Goal: Task Accomplishment & Management: Manage account settings

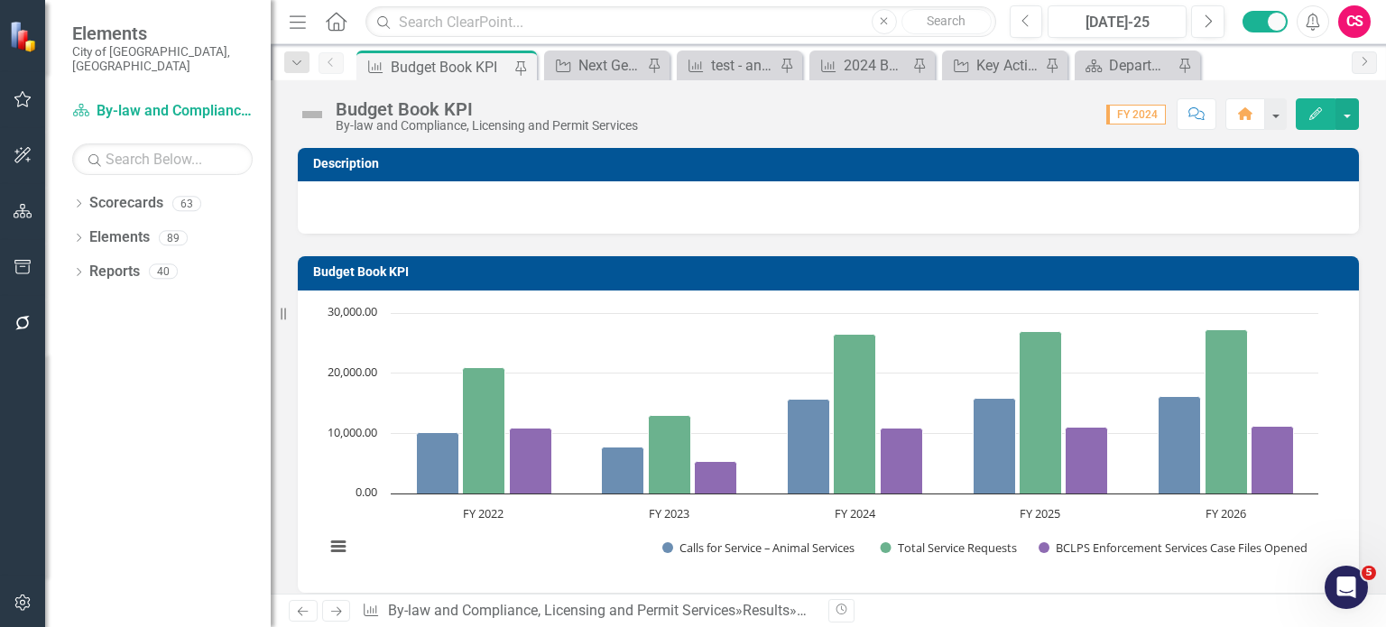
click at [26, 604] on icon "button" at bounding box center [23, 602] width 19 height 14
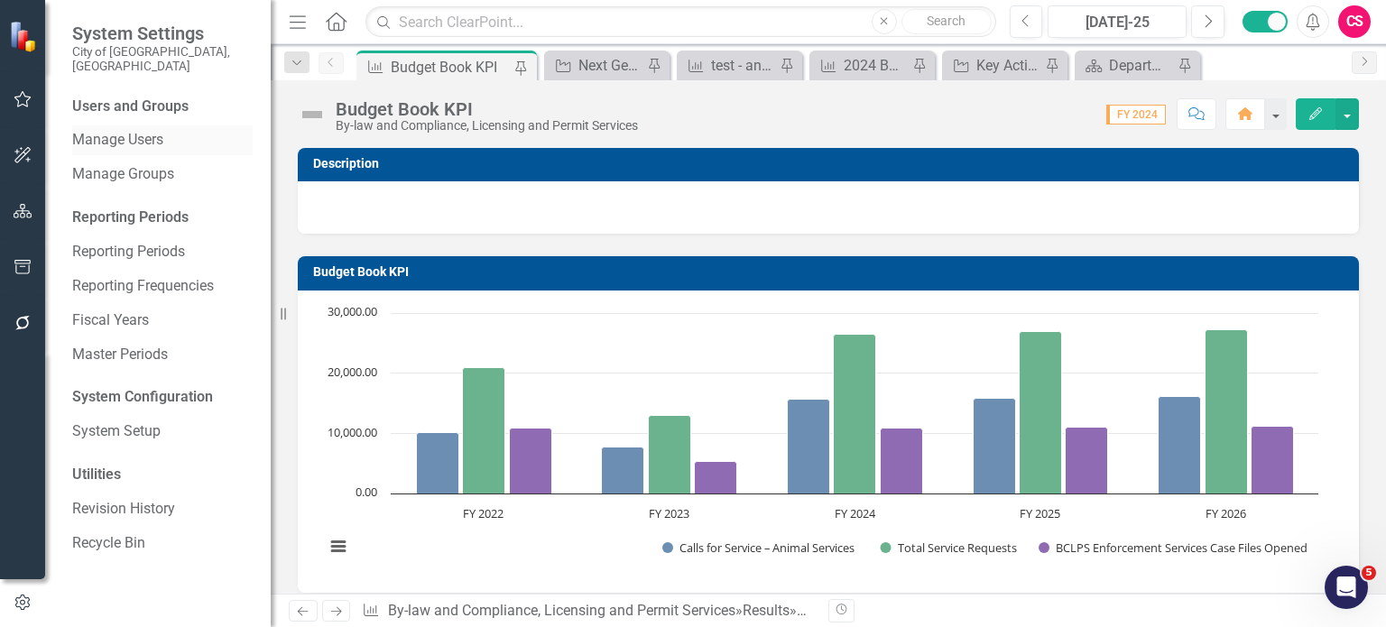
click at [144, 130] on link "Manage Users" at bounding box center [162, 140] width 180 height 21
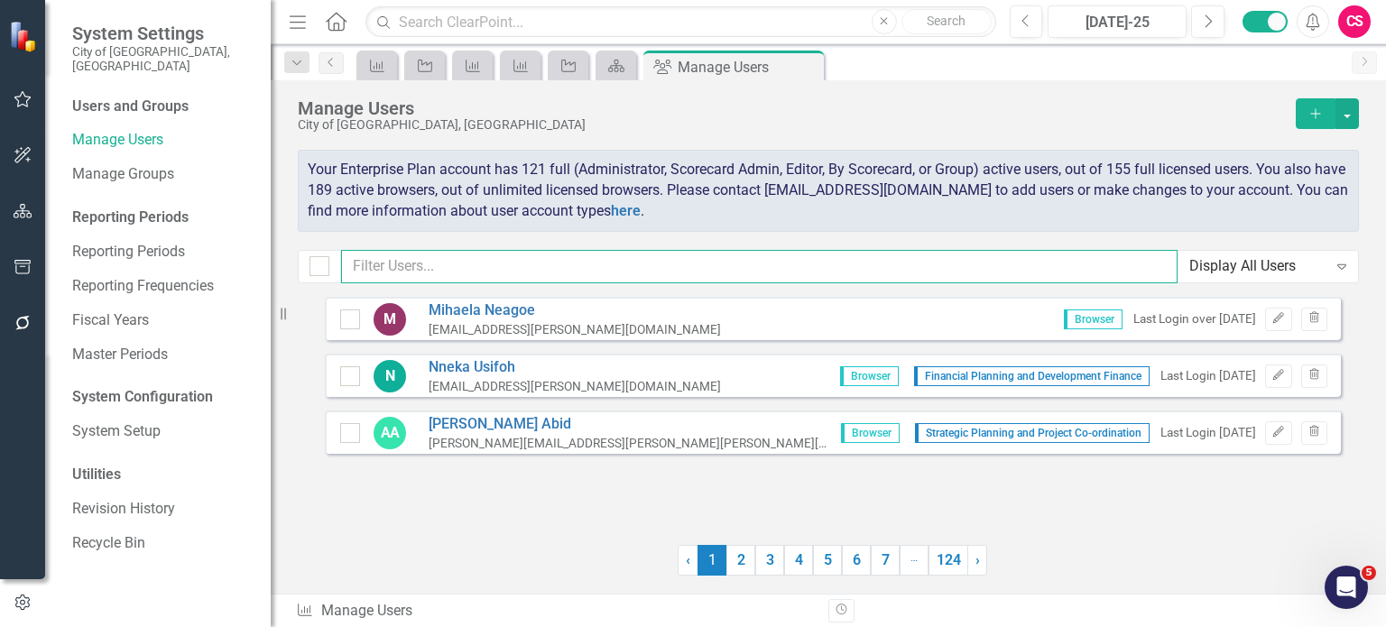
click at [491, 277] on input "text" at bounding box center [759, 266] width 836 height 33
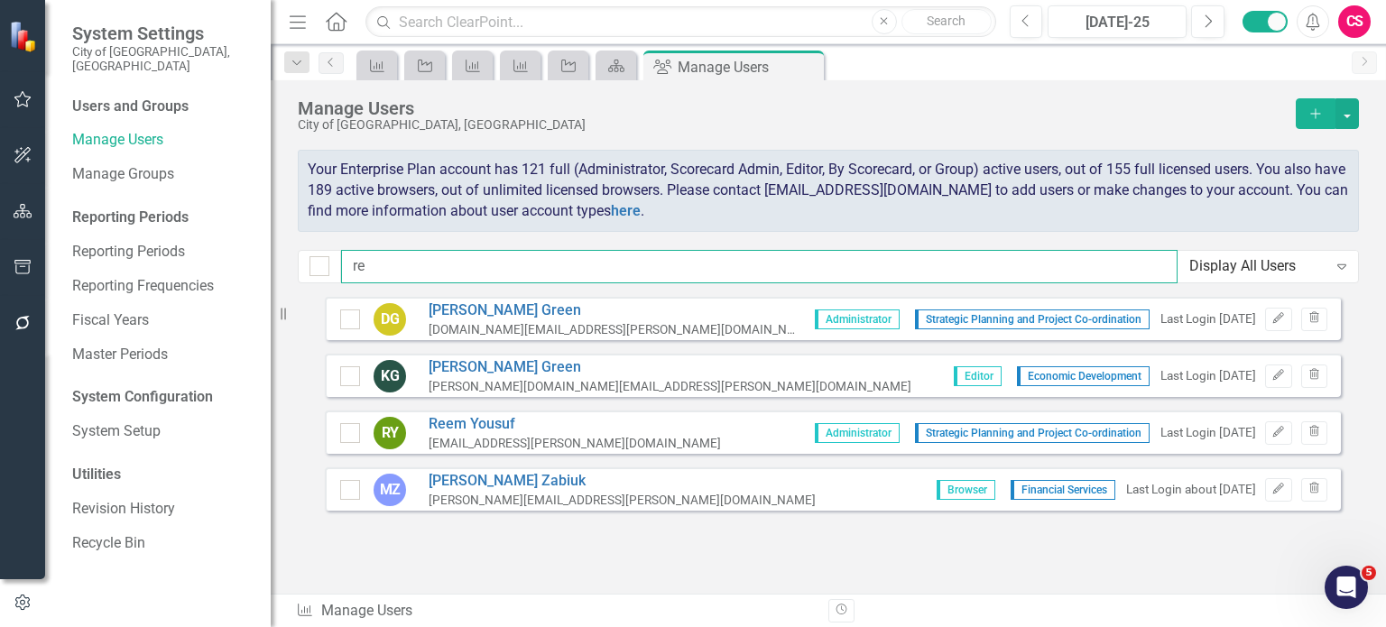
type input "r"
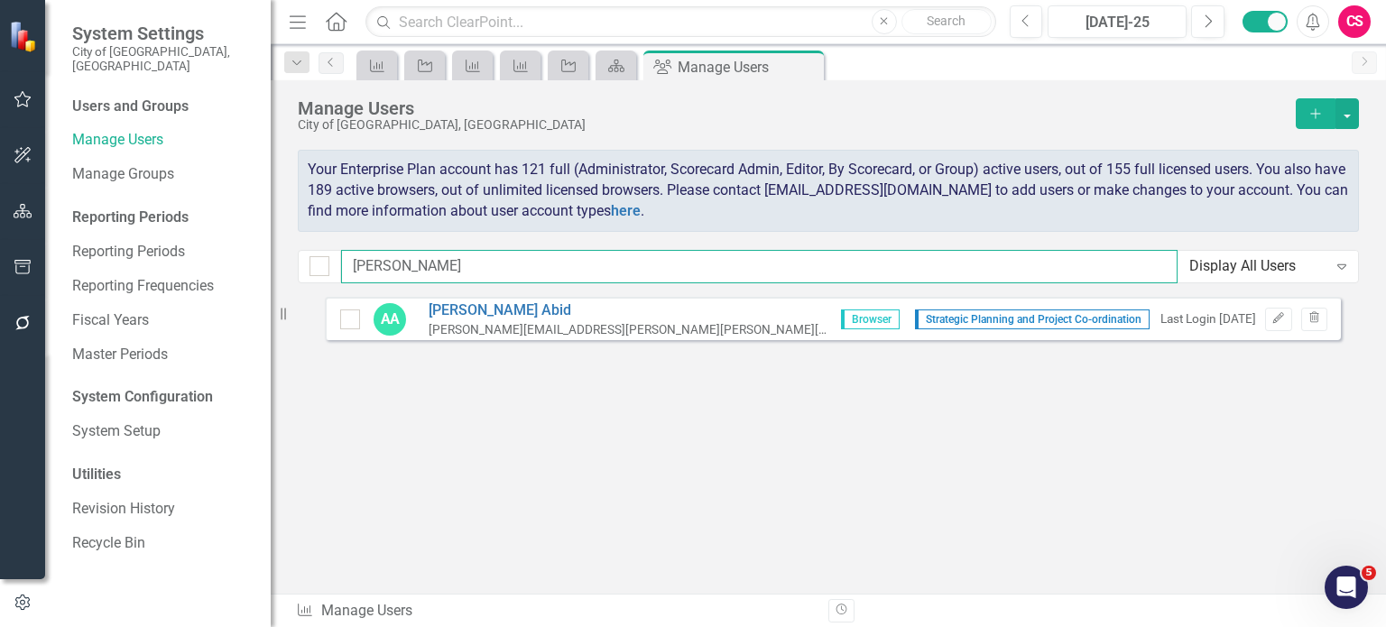
type input "ahmed"
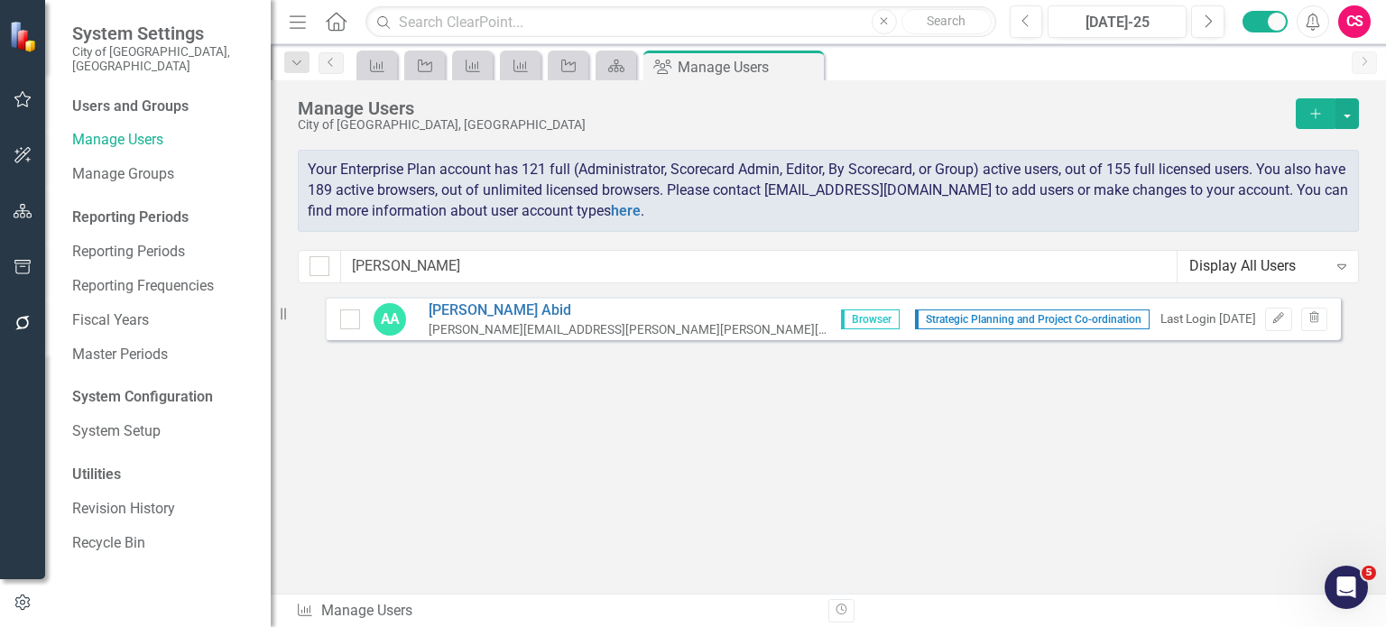
click at [15, 519] on div at bounding box center [22, 463] width 45 height 223
click at [339, 23] on icon "Home" at bounding box center [335, 21] width 23 height 19
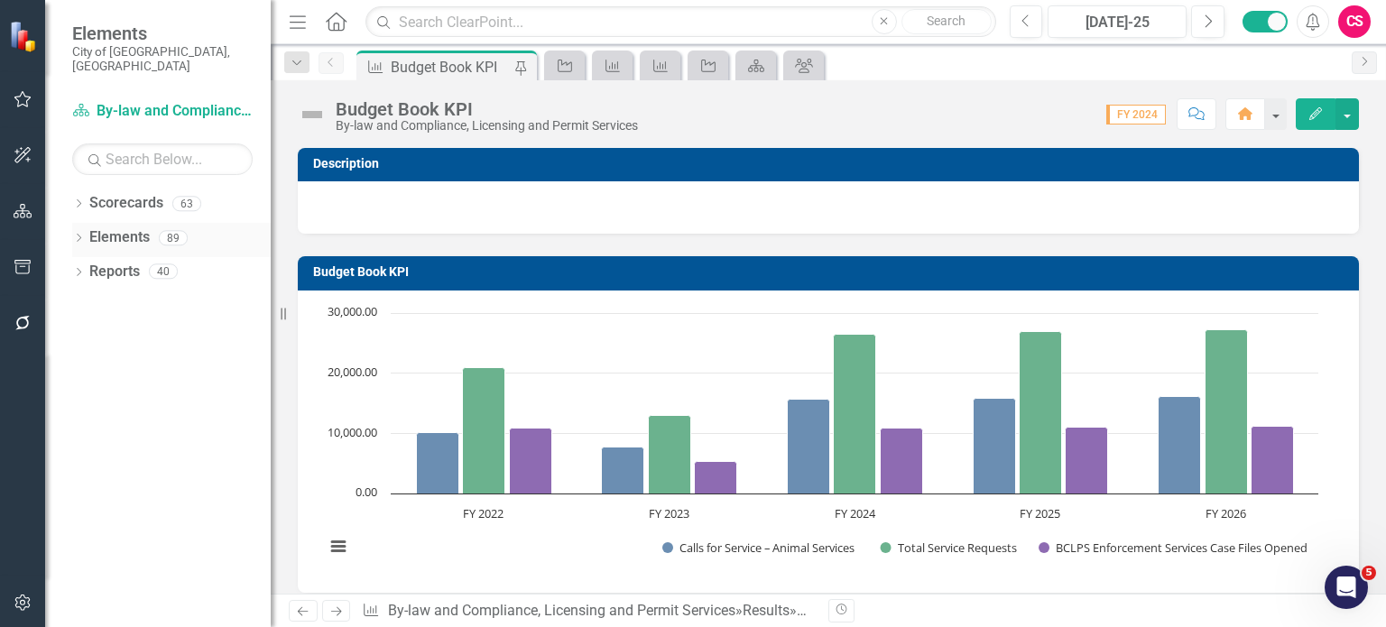
click at [76, 235] on icon "Dropdown" at bounding box center [78, 240] width 13 height 10
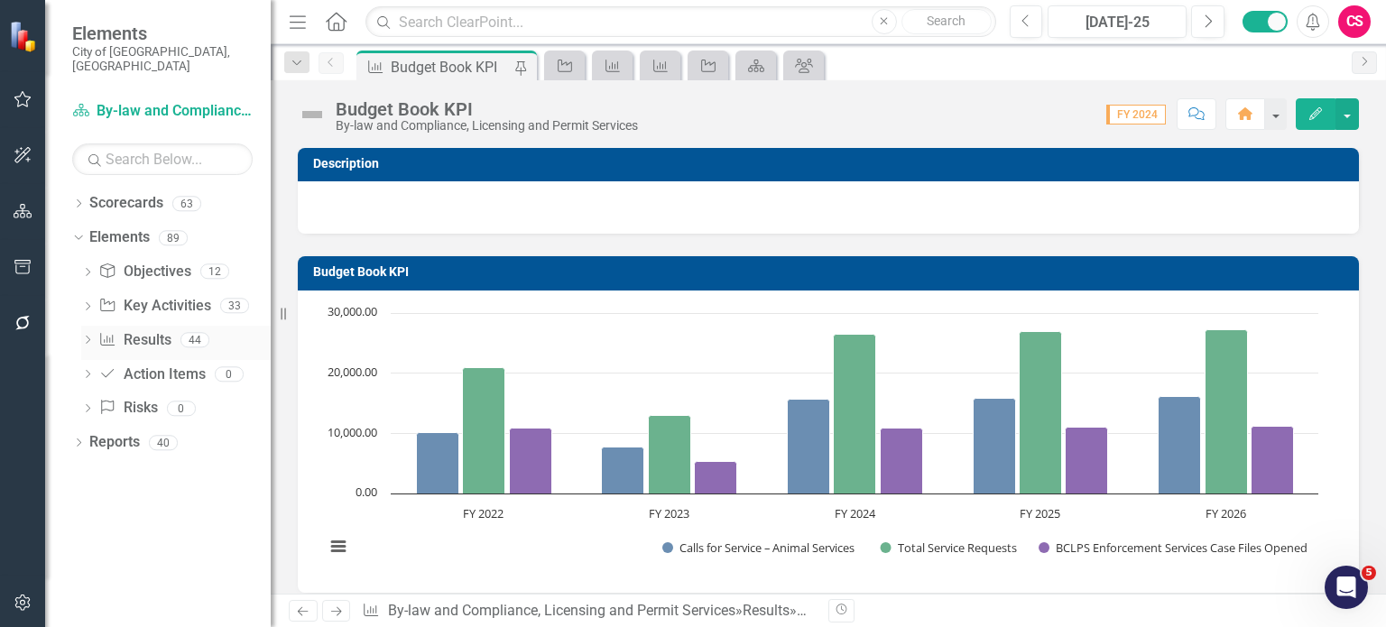
click at [154, 331] on link "Result Results" at bounding box center [134, 340] width 72 height 21
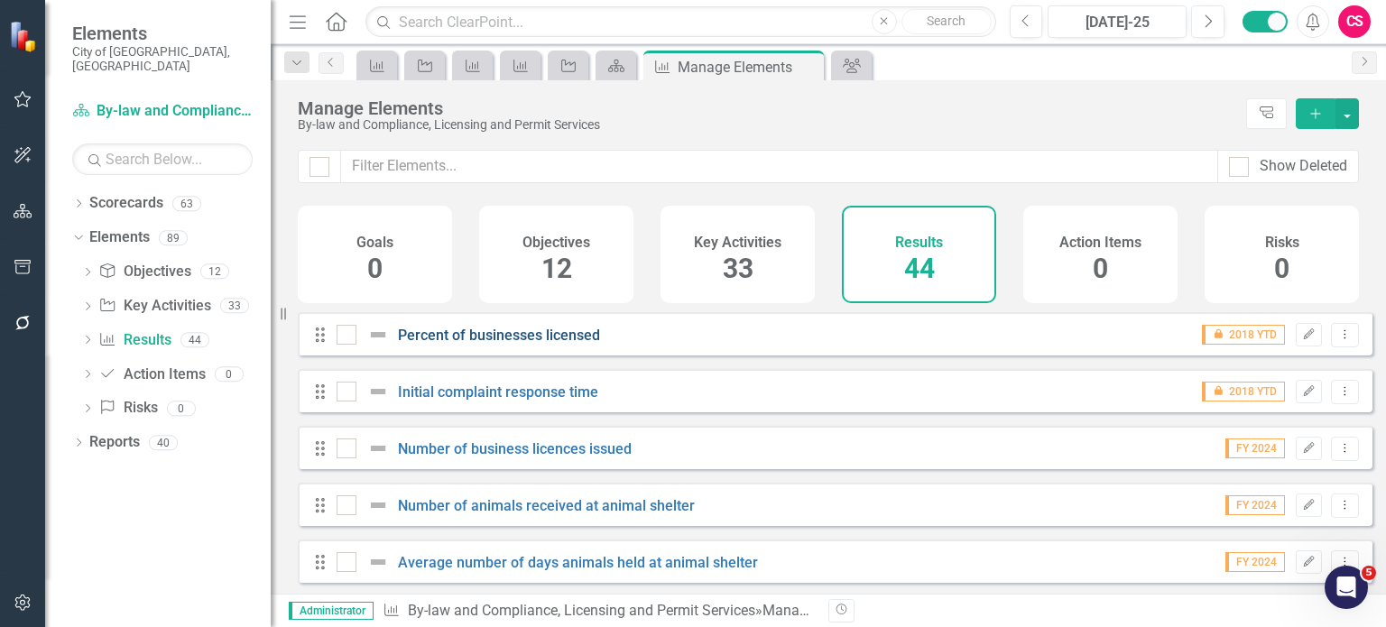
click at [484, 344] on link "Percent of businesses licensed" at bounding box center [499, 335] width 202 height 17
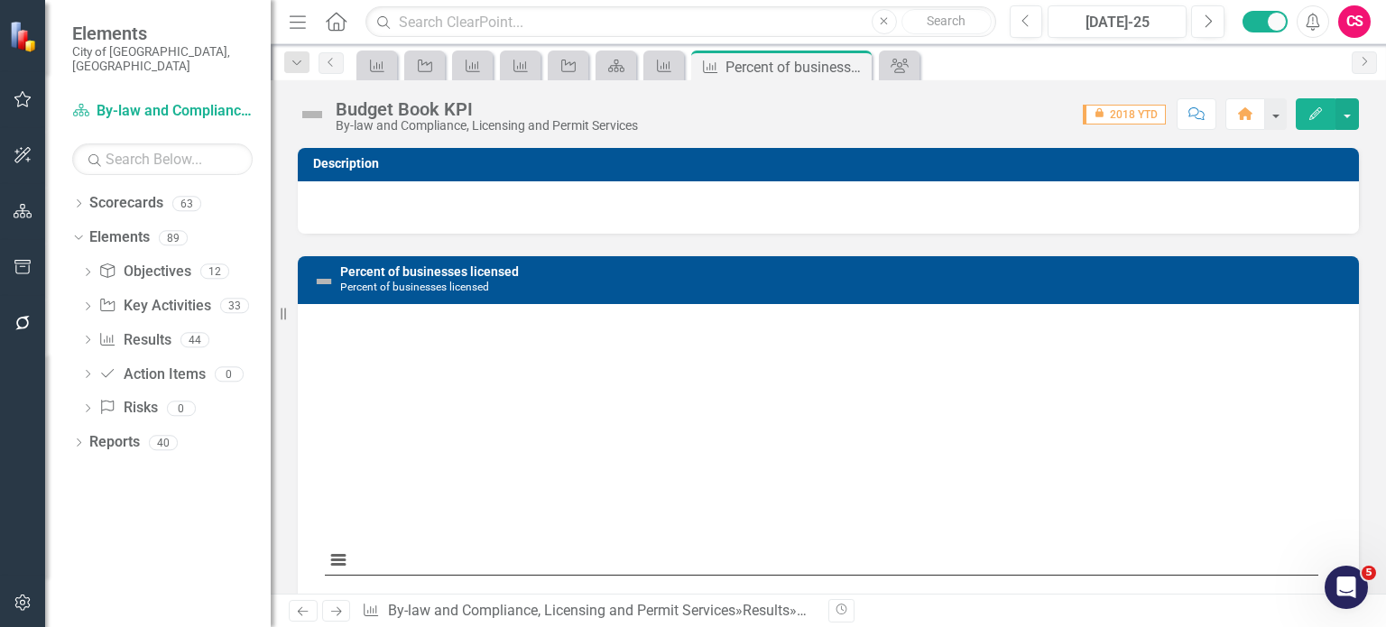
click at [341, 610] on icon "Next" at bounding box center [335, 611] width 15 height 12
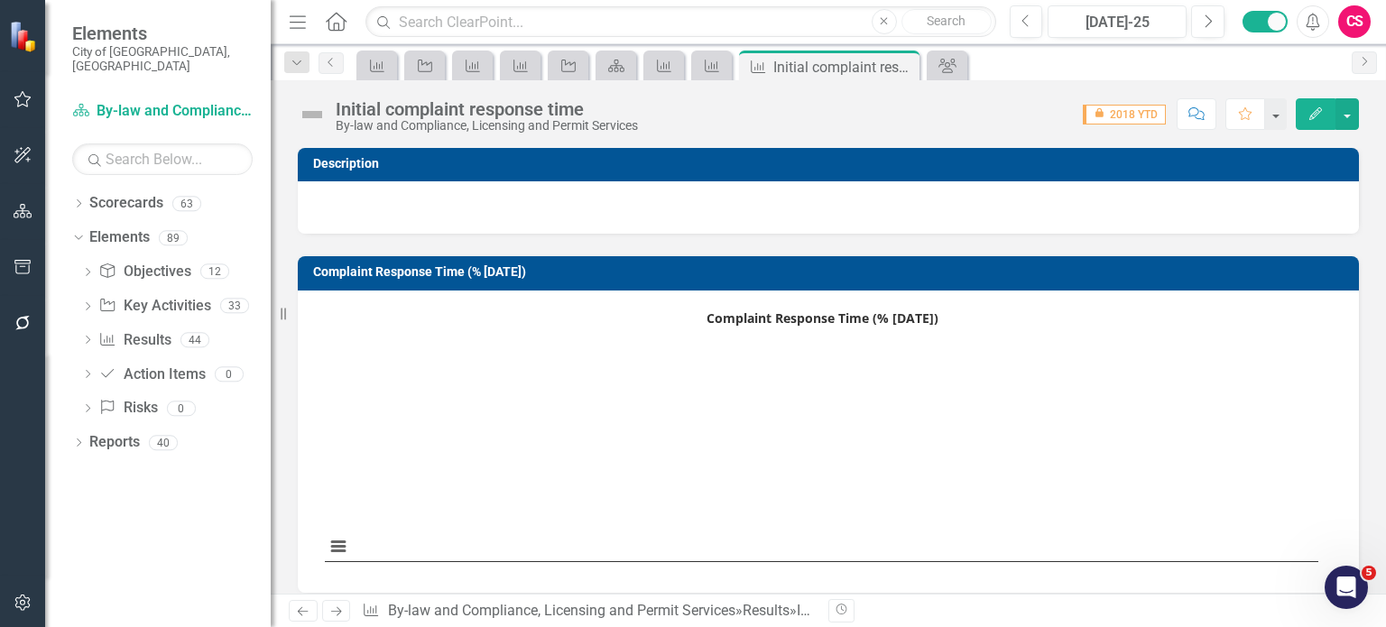
click at [328, 609] on icon "Next" at bounding box center [335, 611] width 15 height 12
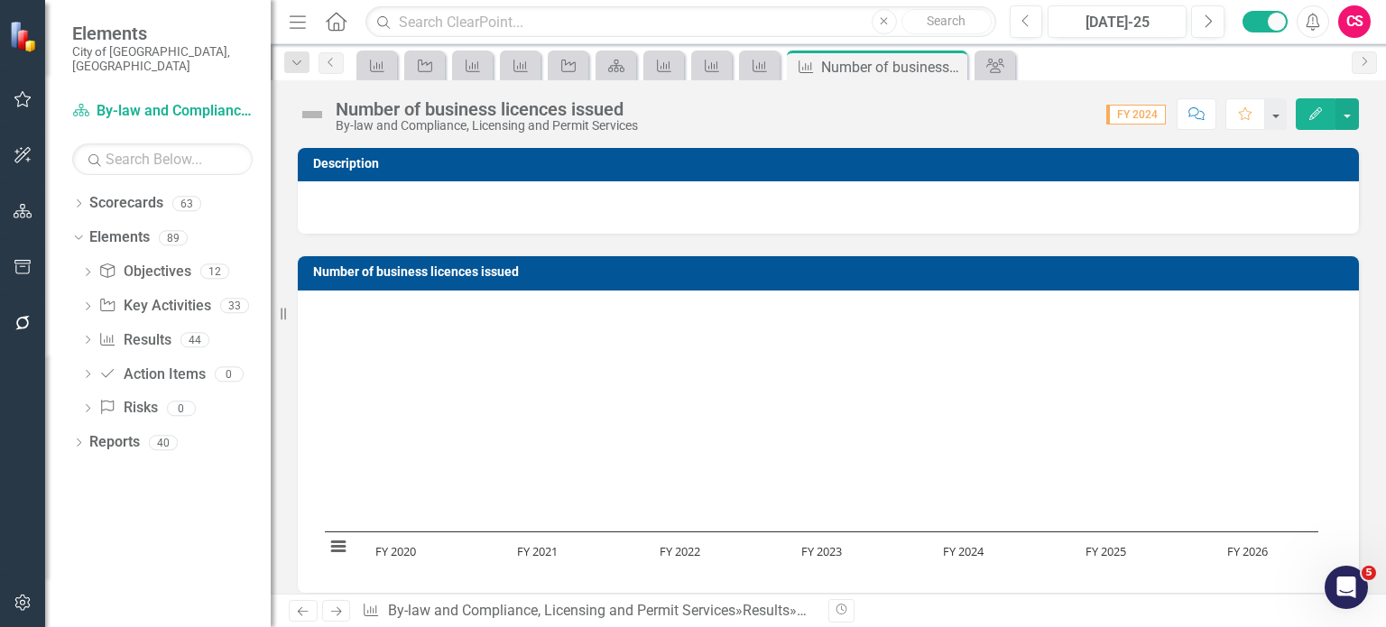
click at [320, 111] on img at bounding box center [312, 114] width 29 height 29
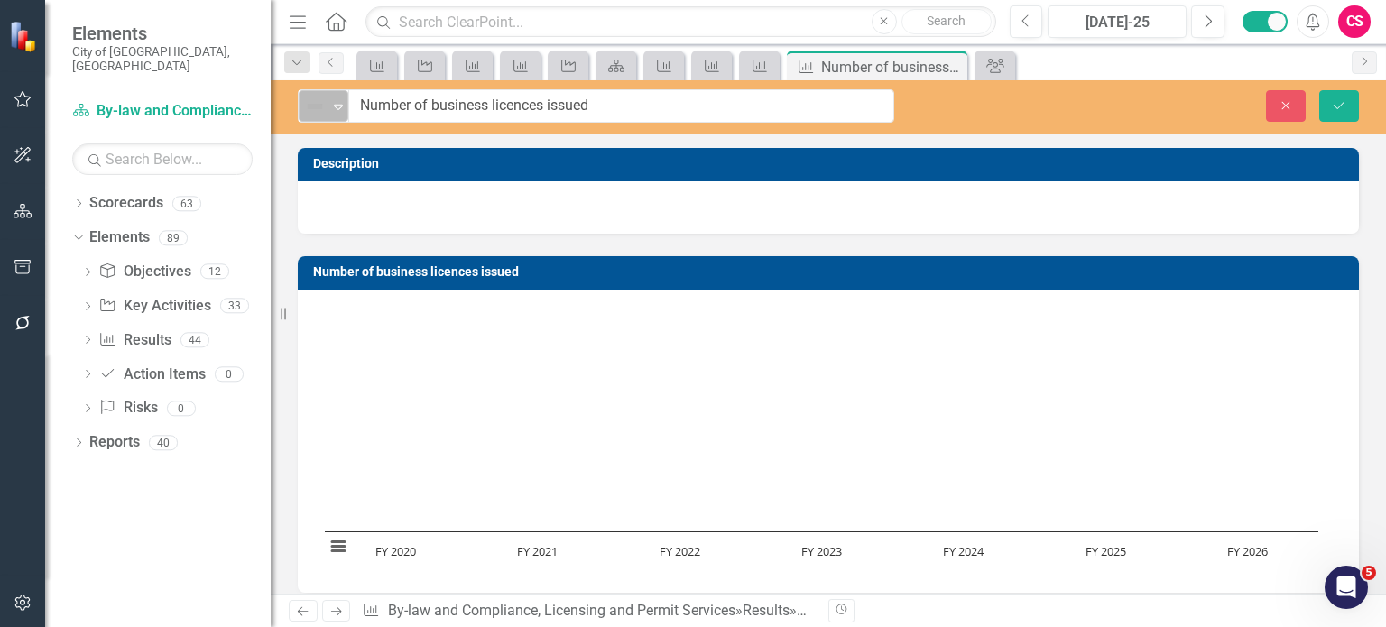
click at [320, 112] on img at bounding box center [315, 107] width 22 height 22
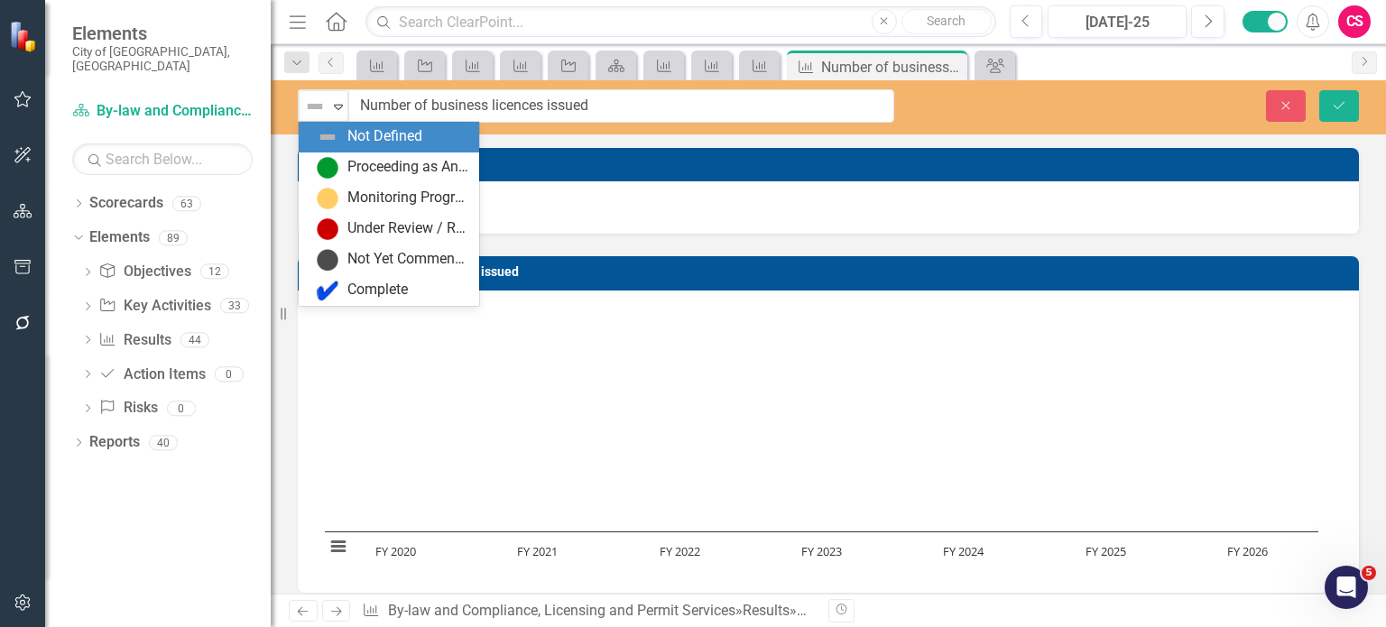
click at [1277, 122] on div "6 results available. Use Up and Down to choose options, press Enter to select t…" at bounding box center [828, 107] width 1115 height 54
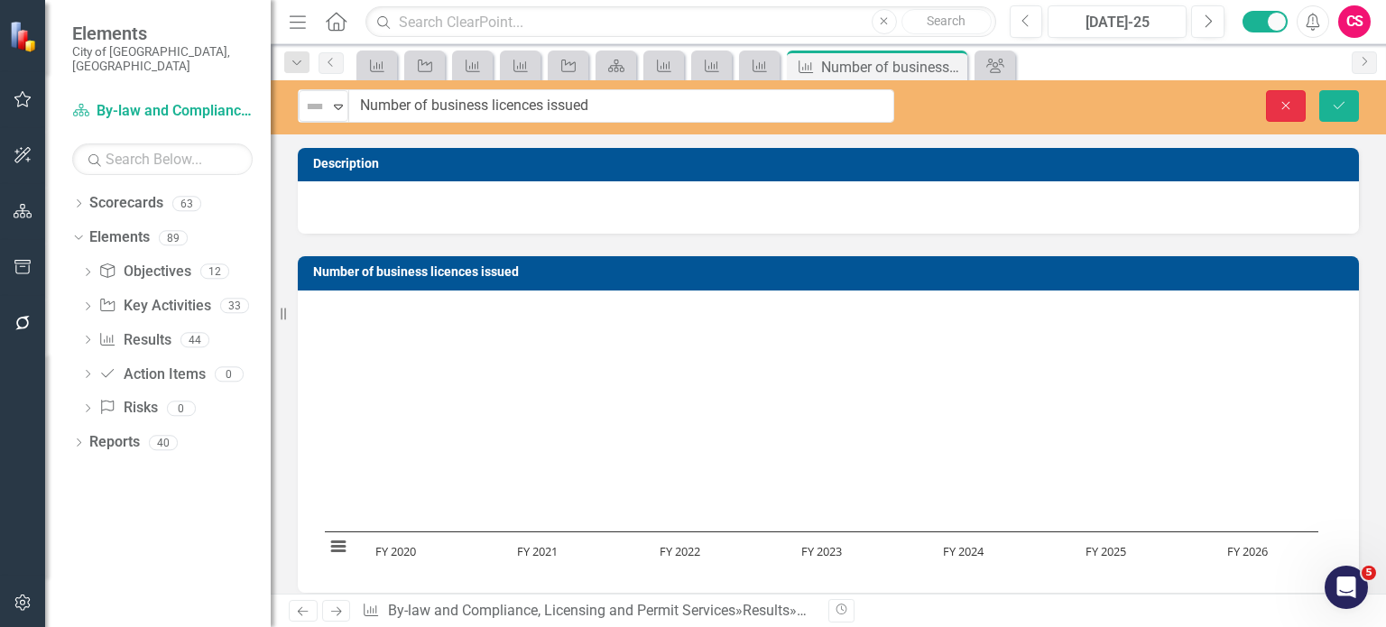
click at [1278, 115] on button "Close" at bounding box center [1286, 106] width 40 height 32
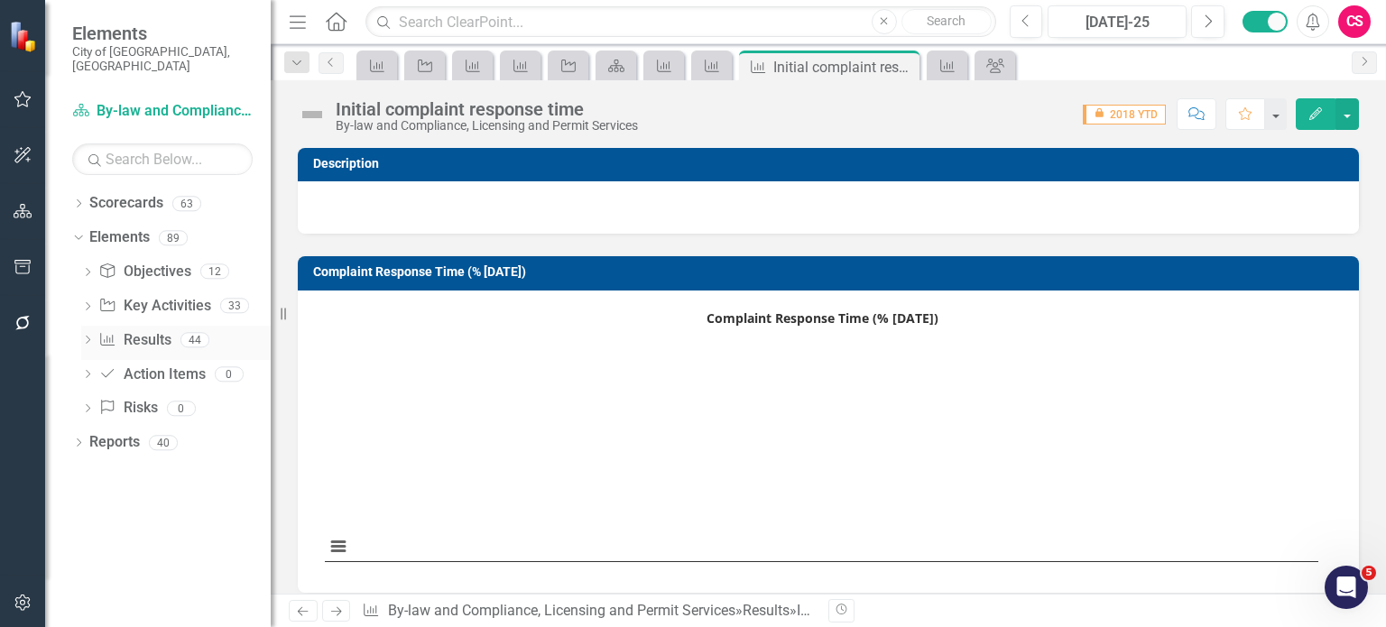
click at [132, 330] on link "Result Results" at bounding box center [134, 340] width 72 height 21
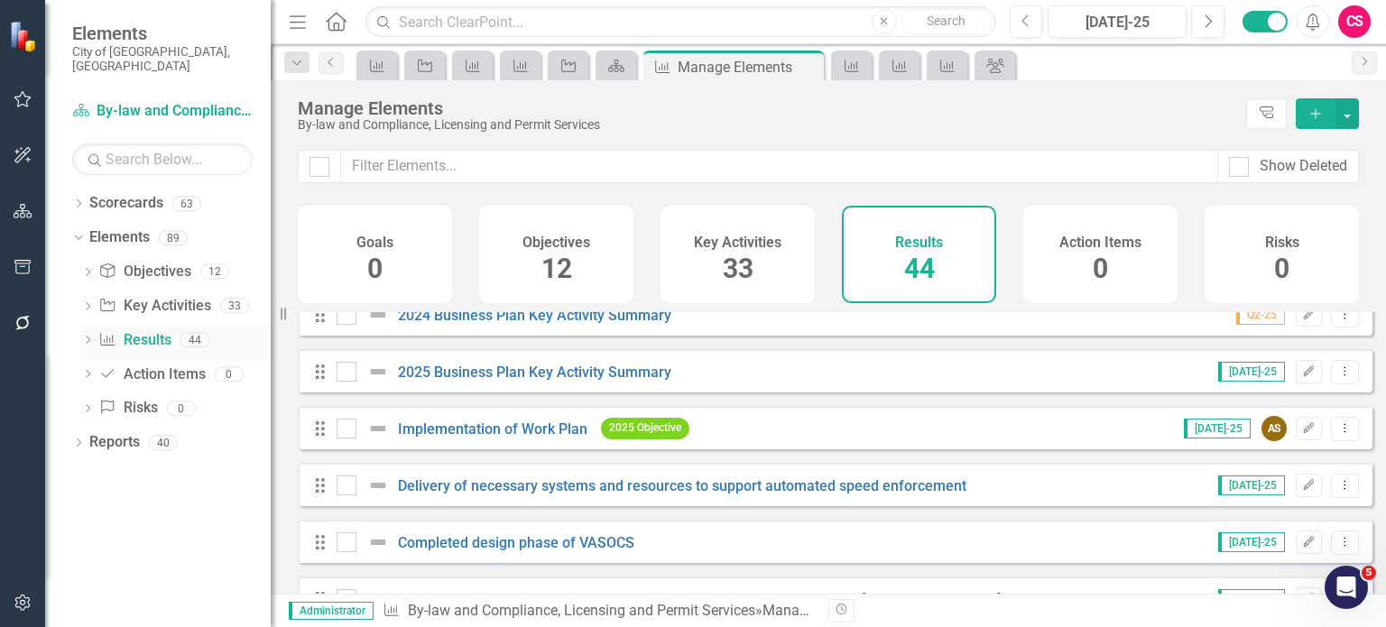
scroll to position [2231, 0]
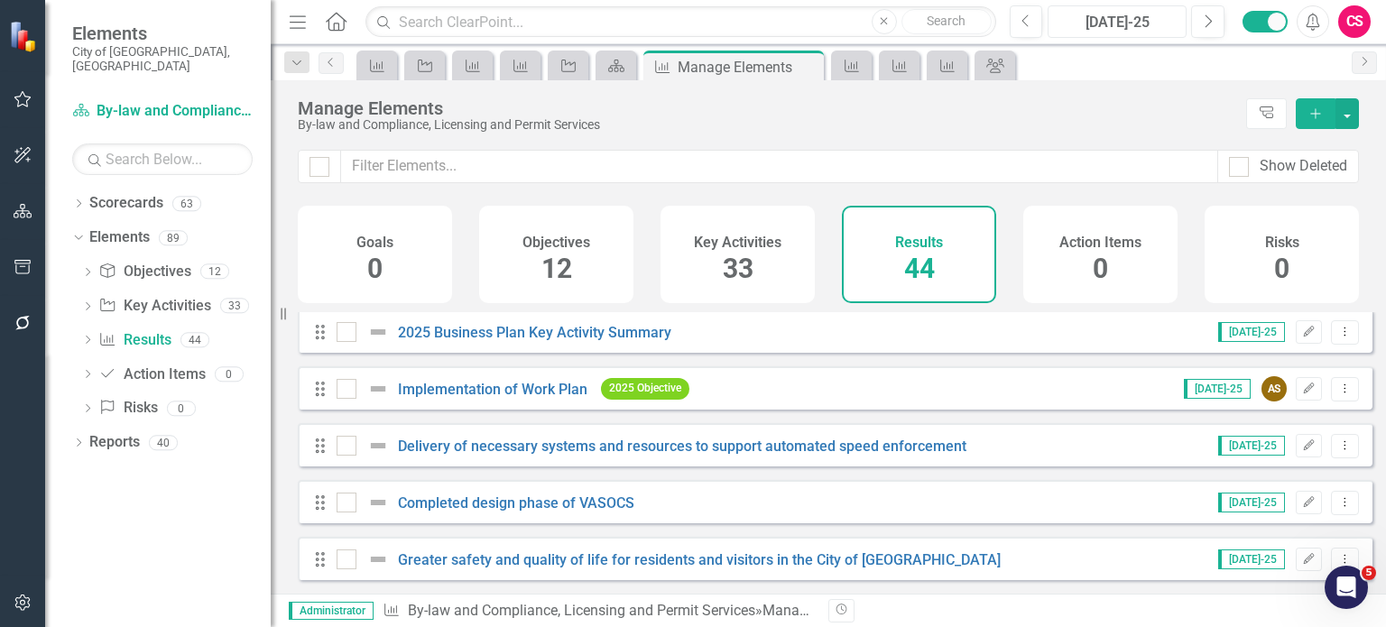
click at [1078, 33] on button "[DATE]-25" at bounding box center [1116, 21] width 139 height 32
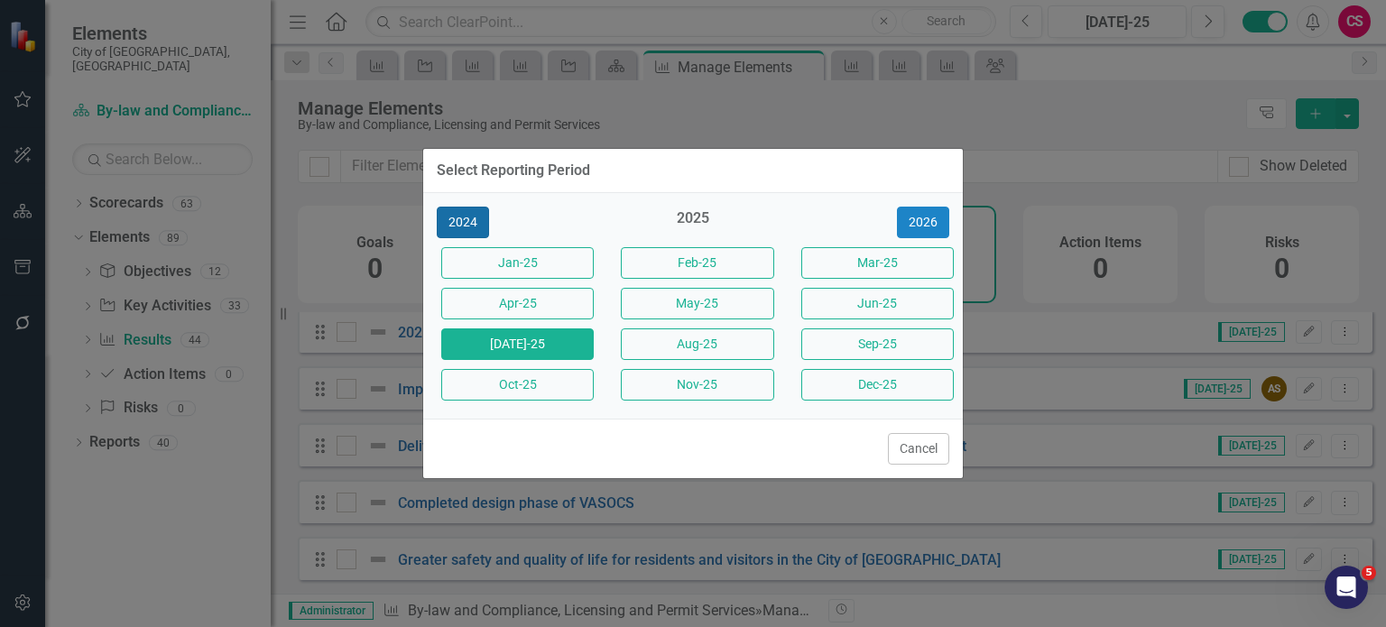
click at [475, 213] on button "2024" at bounding box center [463, 223] width 52 height 32
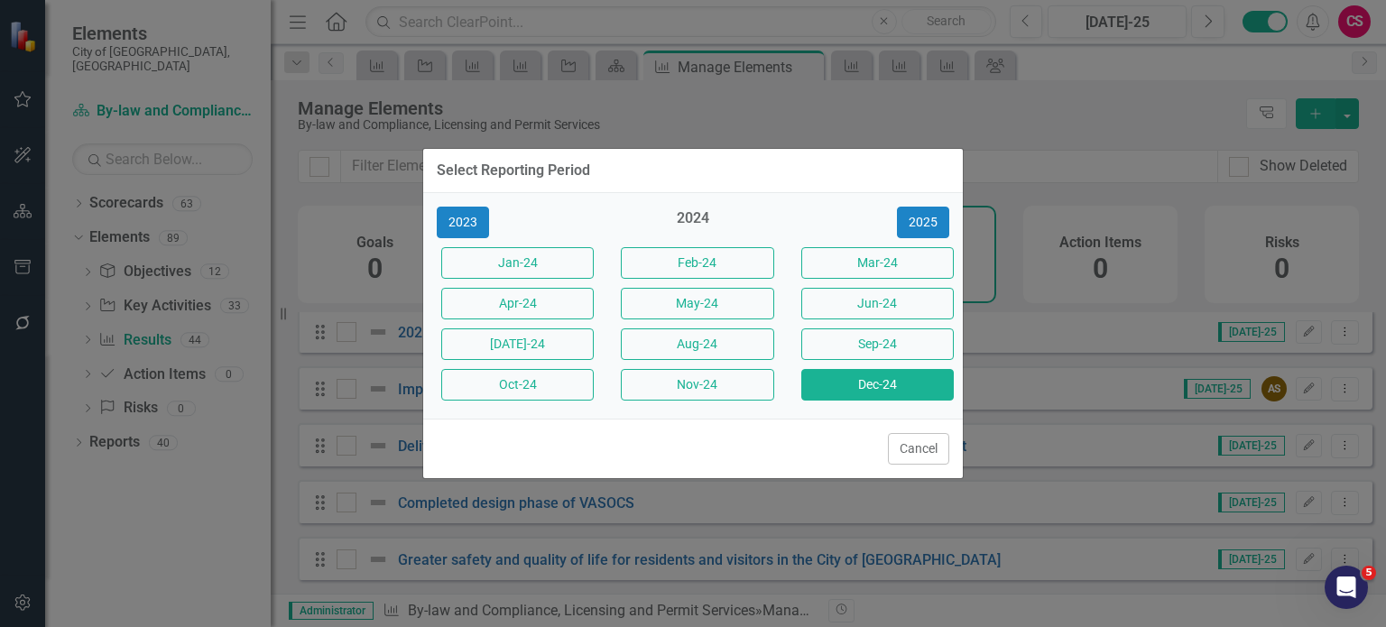
click at [874, 378] on button "Dec-24" at bounding box center [877, 385] width 152 height 32
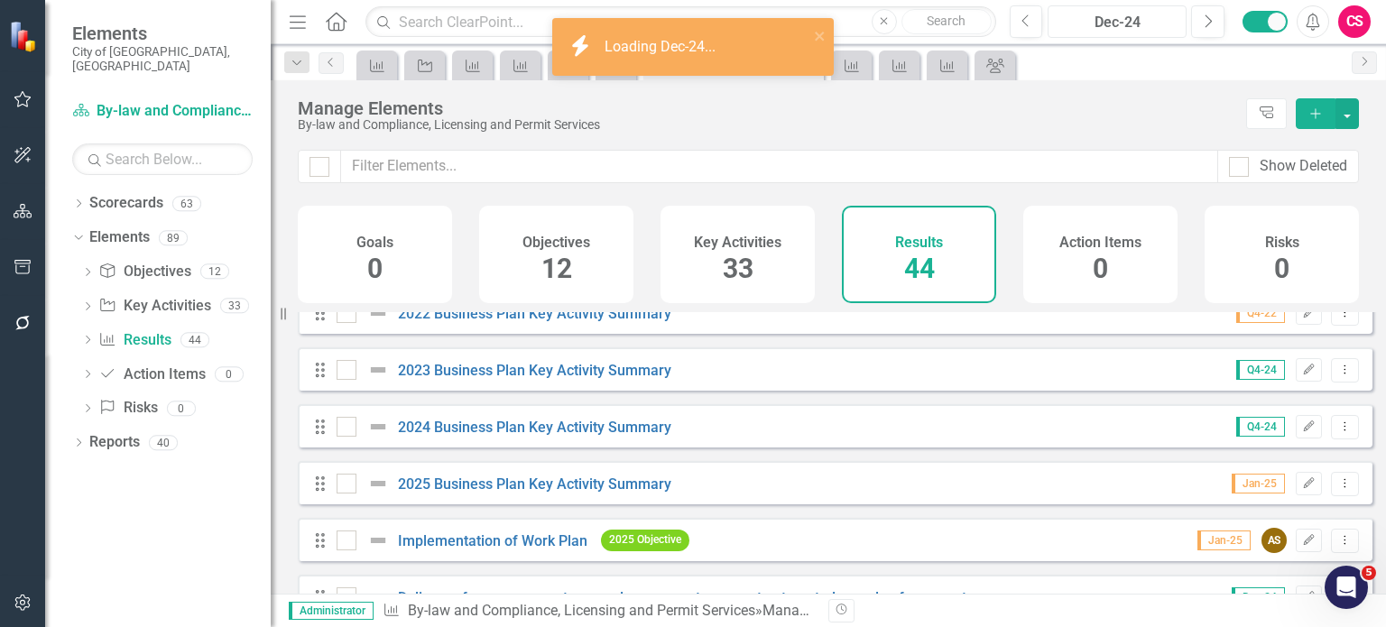
scroll to position [2231, 0]
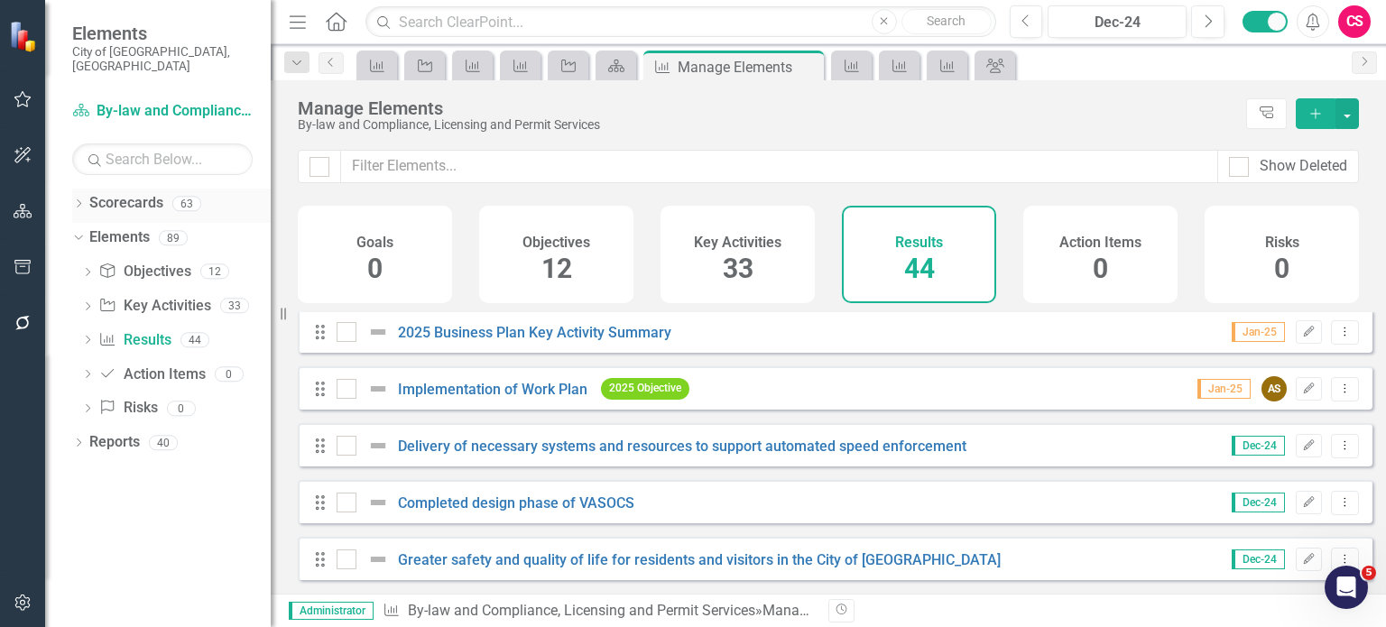
click at [78, 200] on icon "Dropdown" at bounding box center [78, 205] width 13 height 10
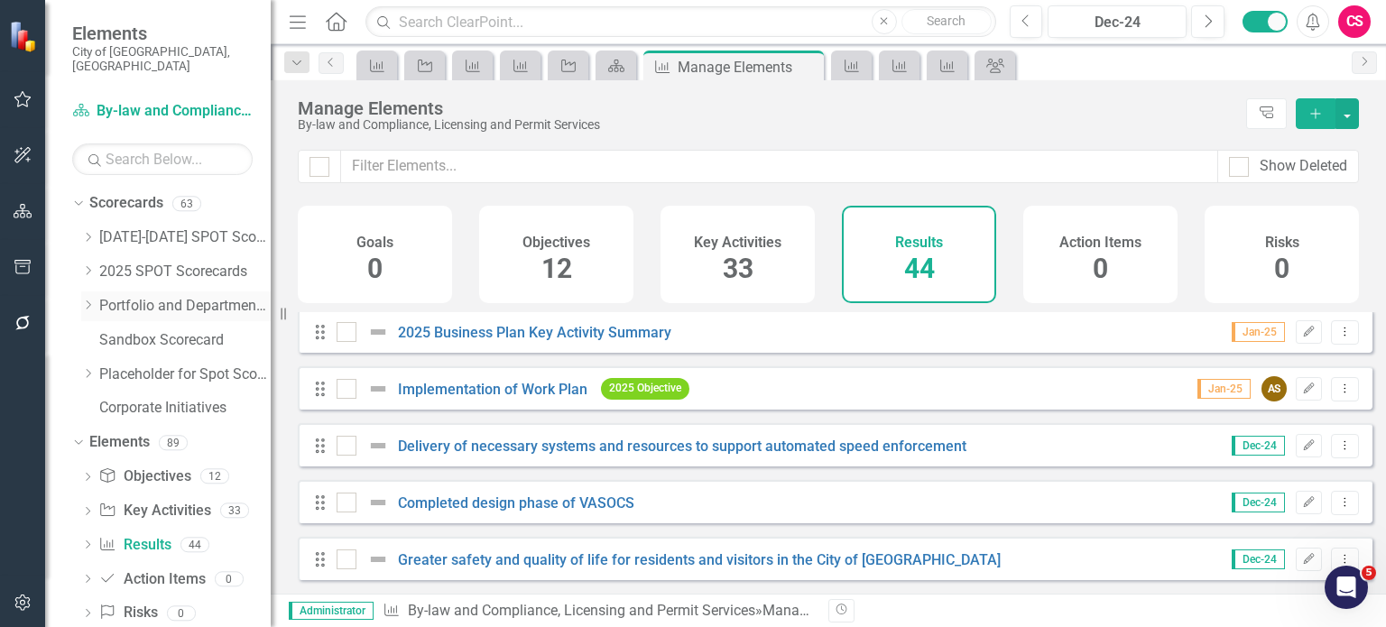
click at [84, 299] on icon "Dropdown" at bounding box center [88, 304] width 14 height 11
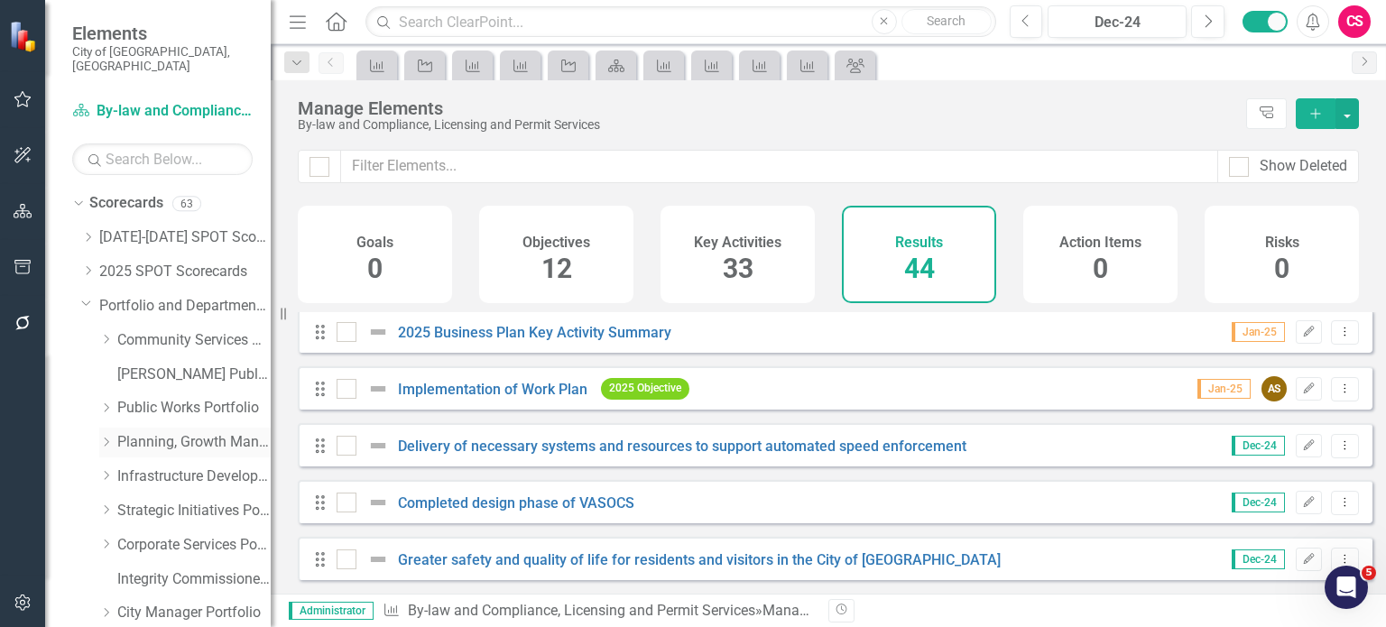
scroll to position [143, 0]
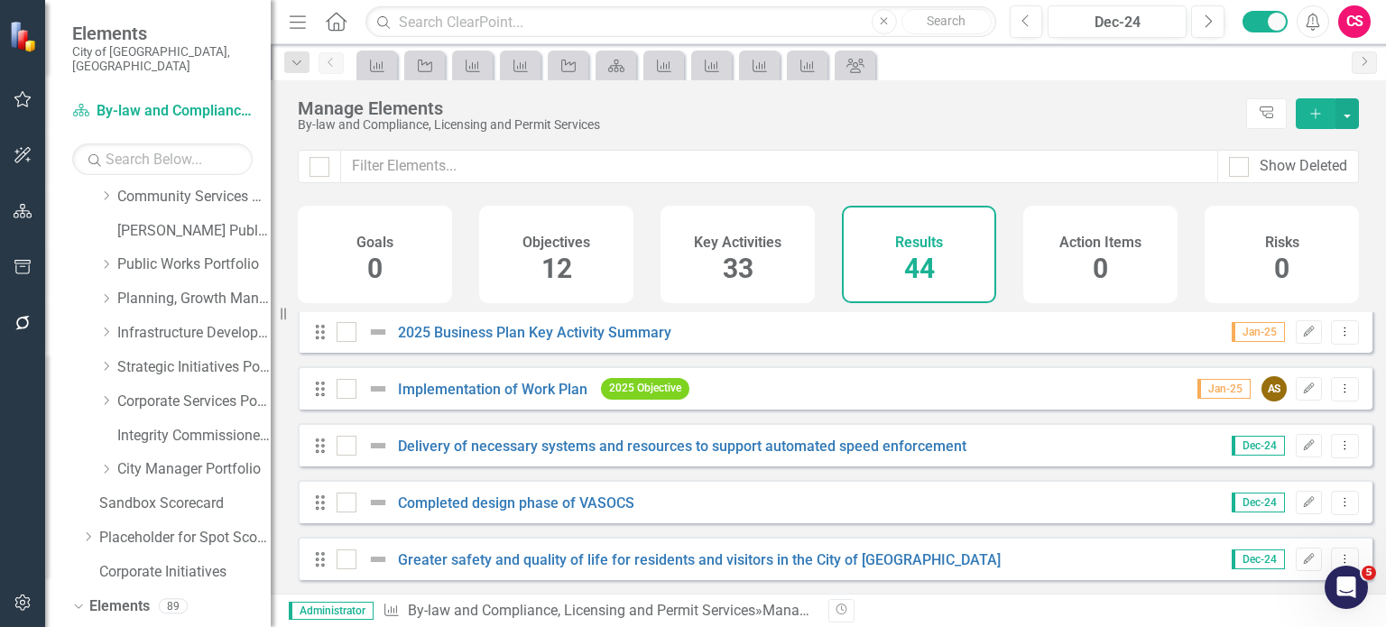
click at [73, 504] on div "Dropdown Scorecards 63 Dropdown 2022-2026 SPOT Scorecards Transportation and Mo…" at bounding box center [171, 318] width 198 height 547
click at [778, 239] on h4 "Key Activities" at bounding box center [738, 243] width 88 height 16
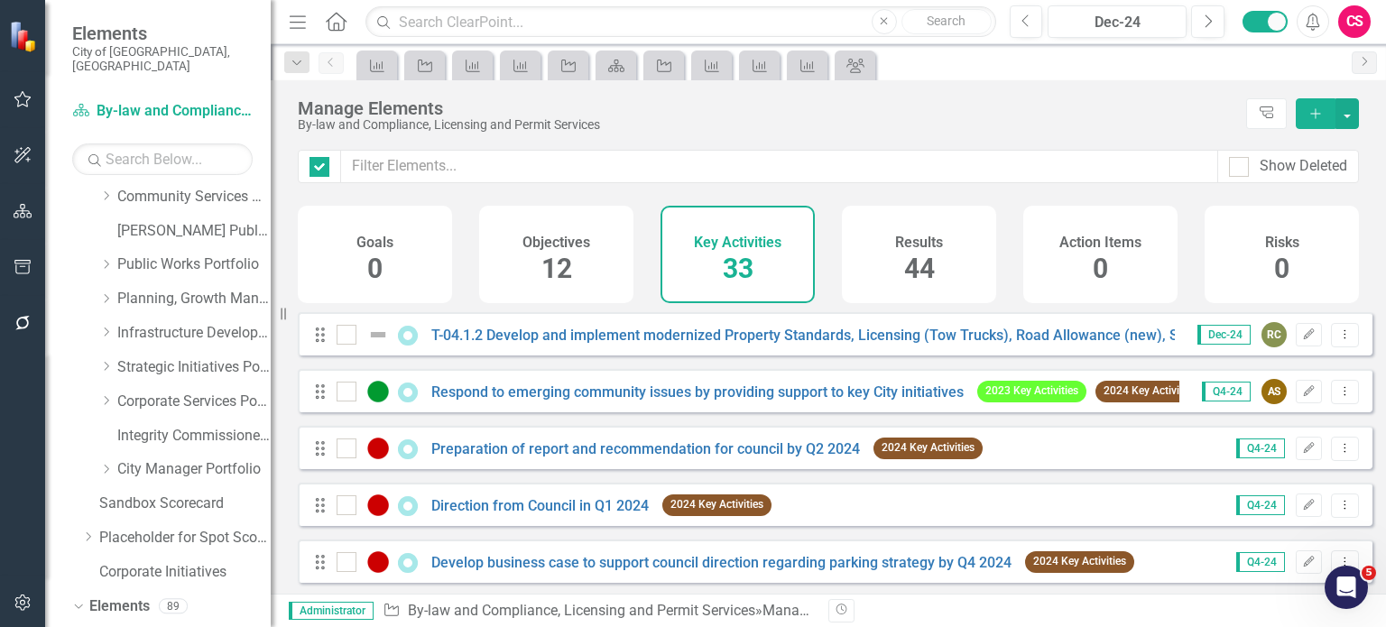
checkbox input "false"
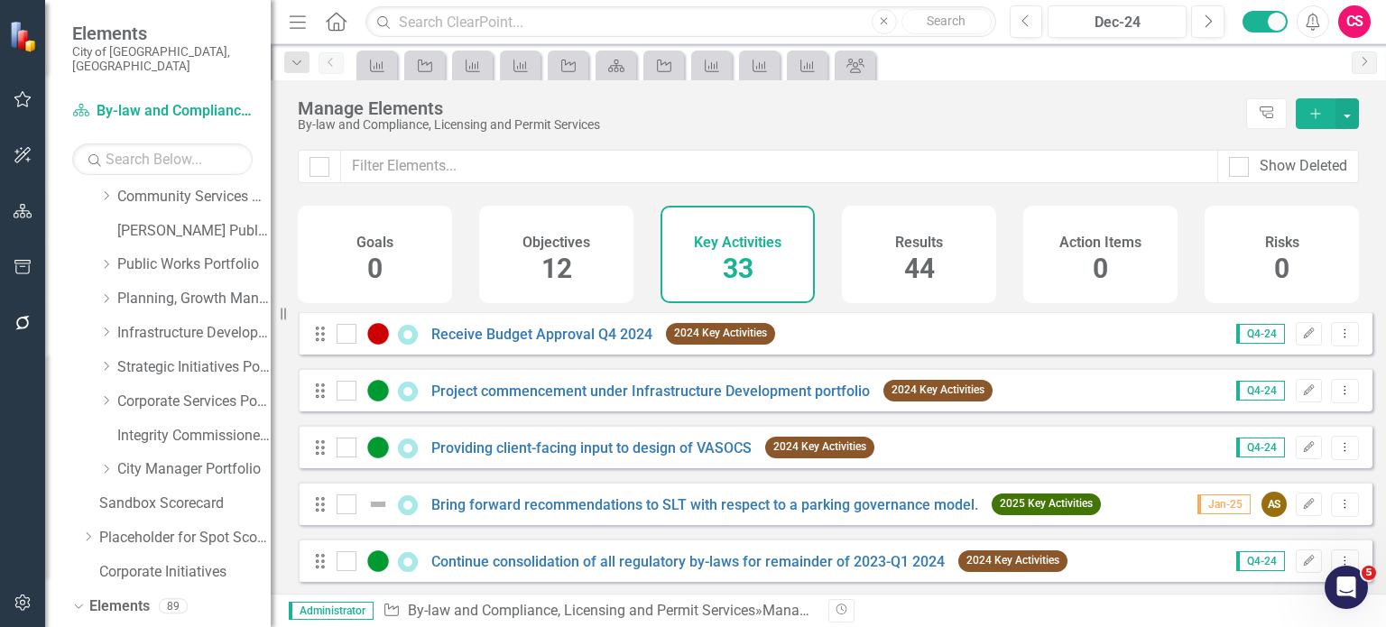
scroll to position [567, 0]
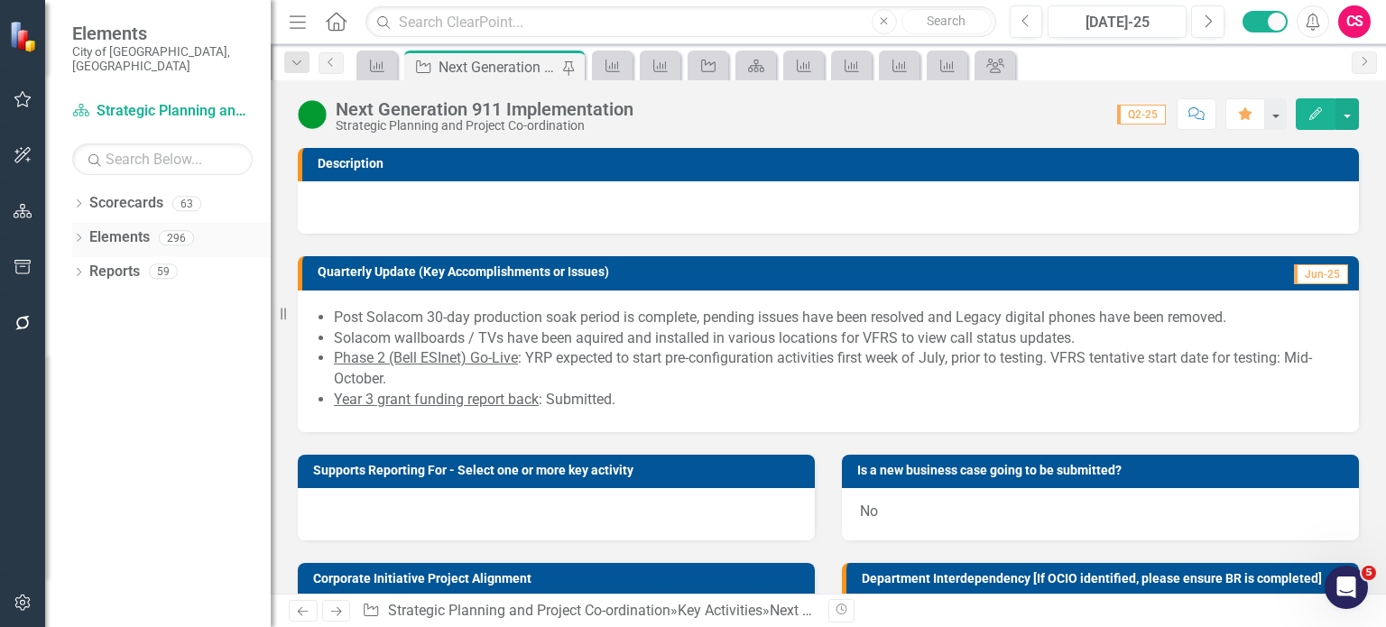
click at [78, 233] on div "Dropdown" at bounding box center [78, 240] width 13 height 15
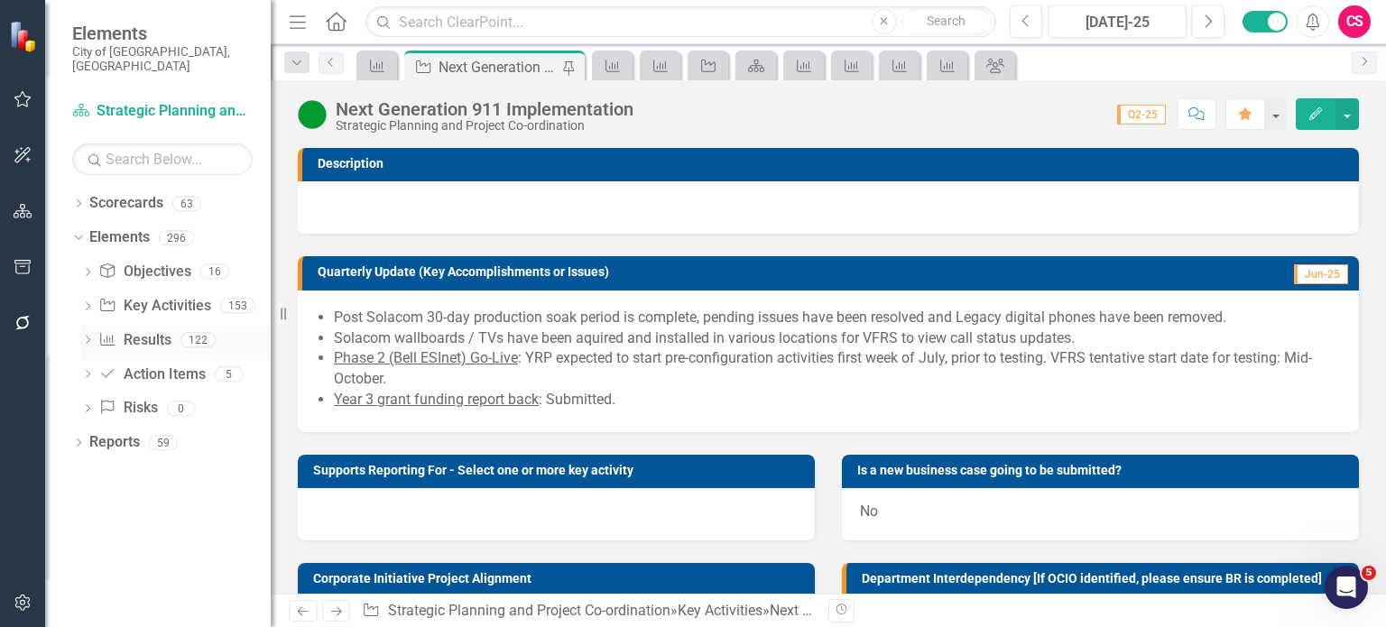
click at [144, 330] on link "Result Results" at bounding box center [134, 340] width 72 height 21
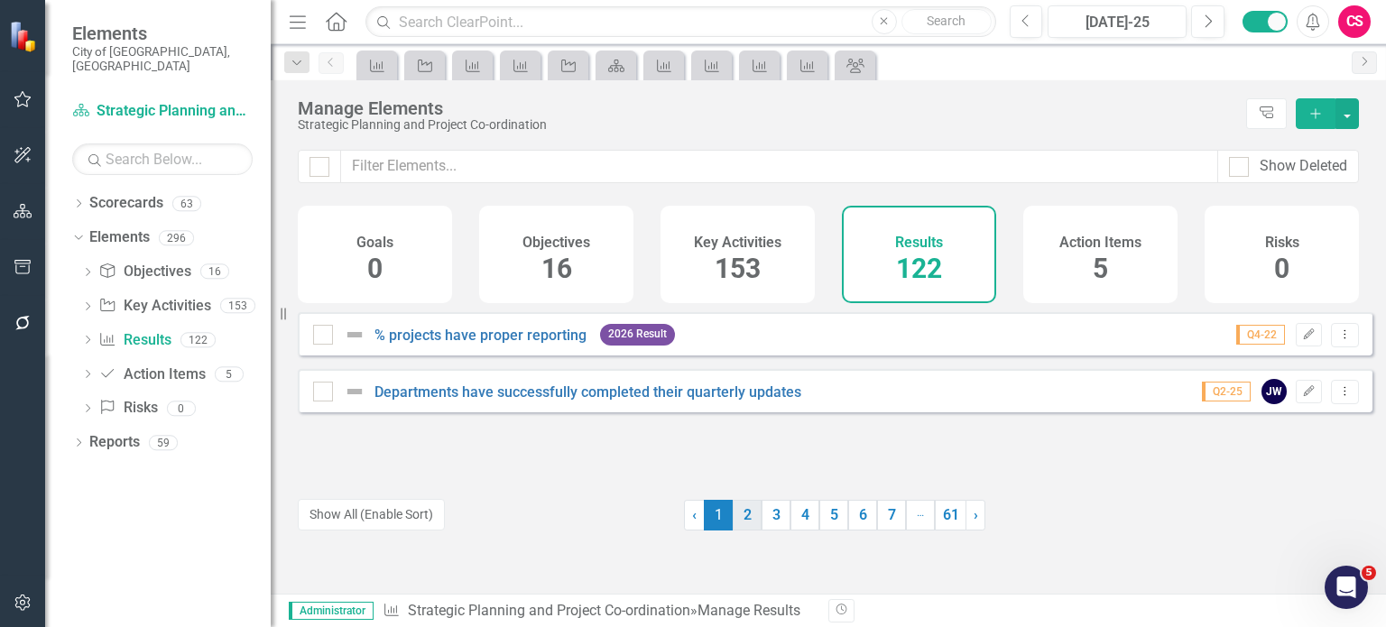
click at [742, 517] on link "2" at bounding box center [746, 515] width 29 height 31
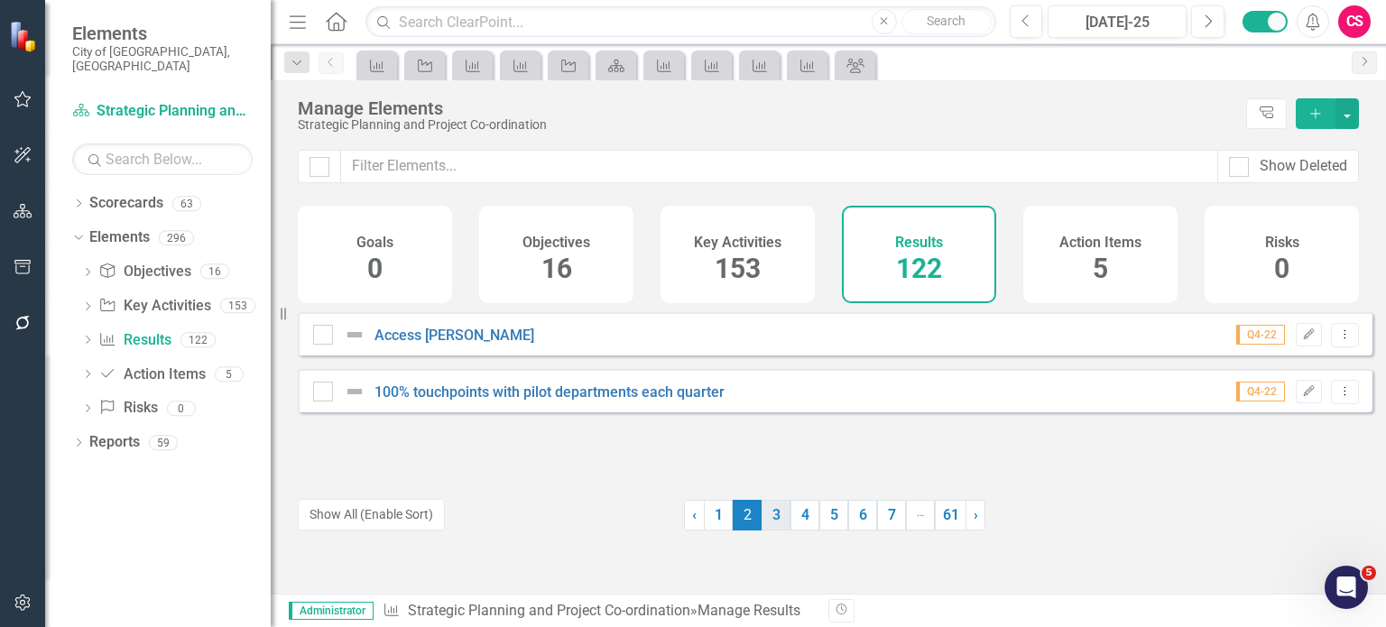
click at [776, 519] on link "3" at bounding box center [775, 515] width 29 height 31
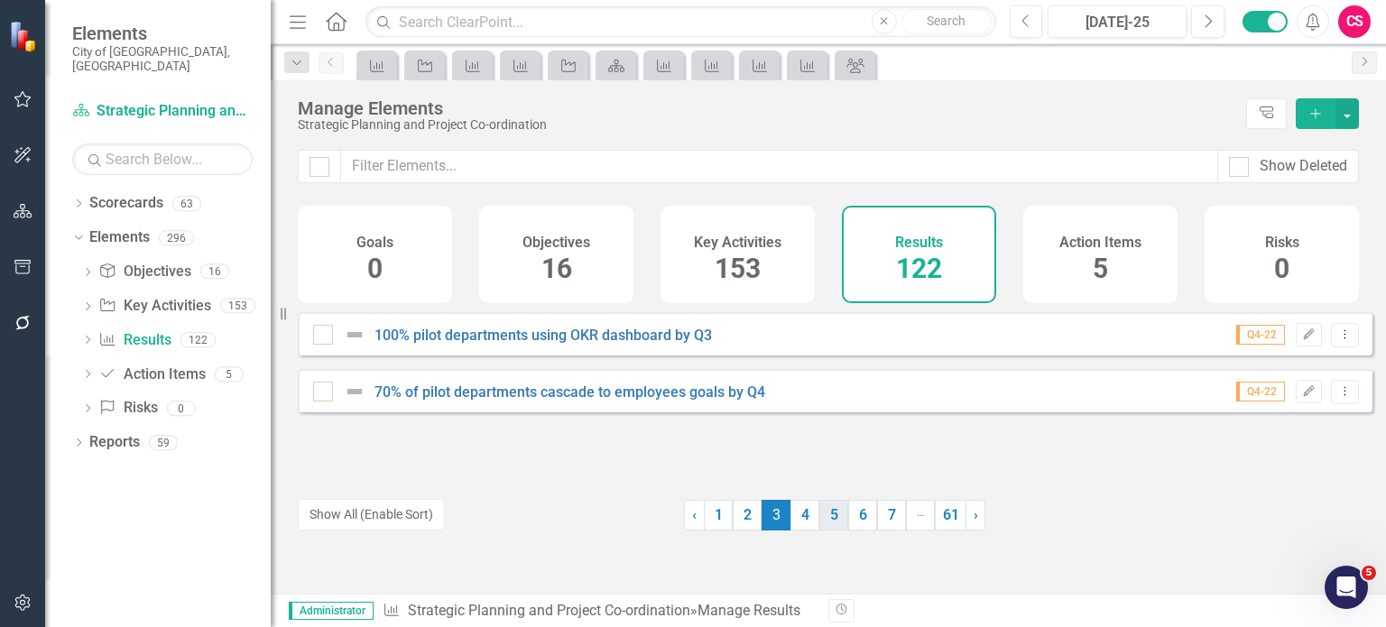
click at [819, 520] on link "5" at bounding box center [833, 515] width 29 height 31
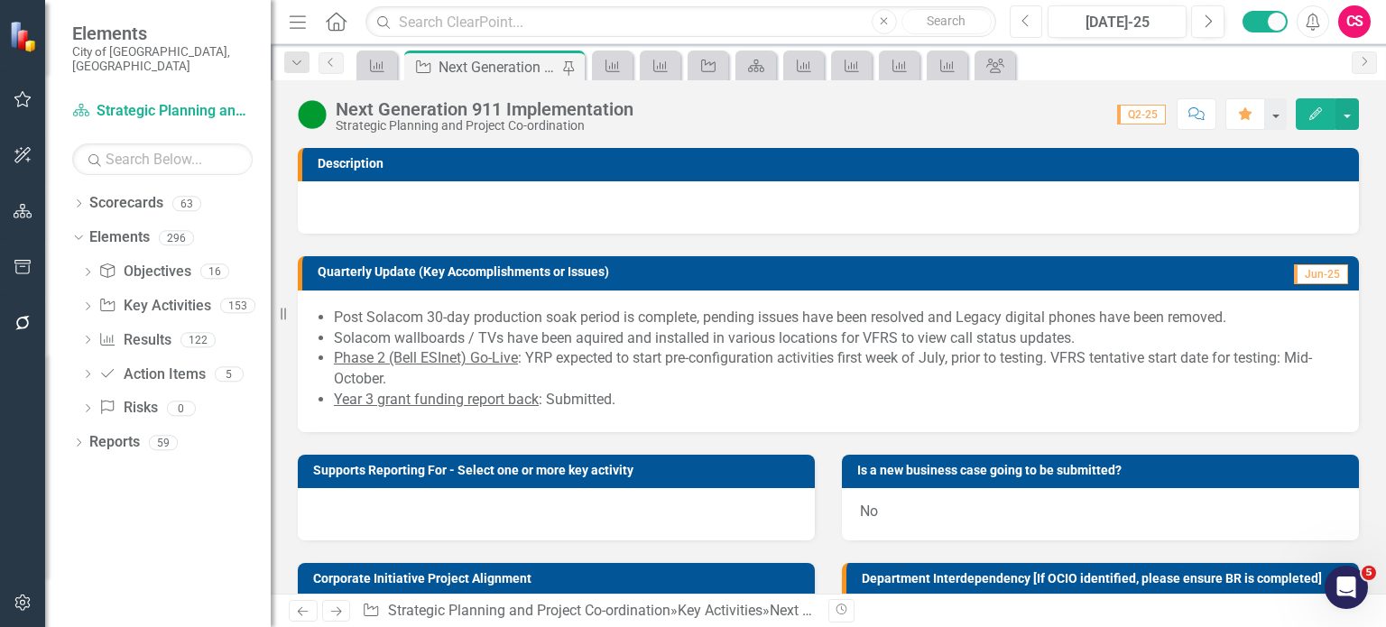
click at [1020, 24] on button "Previous" at bounding box center [1025, 21] width 33 height 32
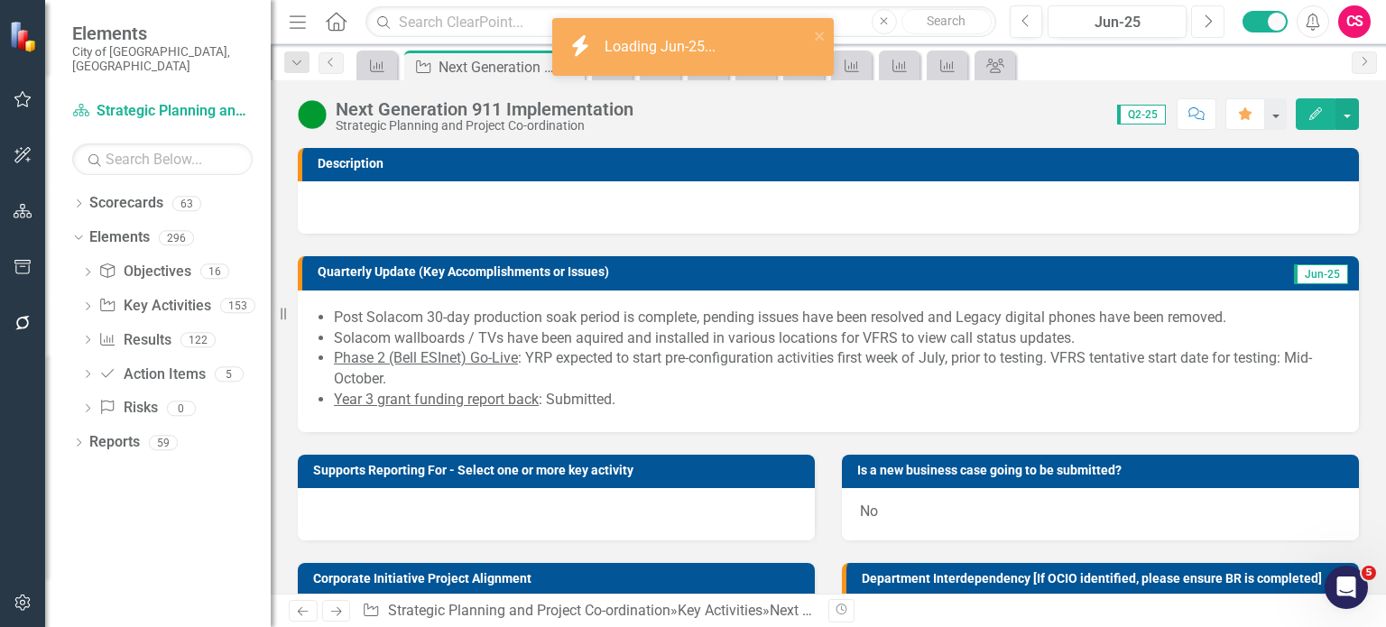
click at [1202, 26] on icon "Next" at bounding box center [1207, 22] width 10 height 16
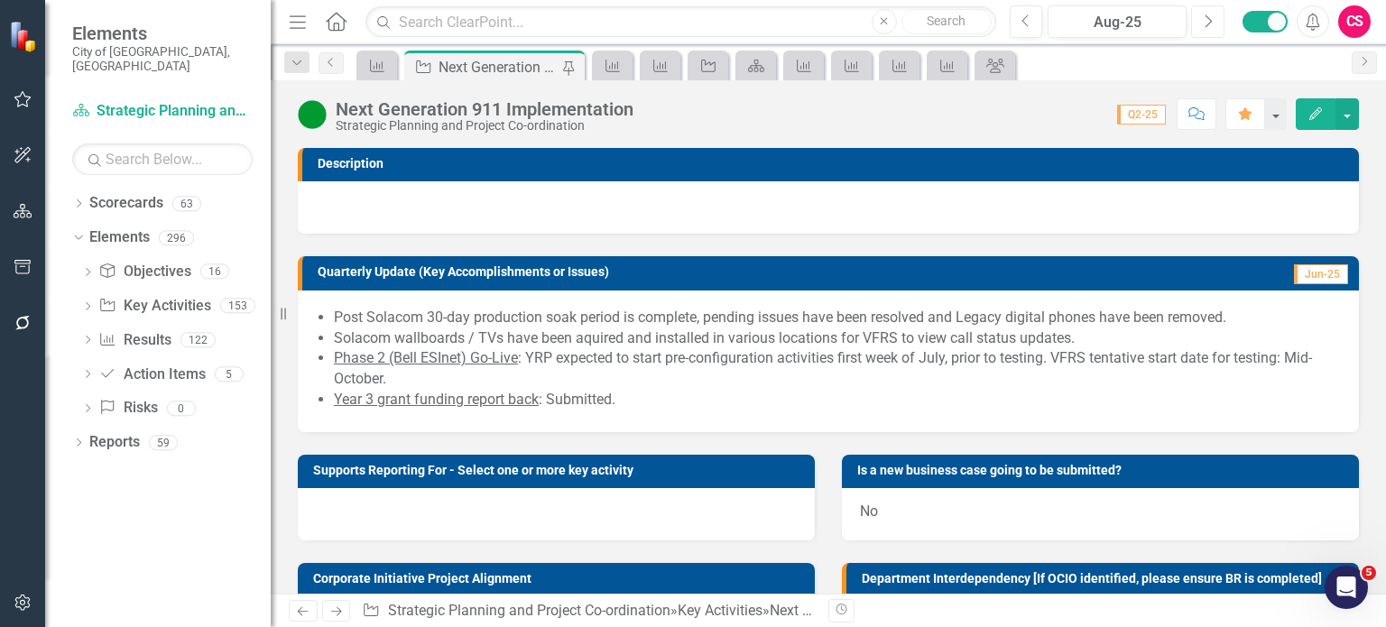
click at [1202, 26] on icon "Next" at bounding box center [1207, 22] width 10 height 16
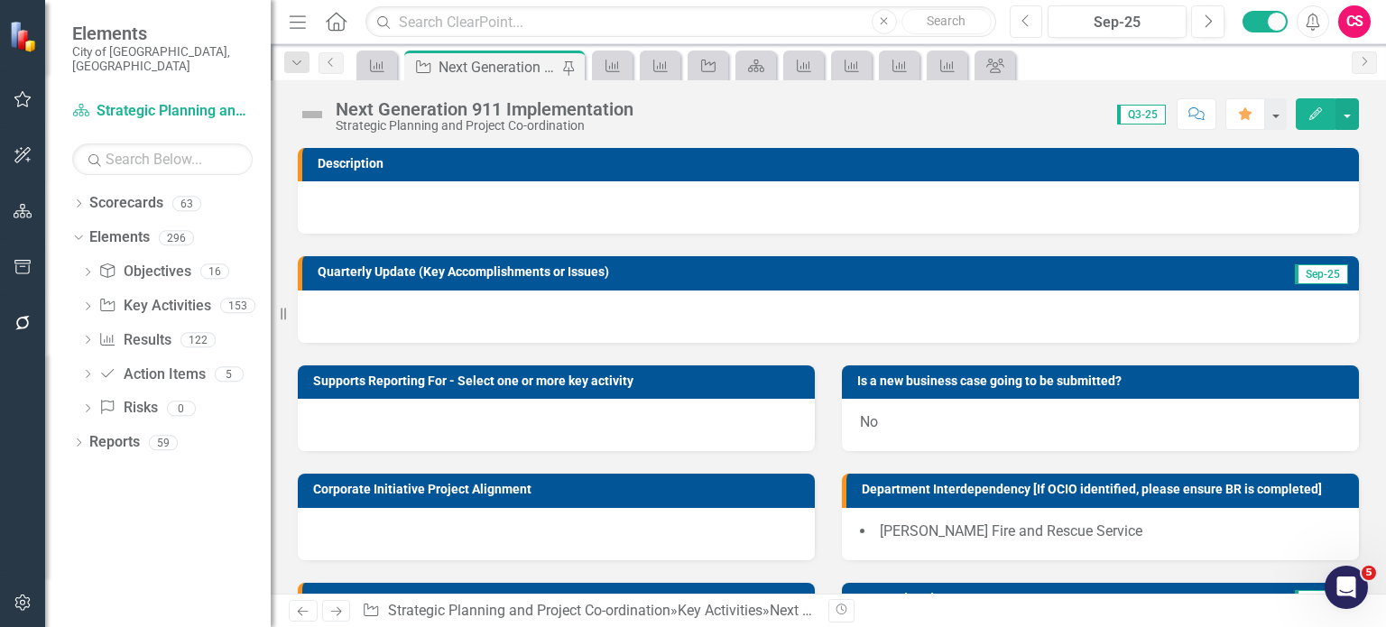
click at [1025, 21] on icon "Previous" at bounding box center [1026, 22] width 10 height 16
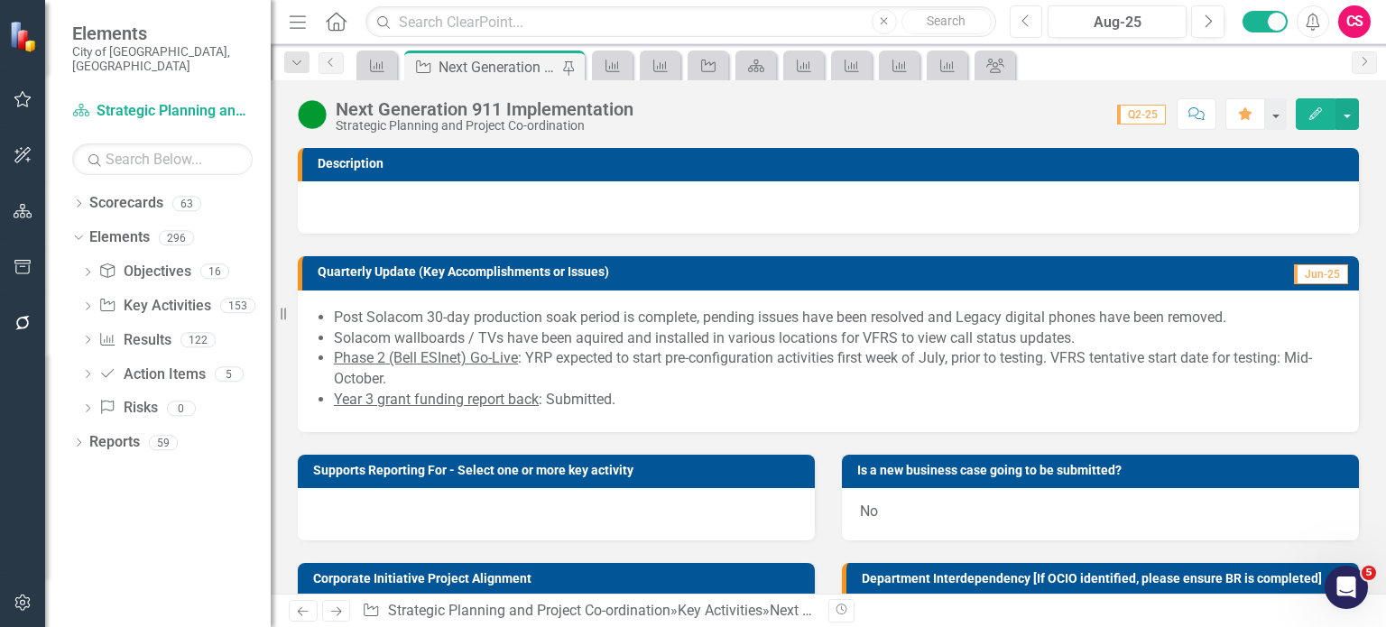
click at [1025, 21] on icon "Previous" at bounding box center [1026, 22] width 10 height 16
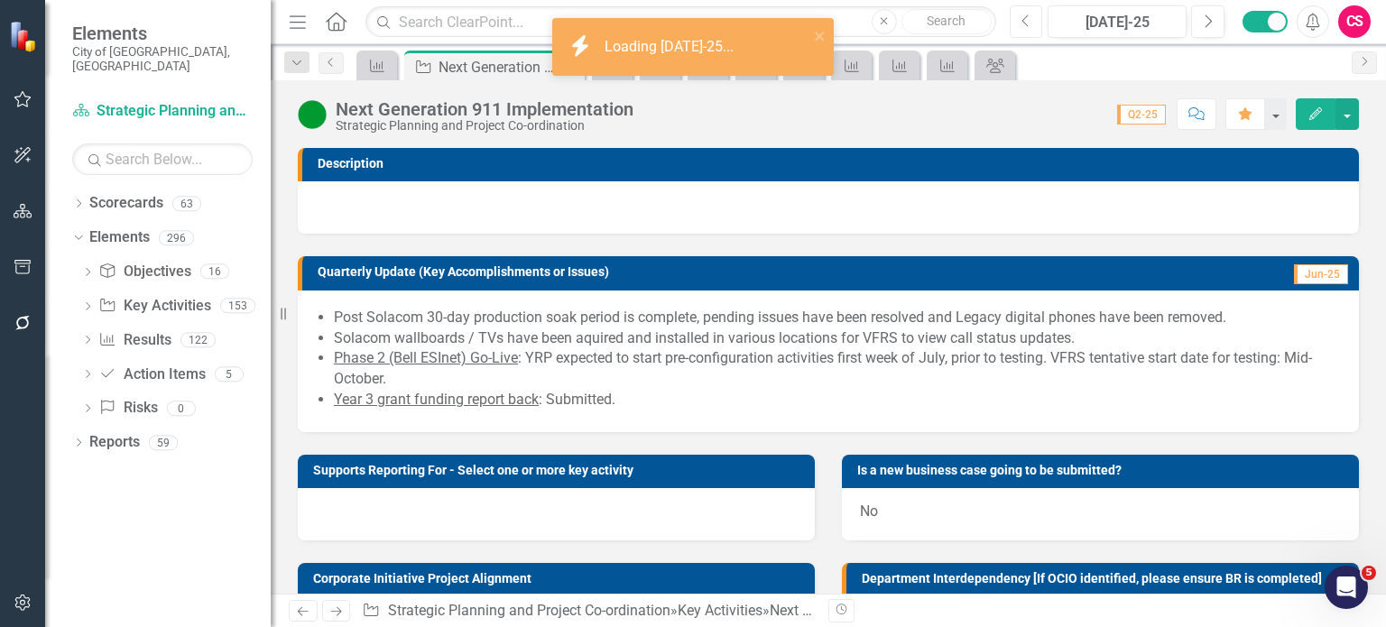
click at [1025, 21] on icon "Previous" at bounding box center [1026, 22] width 10 height 16
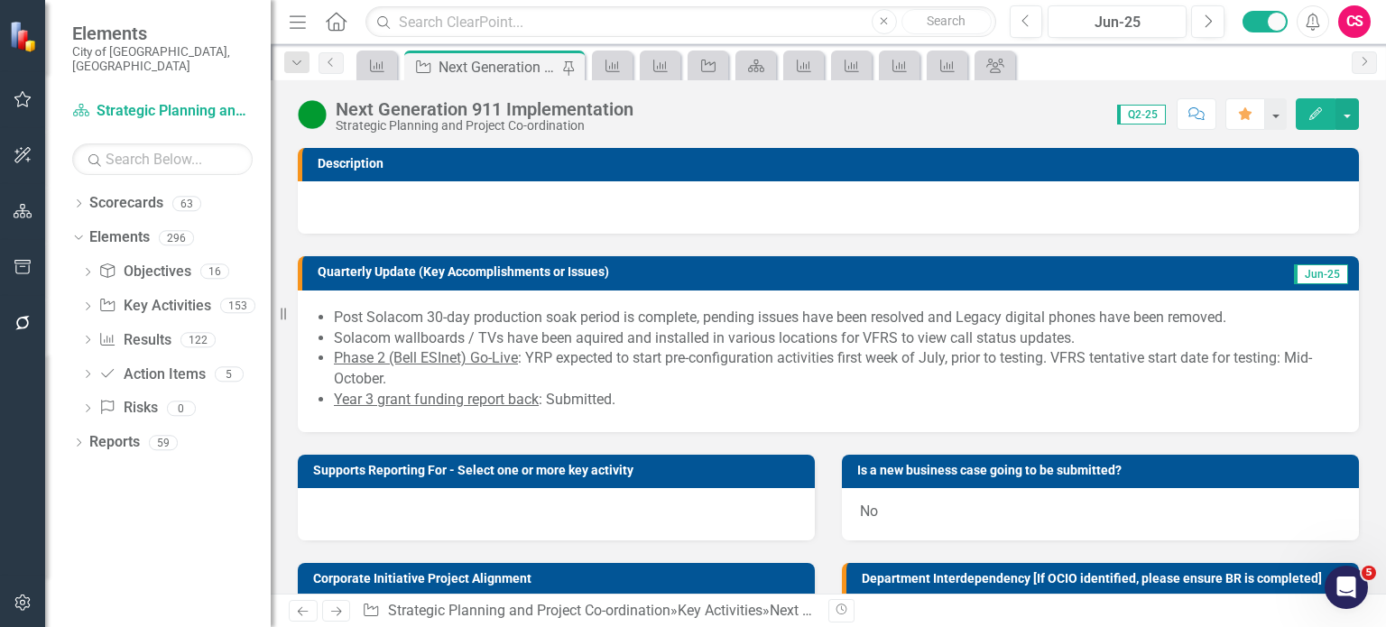
click at [1321, 118] on icon "Edit" at bounding box center [1315, 113] width 16 height 13
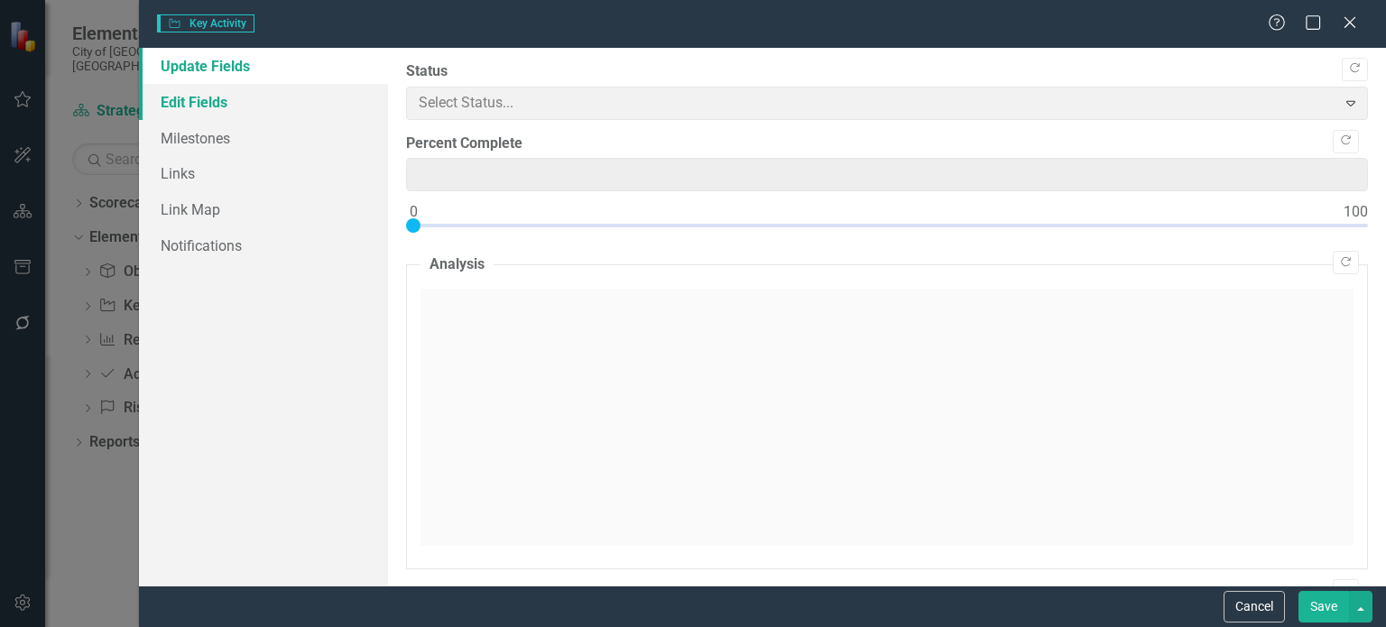
click at [281, 104] on link "Edit Fields" at bounding box center [263, 102] width 249 height 36
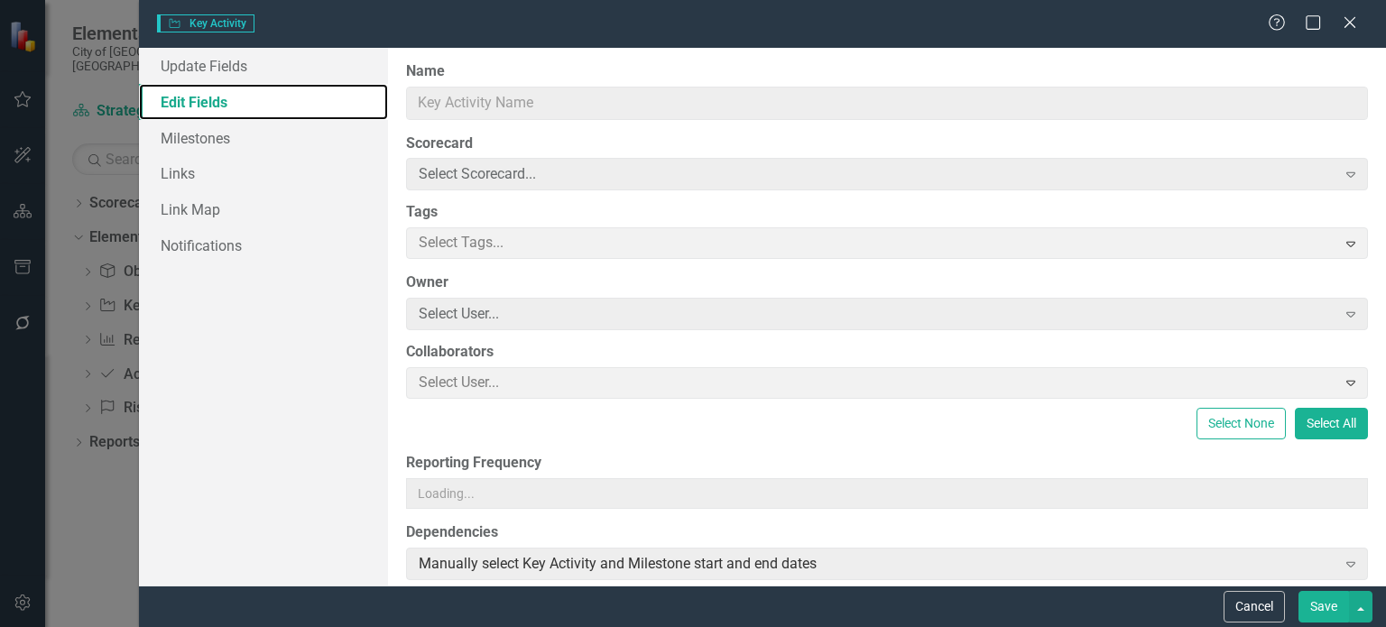
type input "Next Generation 911 Implementation"
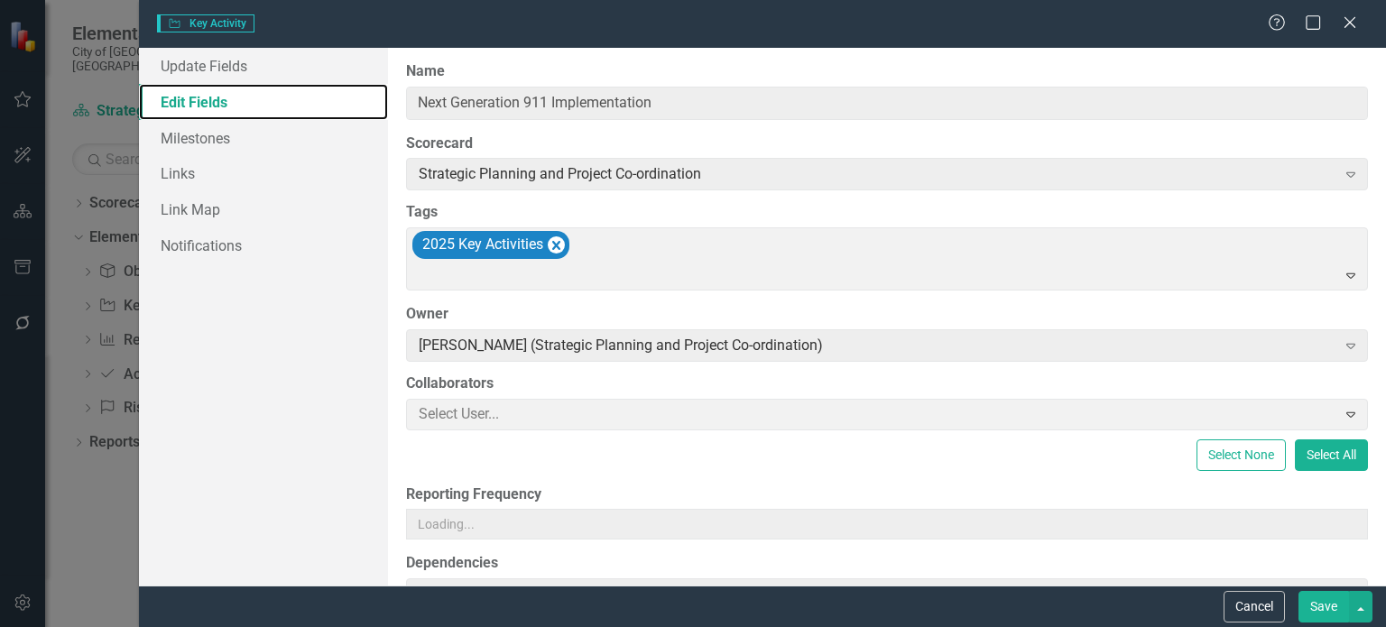
type input "1"
type input "12"
type input "2026"
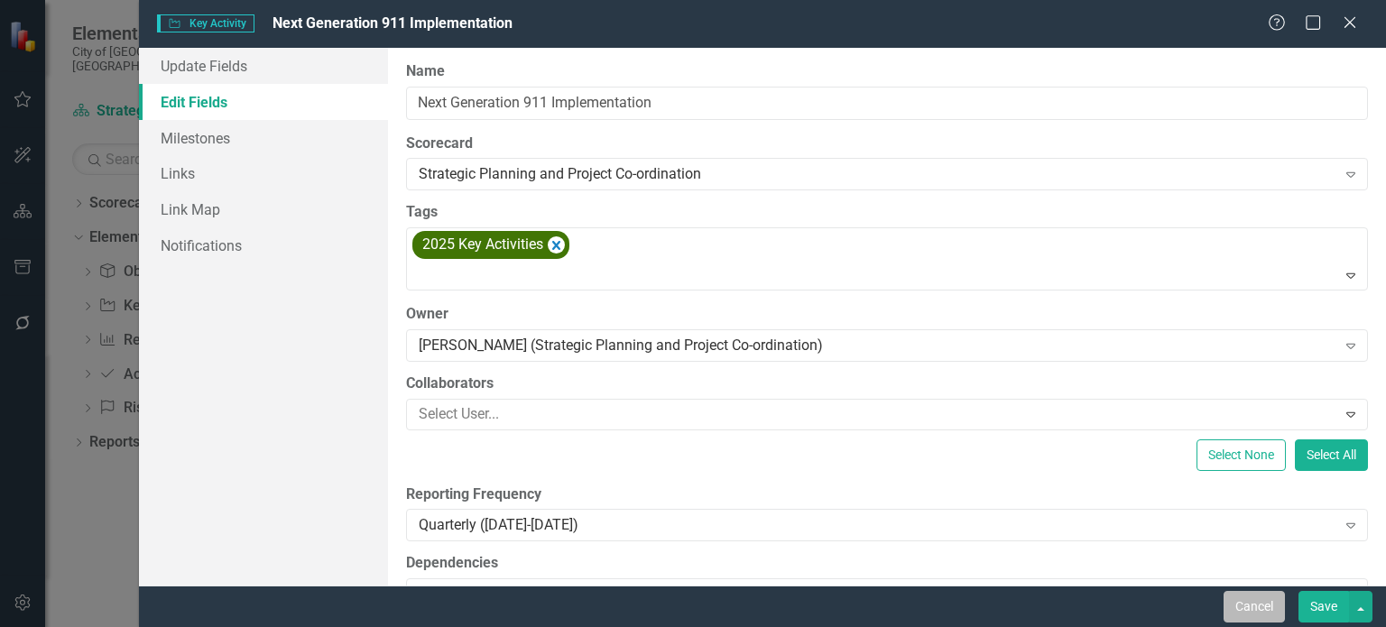
click at [1252, 606] on button "Cancel" at bounding box center [1253, 607] width 61 height 32
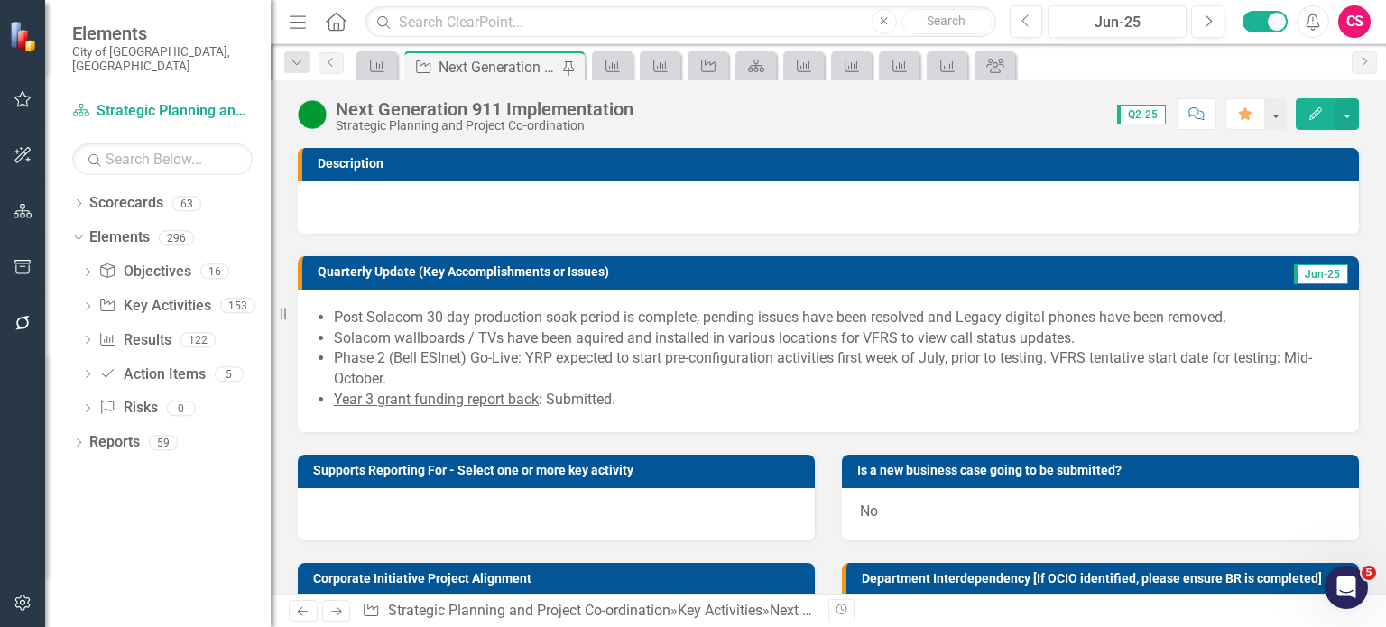
click at [830, 425] on div "Post Solacom 30-day production soak period is complete, pending issues have bee…" at bounding box center [828, 361] width 1061 height 142
click at [14, 306] on button "button" at bounding box center [23, 324] width 41 height 38
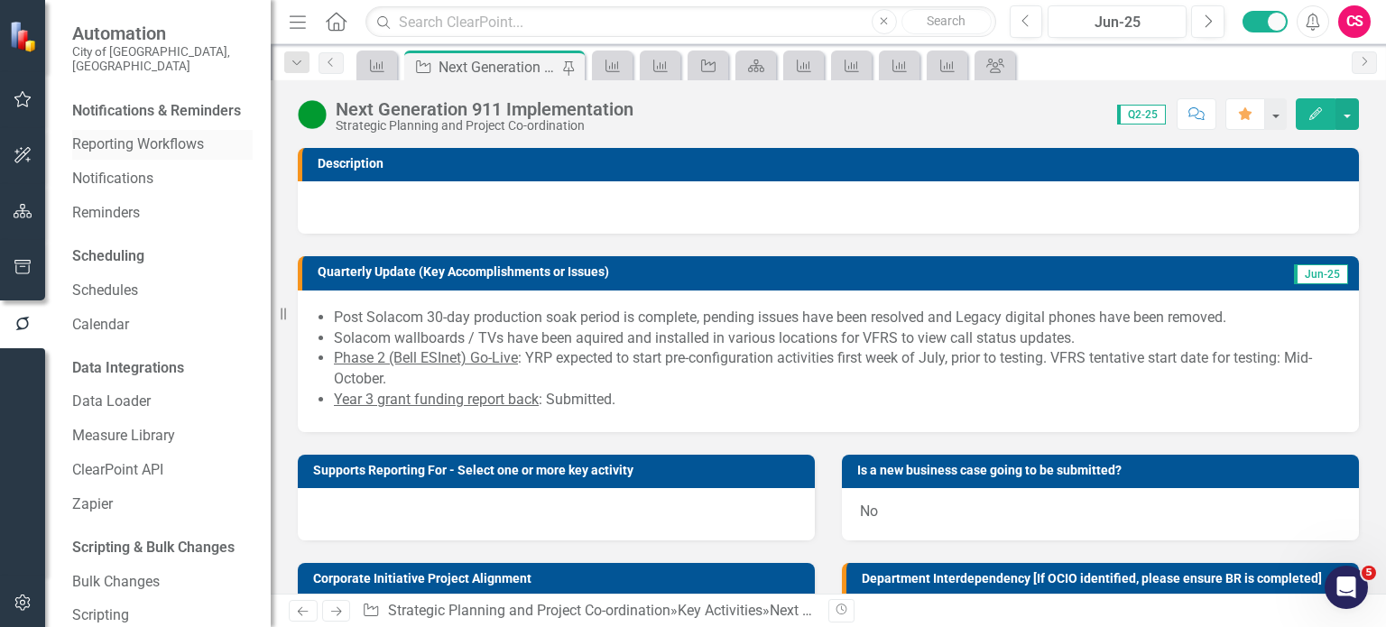
click at [143, 155] on link "Reporting Workflows" at bounding box center [162, 144] width 180 height 21
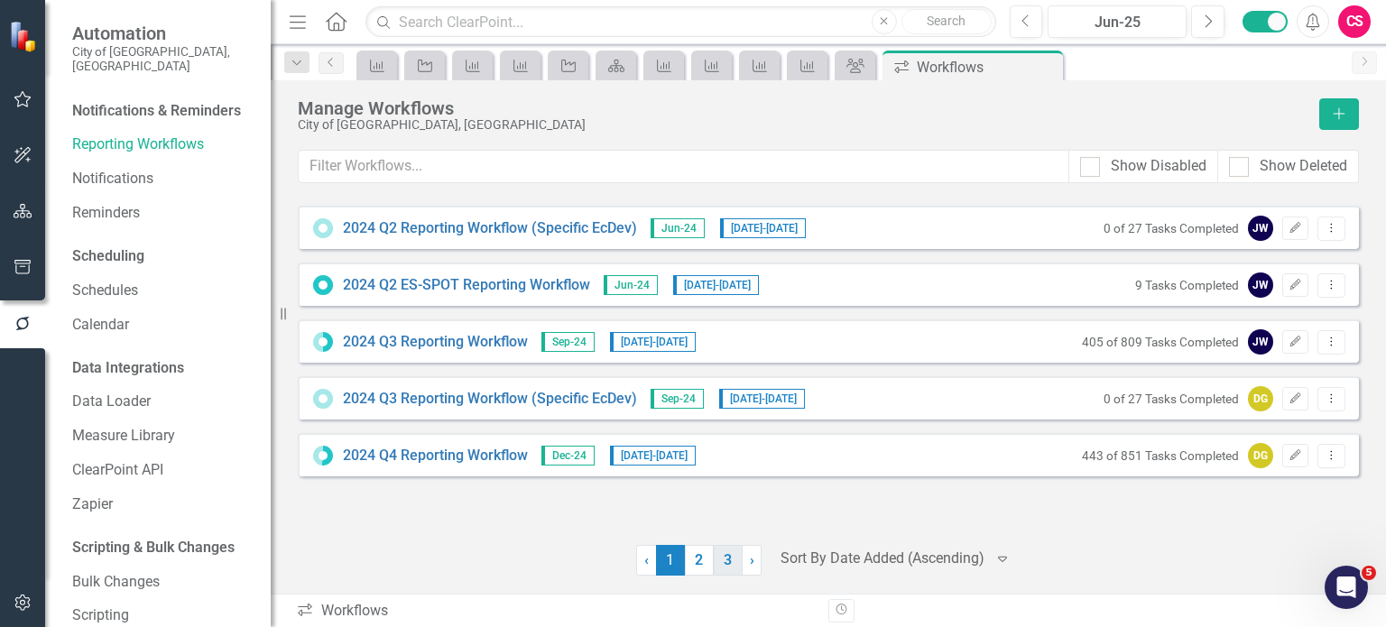
click at [722, 549] on link "3" at bounding box center [728, 560] width 29 height 31
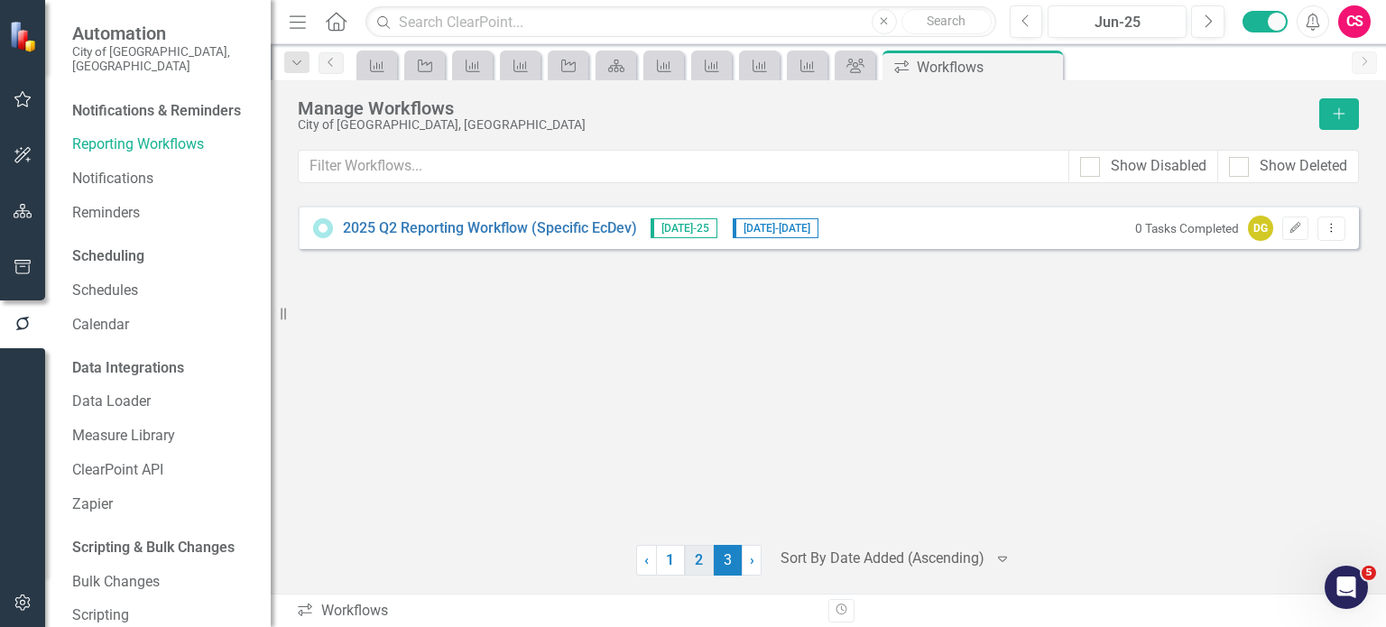
click at [696, 558] on link "2" at bounding box center [699, 560] width 29 height 31
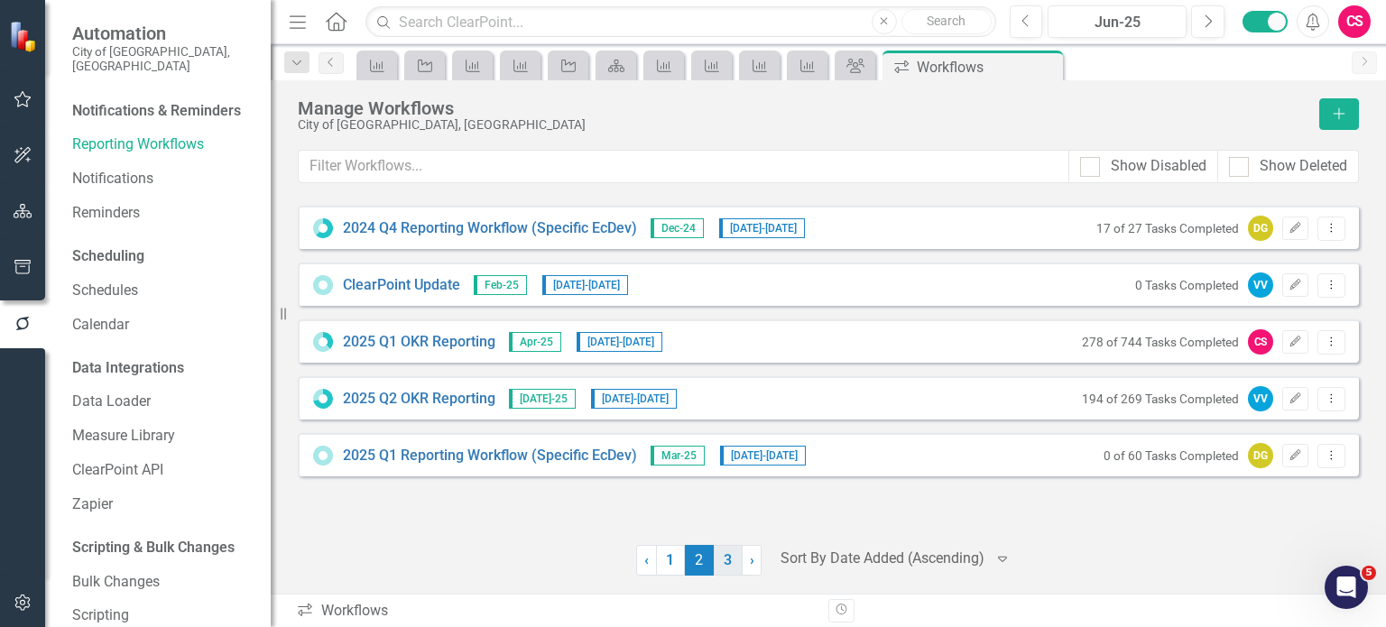
click at [726, 566] on link "3" at bounding box center [728, 560] width 29 height 31
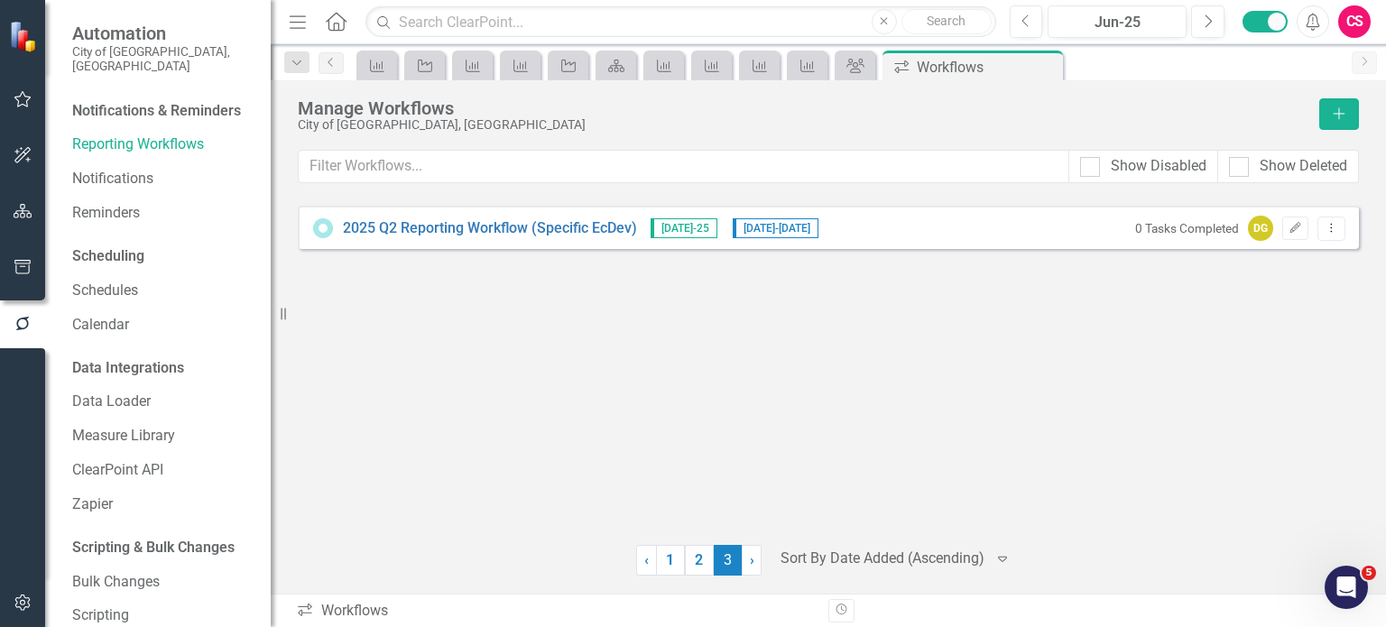
drag, startPoint x: 650, startPoint y: 227, endPoint x: 697, endPoint y: 230, distance: 47.9
click at [697, 230] on span "[DATE]-25" at bounding box center [683, 228] width 67 height 20
click at [697, 562] on link "2" at bounding box center [699, 560] width 29 height 31
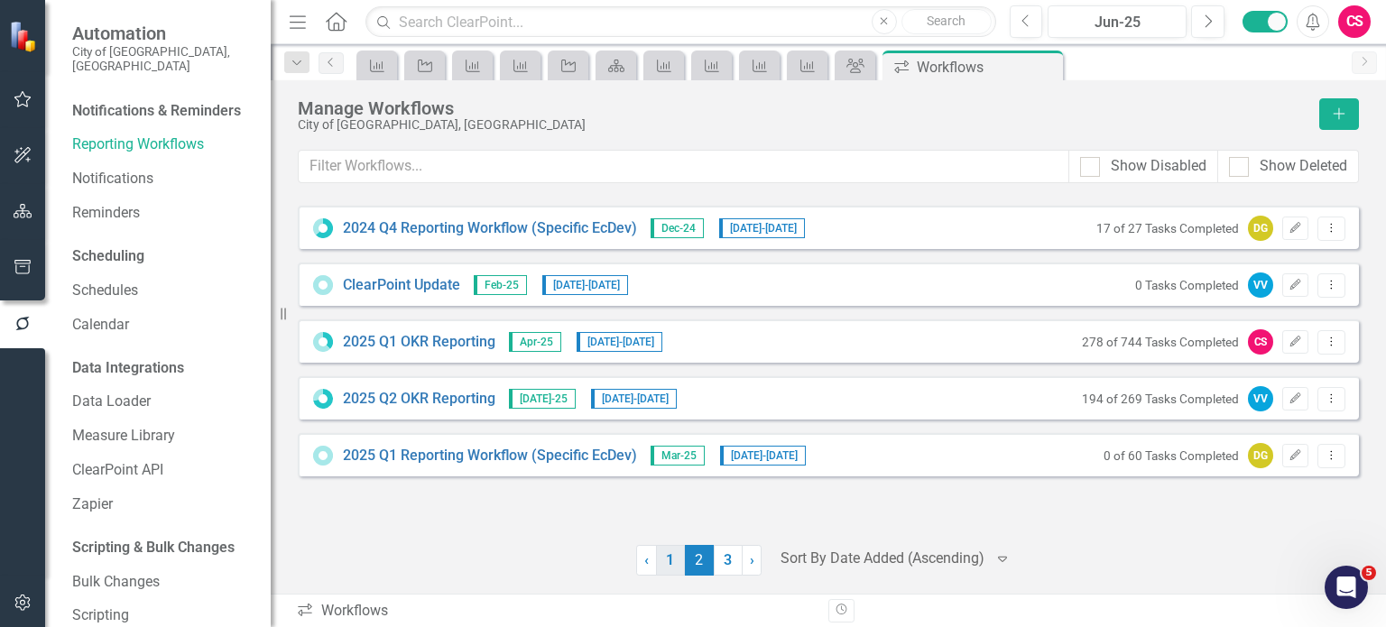
click at [659, 559] on link "1" at bounding box center [670, 560] width 29 height 31
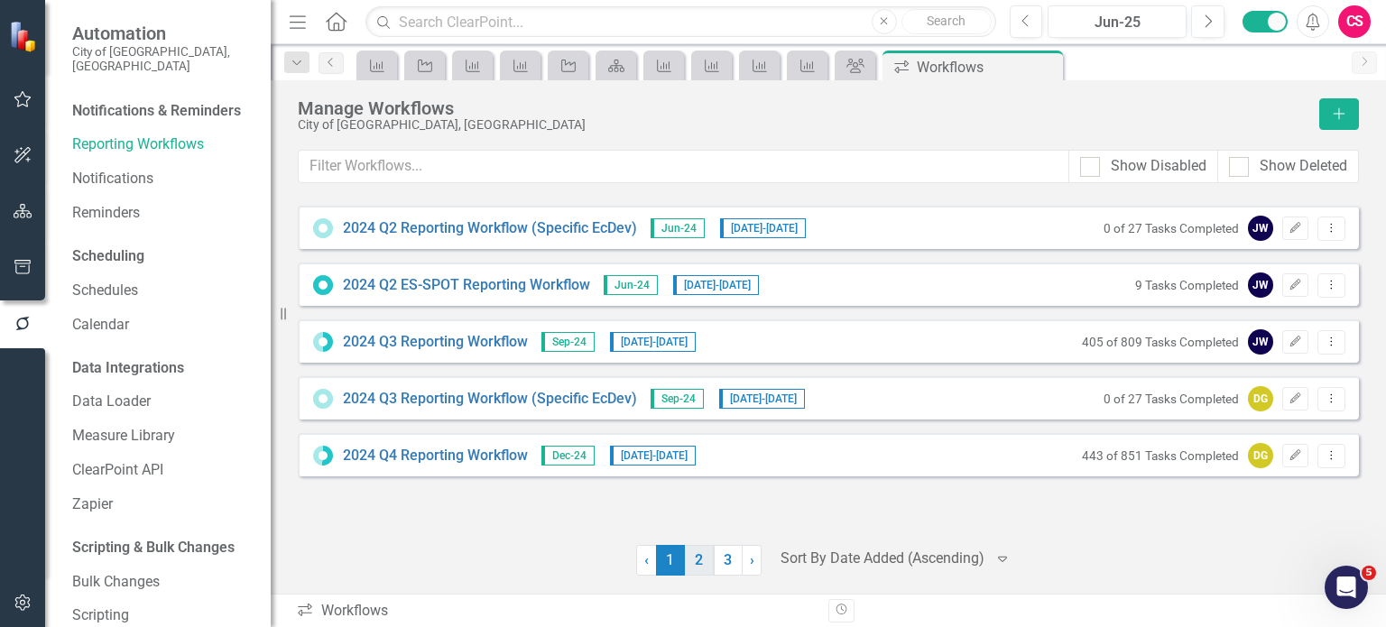
click at [686, 559] on link "2" at bounding box center [699, 560] width 29 height 31
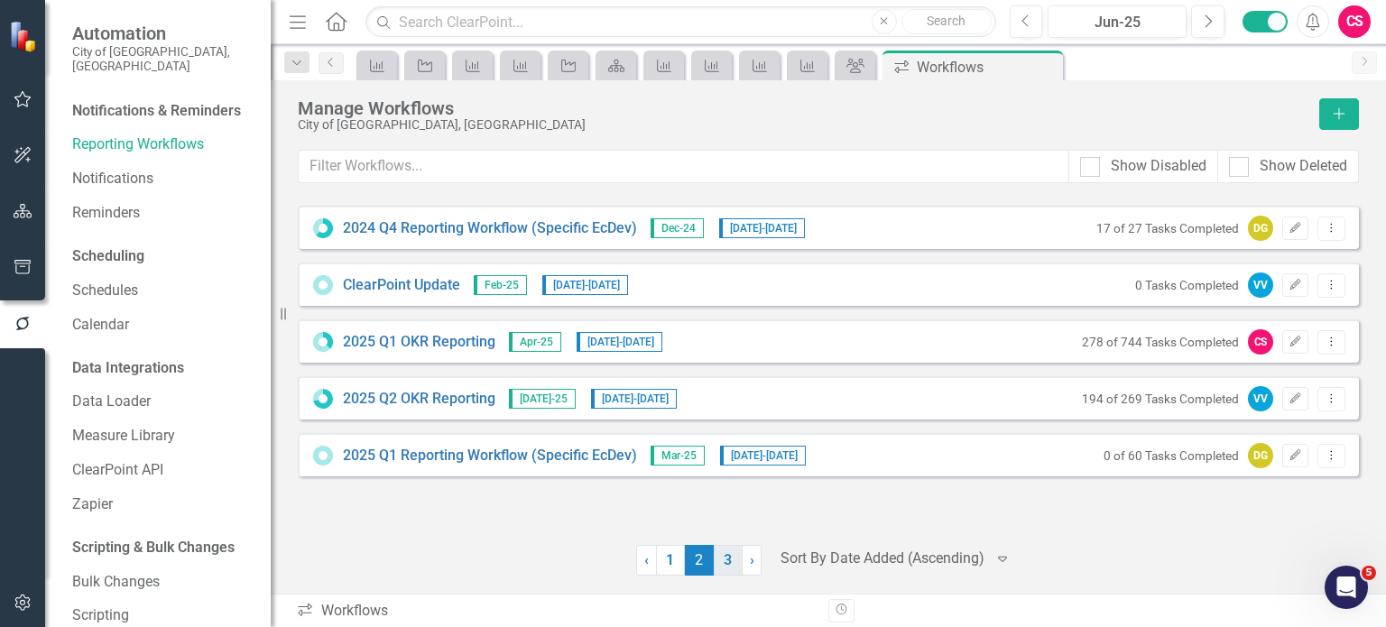
click at [732, 557] on link "3" at bounding box center [728, 560] width 29 height 31
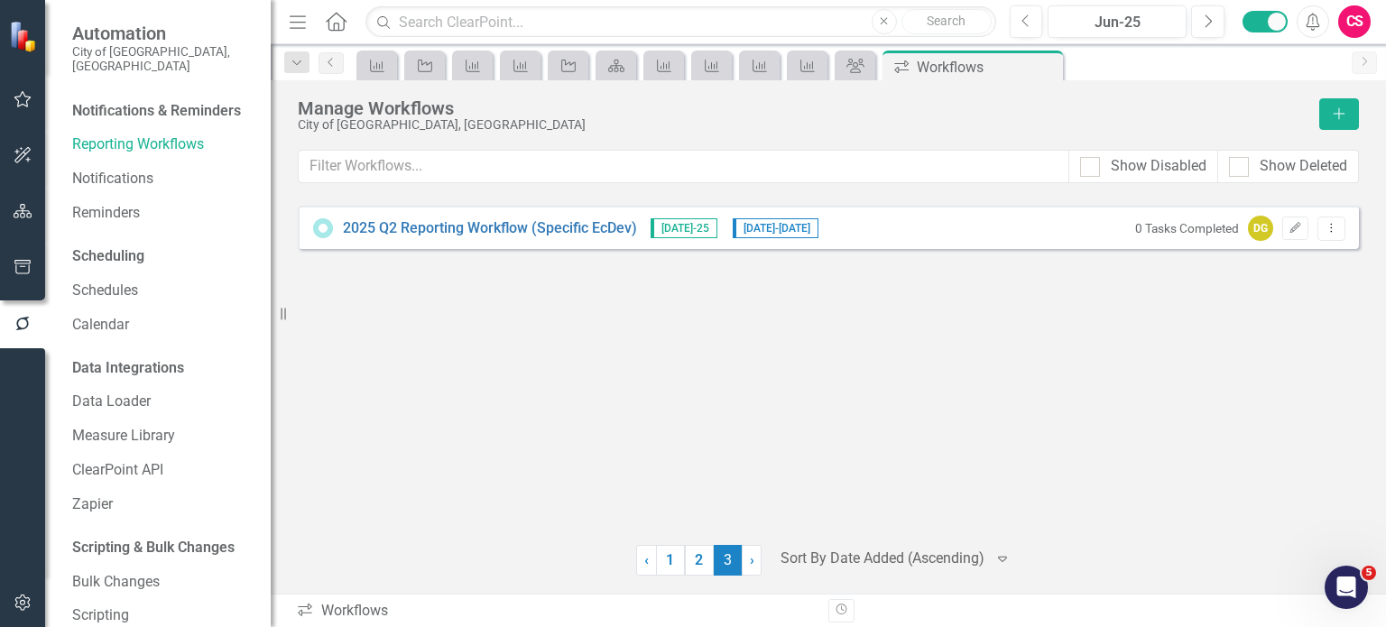
drag, startPoint x: 668, startPoint y: 230, endPoint x: 659, endPoint y: 223, distance: 11.6
click at [659, 223] on span "[DATE]-25" at bounding box center [683, 228] width 67 height 20
click at [694, 557] on link "2" at bounding box center [699, 560] width 29 height 31
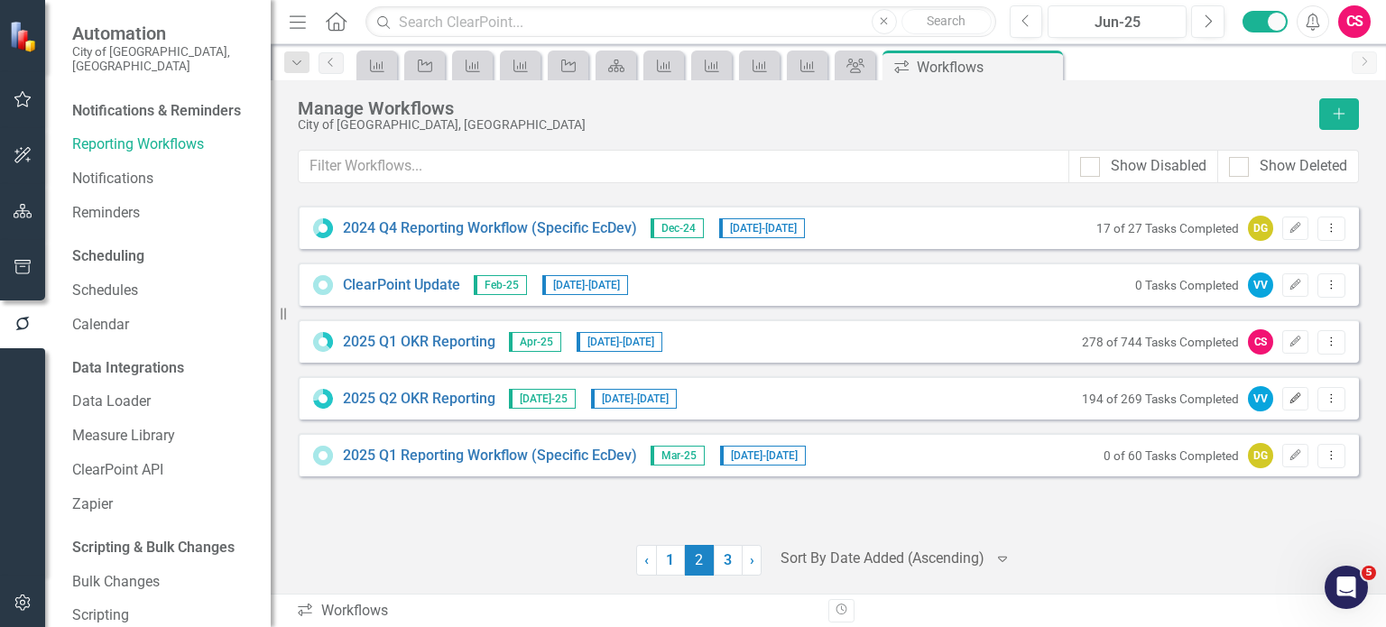
click at [1285, 396] on button "Edit" at bounding box center [1295, 398] width 26 height 23
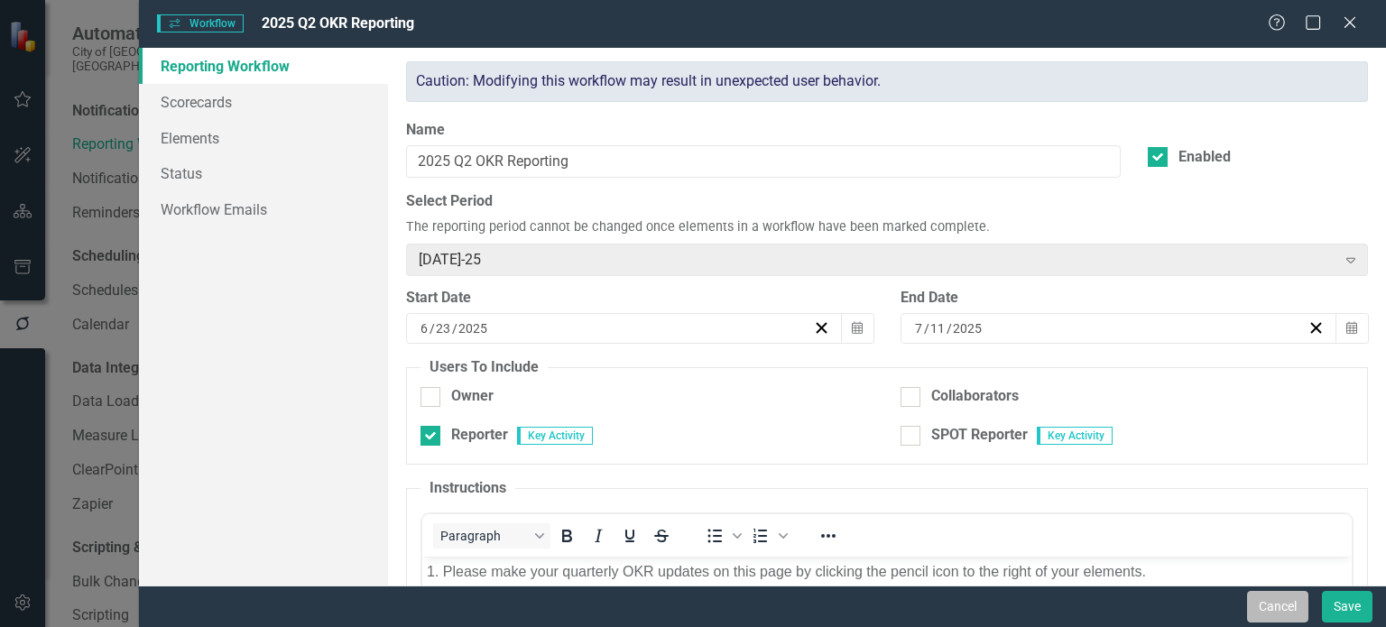
click at [1277, 605] on button "Cancel" at bounding box center [1277, 607] width 61 height 32
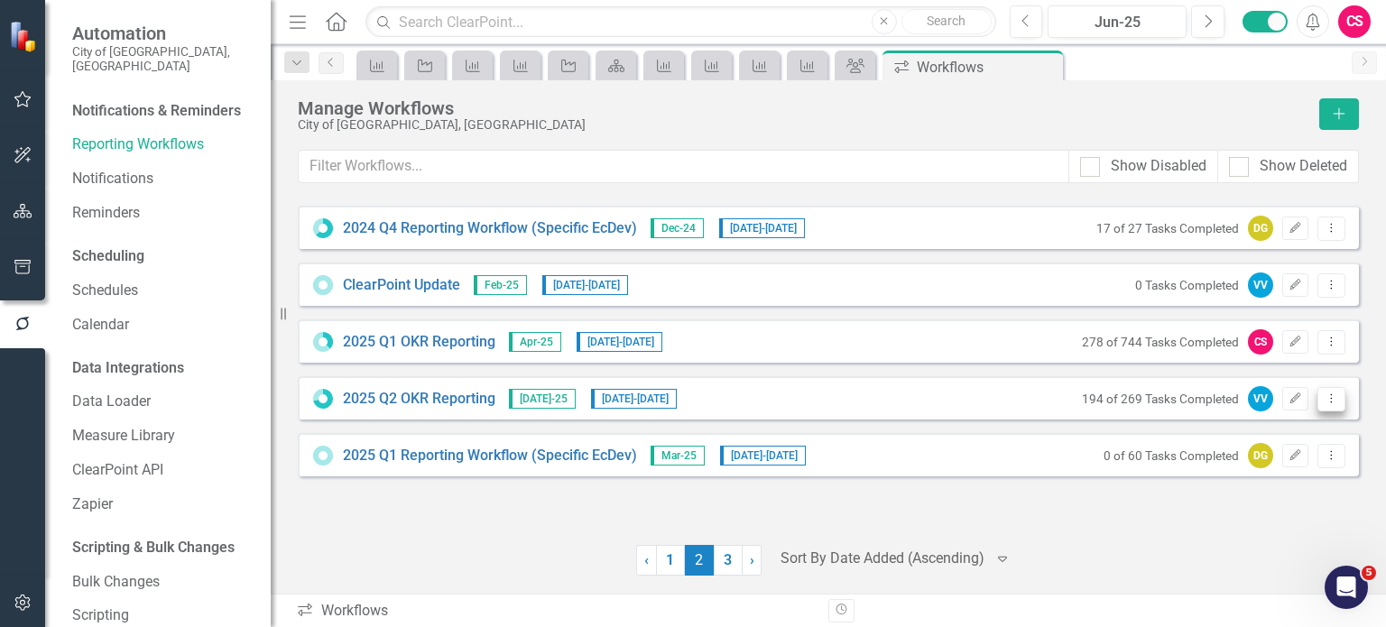
click at [1328, 399] on icon "Dropdown Menu" at bounding box center [1330, 398] width 15 height 12
click at [1041, 515] on div "2024 Q4 Reporting Workflow (Specific EcDev) Dec-24 [DATE] - [DATE] 17 of 27 Tas…" at bounding box center [828, 364] width 1061 height 317
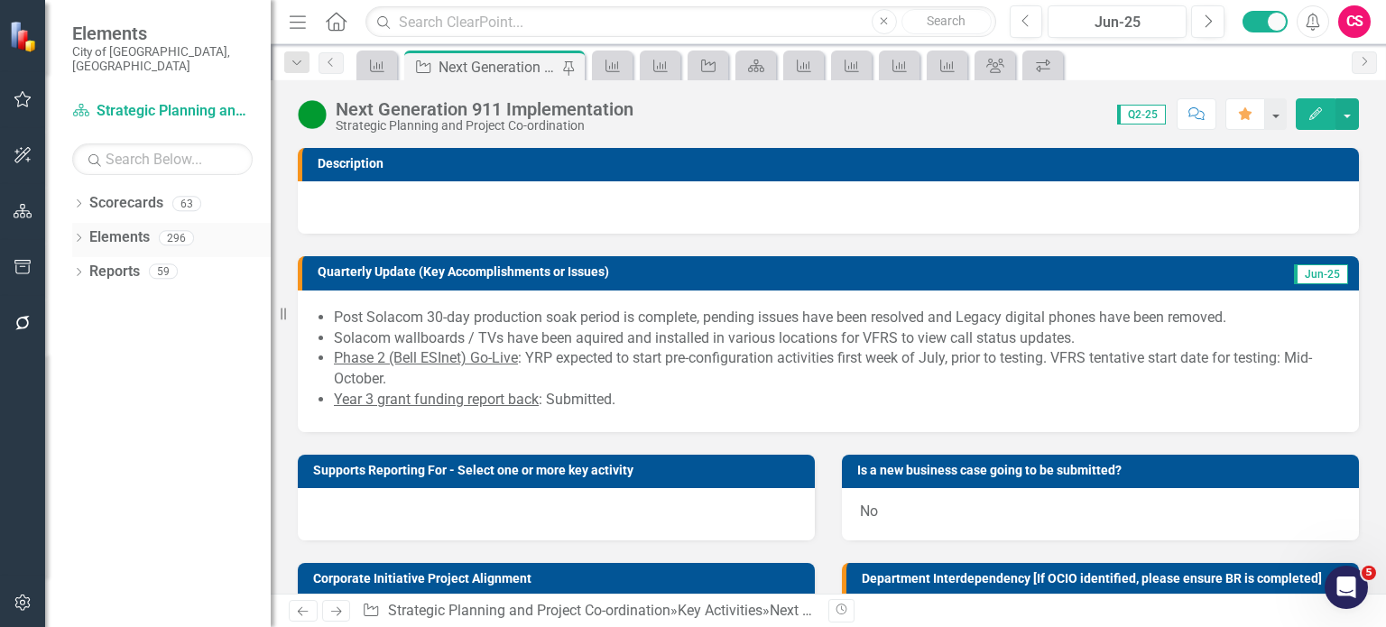
click at [79, 235] on icon "Dropdown" at bounding box center [78, 240] width 13 height 10
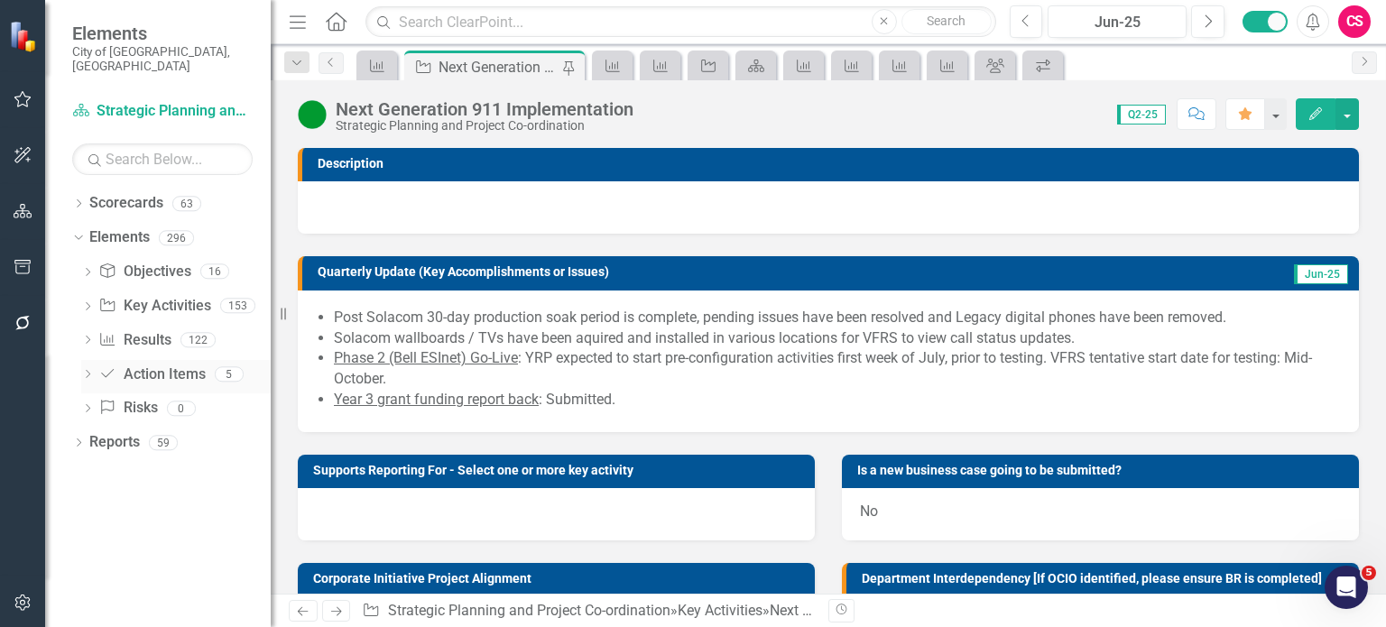
click at [155, 364] on link "Action Item Action Items" at bounding box center [151, 374] width 106 height 21
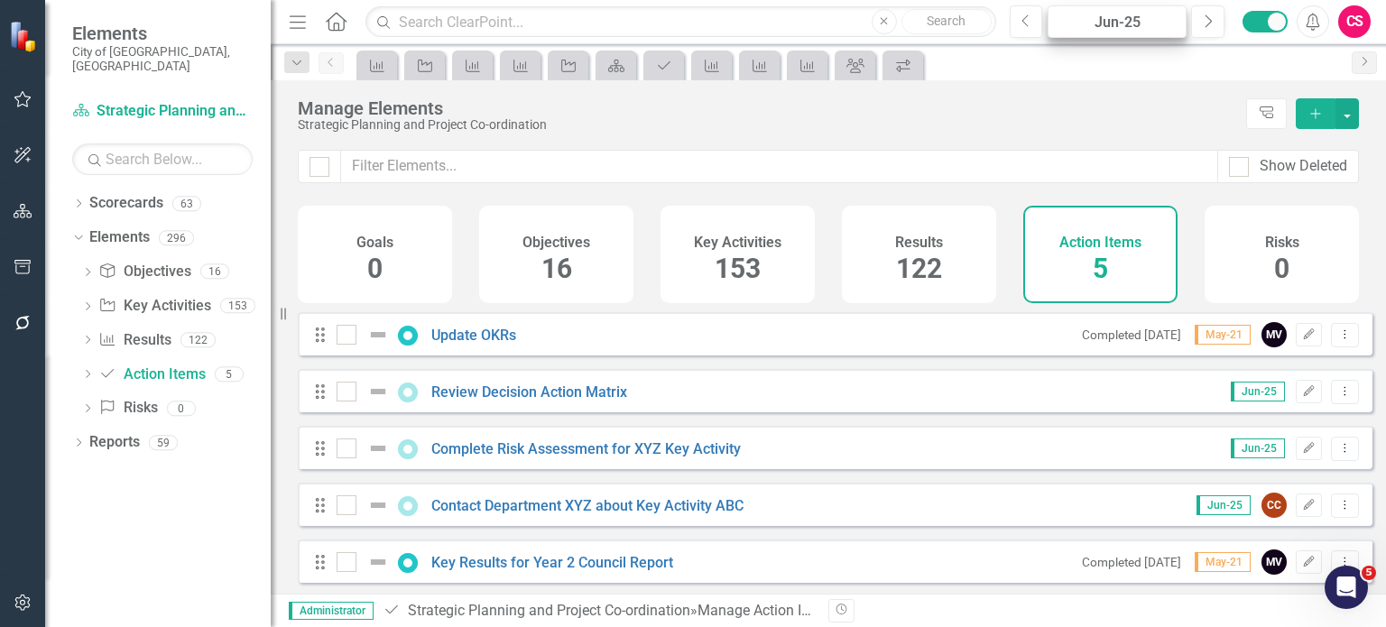
checkbox input "false"
click at [198, 143] on input "text" at bounding box center [162, 159] width 180 height 32
type input "econ"
click at [79, 200] on icon "Dropdown" at bounding box center [78, 205] width 13 height 10
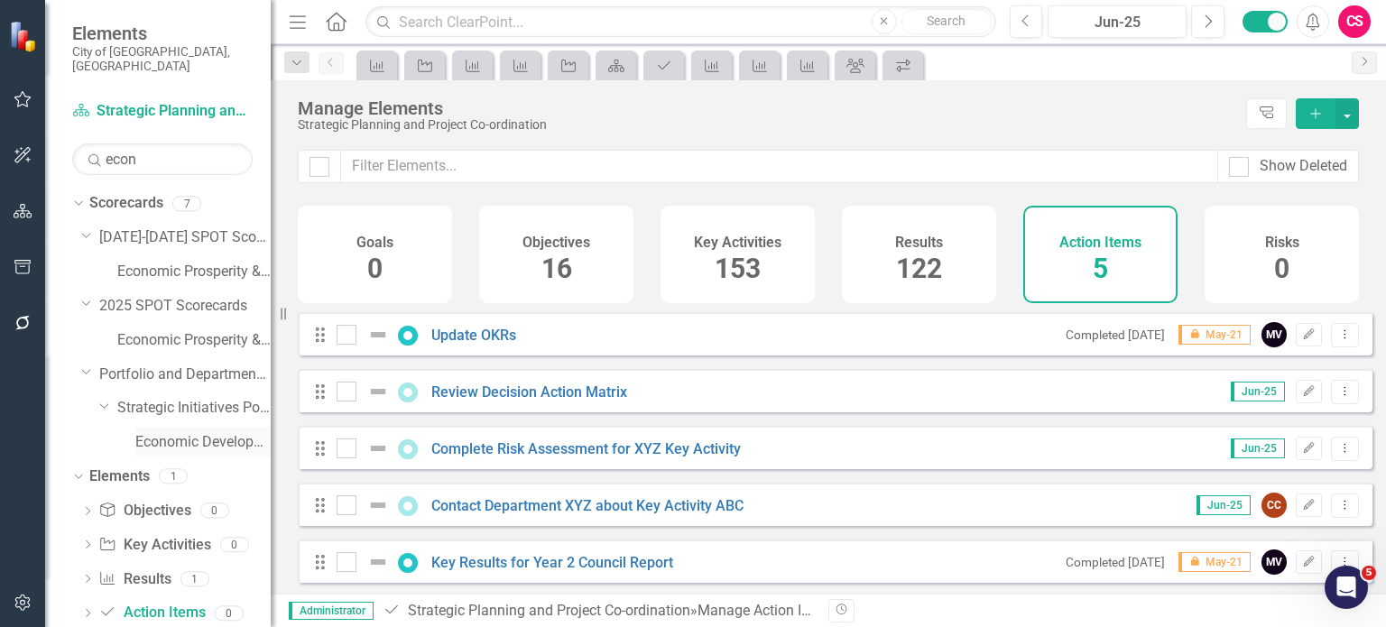
click at [199, 434] on link "Economic Development" at bounding box center [202, 442] width 135 height 21
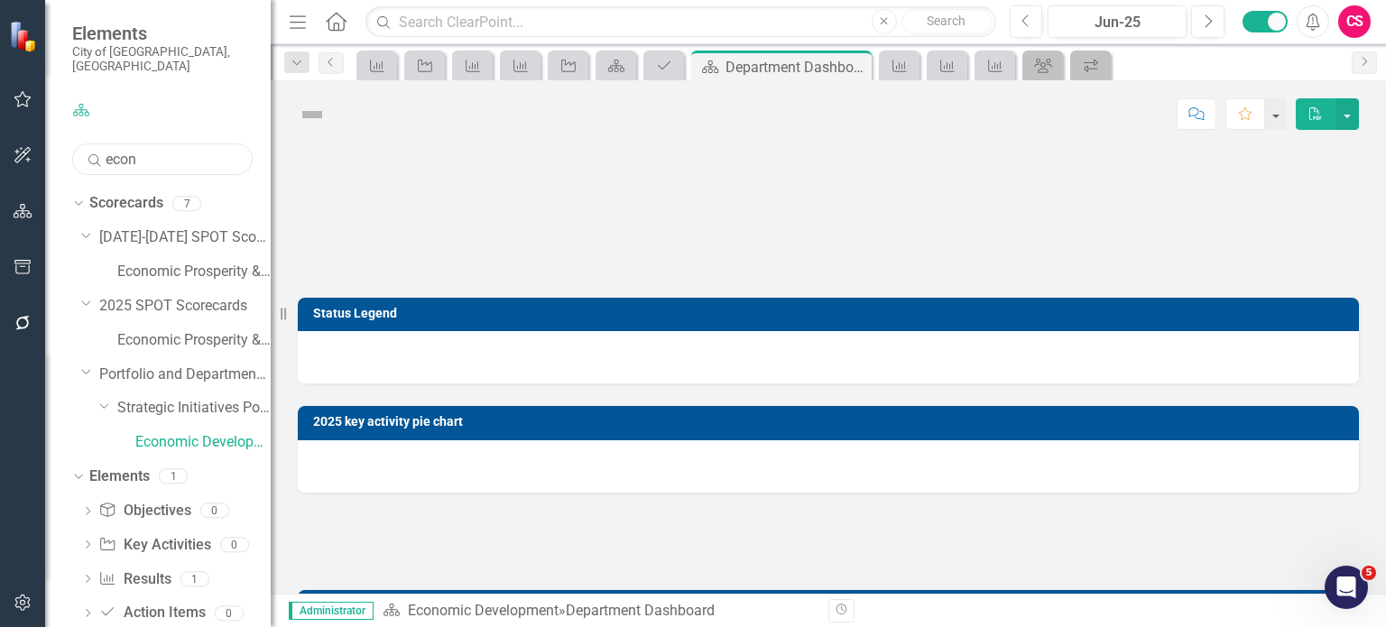
click at [123, 144] on input "econ" at bounding box center [162, 159] width 180 height 32
click at [79, 197] on icon "Dropdown" at bounding box center [76, 203] width 10 height 13
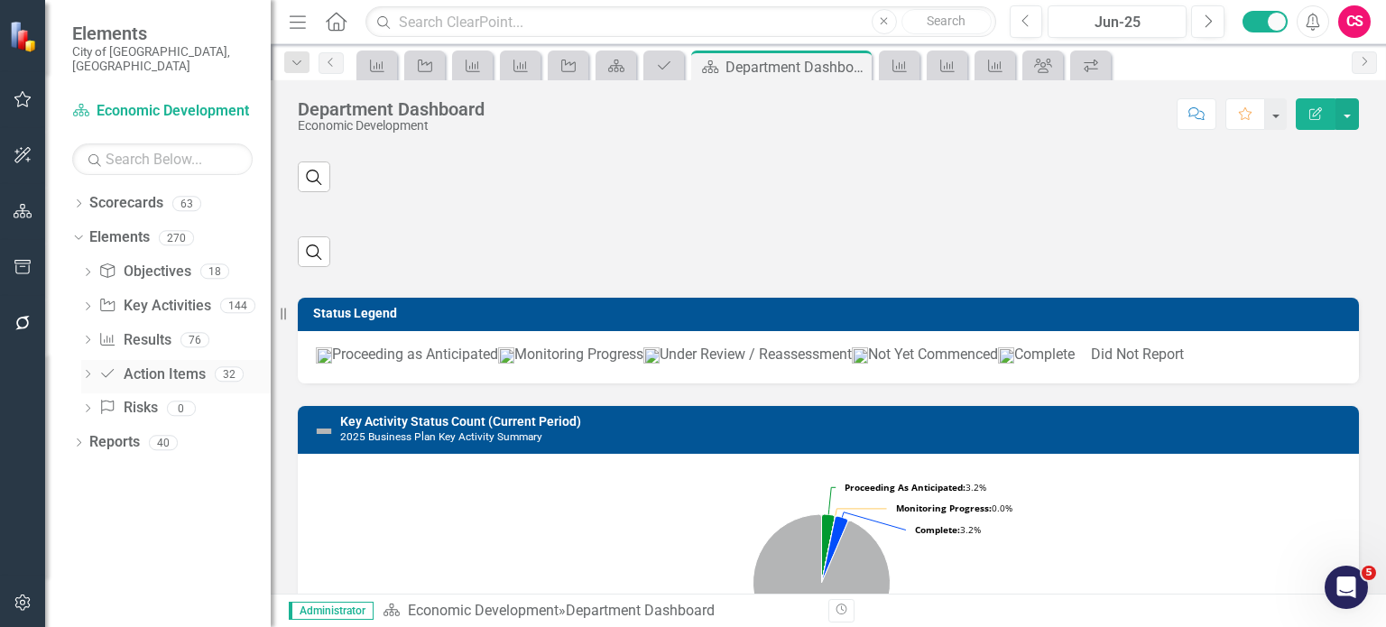
click at [152, 366] on link "Action Item Action Items" at bounding box center [151, 374] width 106 height 21
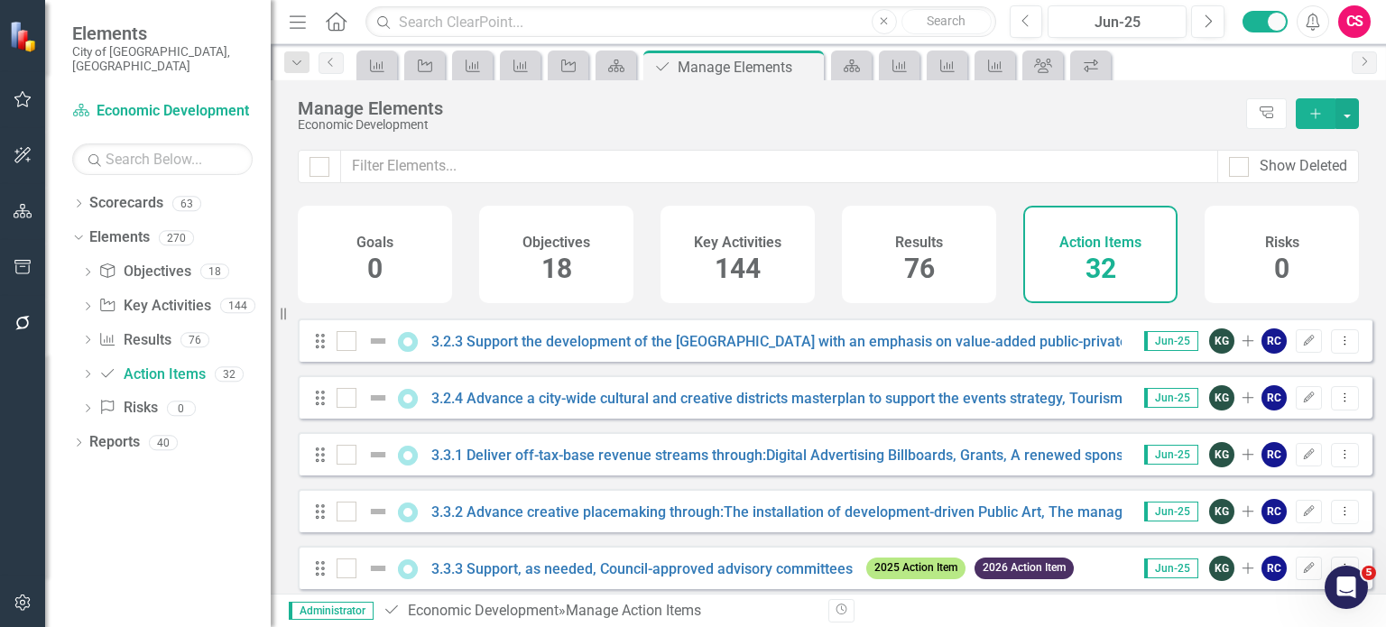
scroll to position [1549, 0]
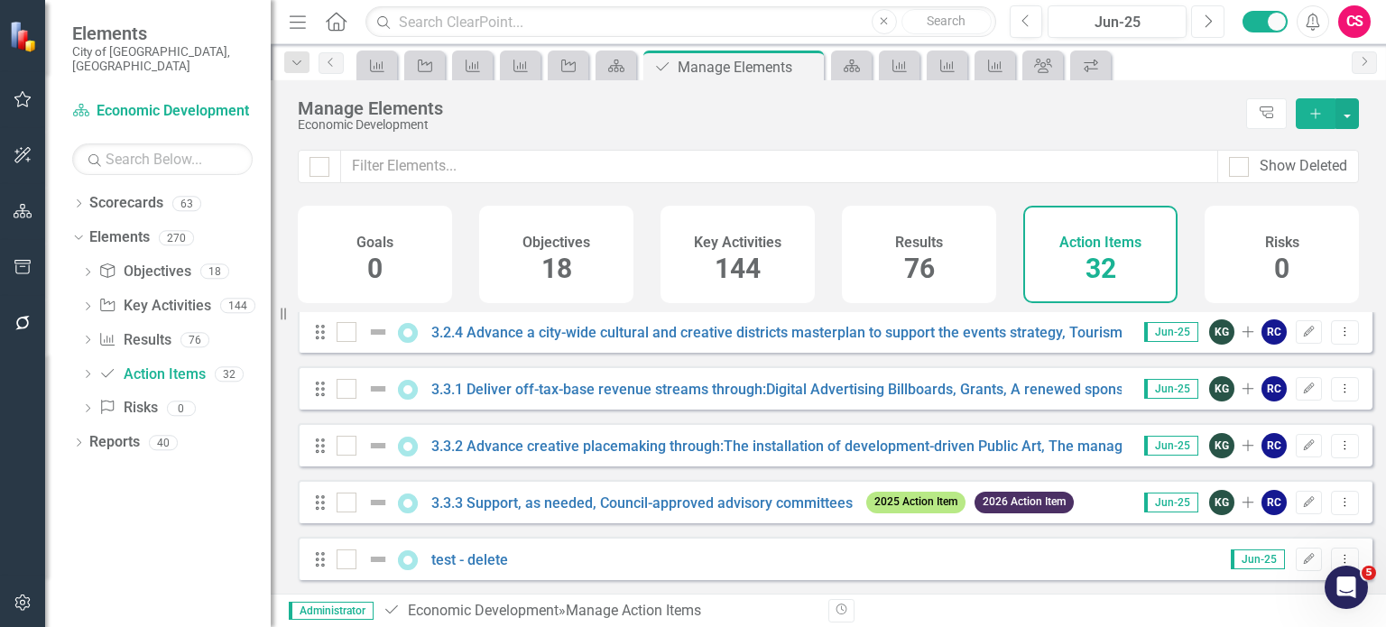
click at [1216, 23] on button "Next" at bounding box center [1207, 21] width 33 height 32
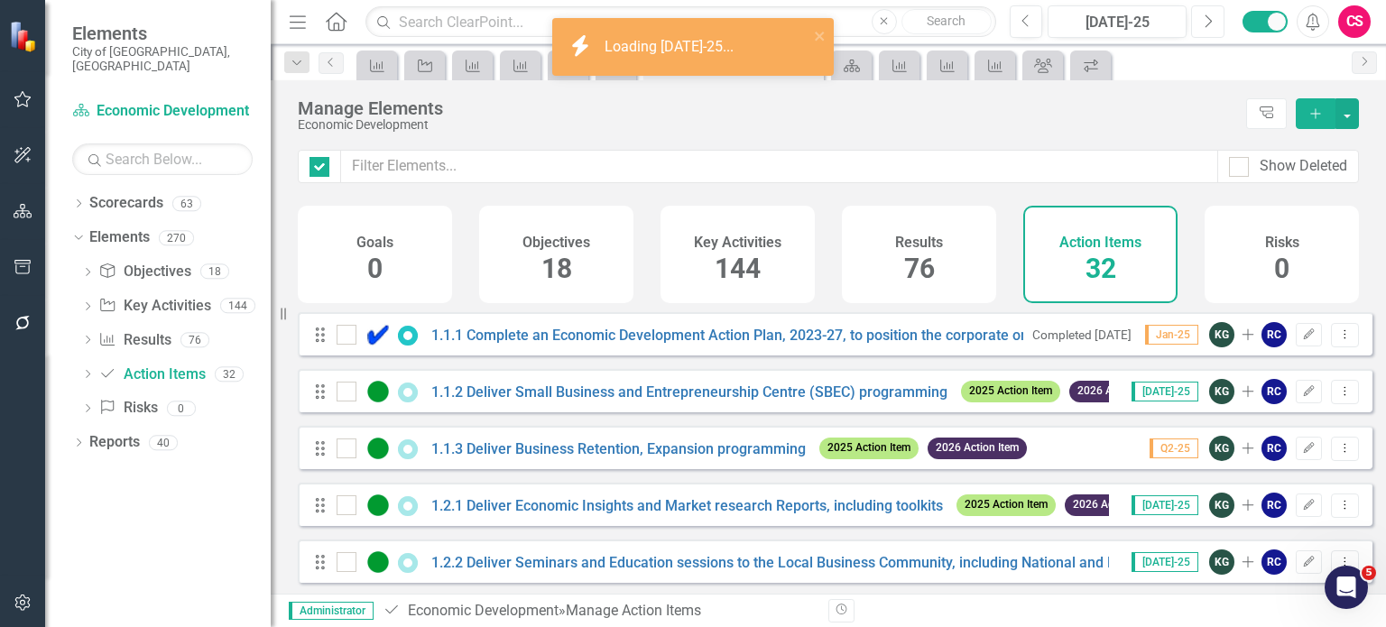
checkbox input "false"
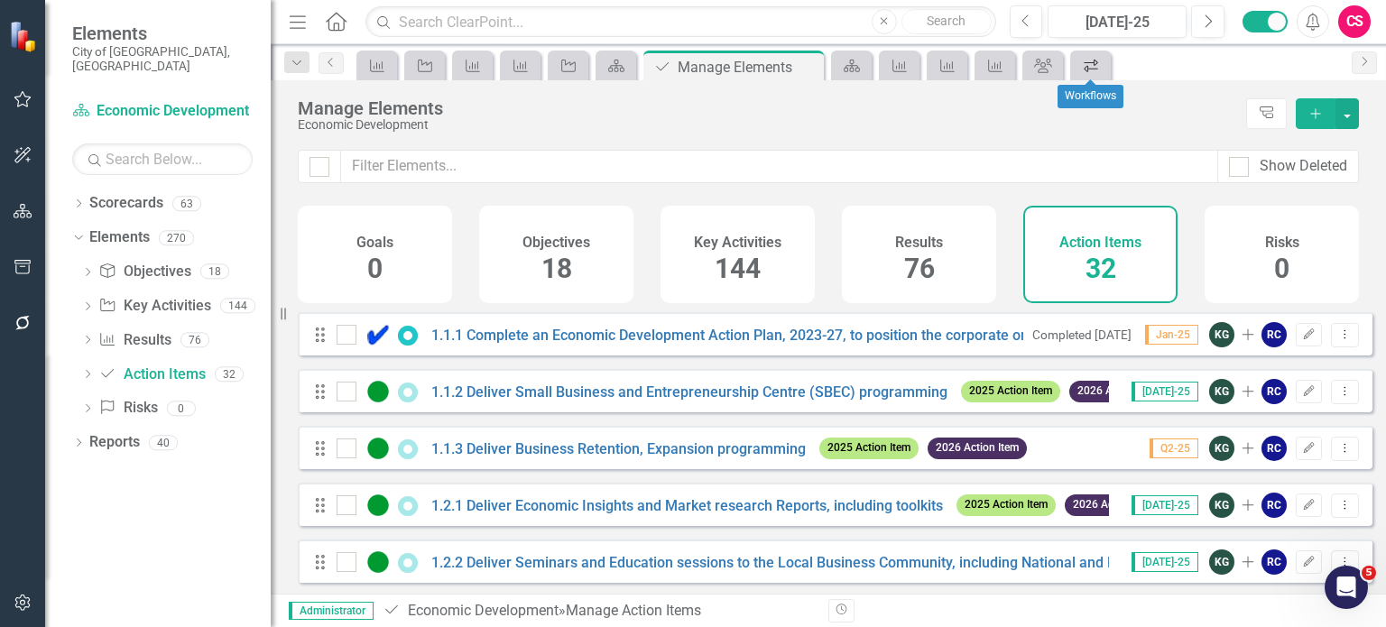
click at [1085, 59] on icon "Workflows" at bounding box center [1091, 66] width 18 height 14
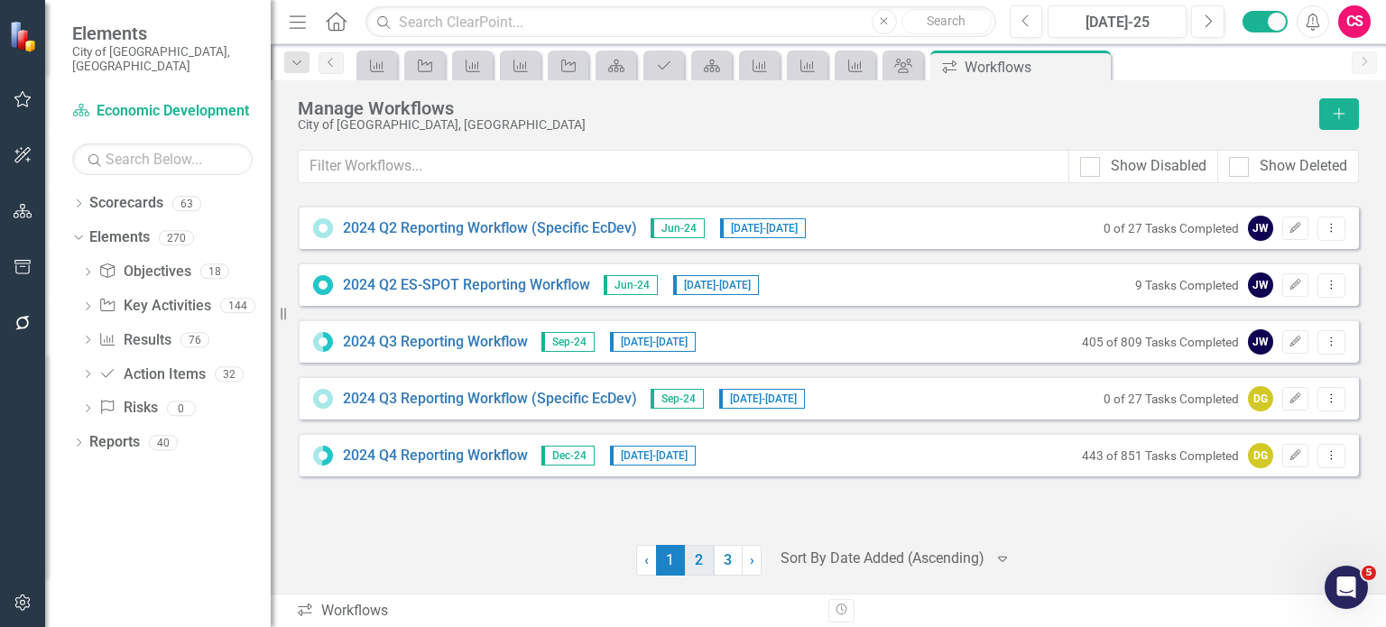
click at [702, 567] on link "2" at bounding box center [699, 560] width 29 height 31
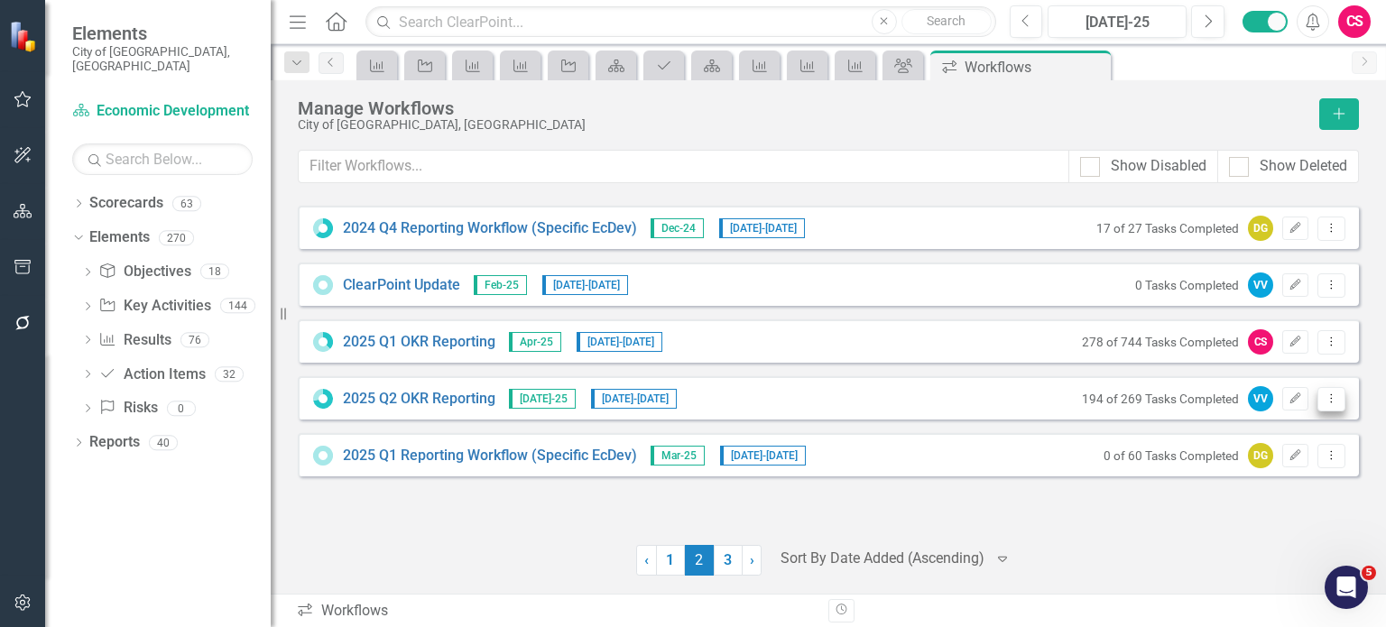
click at [1326, 400] on icon "Dropdown Menu" at bounding box center [1330, 398] width 15 height 12
click at [1230, 503] on link "Copy Duplicate Workflow" at bounding box center [1260, 493] width 167 height 33
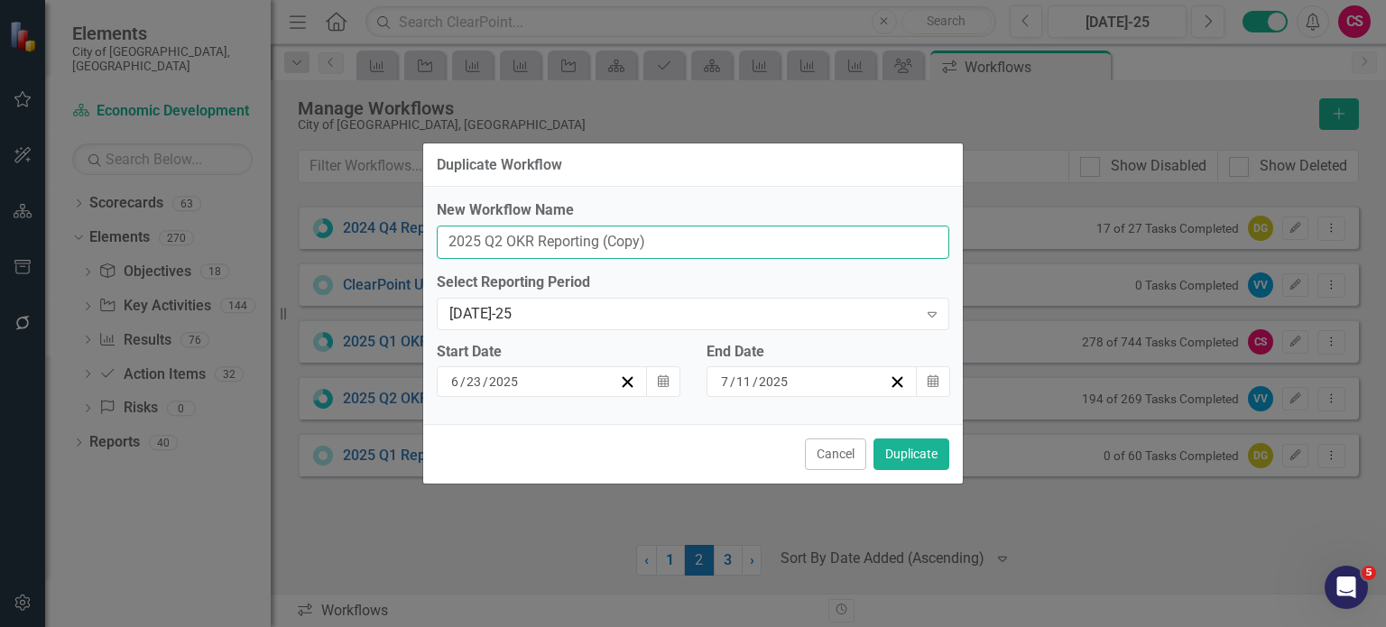
click at [497, 248] on input "2025 Q2 OKR Reporting (Copy)" at bounding box center [693, 242] width 512 height 33
drag, startPoint x: 598, startPoint y: 243, endPoint x: 898, endPoint y: 228, distance: 299.8
click at [898, 228] on input "2025 Q3 OKR Reporting (Copy)" at bounding box center [693, 242] width 512 height 33
type input "2025 Q3 OKR Reporting"
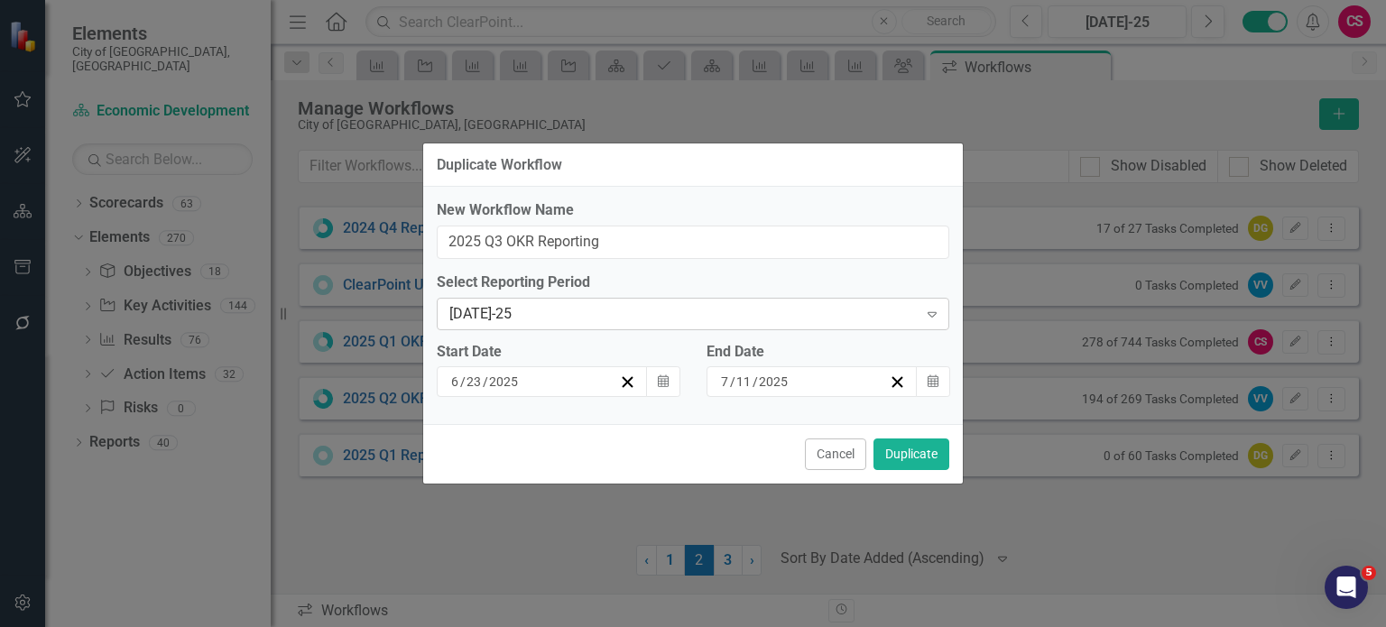
click at [571, 310] on div "[DATE]-25" at bounding box center [683, 313] width 468 height 21
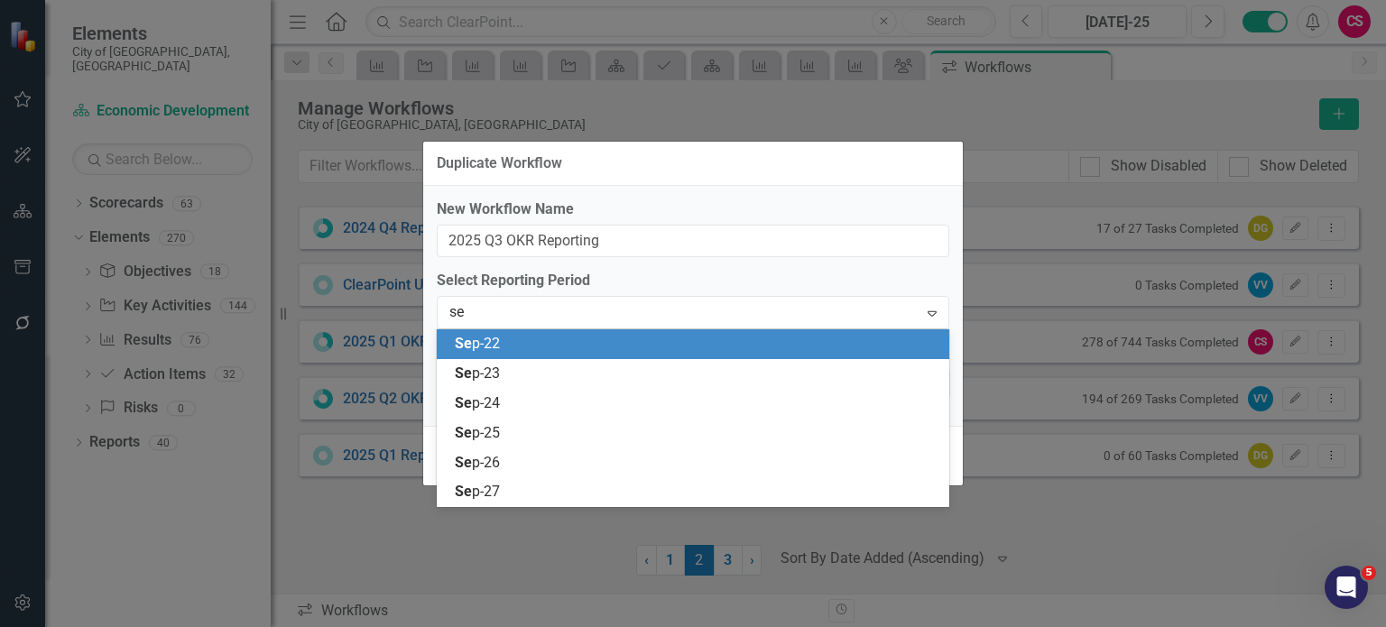
type input "sep"
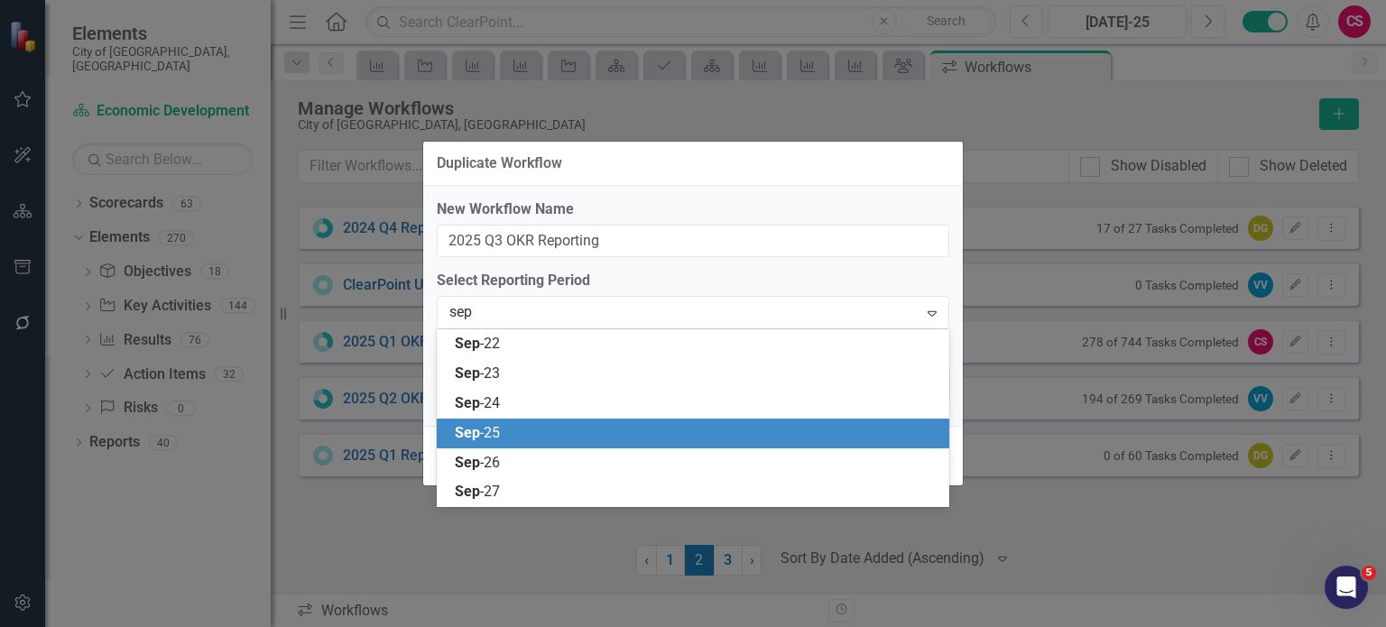
click at [504, 427] on div "Sep -25" at bounding box center [697, 433] width 484 height 21
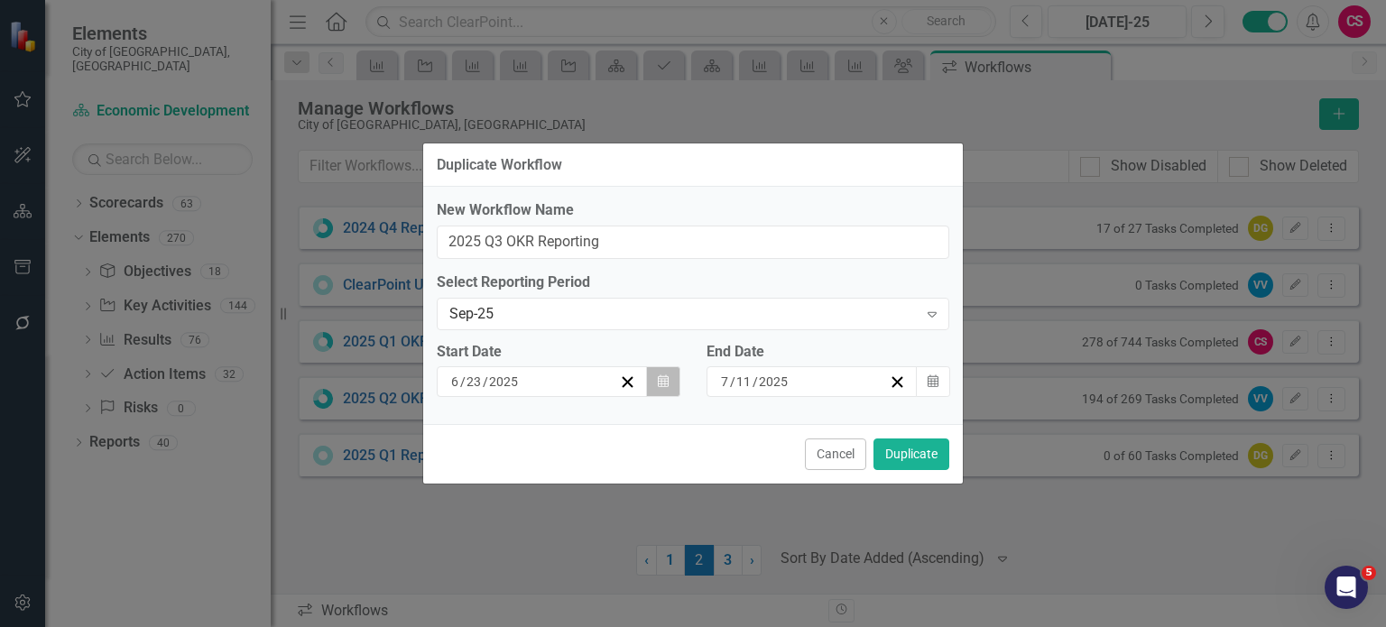
click at [653, 392] on button "Calendar" at bounding box center [663, 381] width 34 height 31
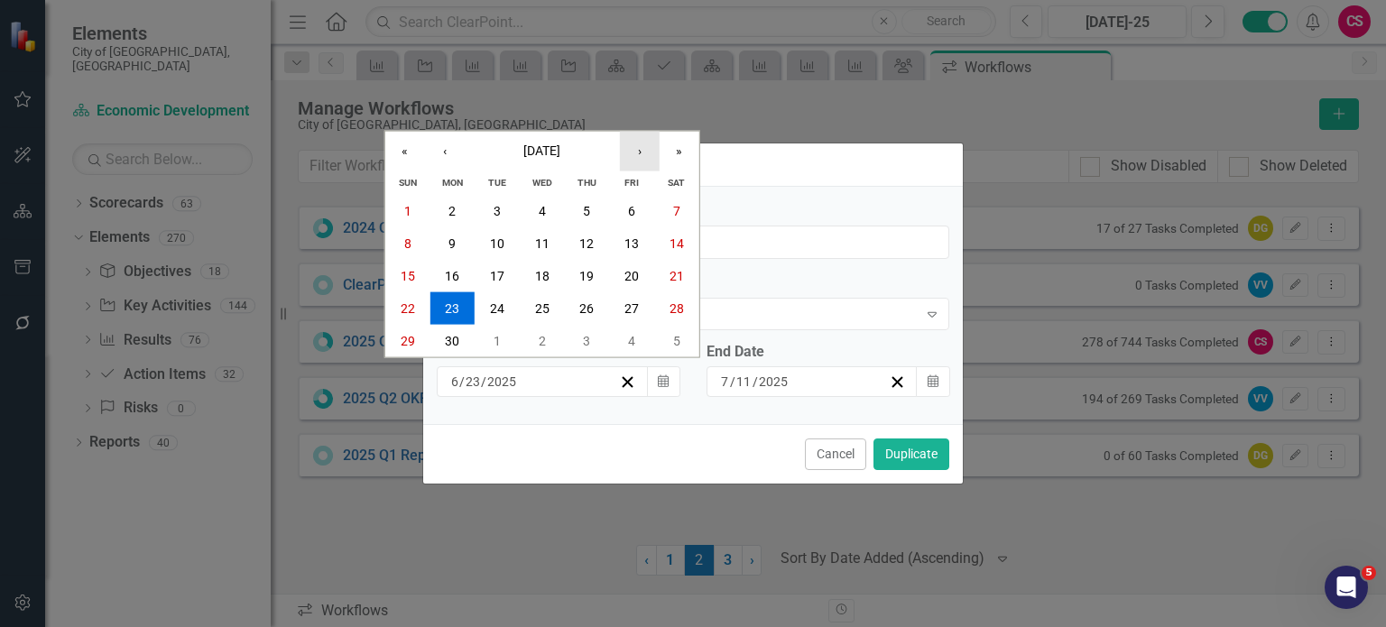
click at [632, 156] on button "›" at bounding box center [640, 151] width 40 height 40
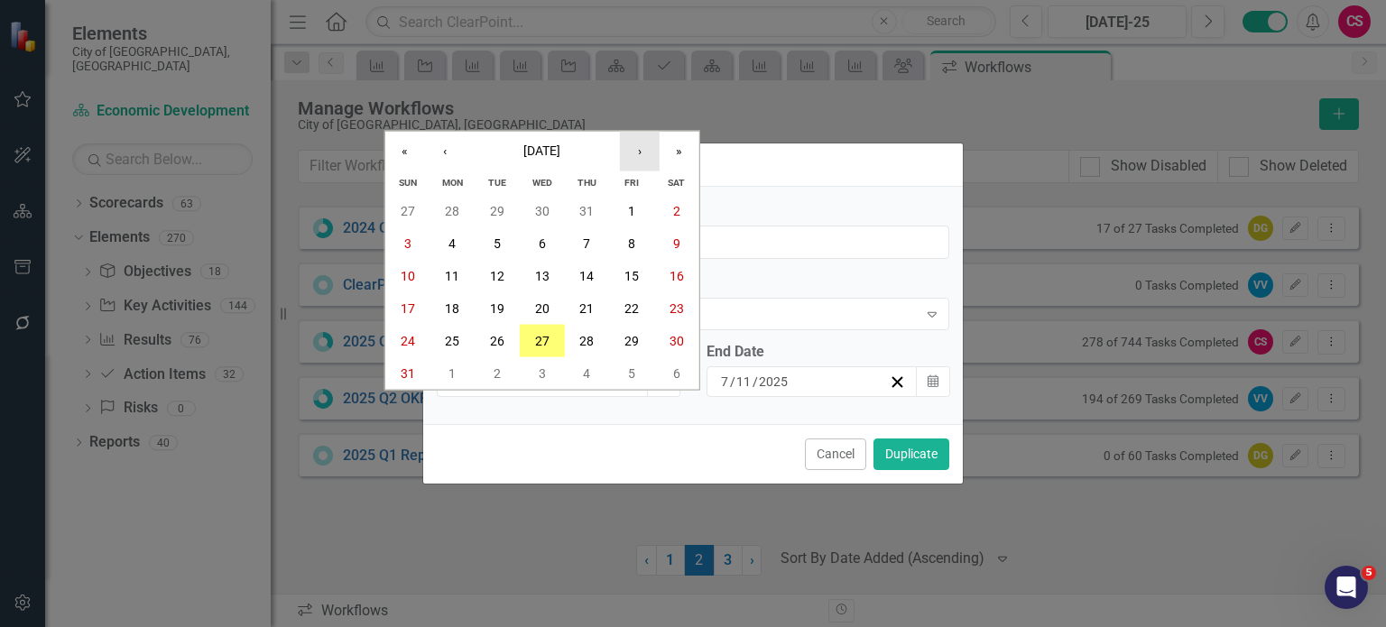
click at [632, 156] on button "›" at bounding box center [640, 151] width 40 height 40
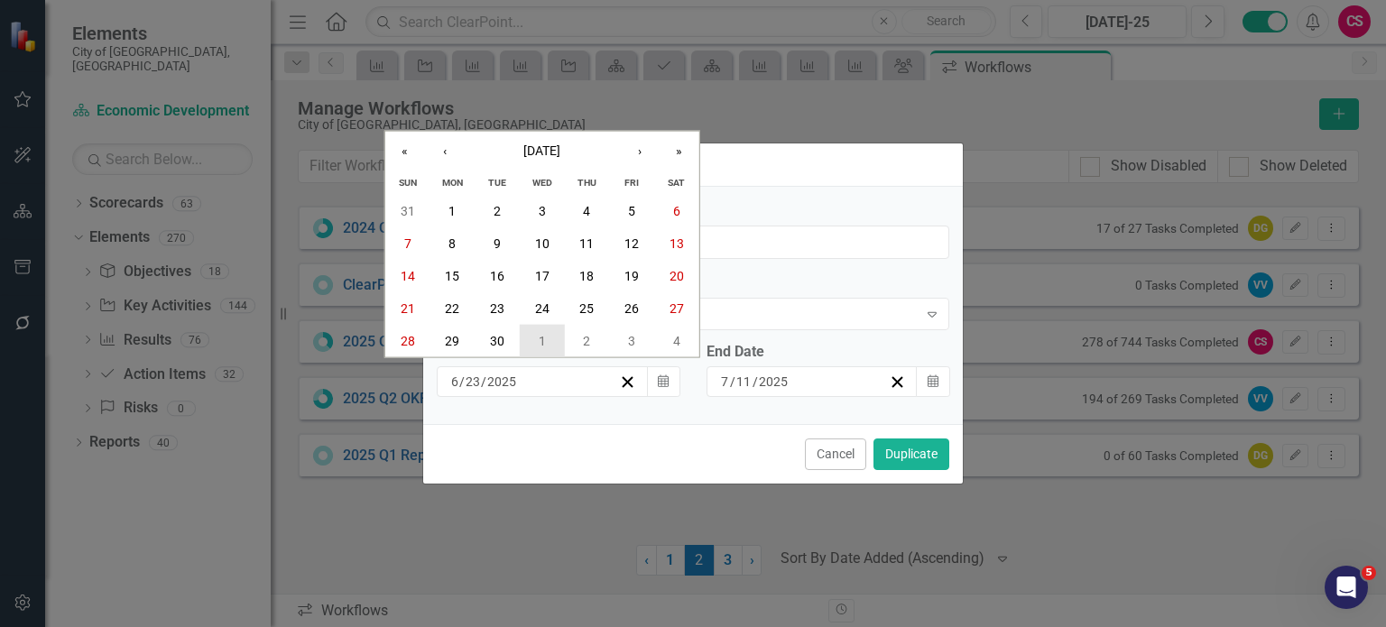
click at [541, 338] on abbr "1" at bounding box center [542, 340] width 7 height 14
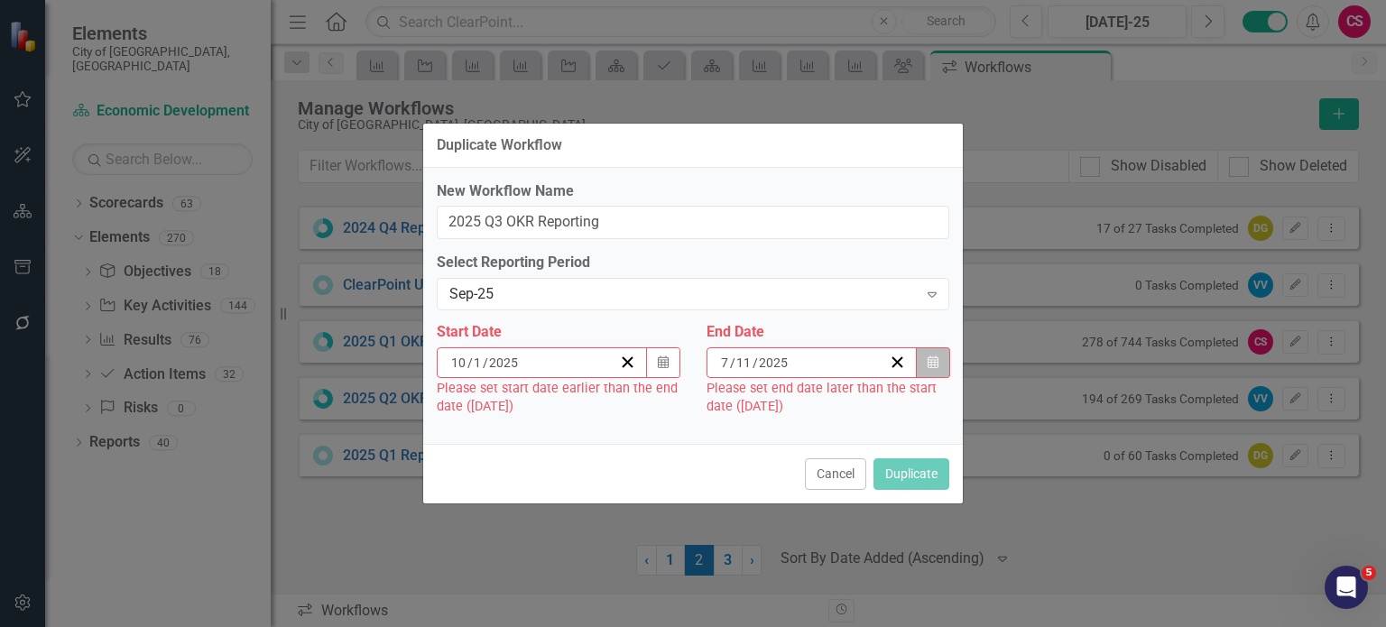
click at [944, 359] on button "Calendar" at bounding box center [933, 362] width 34 height 31
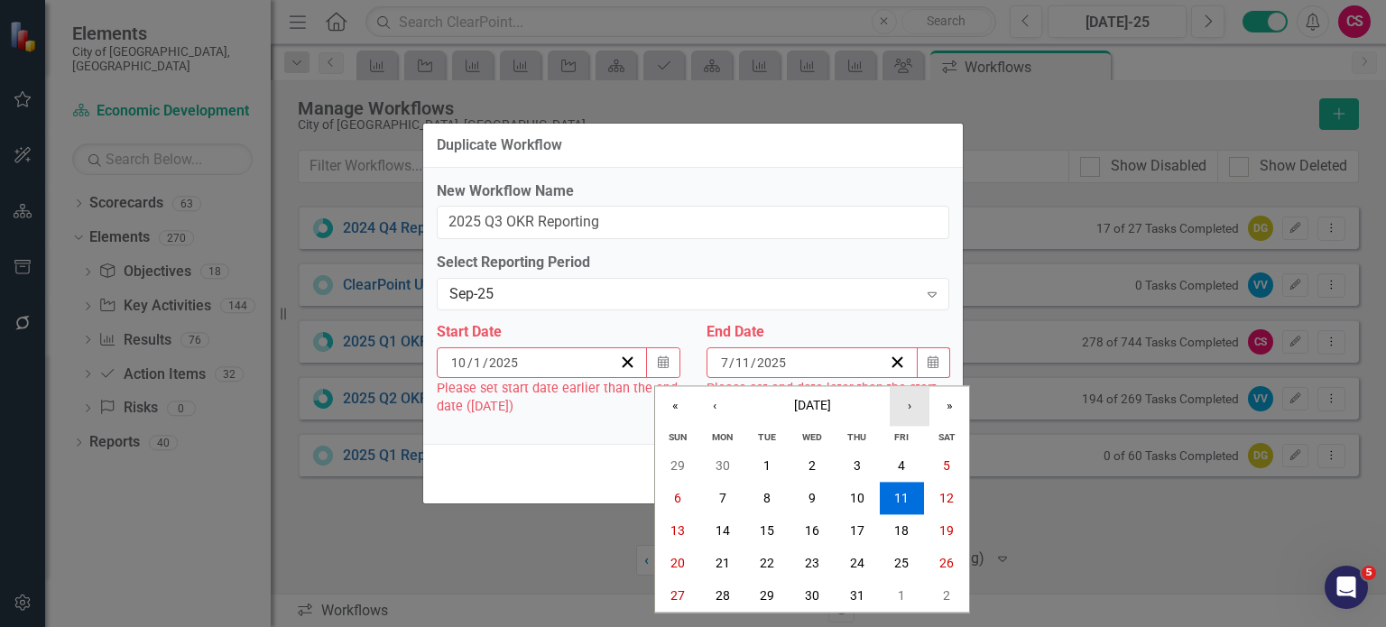
click at [918, 414] on button "›" at bounding box center [909, 406] width 40 height 40
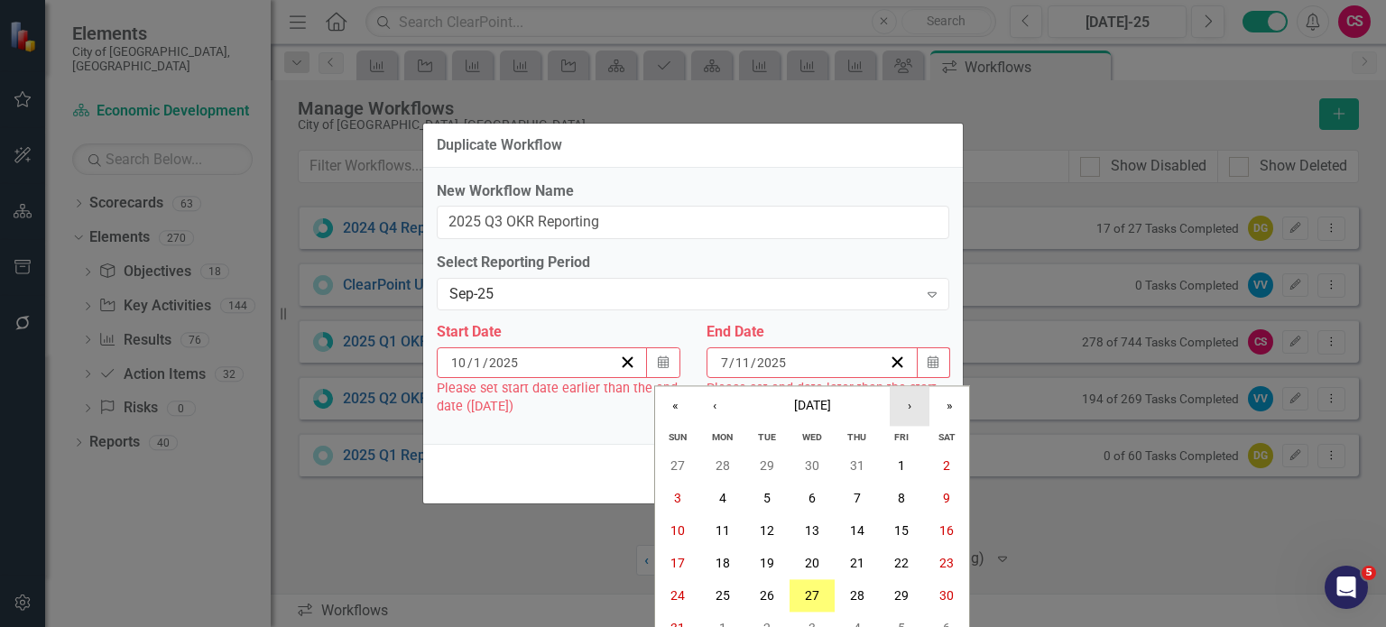
click at [918, 414] on button "›" at bounding box center [909, 406] width 40 height 40
click at [714, 410] on button "‹" at bounding box center [715, 406] width 40 height 40
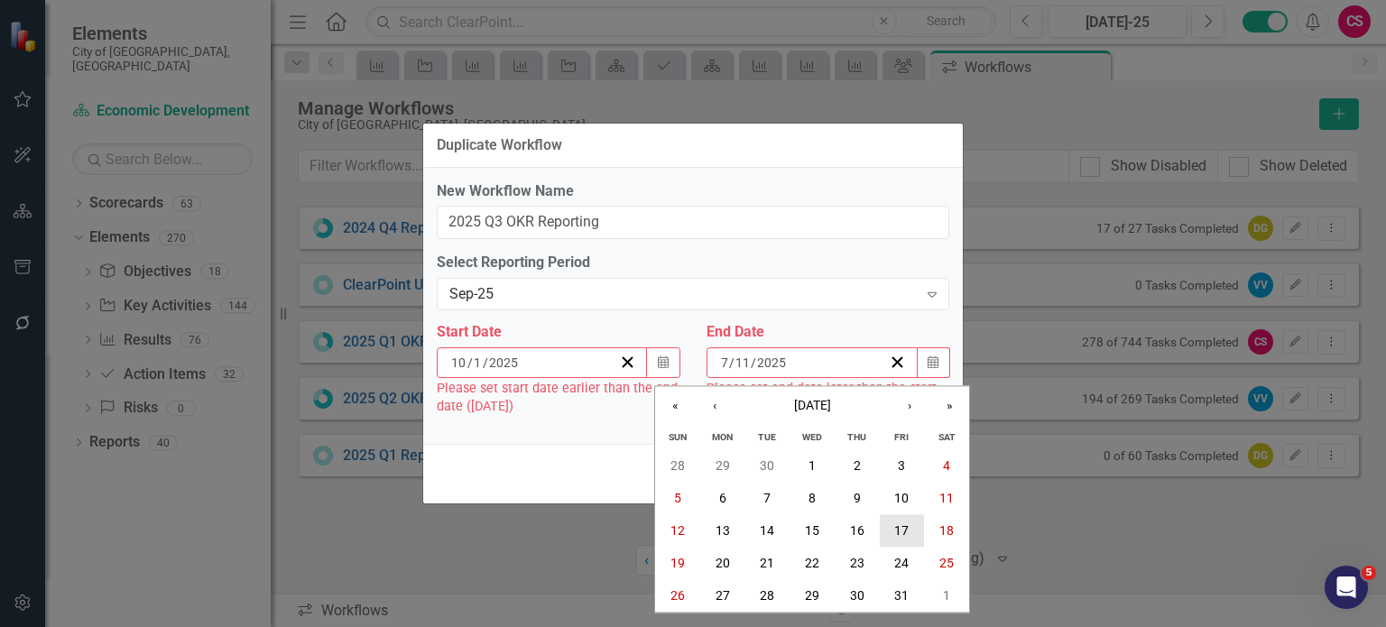
click at [907, 527] on abbr "17" at bounding box center [901, 531] width 14 height 14
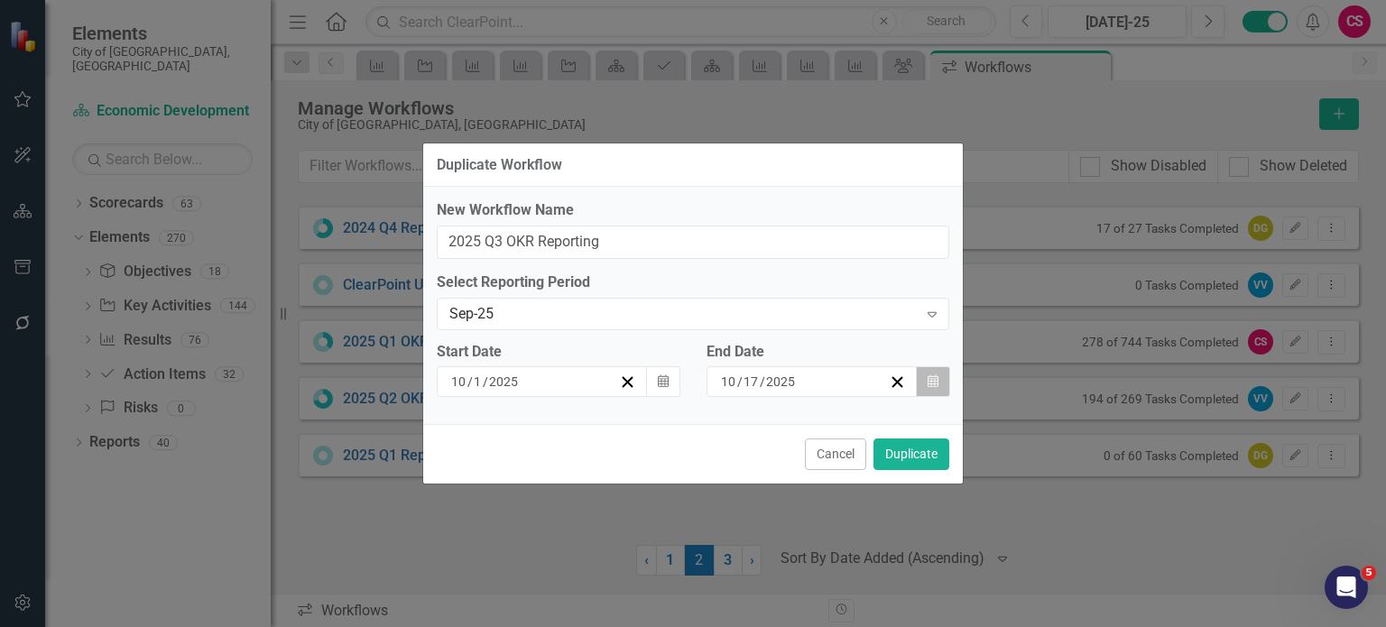
click at [942, 380] on button "Calendar" at bounding box center [933, 381] width 34 height 31
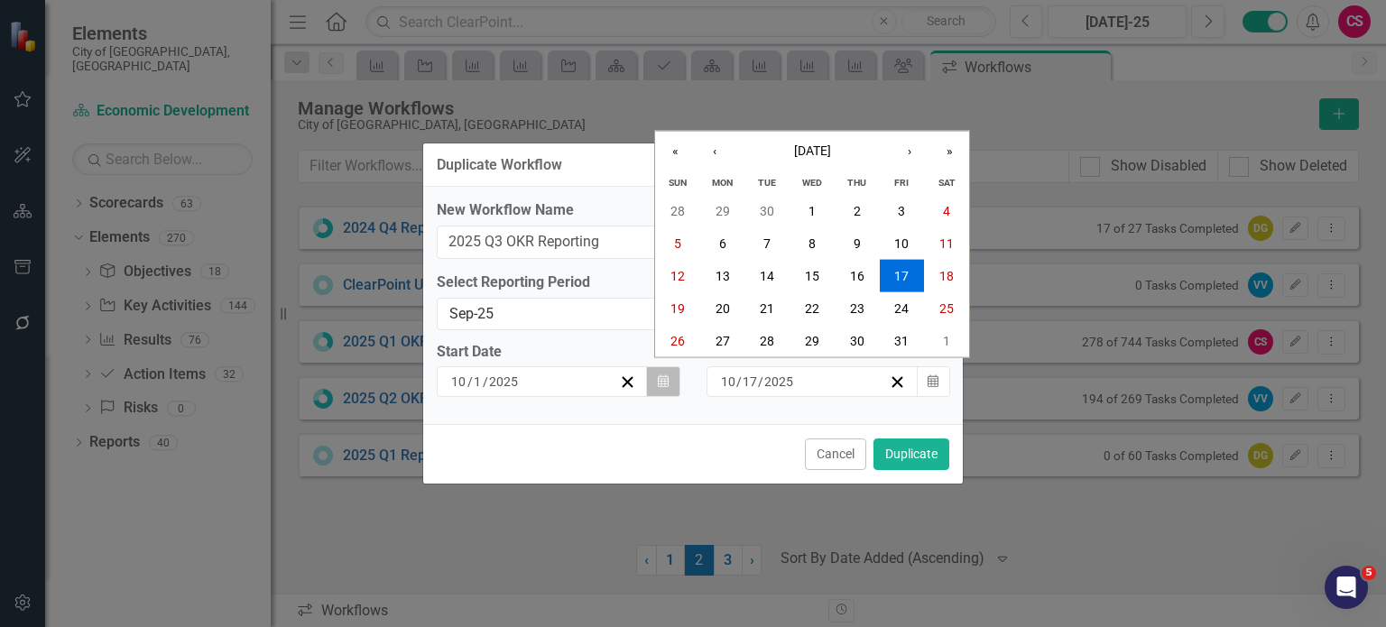
click at [665, 385] on icon "Calendar" at bounding box center [663, 381] width 11 height 13
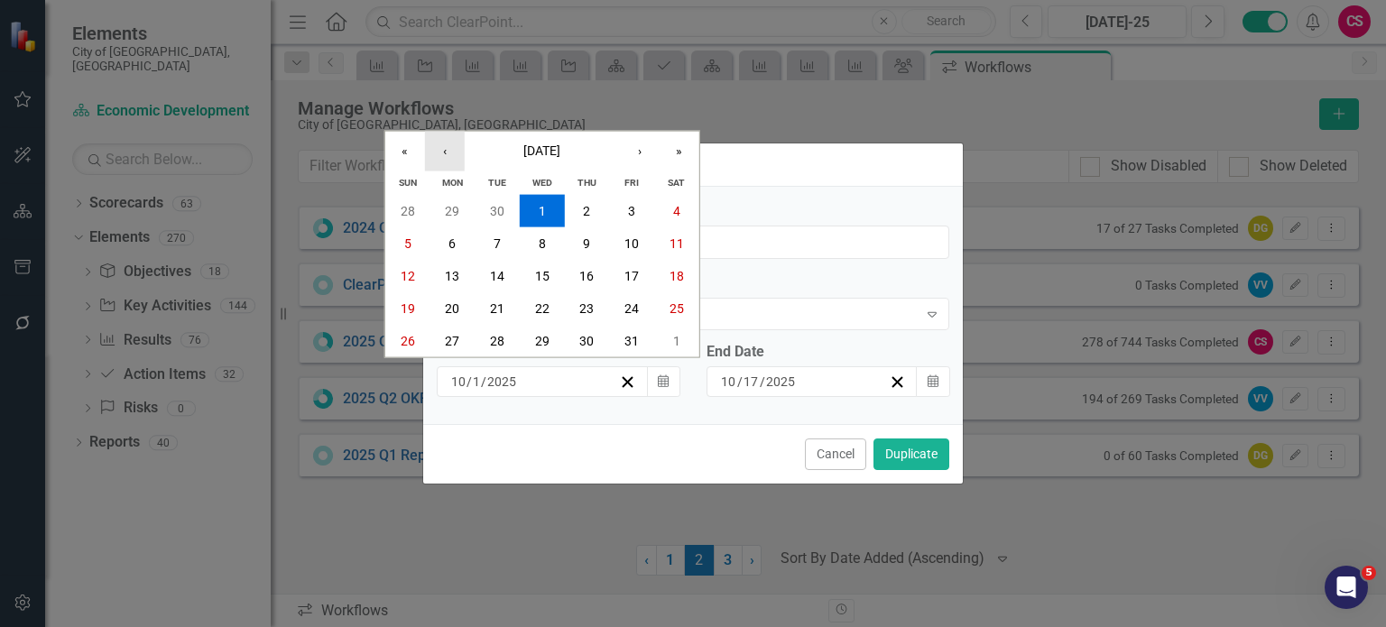
click at [441, 151] on button "‹" at bounding box center [445, 151] width 40 height 40
click at [534, 317] on button "24" at bounding box center [542, 307] width 45 height 32
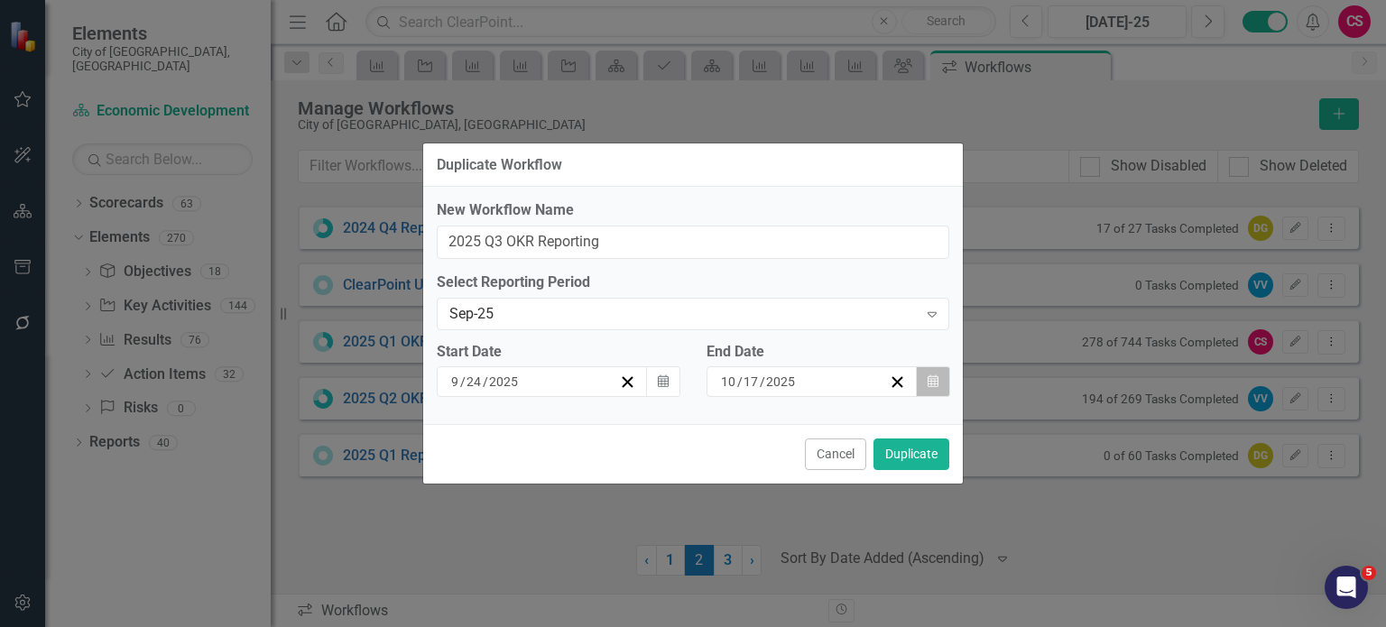
click at [946, 392] on button "Calendar" at bounding box center [933, 381] width 34 height 31
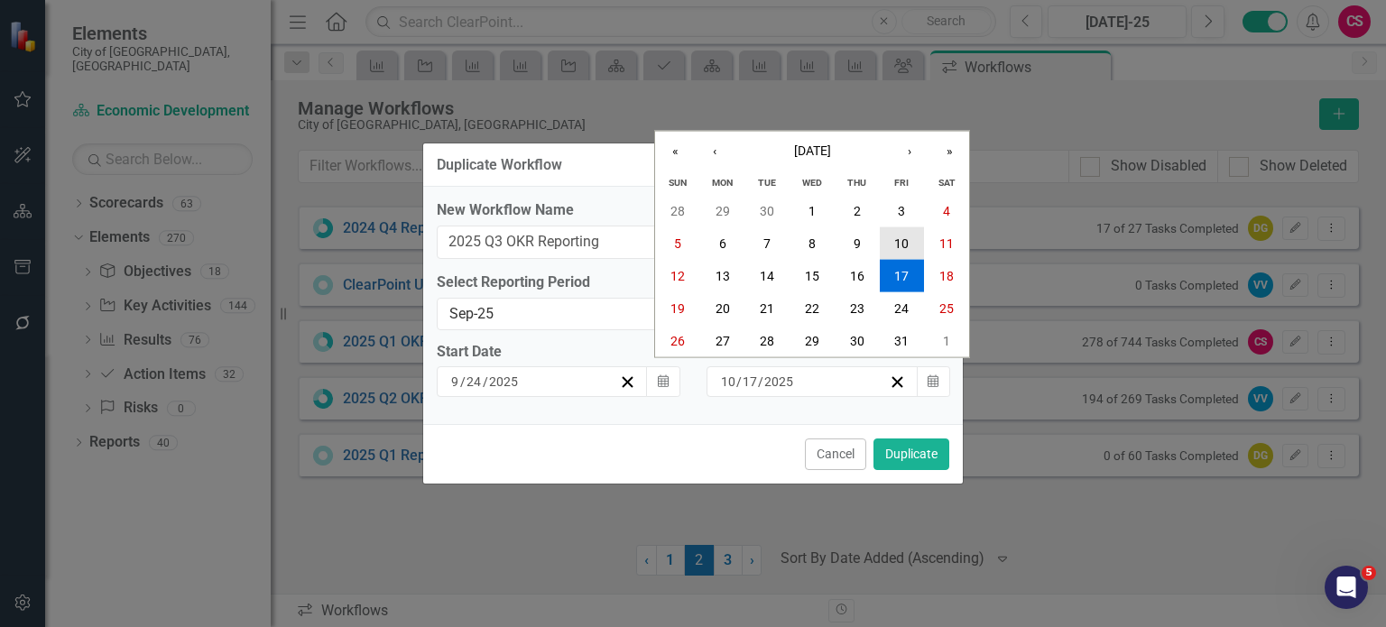
click at [911, 243] on button "10" at bounding box center [902, 242] width 45 height 32
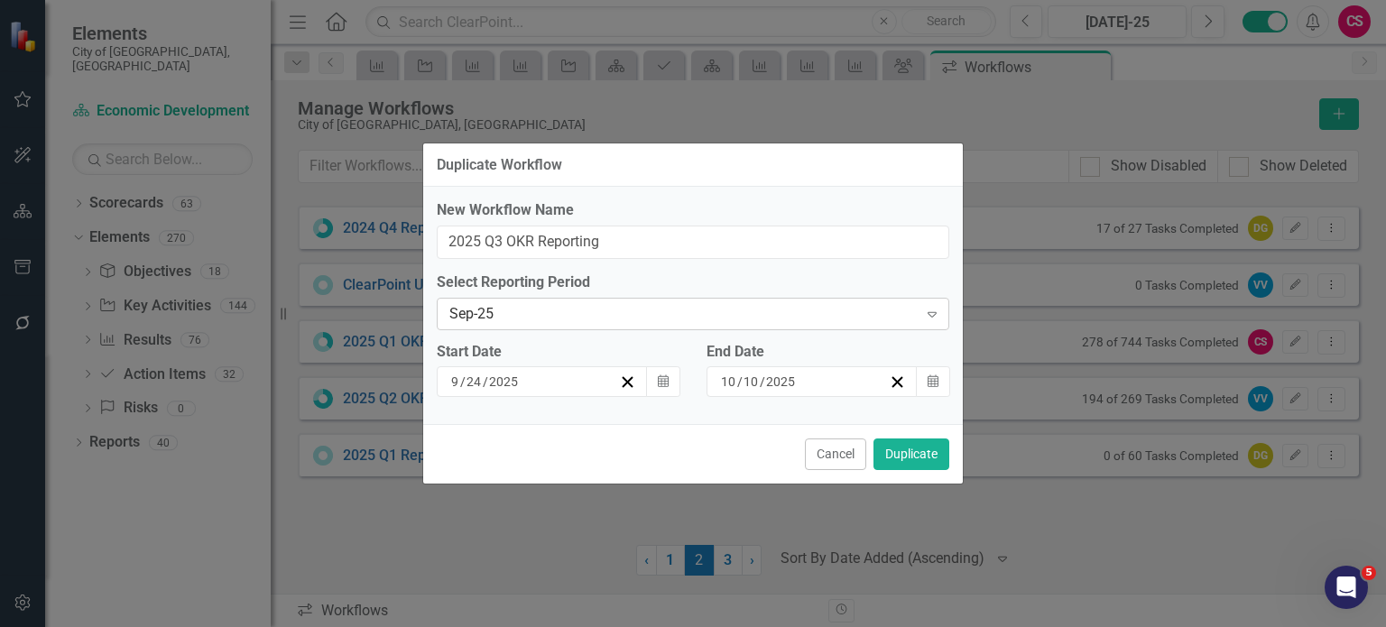
click at [498, 320] on div "Sep-25" at bounding box center [683, 313] width 468 height 21
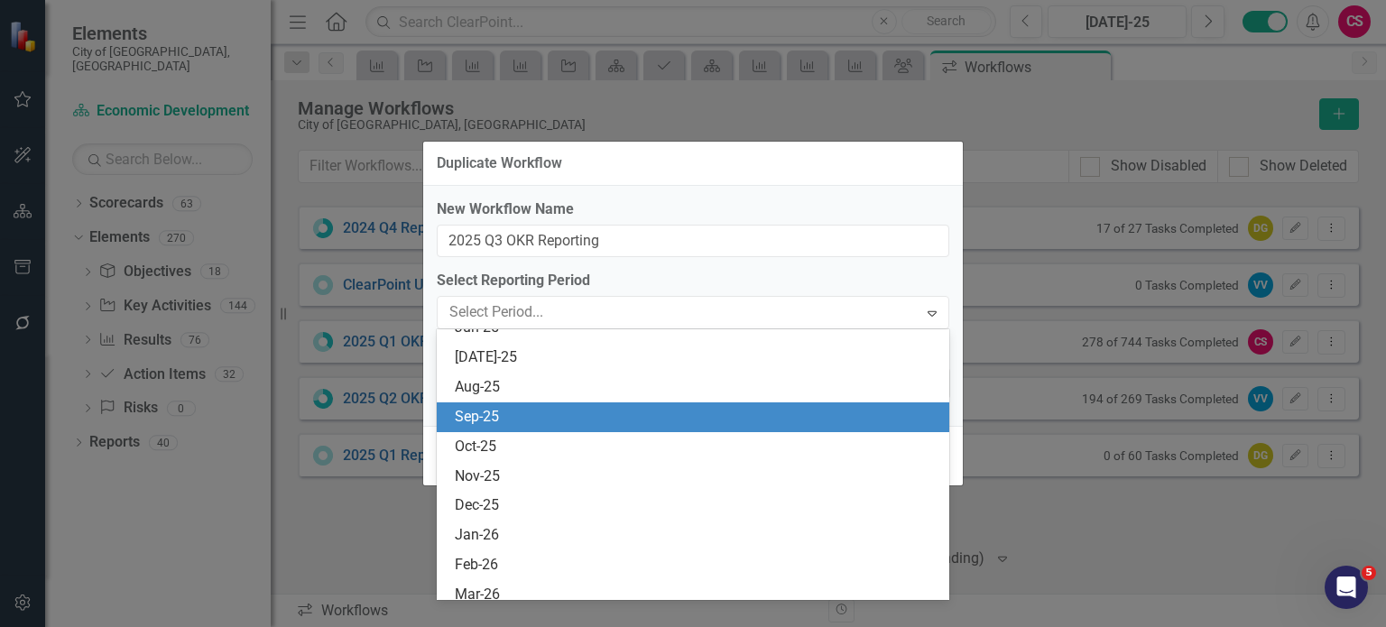
scroll to position [1393, 0]
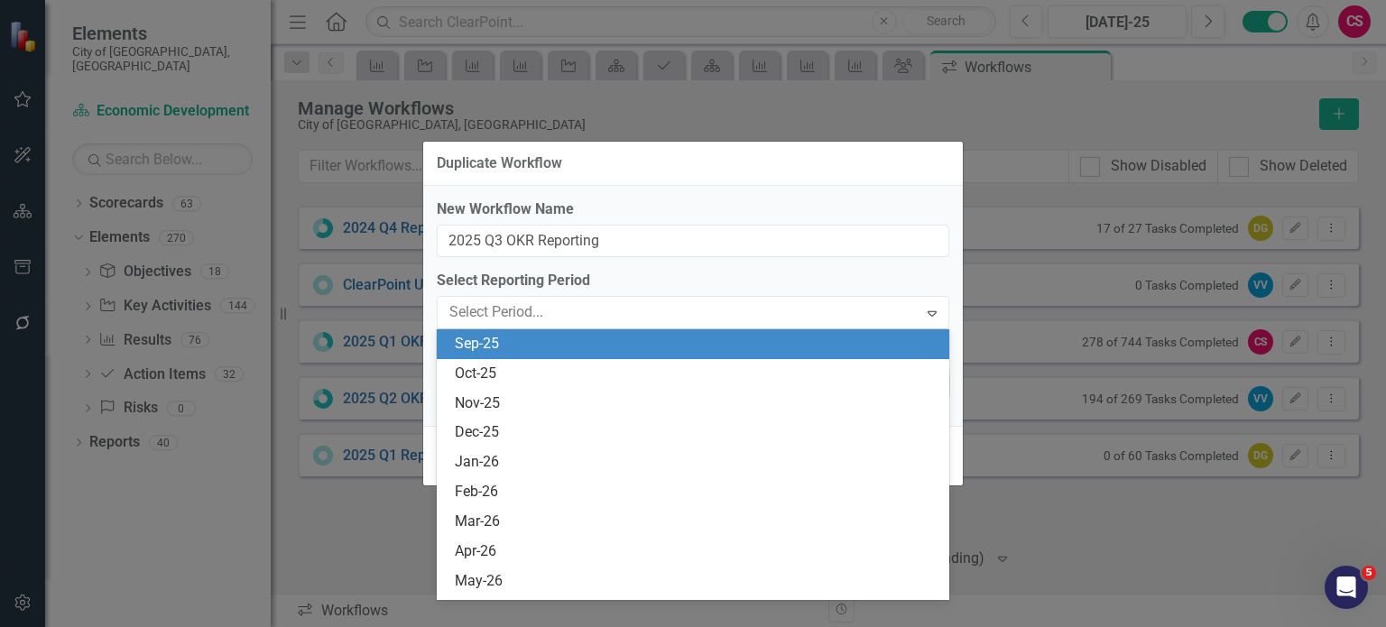
click at [497, 347] on div "Sep-25" at bounding box center [697, 344] width 484 height 21
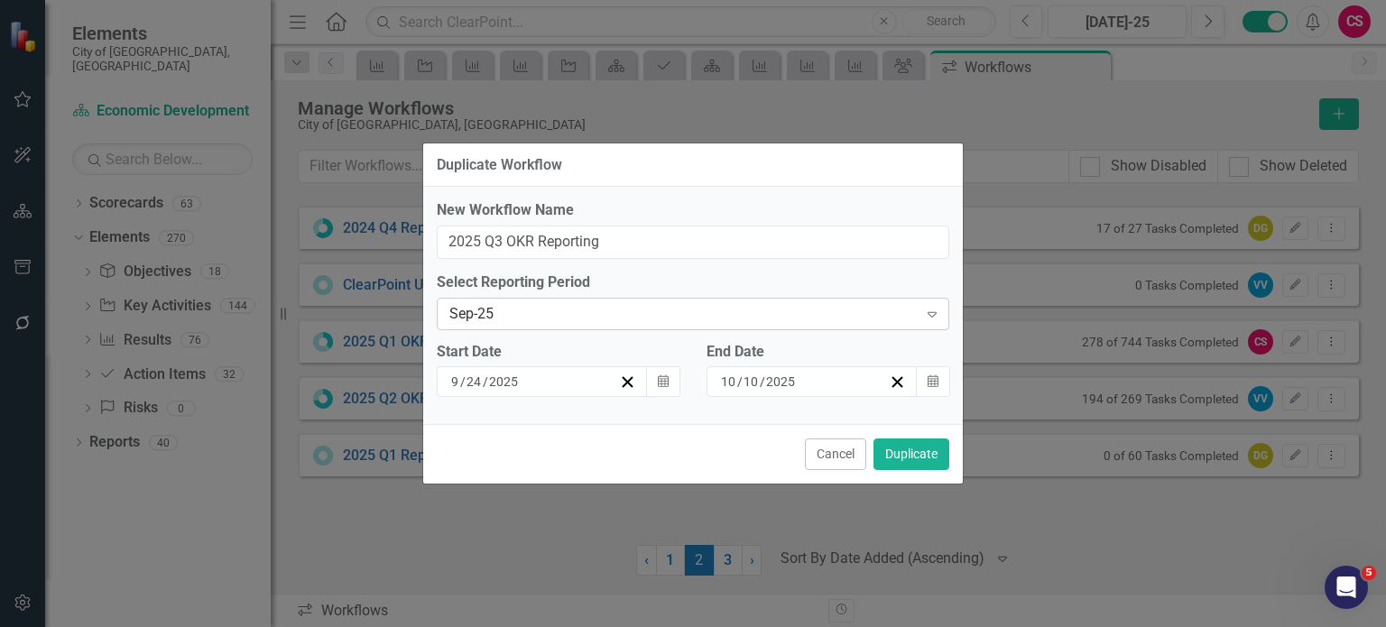
click at [479, 319] on div "Sep-25" at bounding box center [683, 313] width 468 height 21
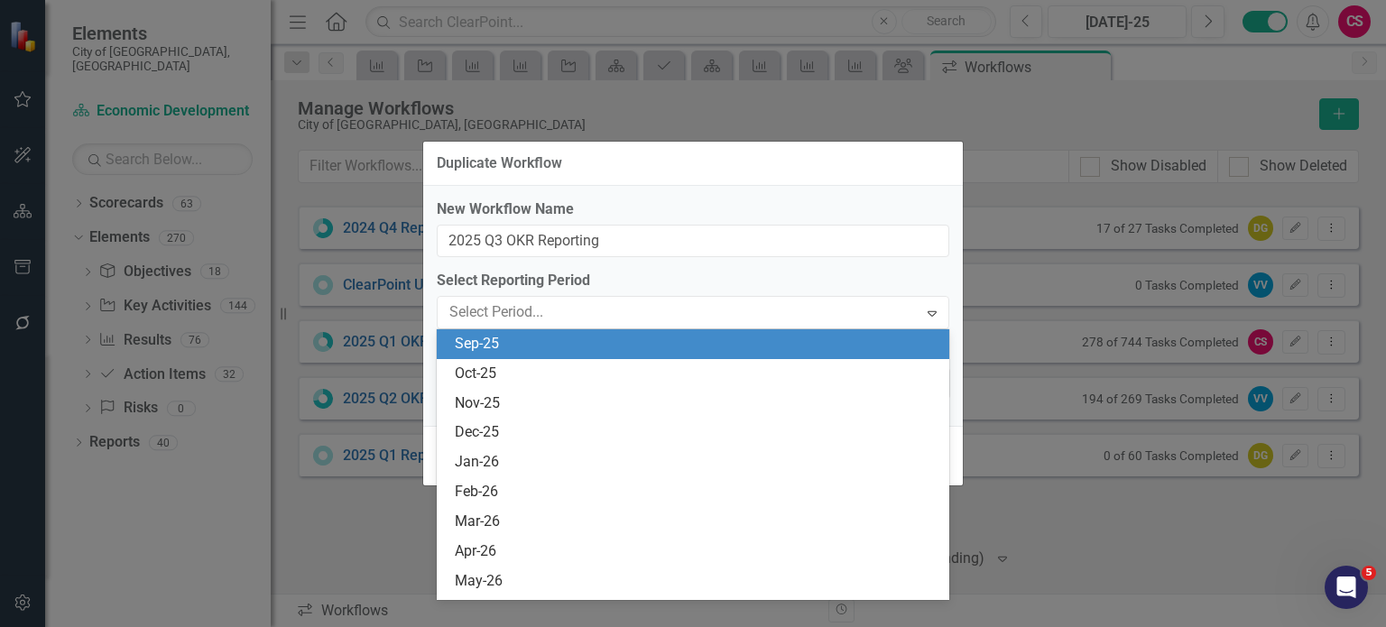
click at [491, 285] on label "Select Reporting Period" at bounding box center [693, 281] width 512 height 21
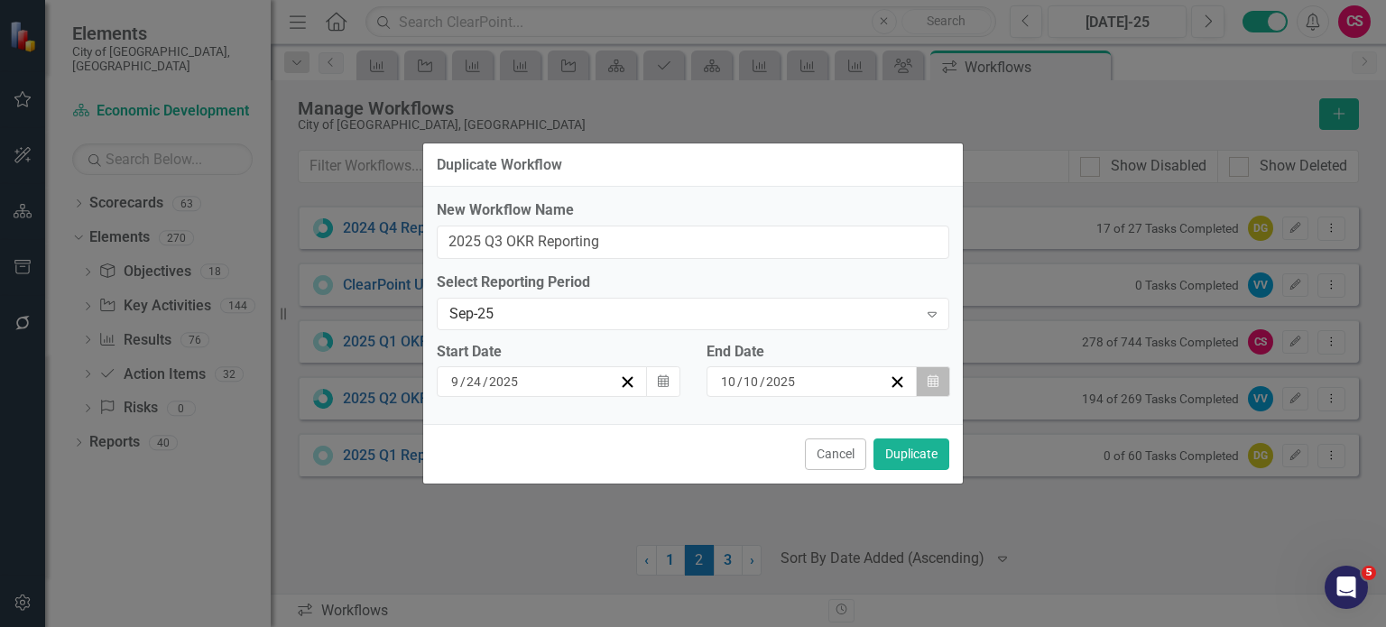
click at [930, 380] on icon "Calendar" at bounding box center [932, 381] width 11 height 13
click at [729, 458] on div "Cancel Duplicate" at bounding box center [692, 454] width 539 height 60
click at [928, 458] on button "Duplicate" at bounding box center [911, 454] width 76 height 32
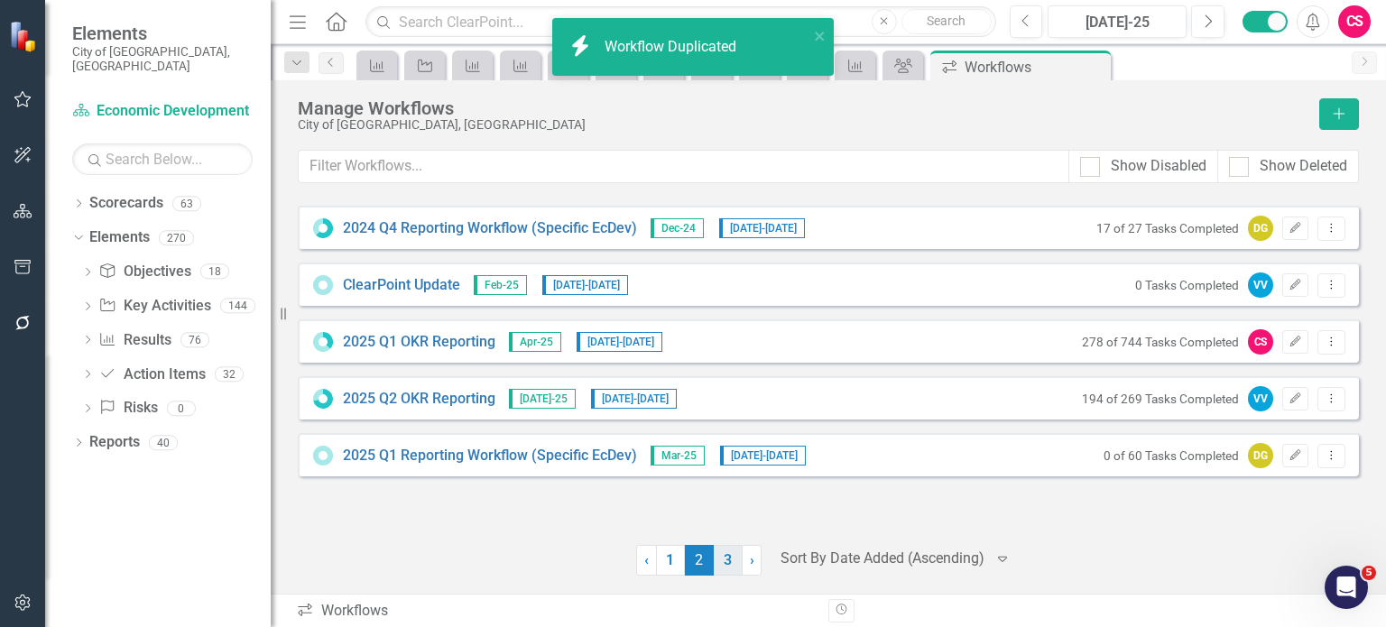
click at [720, 566] on link "3" at bounding box center [728, 560] width 29 height 31
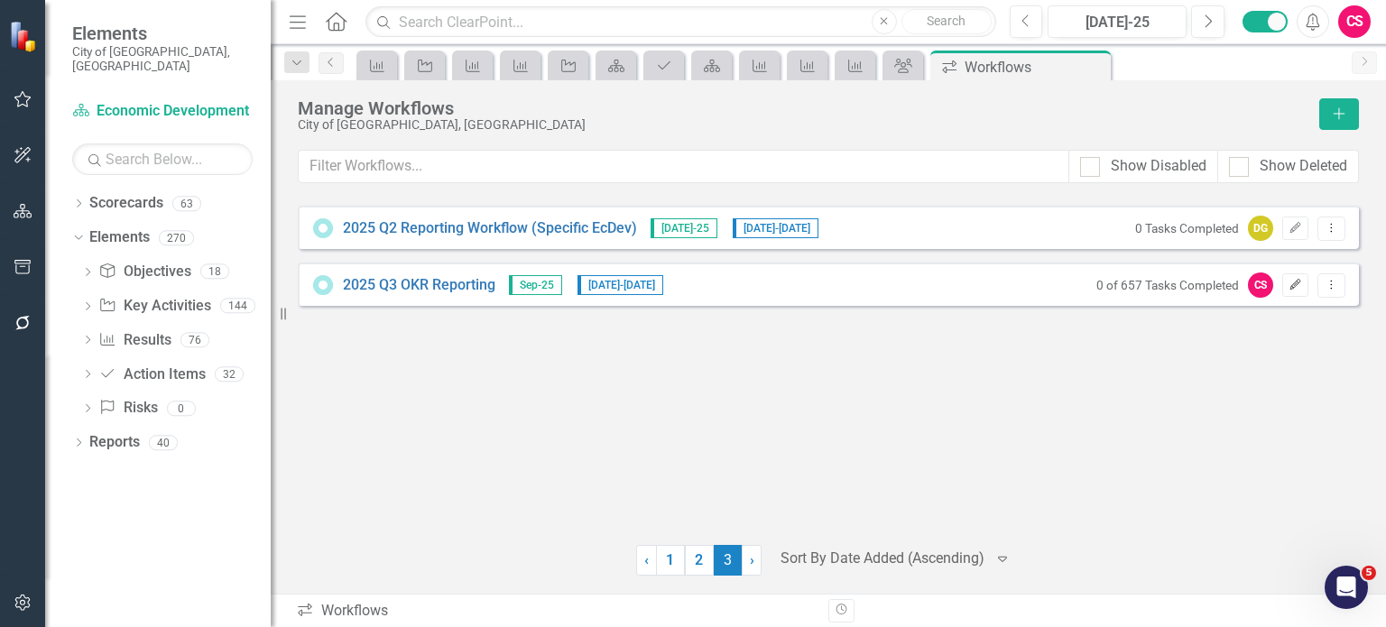
click at [1285, 284] on button "Edit" at bounding box center [1295, 284] width 26 height 23
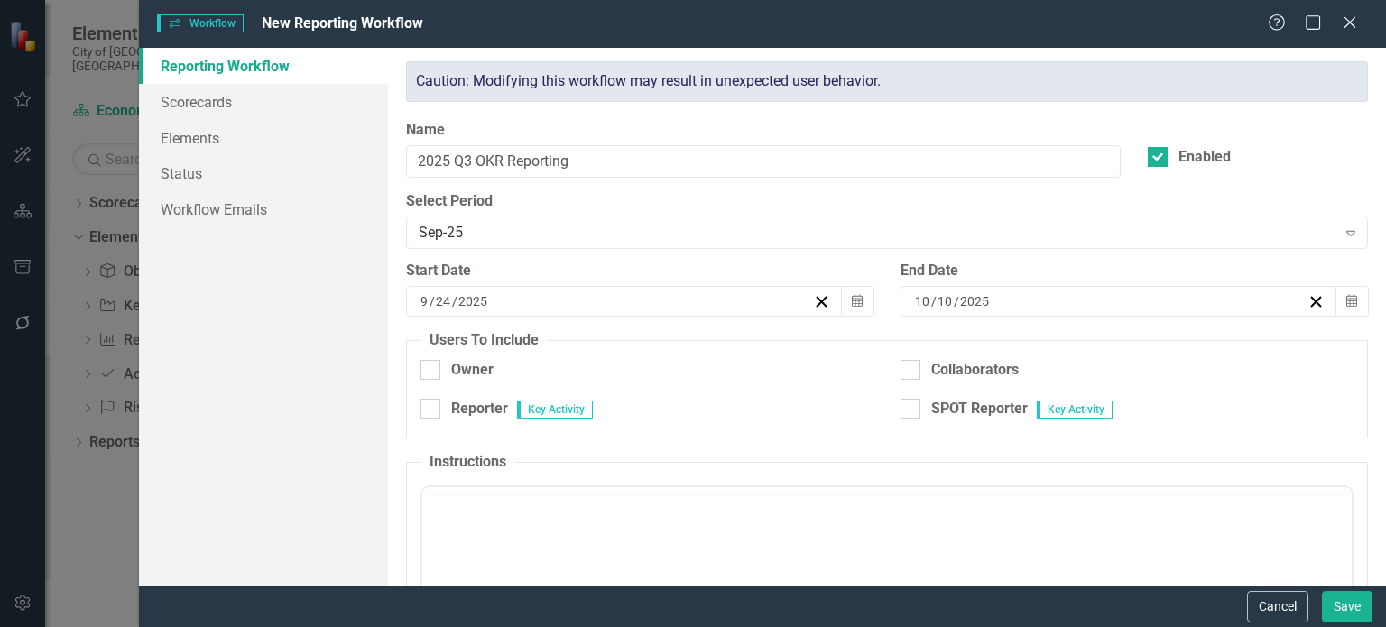
type input "2025 Q3 OKR Reporting"
checkbox input "true"
type input "9"
type input "24"
type input "2025"
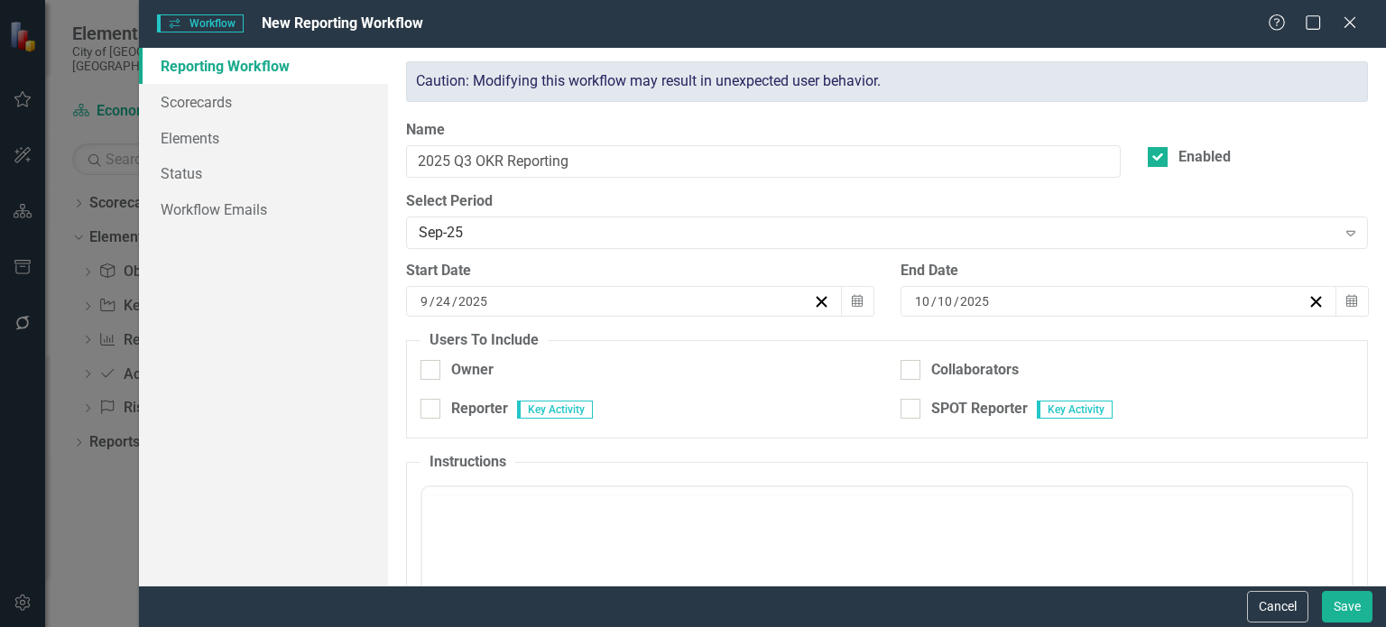
type input "10"
type input "2025"
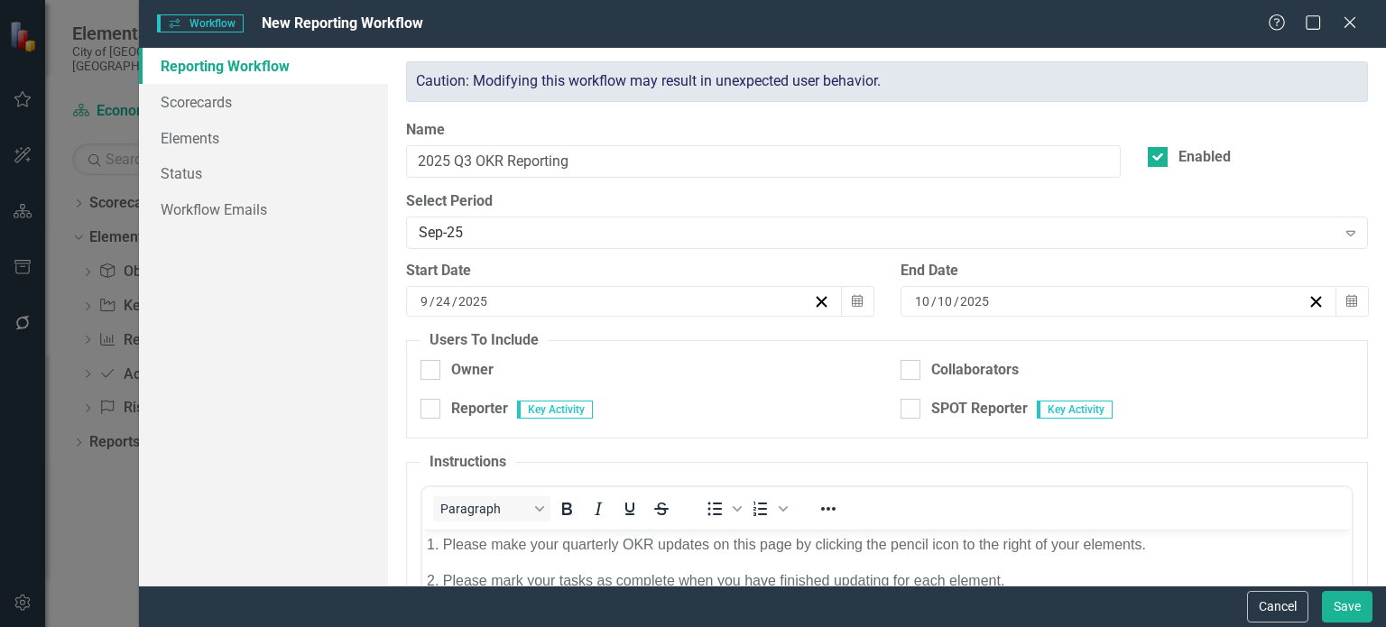
checkbox input "true"
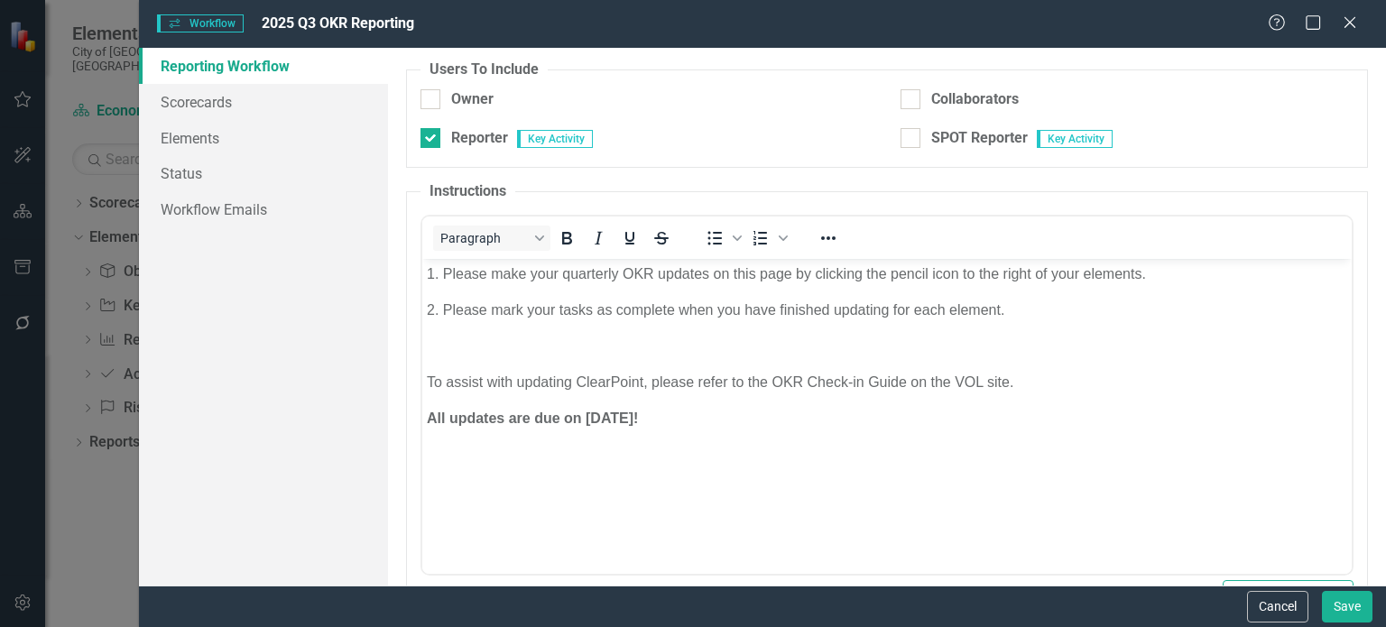
scroll to position [278, 0]
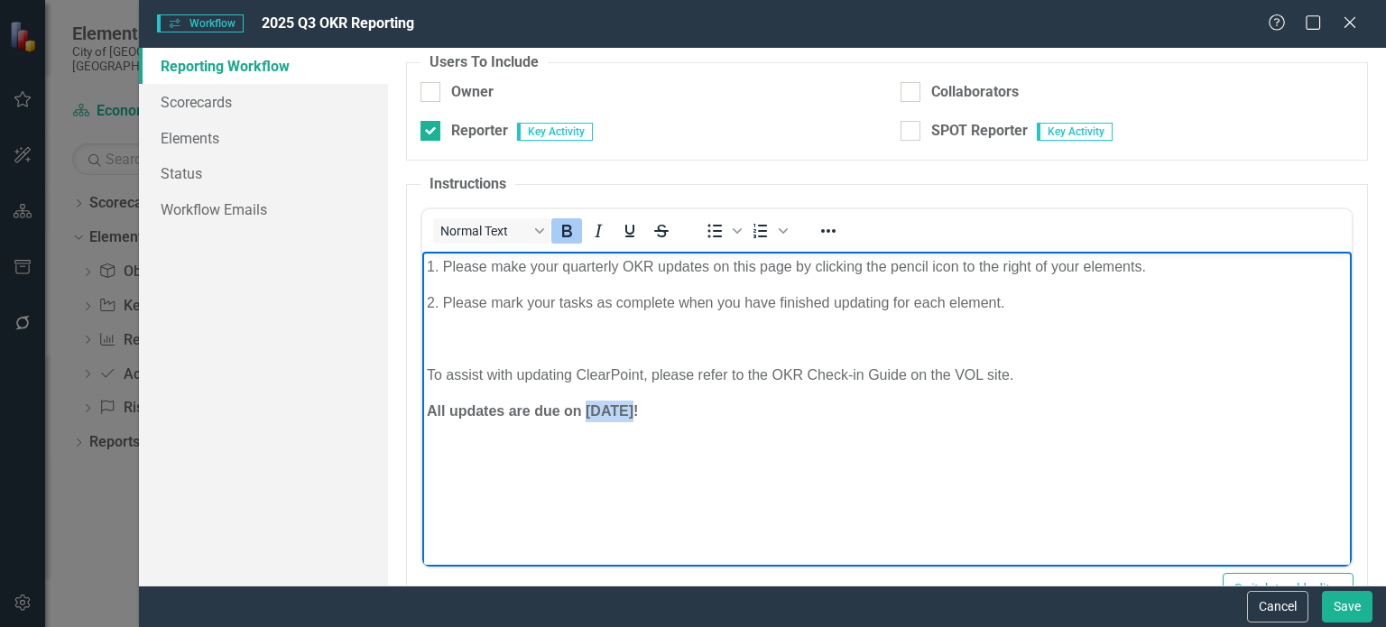
drag, startPoint x: 624, startPoint y: 410, endPoint x: 585, endPoint y: 413, distance: 38.9
click at [585, 413] on strong "All updates are due on [DATE]!" at bounding box center [532, 410] width 211 height 15
click at [653, 361] on body "1. Please make your quarterly OKR updates on this page by clicking the pencil i…" at bounding box center [886, 387] width 929 height 271
drag, startPoint x: 774, startPoint y: 373, endPoint x: 905, endPoint y: 366, distance: 131.0
click at [905, 366] on p "To assist with updating ClearPoint, please refer to the OKR Check-in Guide on t…" at bounding box center [887, 375] width 920 height 22
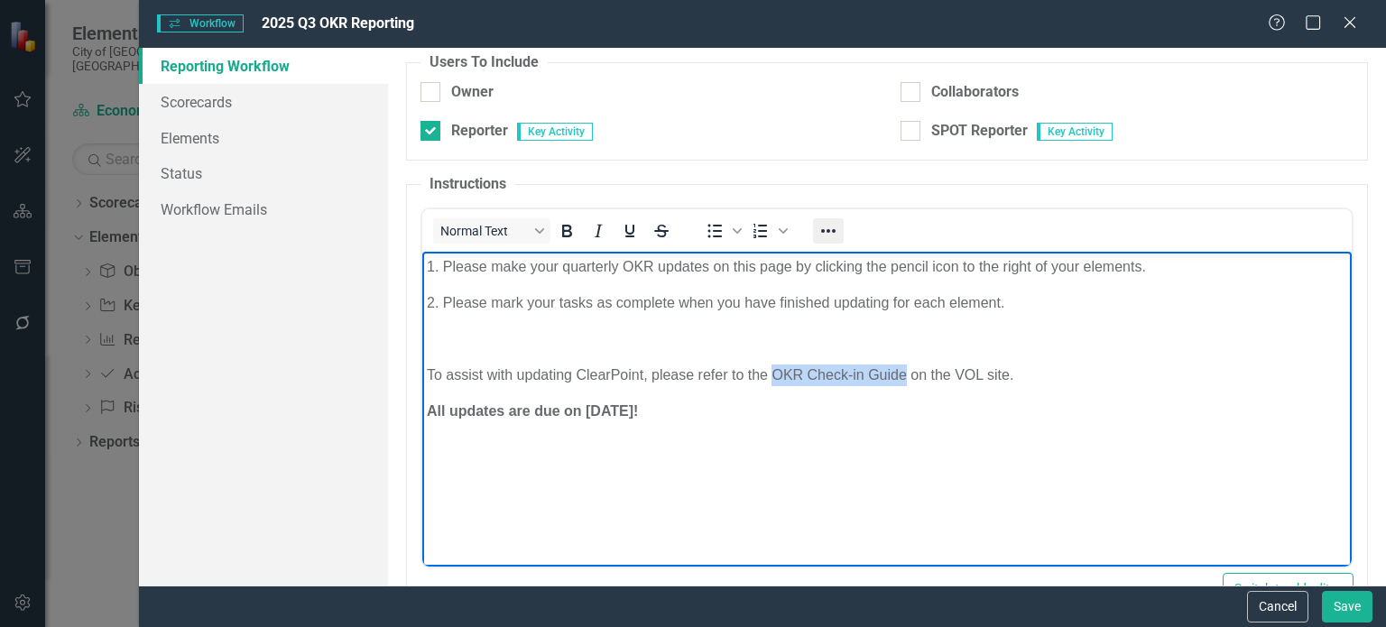
click at [821, 233] on icon "Reveal or hide additional toolbar items" at bounding box center [828, 231] width 22 height 22
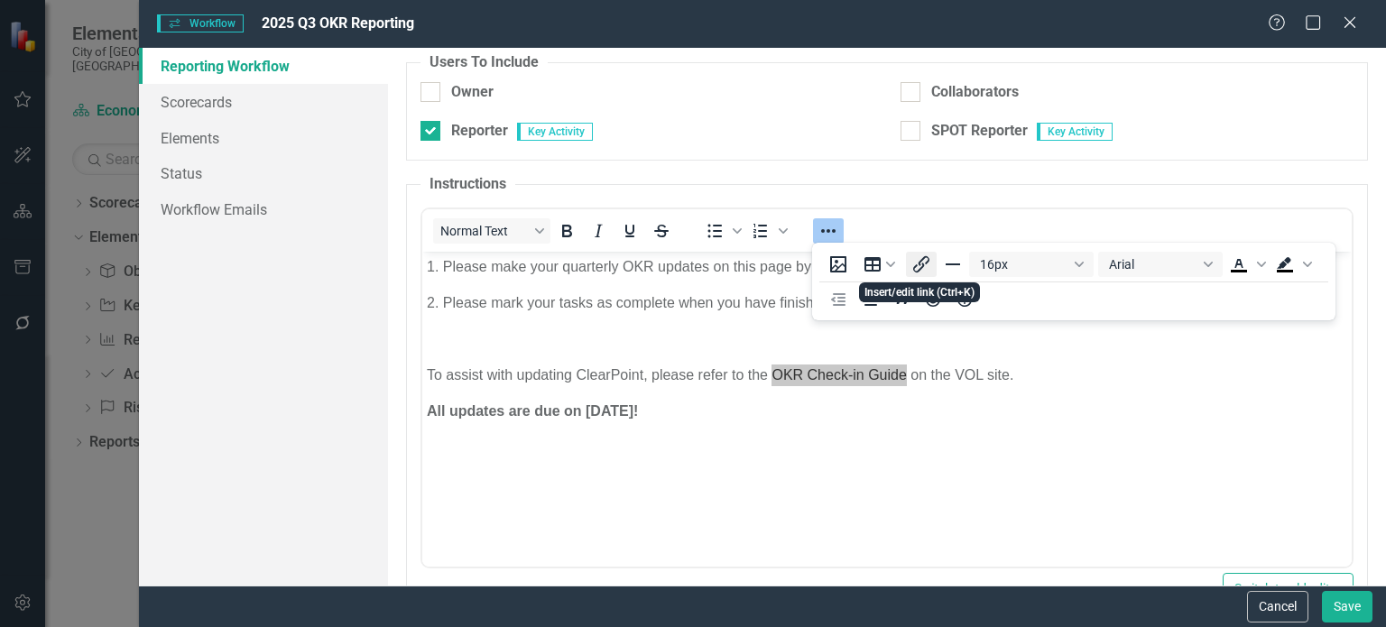
click at [911, 264] on icon "Insert/edit link" at bounding box center [921, 264] width 22 height 22
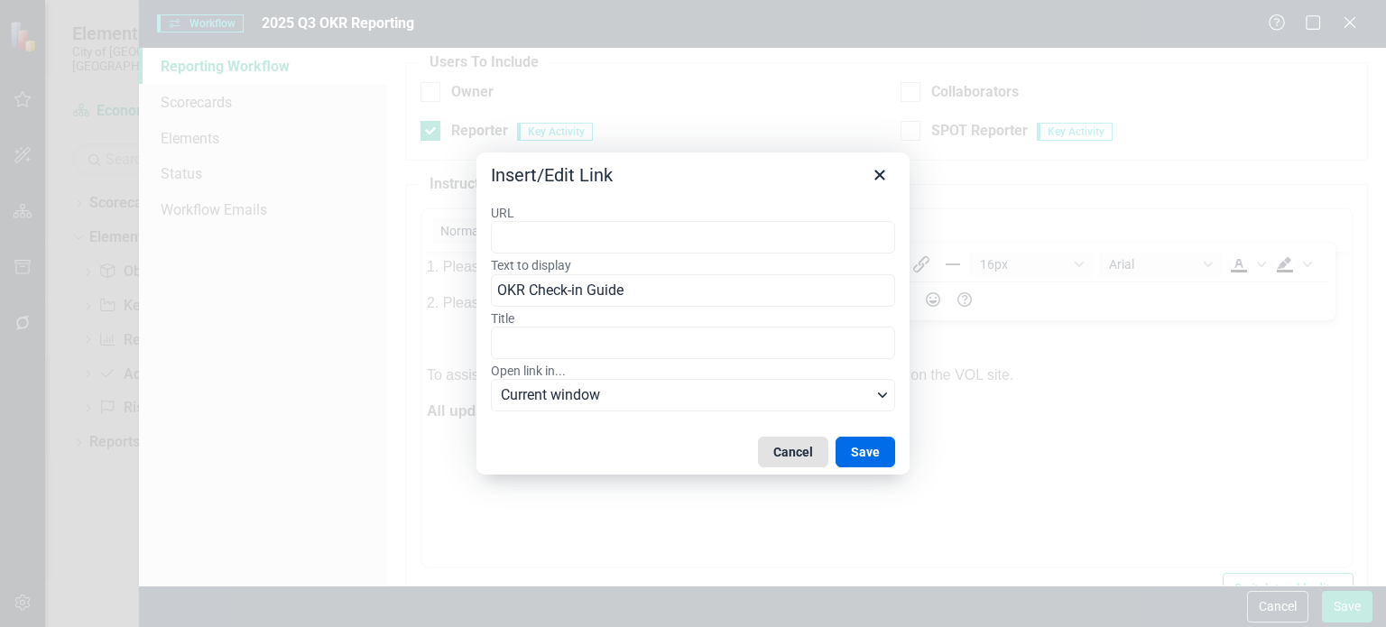
drag, startPoint x: 816, startPoint y: 456, endPoint x: 394, endPoint y: 206, distance: 491.0
click at [816, 456] on button "Cancel" at bounding box center [793, 452] width 70 height 31
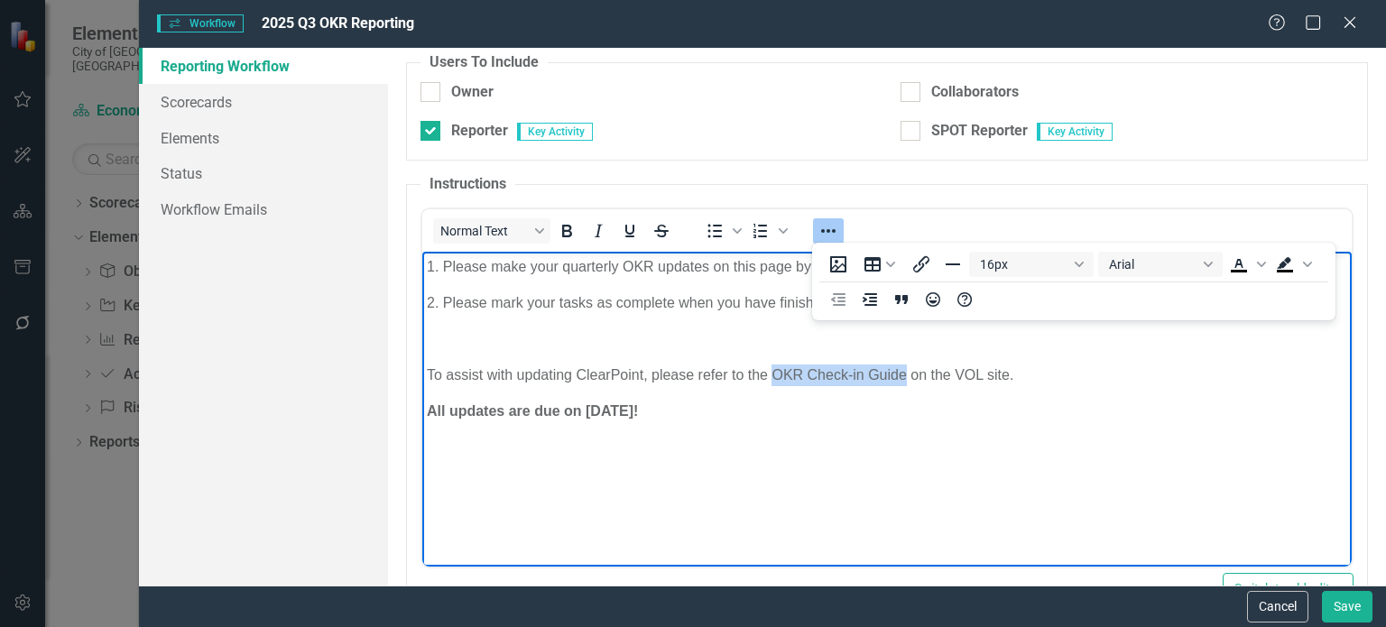
click at [748, 446] on body "1. Please make your quarterly OKR updates on this page by clicking the pencil i…" at bounding box center [886, 387] width 929 height 271
click at [819, 226] on icon "Reveal or hide additional toolbar items" at bounding box center [828, 231] width 22 height 22
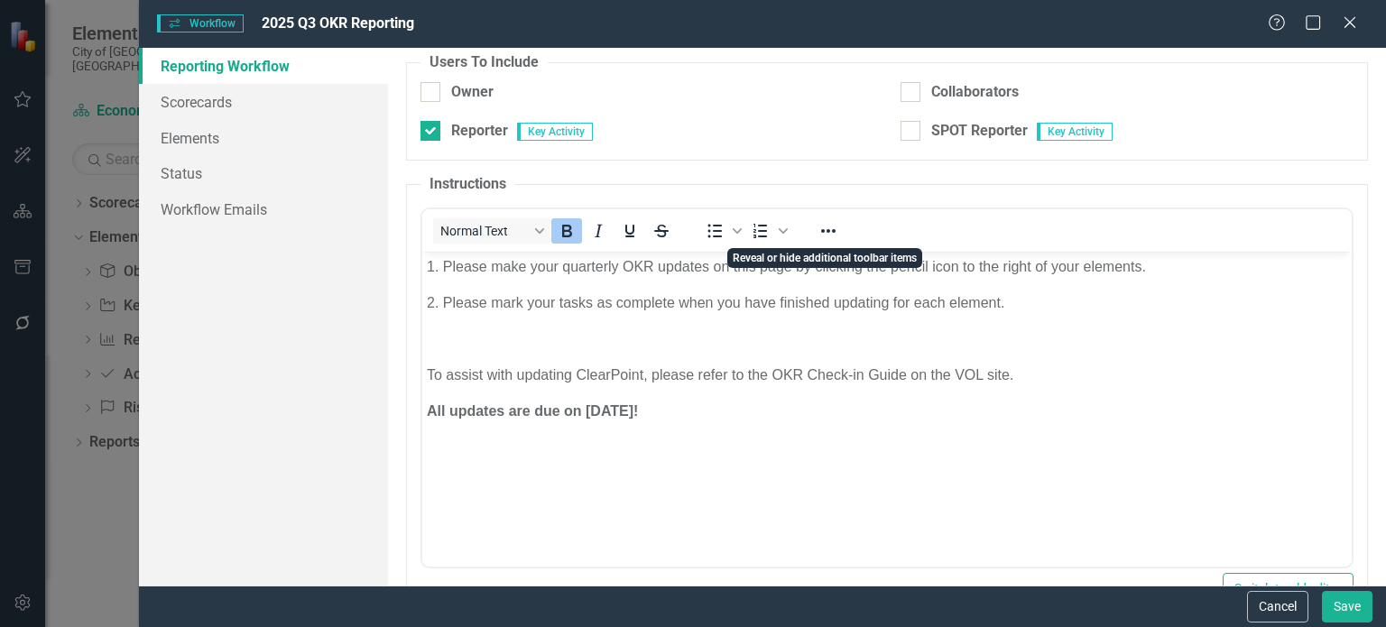
click at [651, 381] on p "To assist with updating ClearPoint, please refer to the OKR Check-in Guide on t…" at bounding box center [887, 375] width 920 height 22
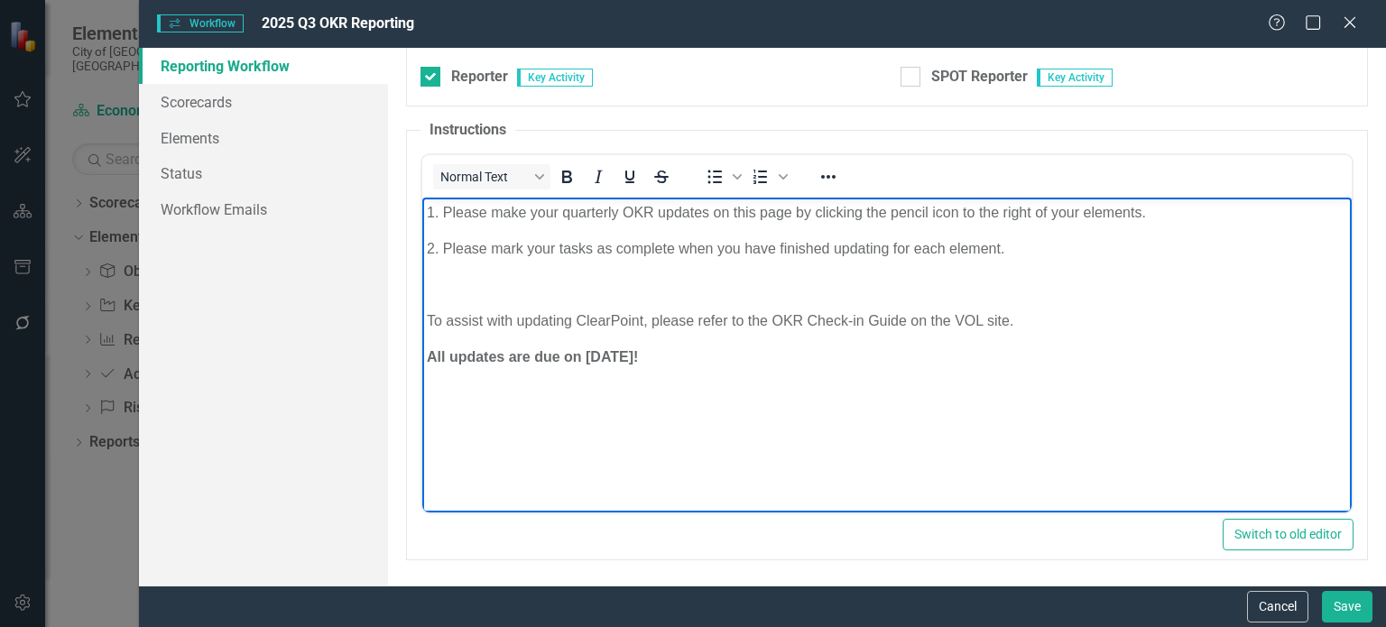
scroll to position [332, 0]
drag, startPoint x: 773, startPoint y: 318, endPoint x: 904, endPoint y: 322, distance: 130.9
click at [904, 322] on p "To assist with updating ClearPoint, please refer to the OKR Check-in Guide on t…" at bounding box center [887, 321] width 920 height 22
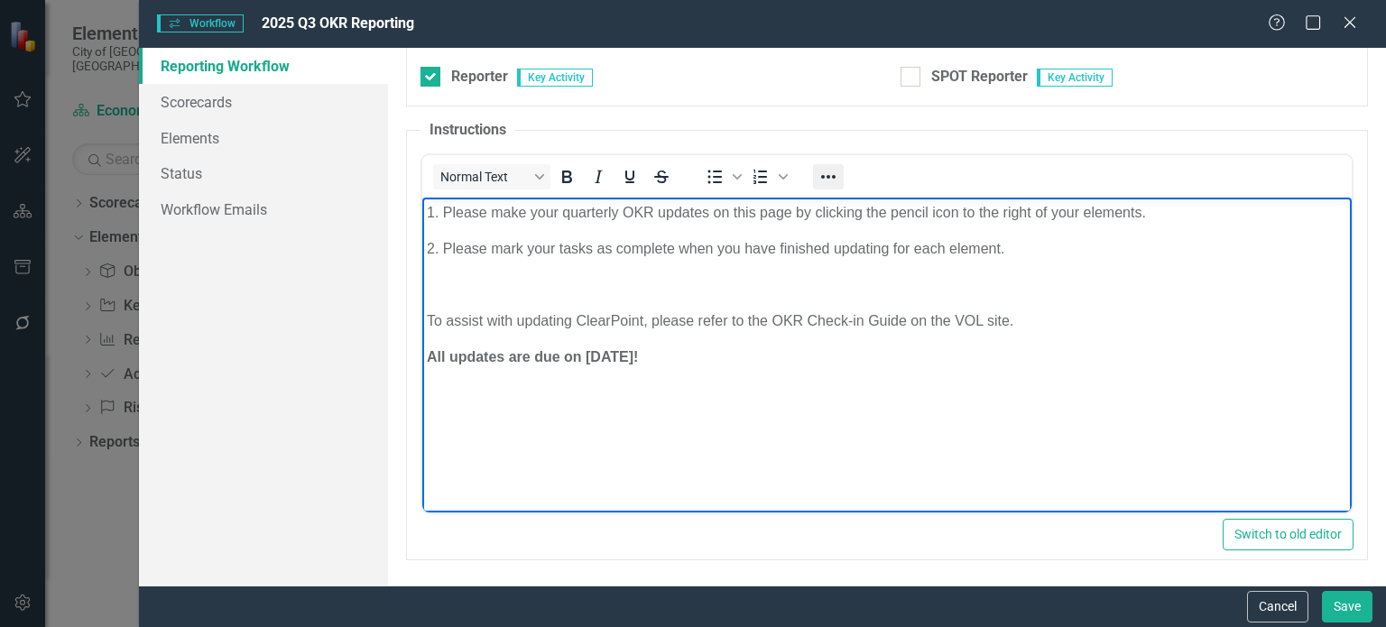
click at [814, 176] on button "Reveal or hide additional toolbar items" at bounding box center [828, 176] width 31 height 25
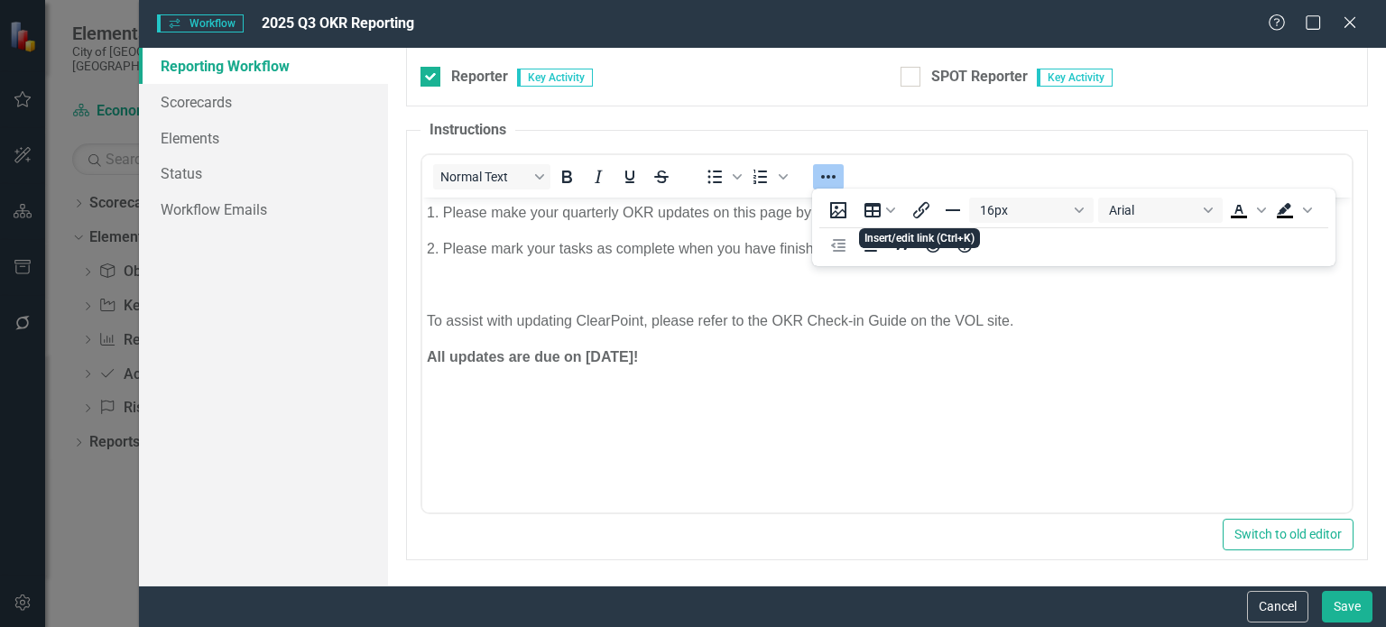
click at [839, 312] on p "To assist with updating ClearPoint, please refer to the OKR Check-in Guide on t…" at bounding box center [887, 321] width 920 height 22
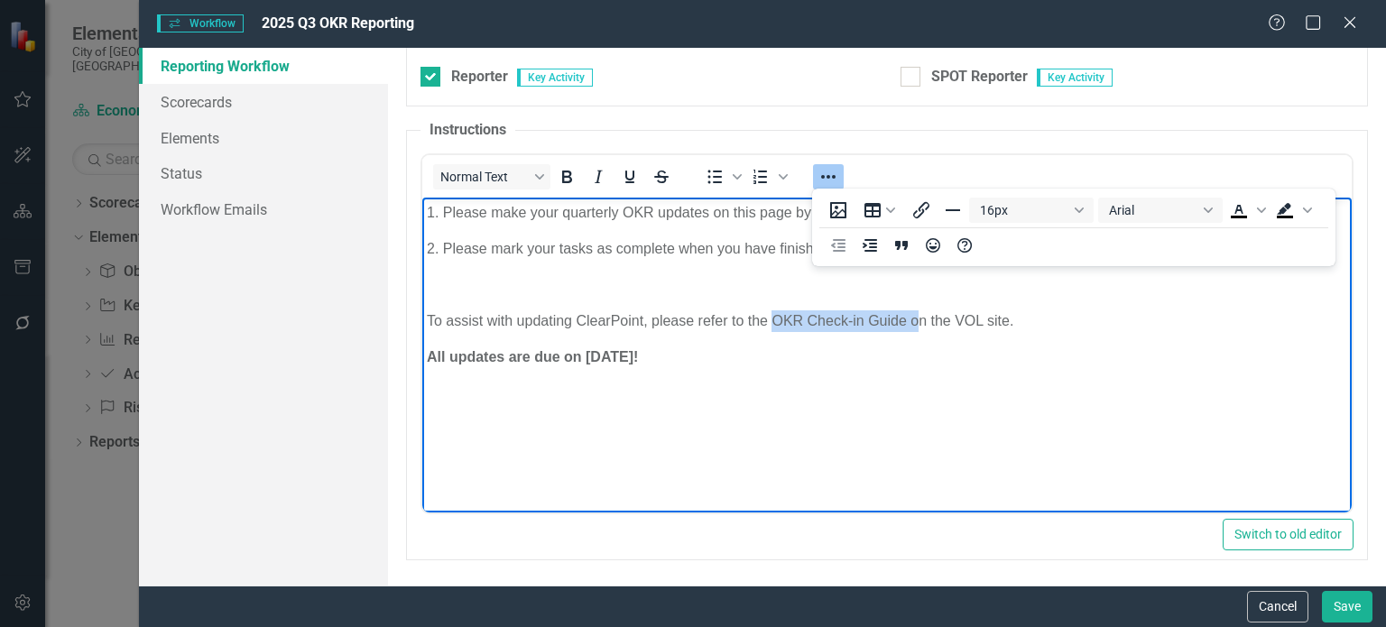
drag, startPoint x: 773, startPoint y: 320, endPoint x: 915, endPoint y: 319, distance: 141.6
click at [915, 319] on p "To assist with updating ClearPoint, please refer to the OKR Check-in Guide on t…" at bounding box center [887, 321] width 920 height 22
click at [822, 166] on icon "Reveal or hide additional toolbar items" at bounding box center [828, 177] width 22 height 22
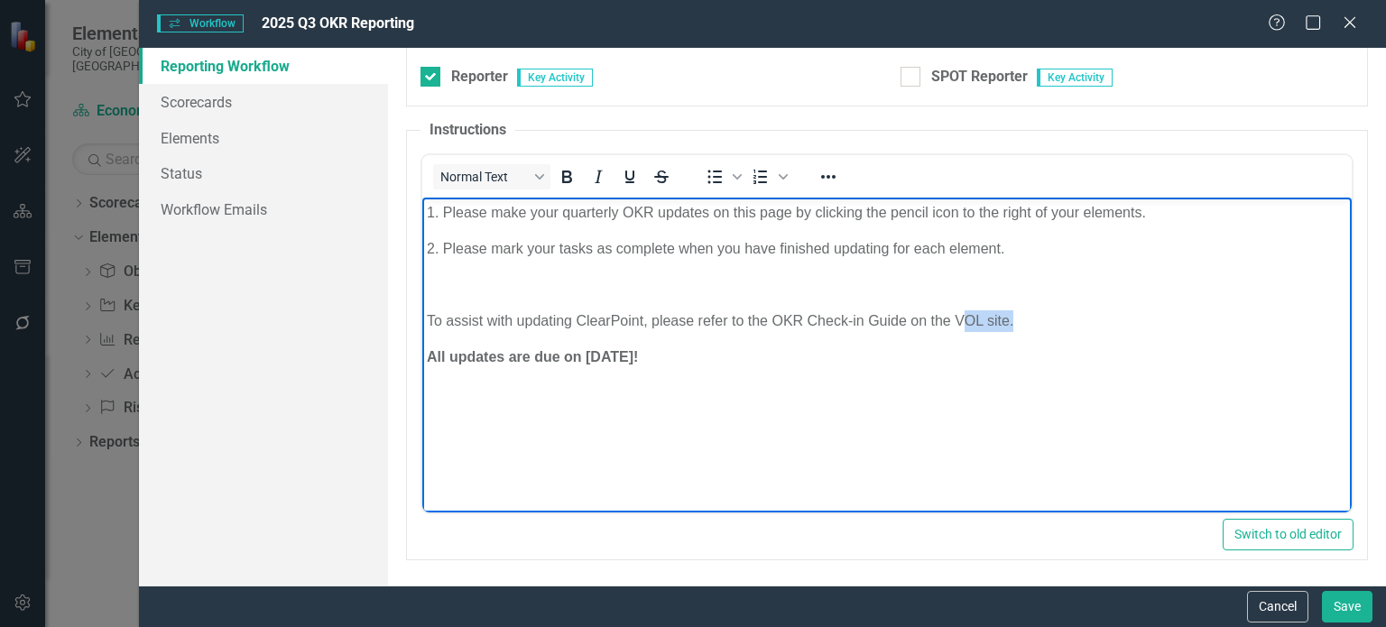
drag, startPoint x: 961, startPoint y: 321, endPoint x: 1015, endPoint y: 324, distance: 54.2
click at [1015, 324] on p "To assist with updating ClearPoint, please refer to the OKR Check-in Guide on t…" at bounding box center [887, 321] width 920 height 22
click at [1011, 325] on p "To assist with updating ClearPoint, please refer to the OKR Check-in Guide on t…" at bounding box center [887, 321] width 920 height 22
drag, startPoint x: 953, startPoint y: 318, endPoint x: 1009, endPoint y: 318, distance: 55.9
click at [1009, 318] on p "To assist with updating ClearPoint, please refer to the OKR Check-in Guide on t…" at bounding box center [887, 321] width 920 height 22
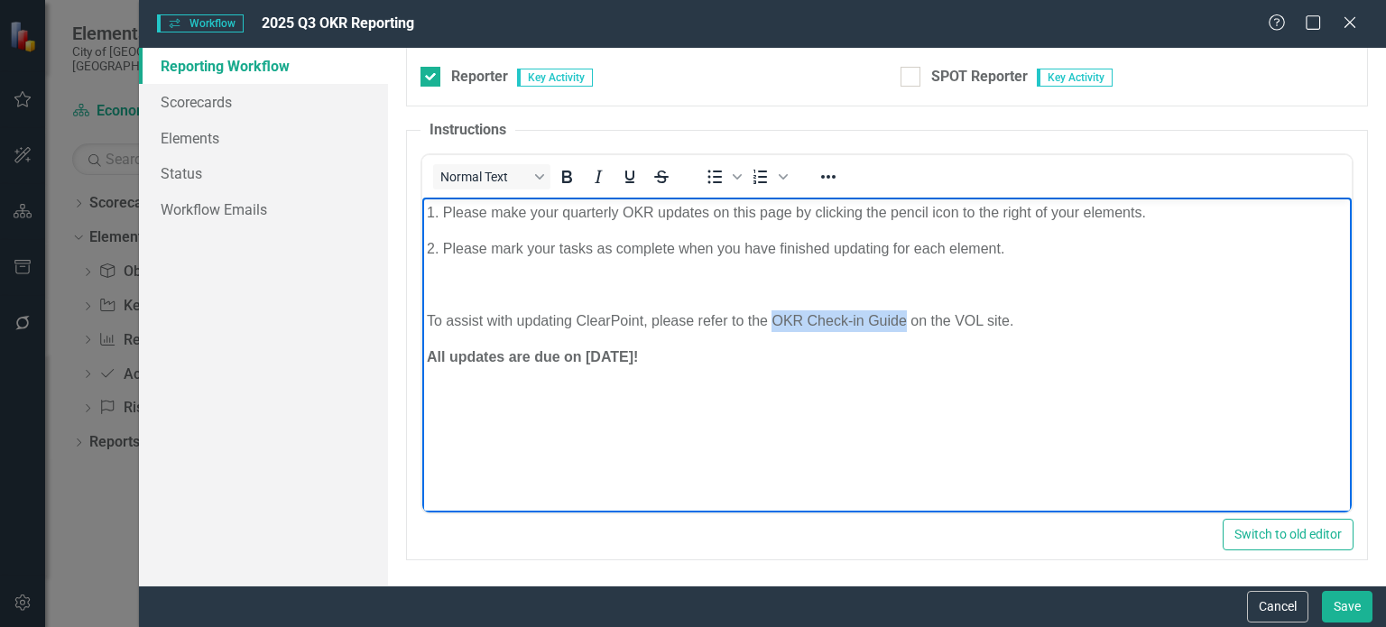
drag, startPoint x: 771, startPoint y: 318, endPoint x: 903, endPoint y: 327, distance: 132.0
click at [903, 327] on p "To assist with updating ClearPoint, please refer to the OKR Check-in Guide on t…" at bounding box center [887, 321] width 920 height 22
click at [830, 178] on icon "Reveal or hide additional toolbar items" at bounding box center [828, 177] width 22 height 22
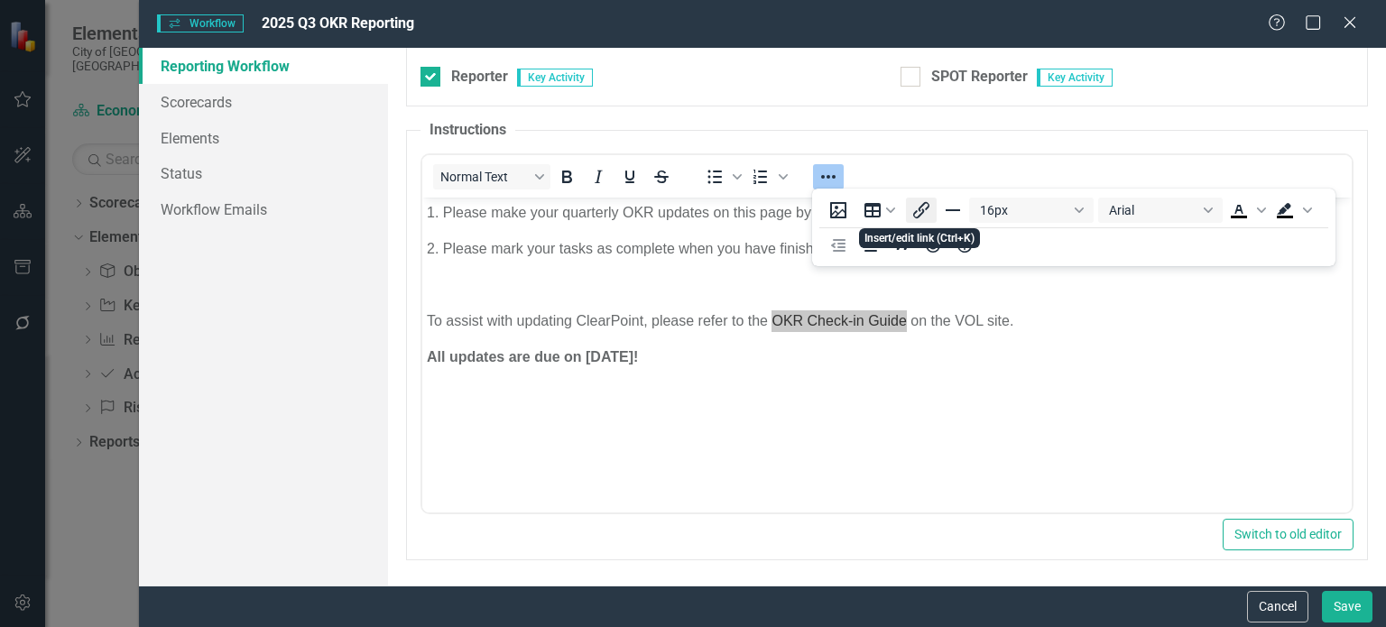
click at [915, 216] on icon "Insert/edit link" at bounding box center [921, 210] width 22 height 22
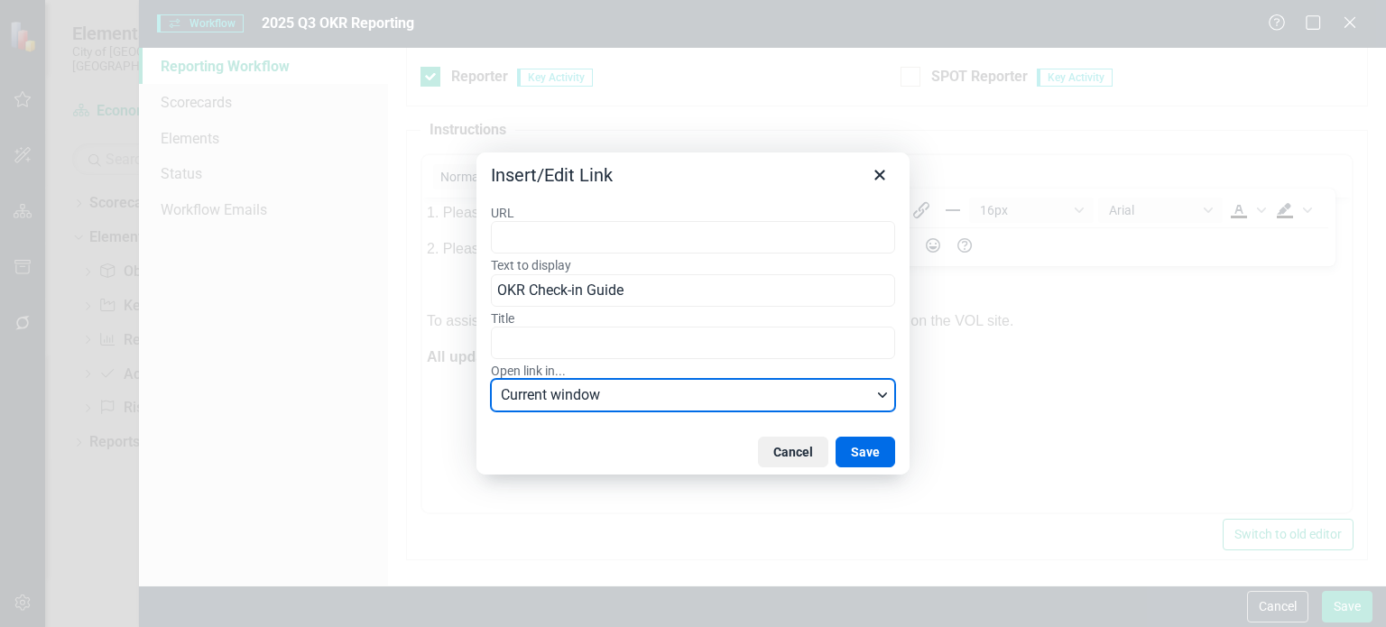
click at [586, 396] on span "Current window" at bounding box center [686, 395] width 371 height 22
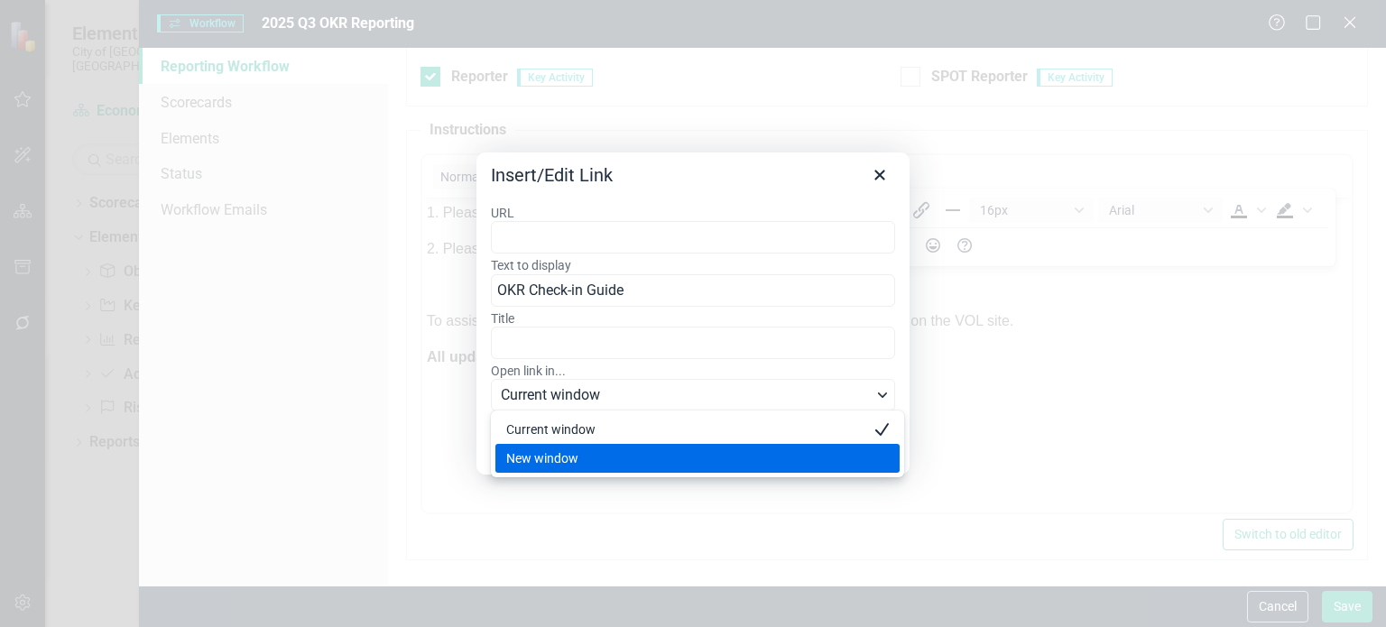
click at [557, 461] on div "New window" at bounding box center [684, 458] width 357 height 22
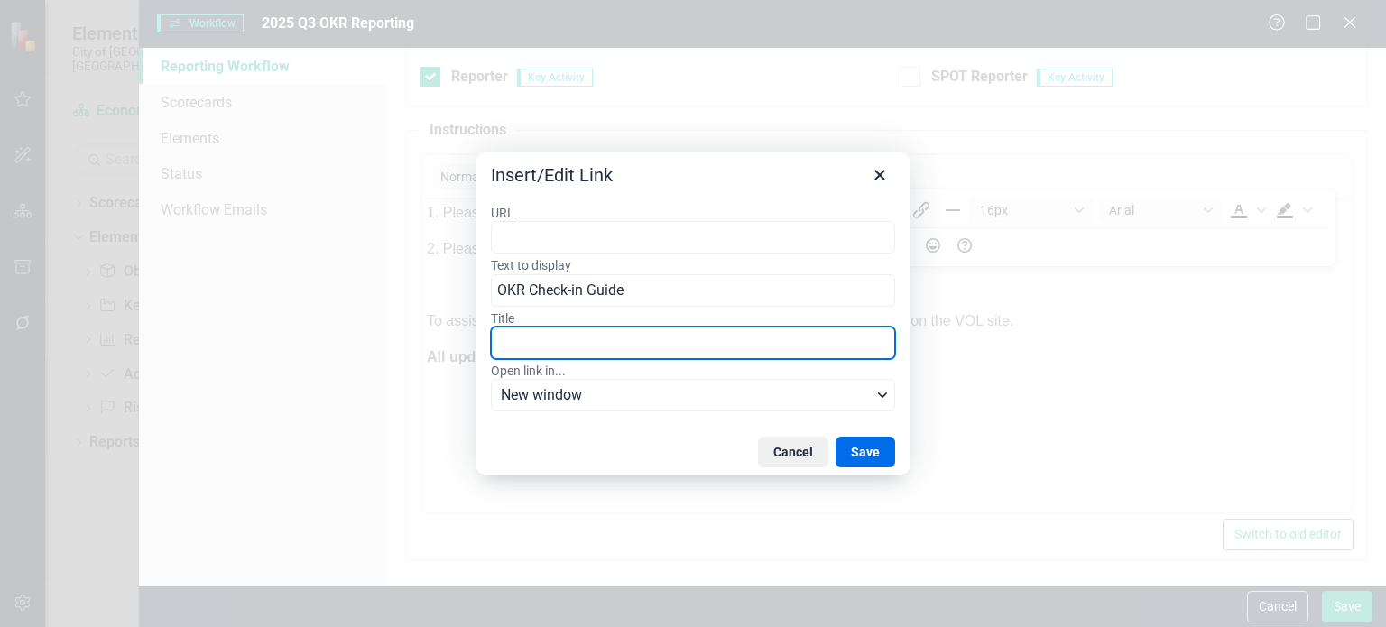
click at [606, 351] on input "Title" at bounding box center [693, 343] width 404 height 32
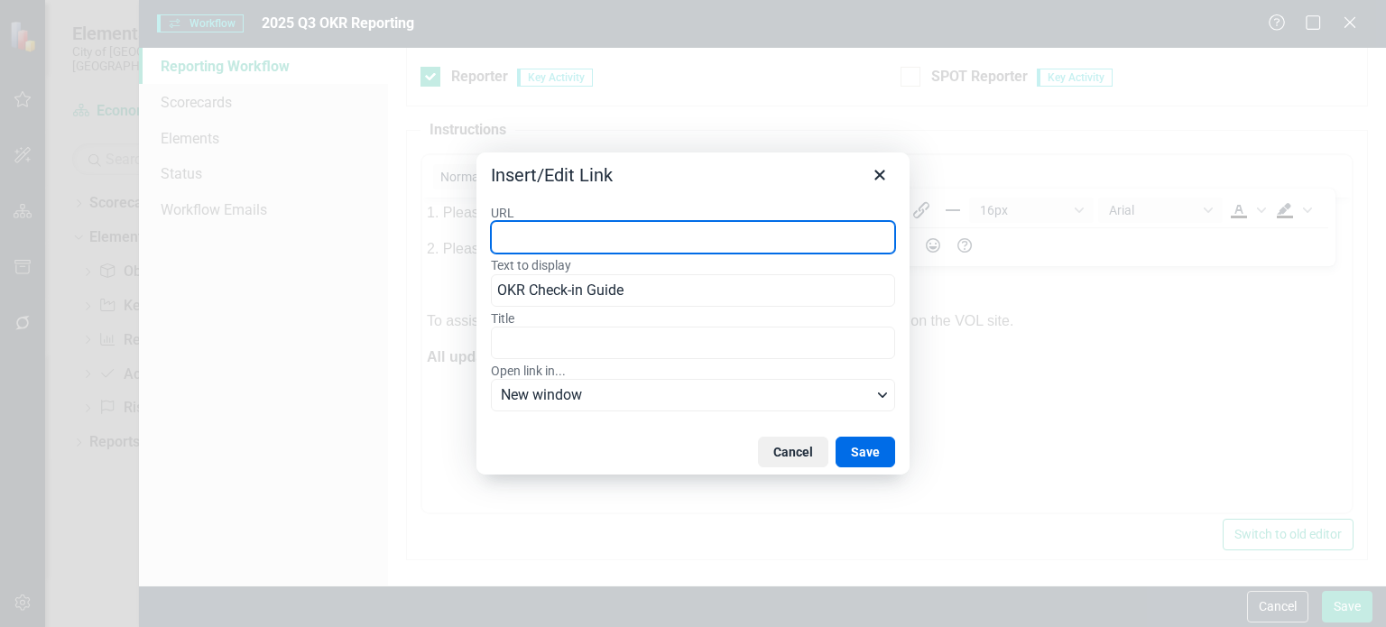
click at [582, 254] on div "URL Text to display OKR Check-in Guide Title Open link in... New window" at bounding box center [693, 310] width 404 height 210
click at [783, 446] on button "Cancel" at bounding box center [793, 452] width 70 height 31
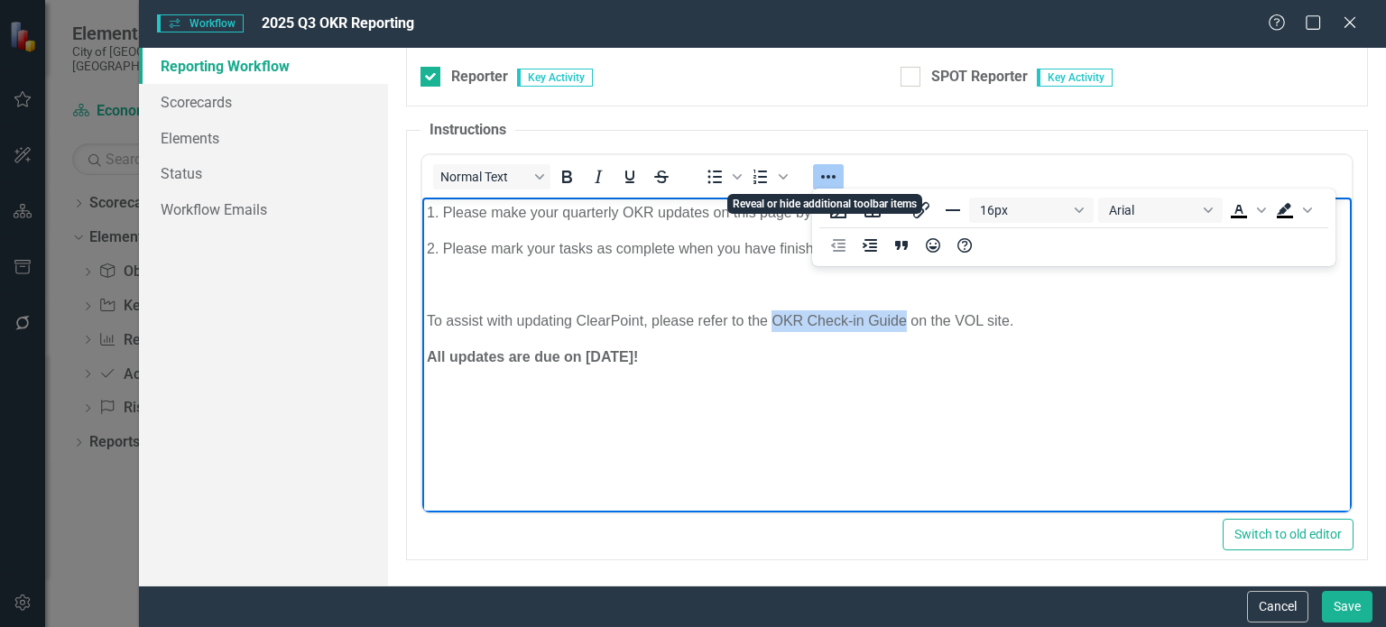
click at [829, 183] on icon "Reveal or hide additional toolbar items" at bounding box center [828, 177] width 22 height 22
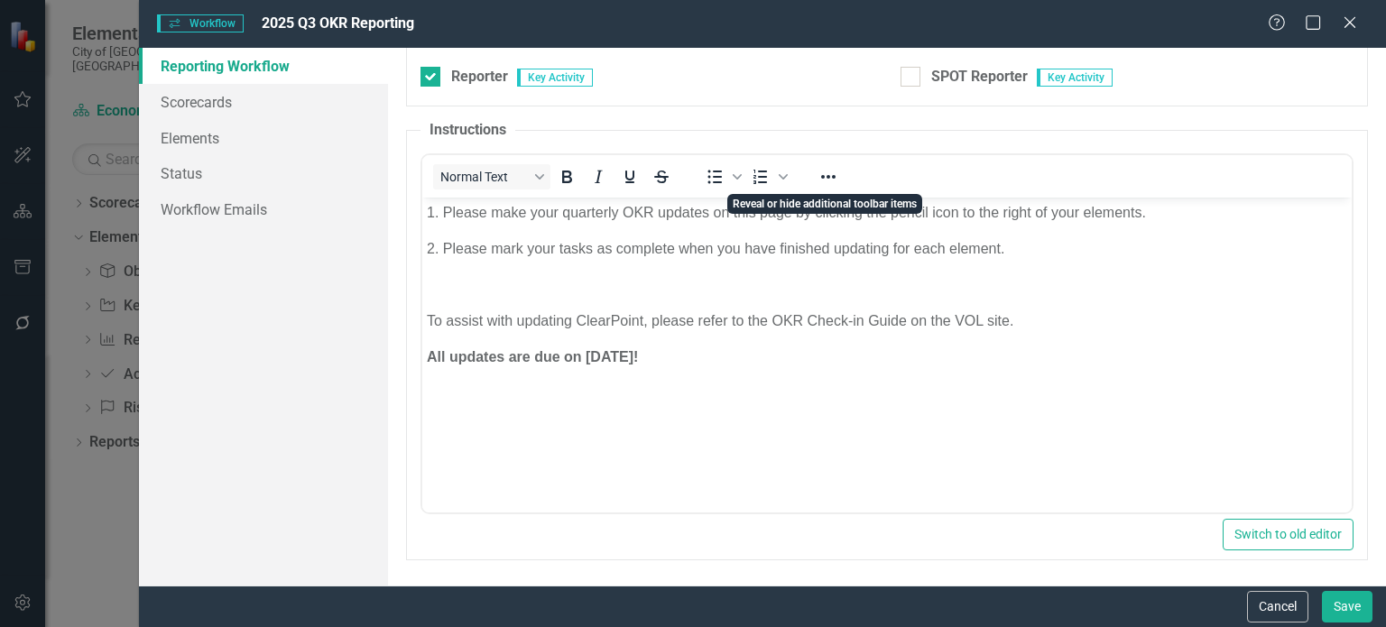
click at [751, 293] on p "Rich Text Area. Press ALT-0 for help." at bounding box center [887, 285] width 920 height 22
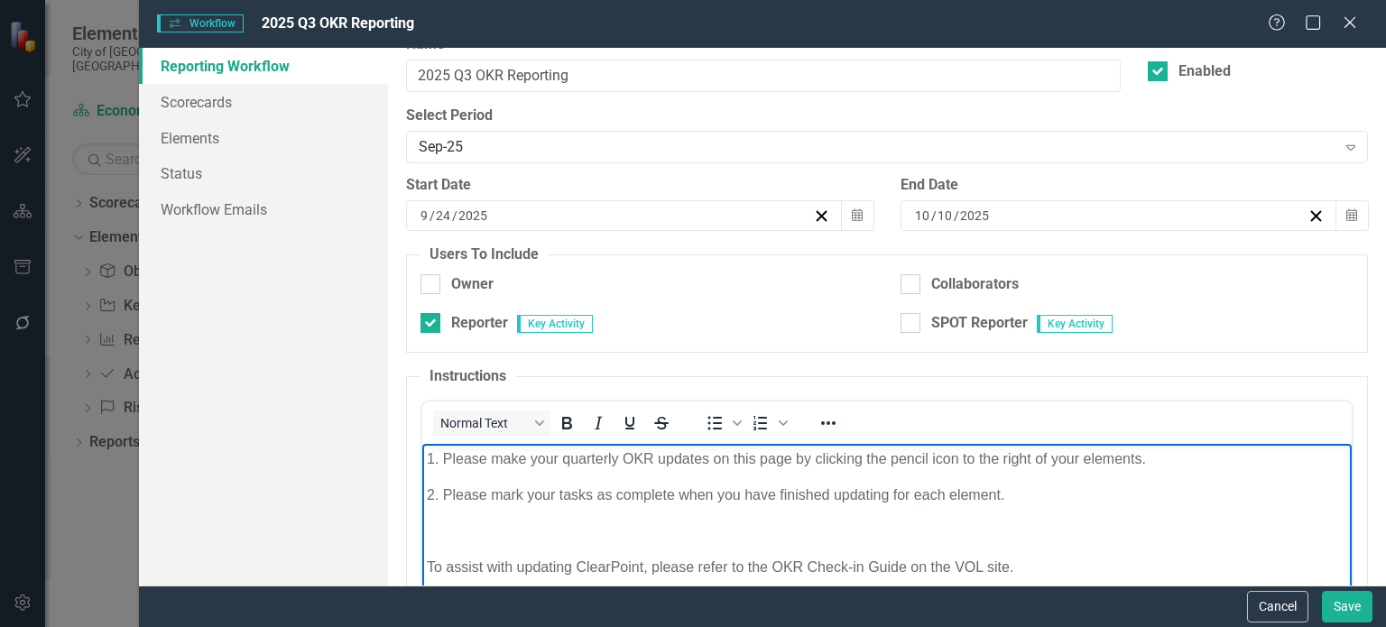
scroll to position [50, 0]
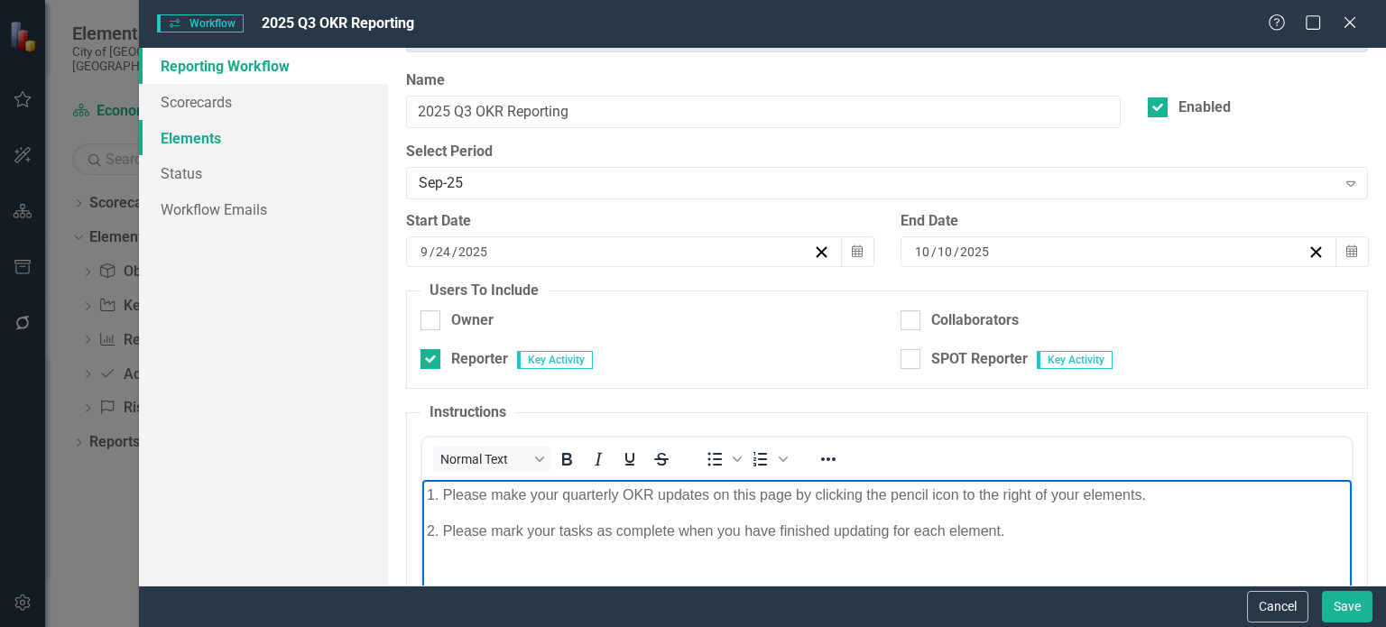
click at [239, 120] on link "Elements" at bounding box center [263, 138] width 249 height 36
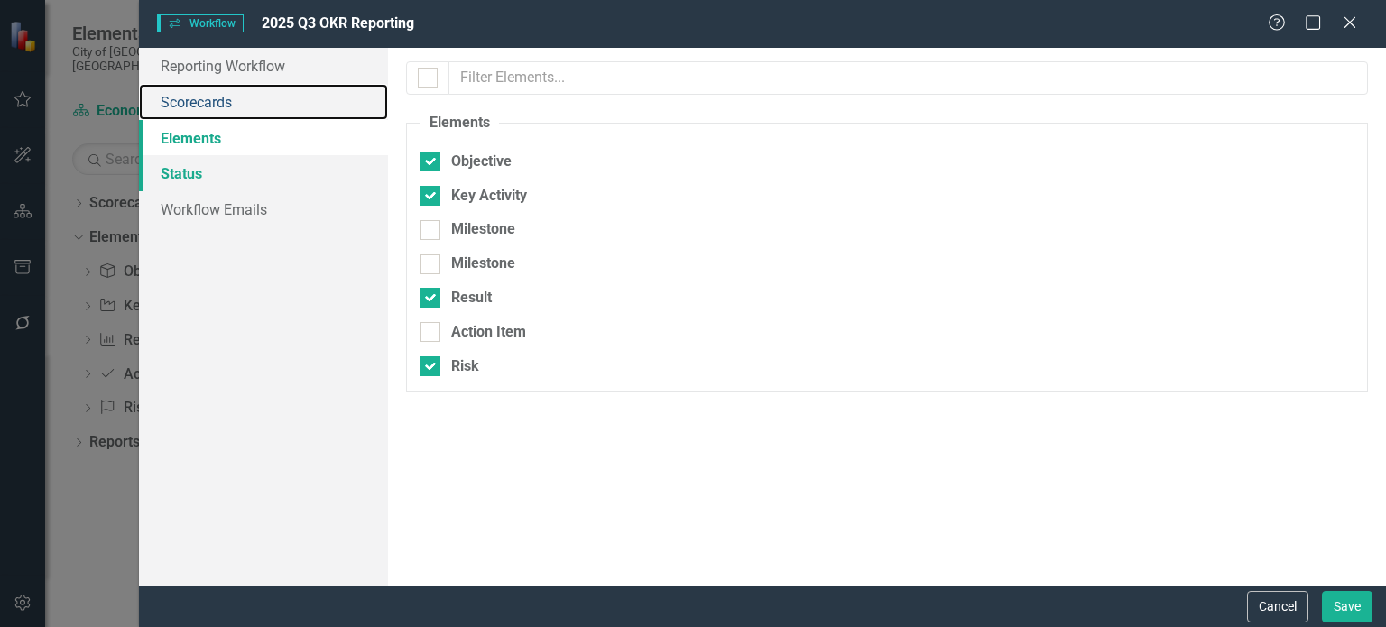
drag, startPoint x: 242, startPoint y: 104, endPoint x: 231, endPoint y: 158, distance: 55.2
click at [241, 105] on link "Scorecards" at bounding box center [263, 102] width 249 height 36
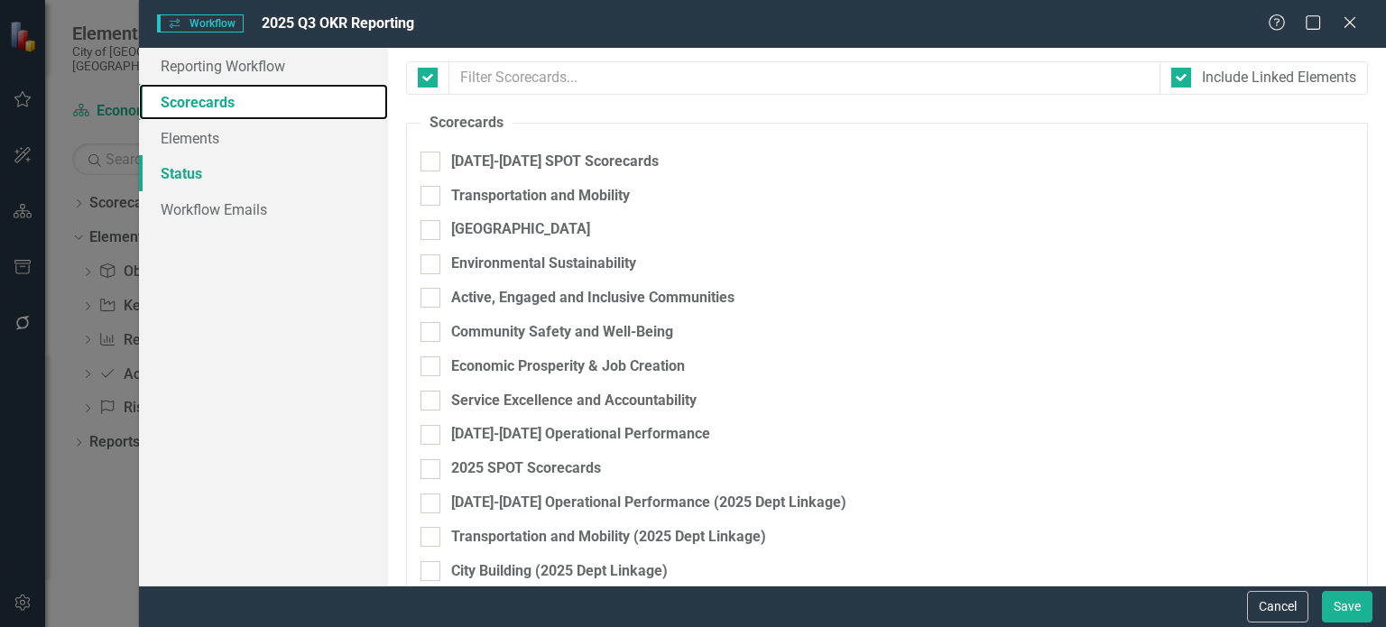
checkbox input "false"
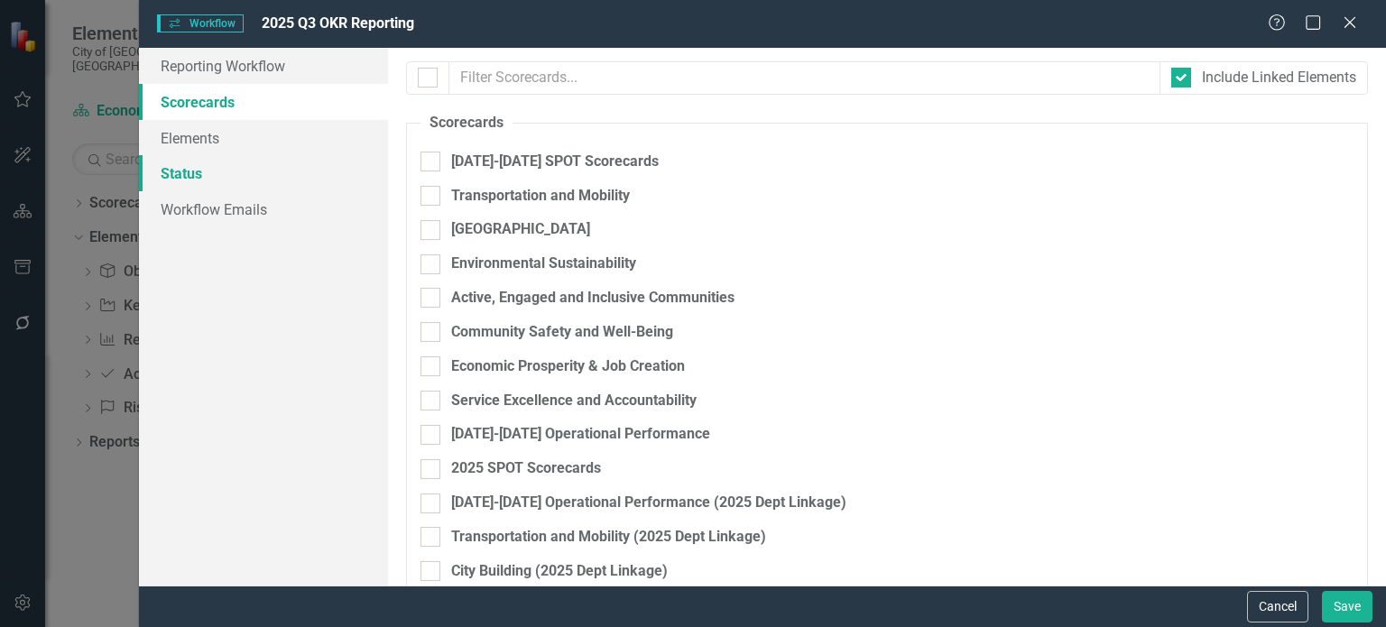
click at [231, 177] on link "Status" at bounding box center [263, 173] width 249 height 36
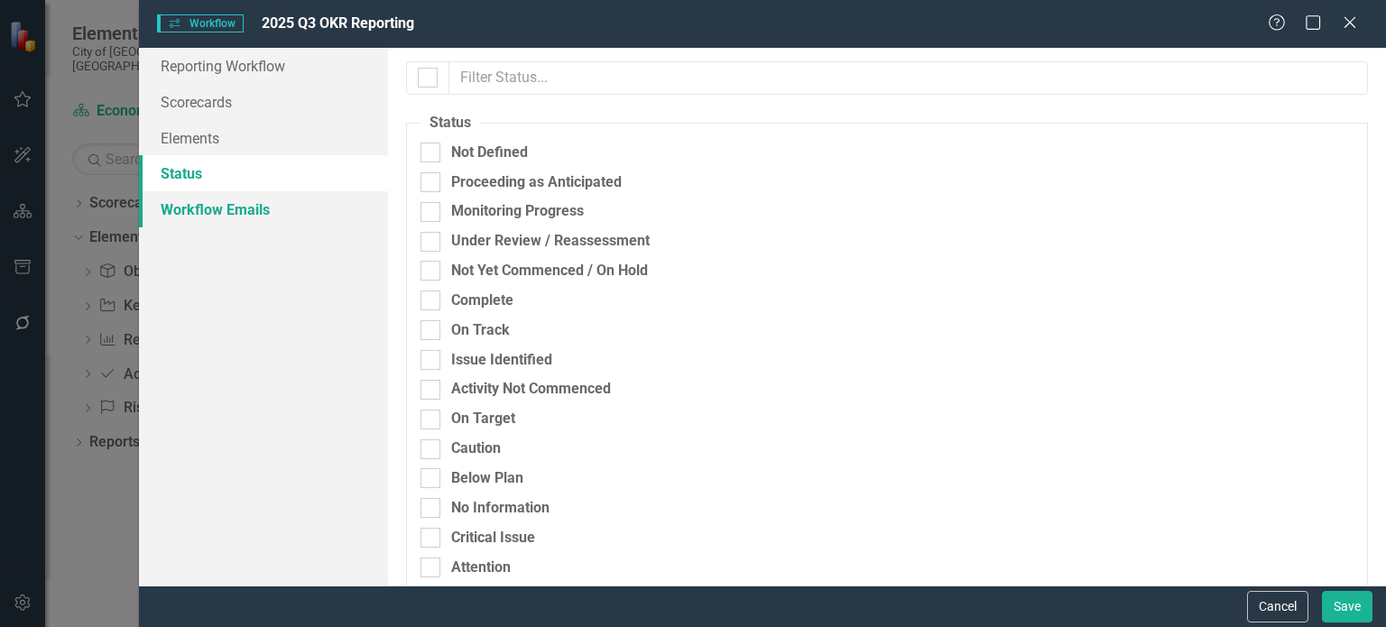
click at [226, 216] on link "Workflow Emails" at bounding box center [263, 209] width 249 height 36
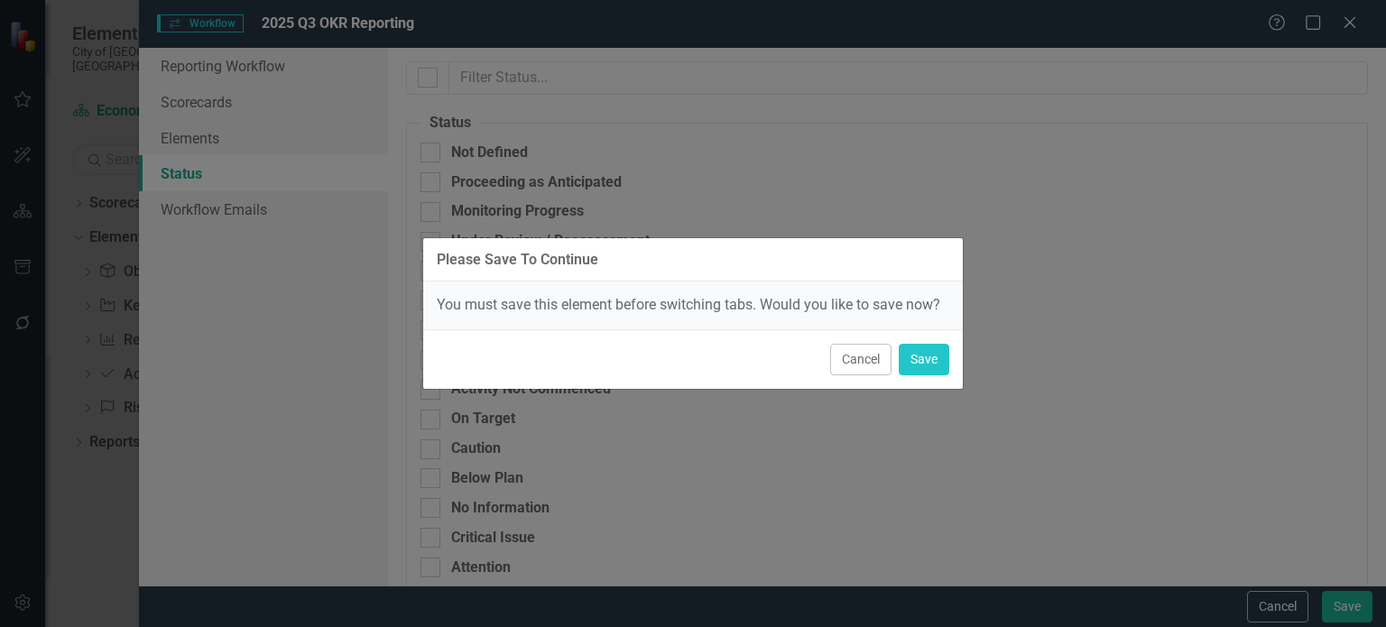
click at [927, 378] on div "Cancel Save" at bounding box center [692, 359] width 539 height 60
click at [927, 371] on button "Save" at bounding box center [923, 360] width 51 height 32
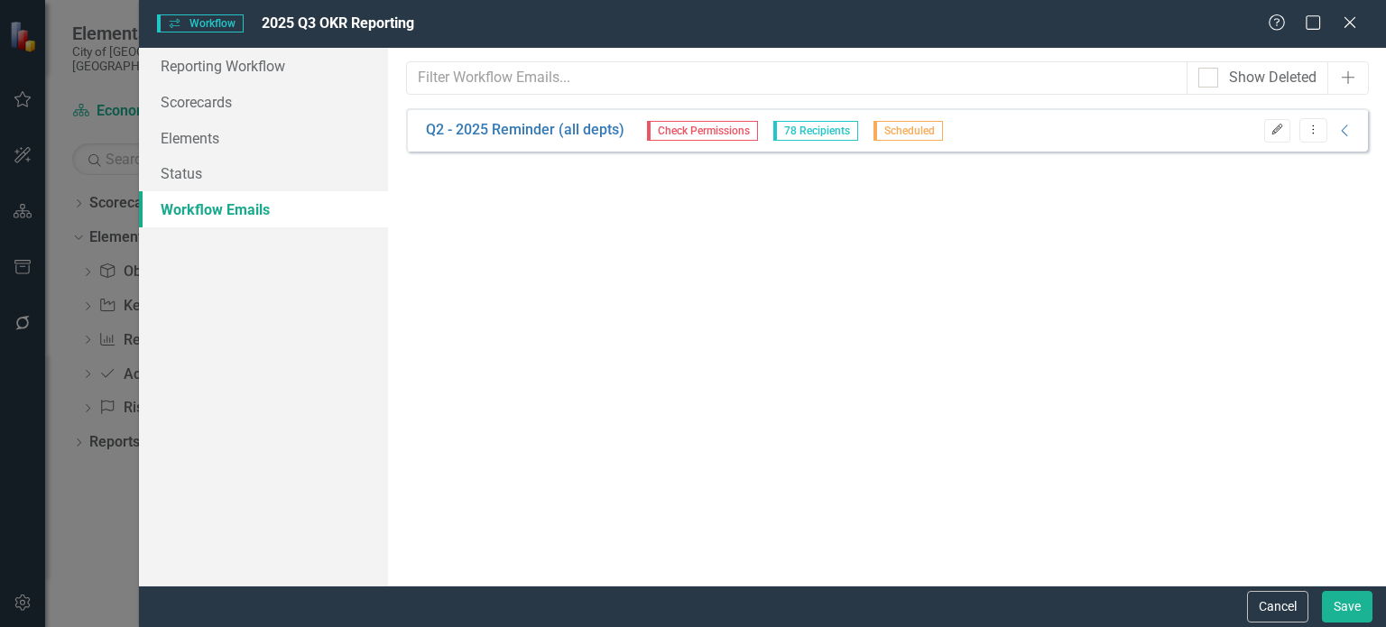
click at [1276, 129] on icon "button" at bounding box center [1276, 129] width 11 height 11
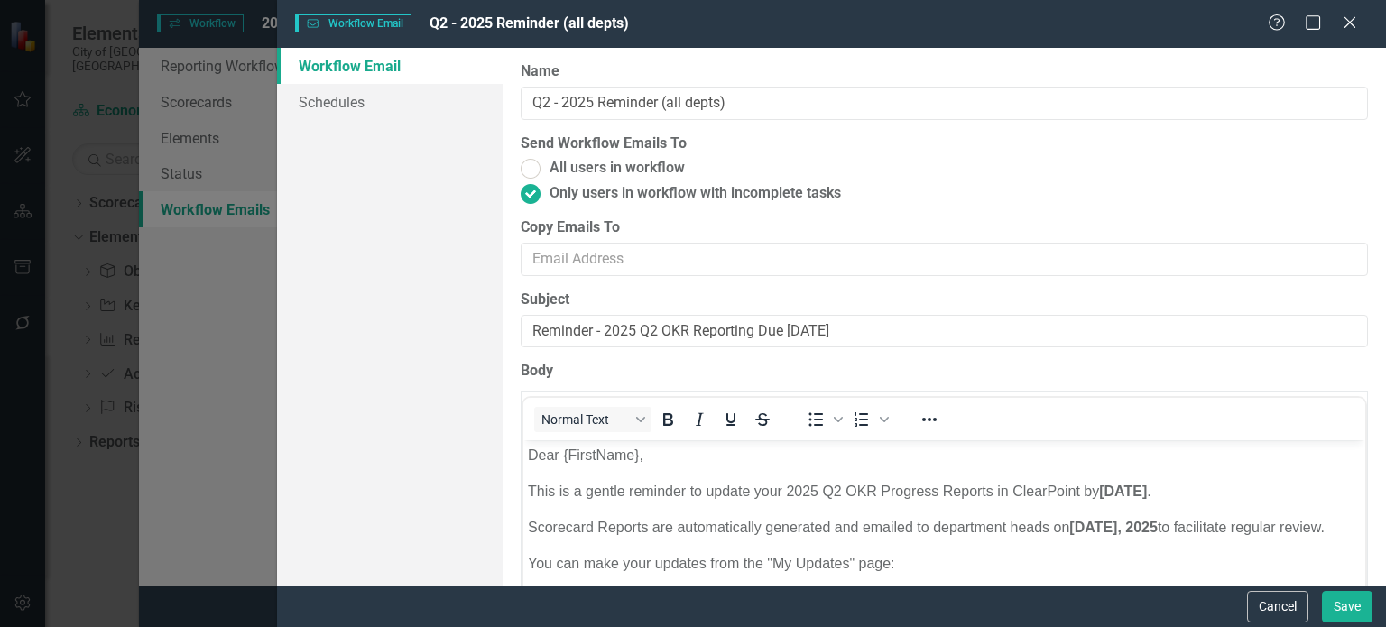
scroll to position [0, 0]
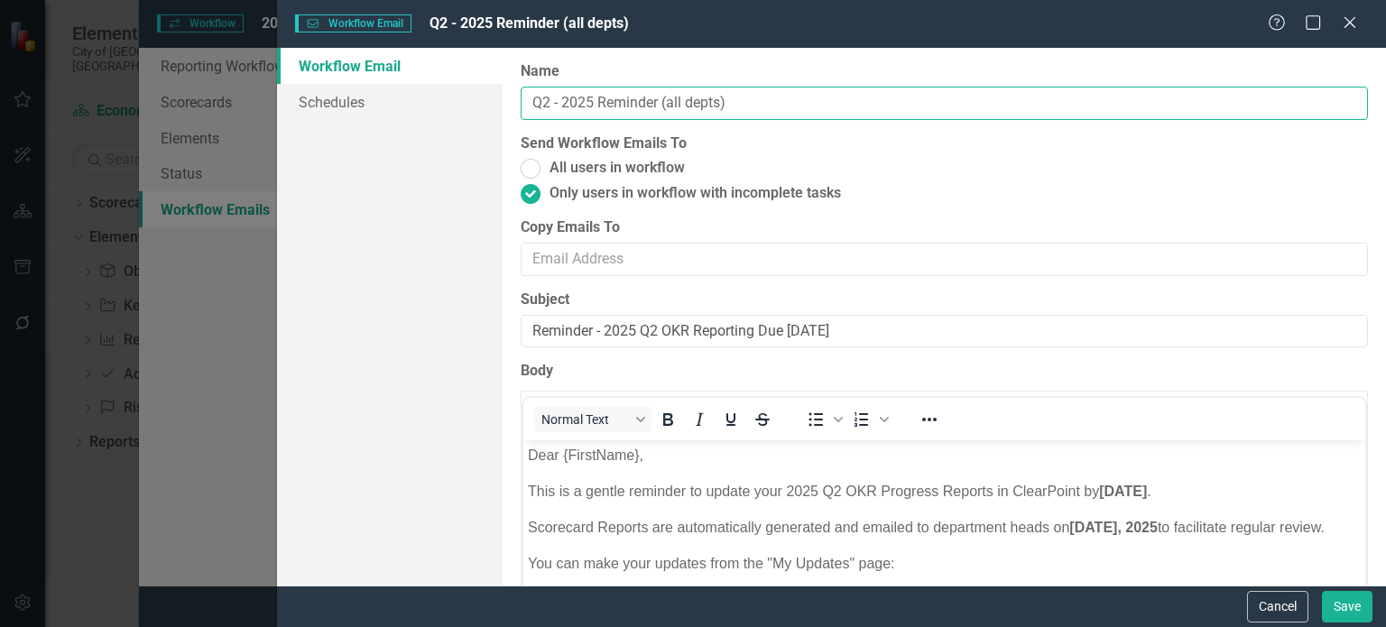
click at [541, 94] on input "Q2 - 2025 Reminder (all depts)" at bounding box center [944, 103] width 847 height 33
type input "Q3 - 2025 Reminder (all depts)"
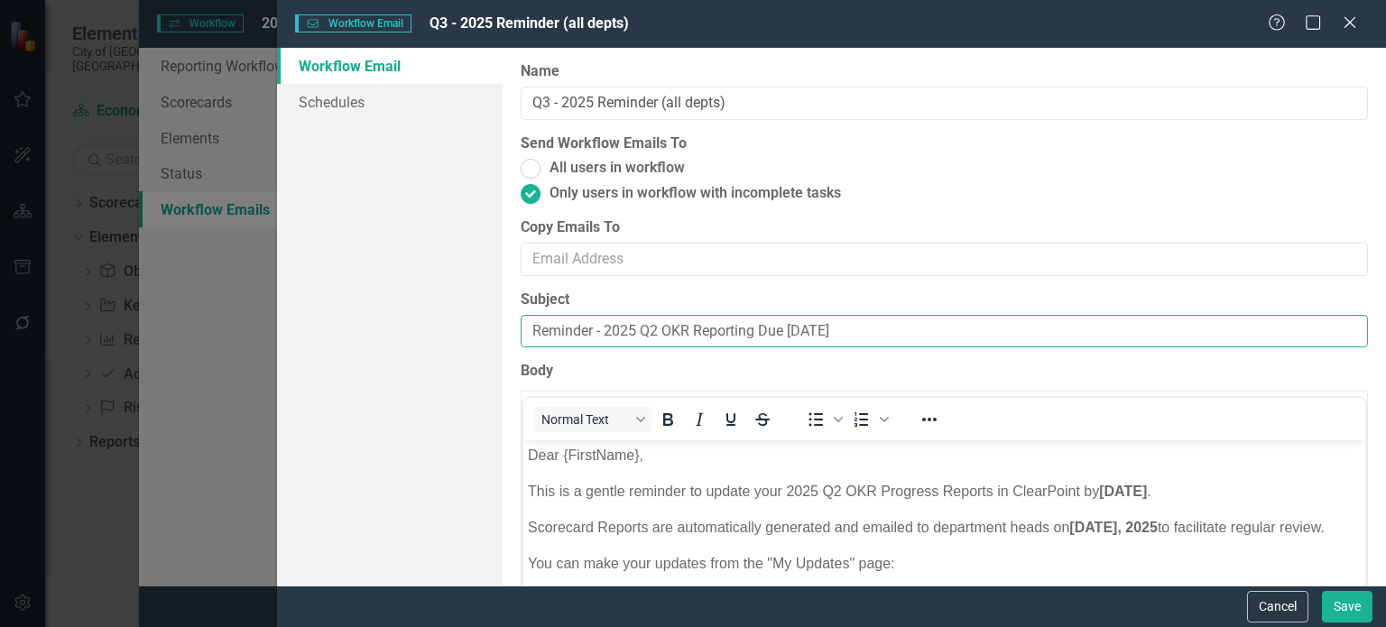
click at [655, 328] on input "Reminder - 2025 Q2 OKR Reporting Due [DATE]" at bounding box center [944, 331] width 847 height 33
drag, startPoint x: 789, startPoint y: 333, endPoint x: 887, endPoint y: 335, distance: 97.4
click at [887, 335] on input "Reminder - 2025 Q3 OKR Reporting Due [DATE]" at bounding box center [944, 331] width 847 height 33
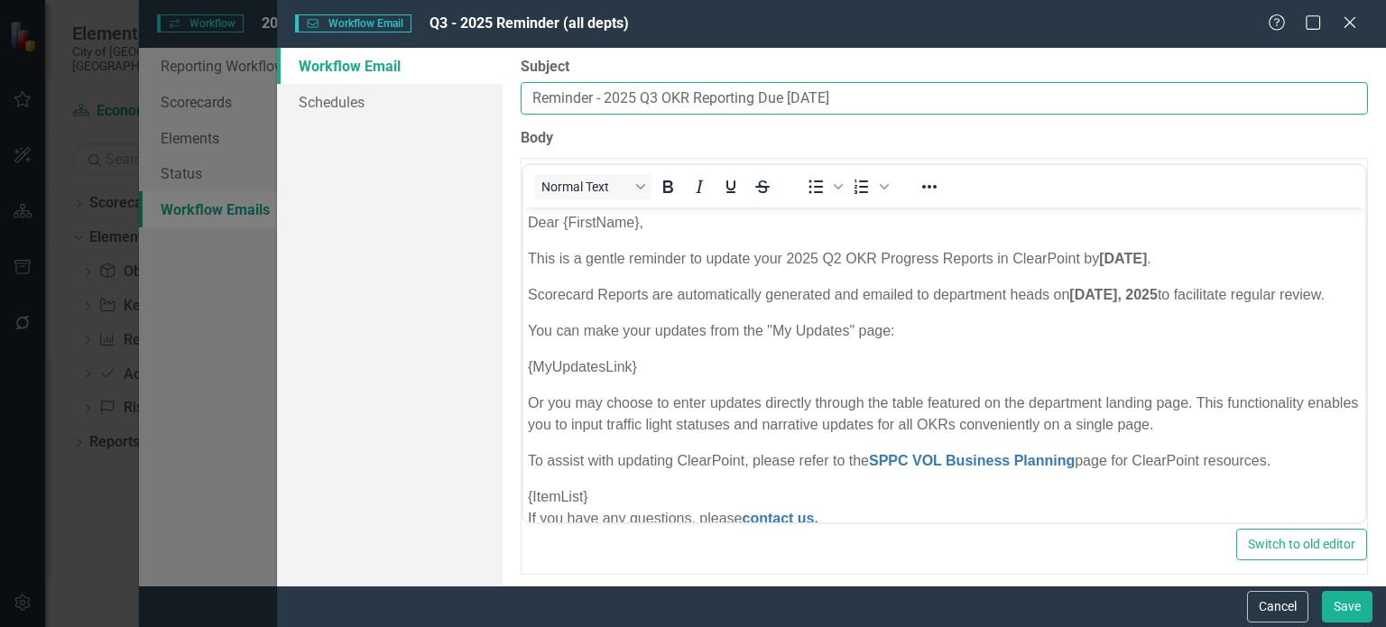
scroll to position [23, 0]
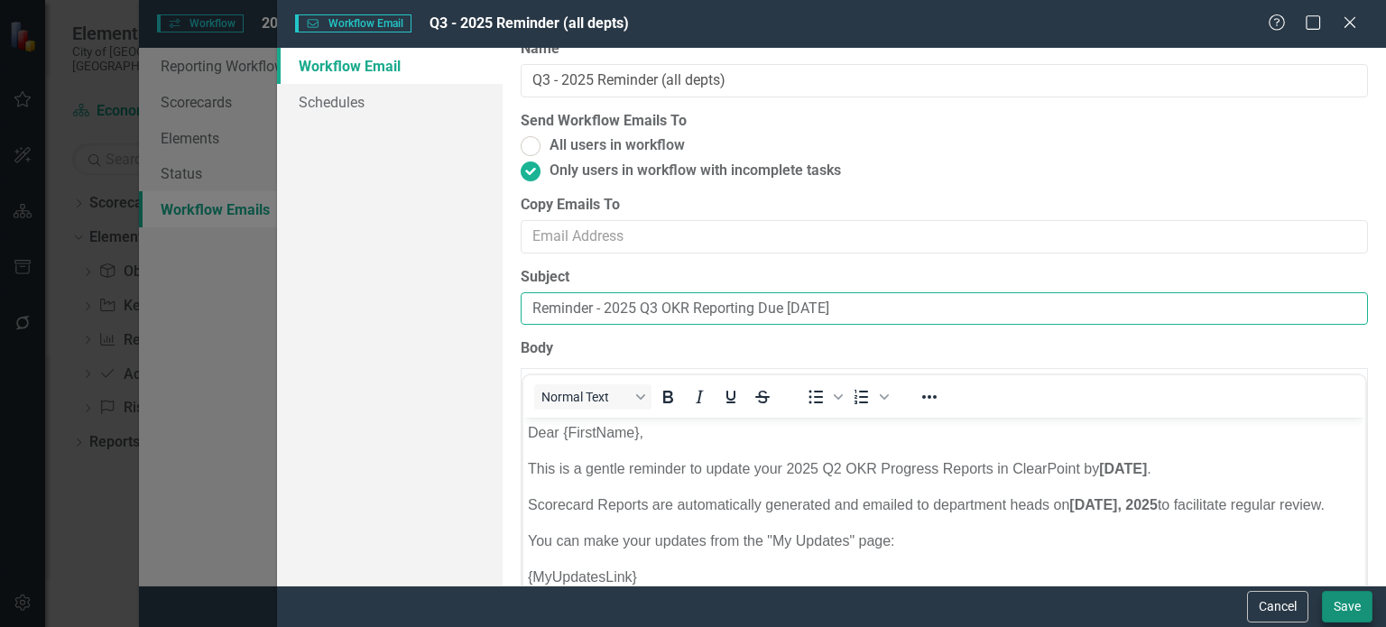
type input "Reminder - 2025 Q3 OKR Reporting Due [DATE]"
drag, startPoint x: 1342, startPoint y: 609, endPoint x: 448, endPoint y: 65, distance: 1046.5
click at [1342, 609] on button "Save" at bounding box center [1347, 607] width 51 height 32
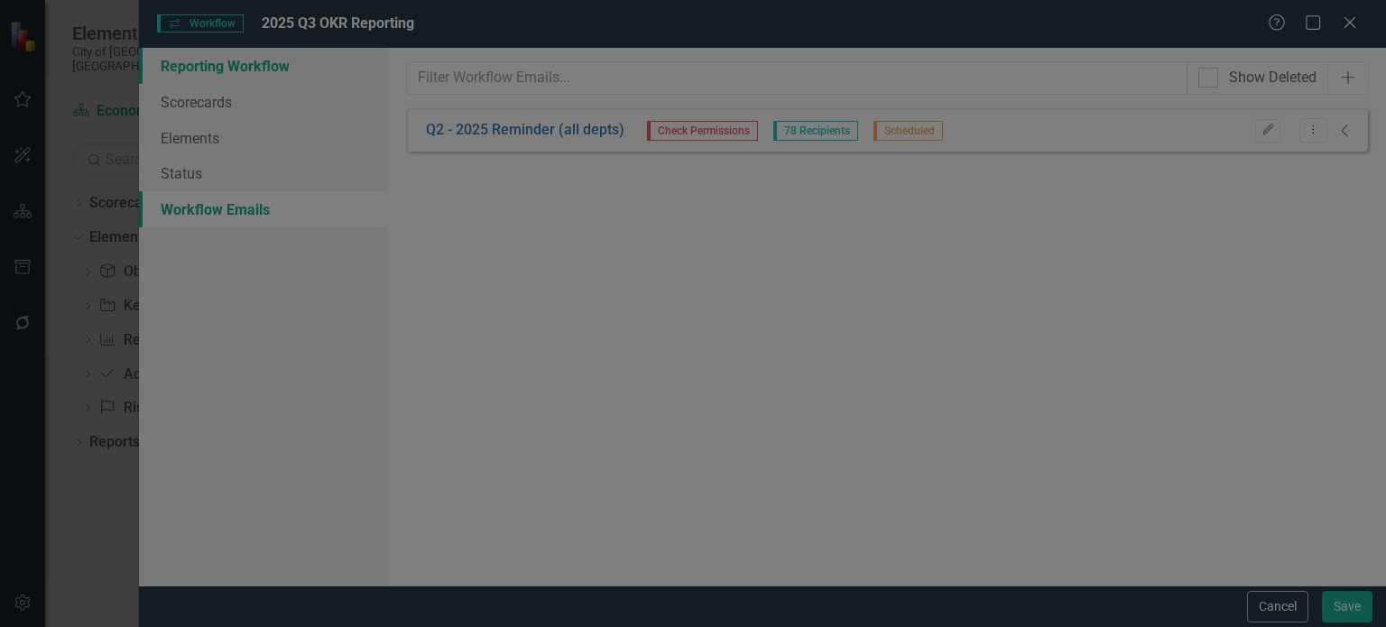
click at [217, 66] on link "Reporting Workflow" at bounding box center [263, 66] width 249 height 36
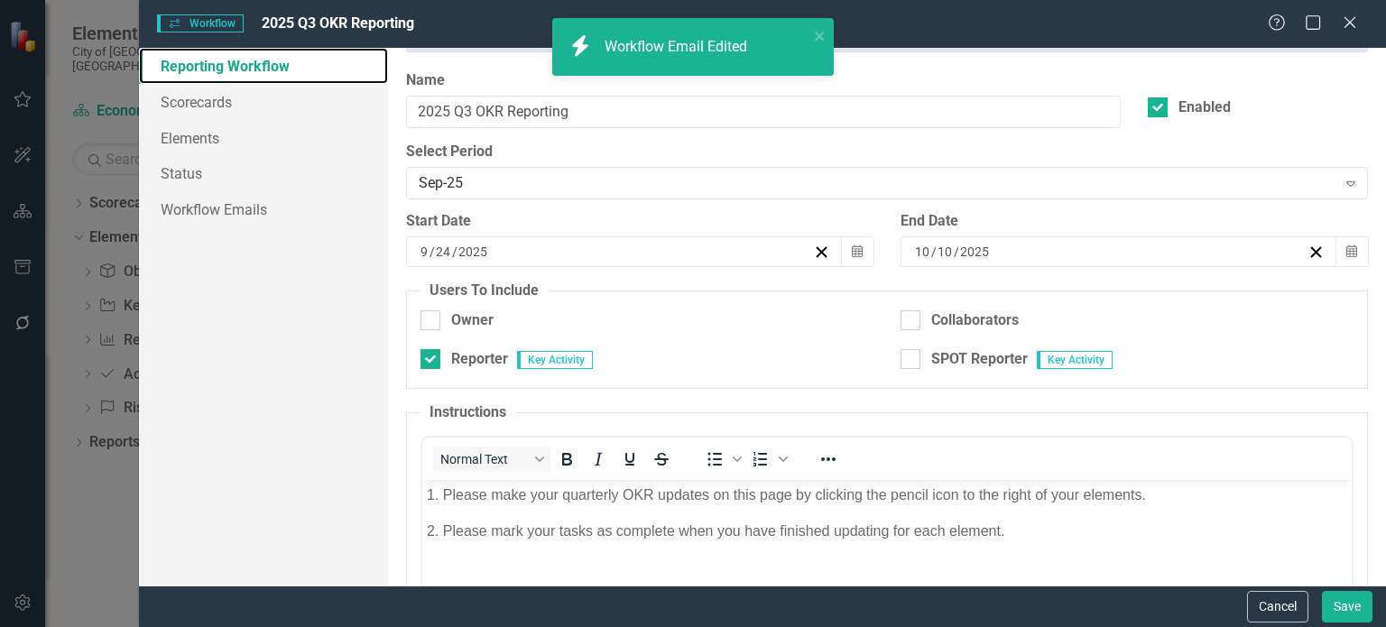
click at [278, 67] on link "Reporting Workflow" at bounding box center [263, 66] width 249 height 36
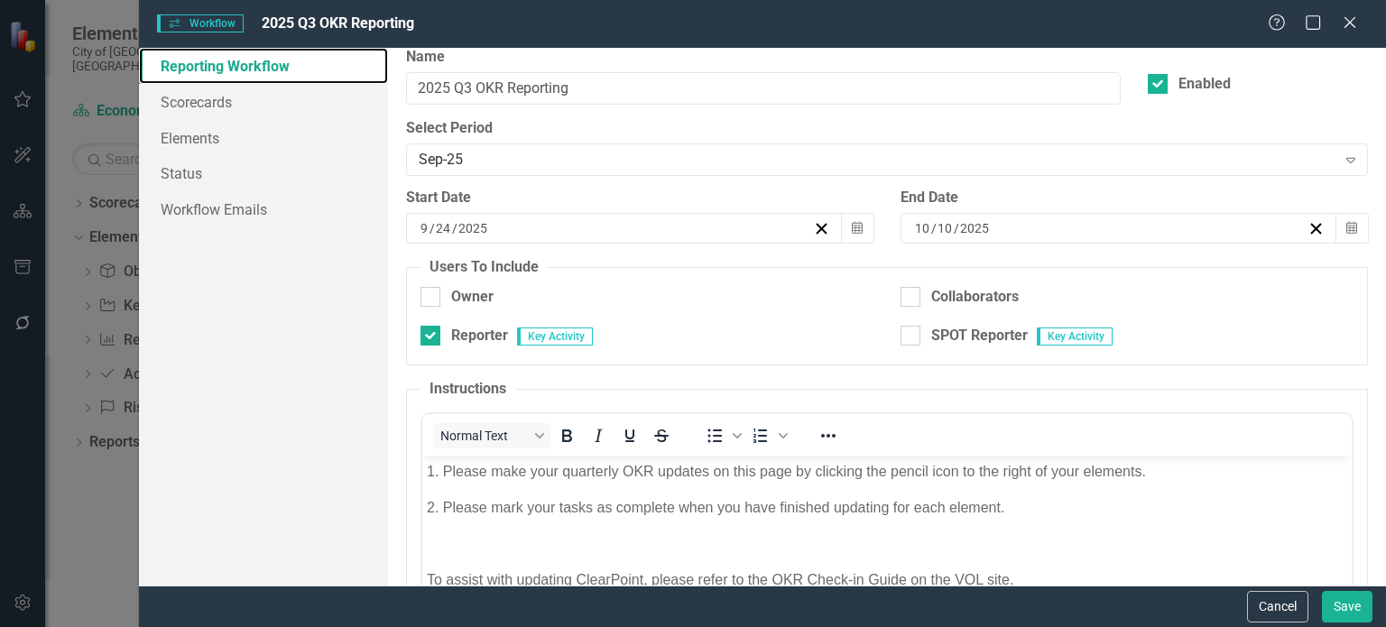
scroll to position [72, 0]
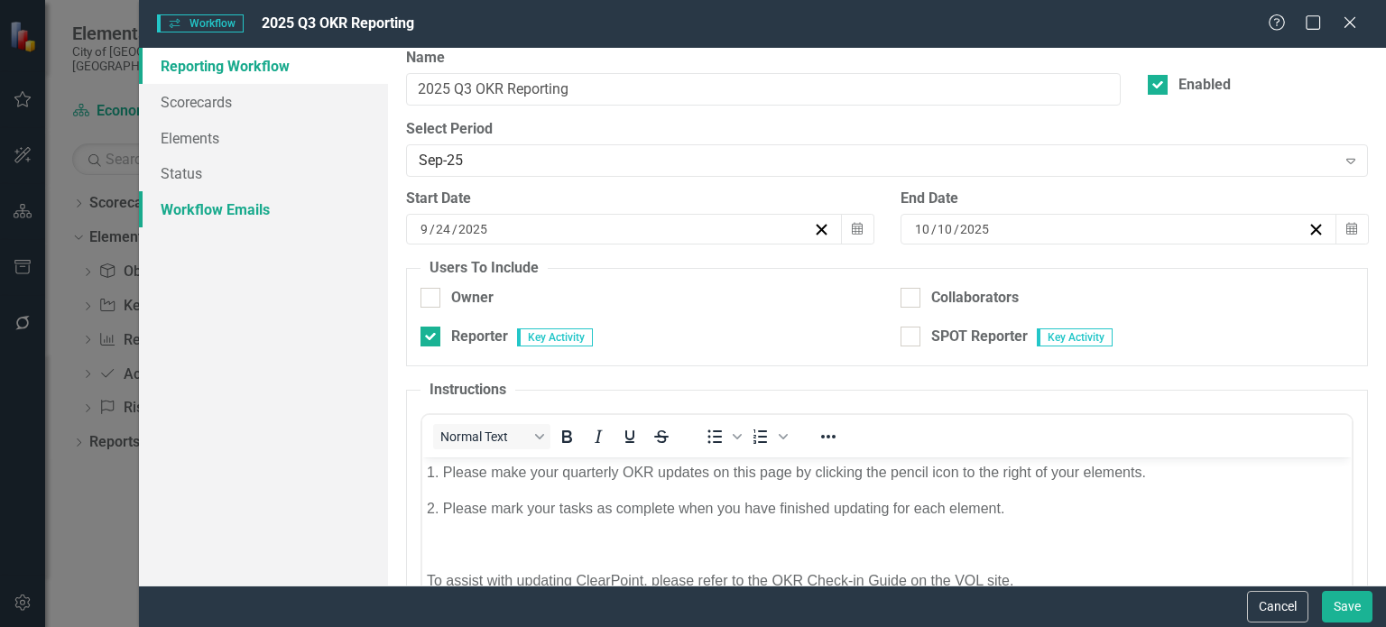
click at [244, 213] on link "Workflow Emails" at bounding box center [263, 209] width 249 height 36
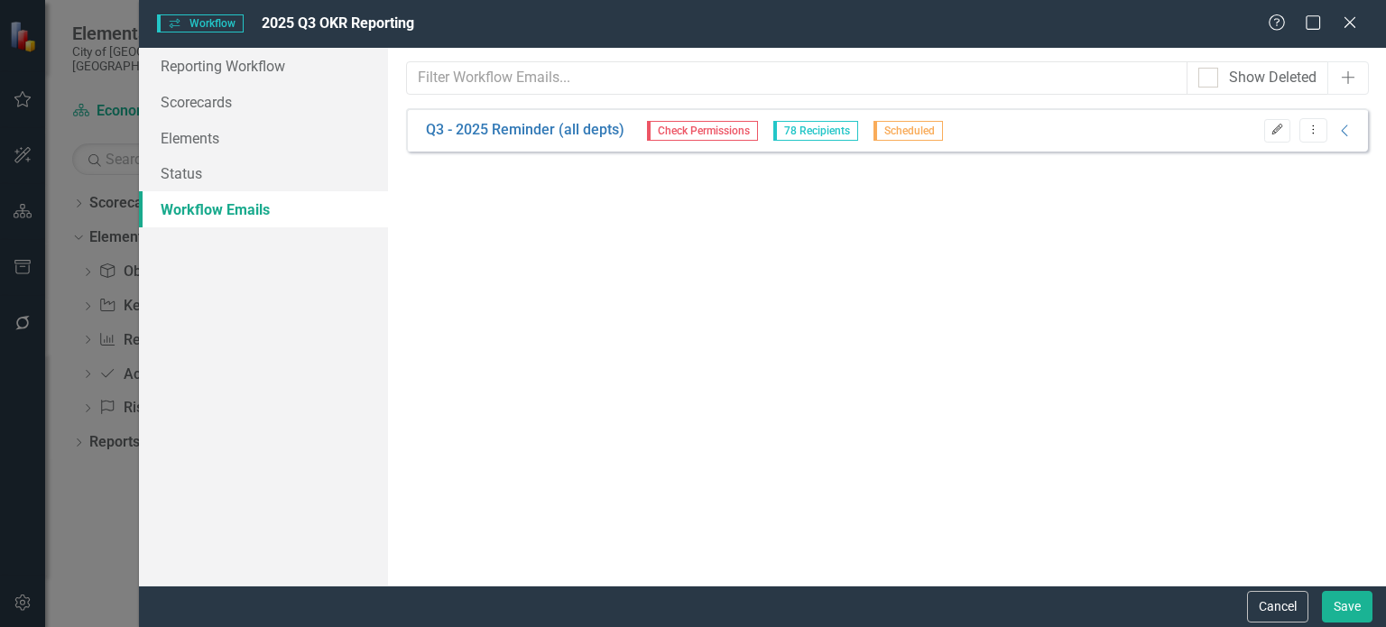
click at [1270, 134] on icon "Edit" at bounding box center [1277, 129] width 14 height 11
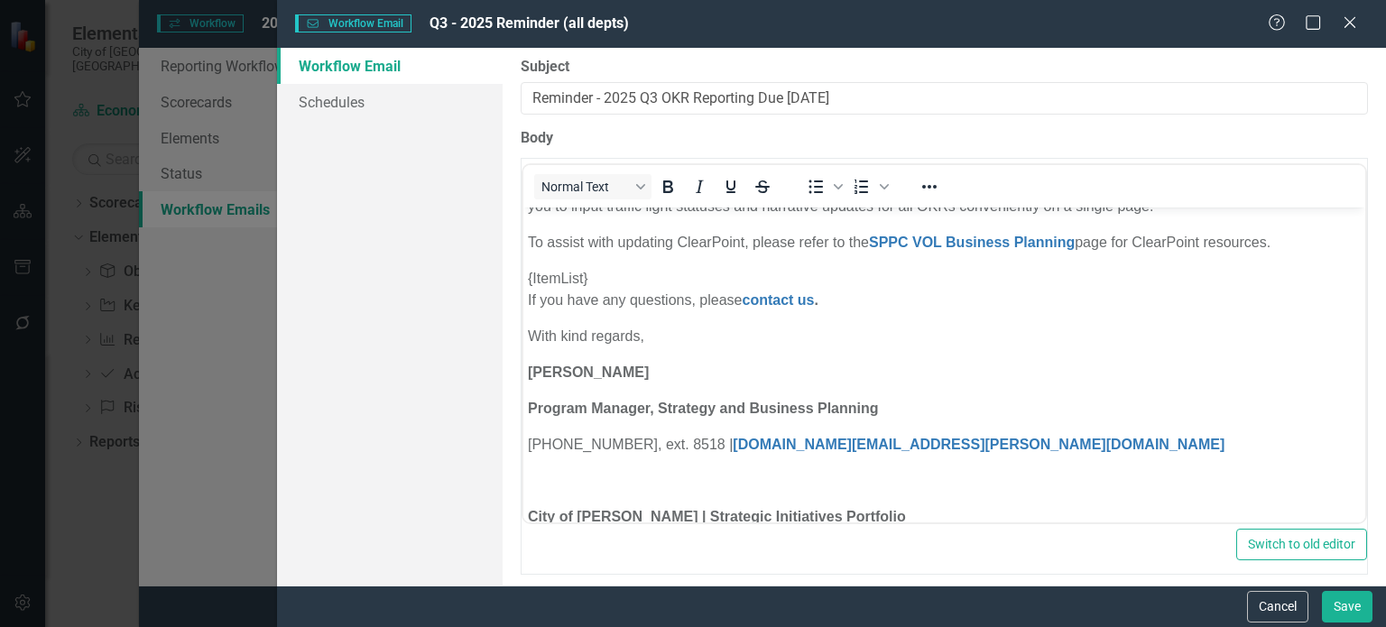
scroll to position [0, 0]
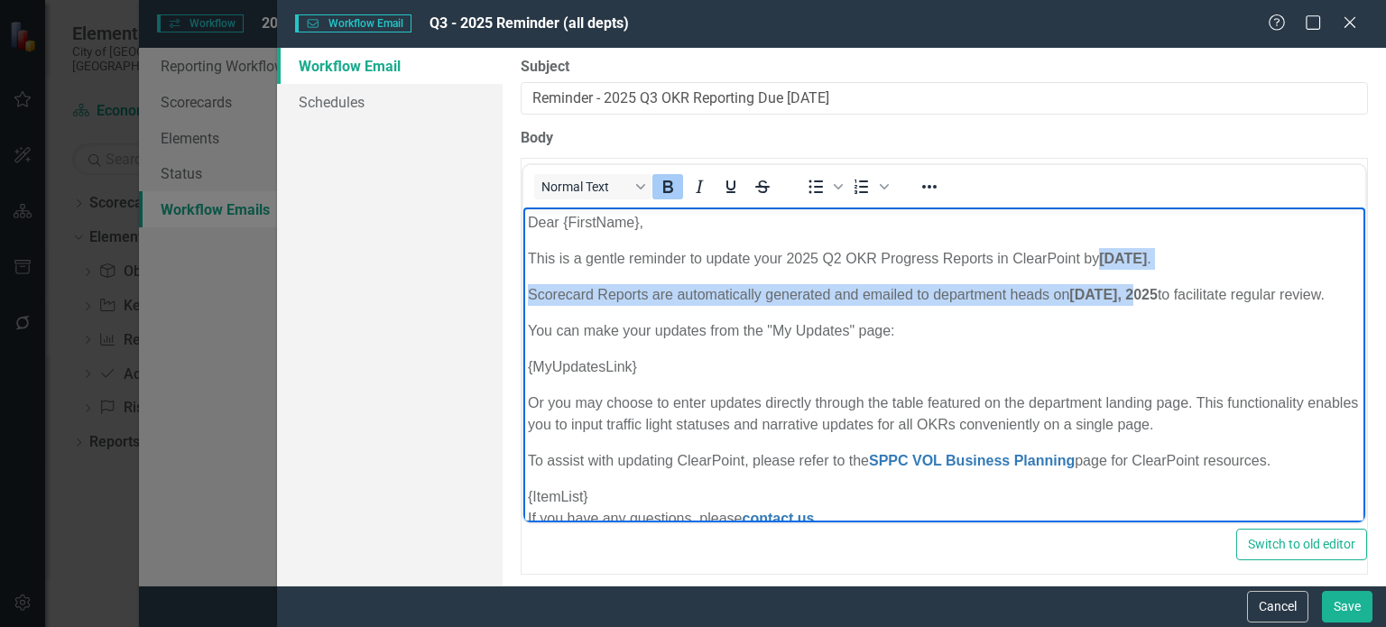
drag, startPoint x: 1105, startPoint y: 256, endPoint x: 1140, endPoint y: 299, distance: 55.8
click at [1140, 299] on body "Dear {FirstName}, This is a gentle reminder to update your 2025 Q2 OKR Progress…" at bounding box center [944, 540] width 842 height 666
click at [1141, 297] on strong ", 2025" at bounding box center [1137, 294] width 40 height 15
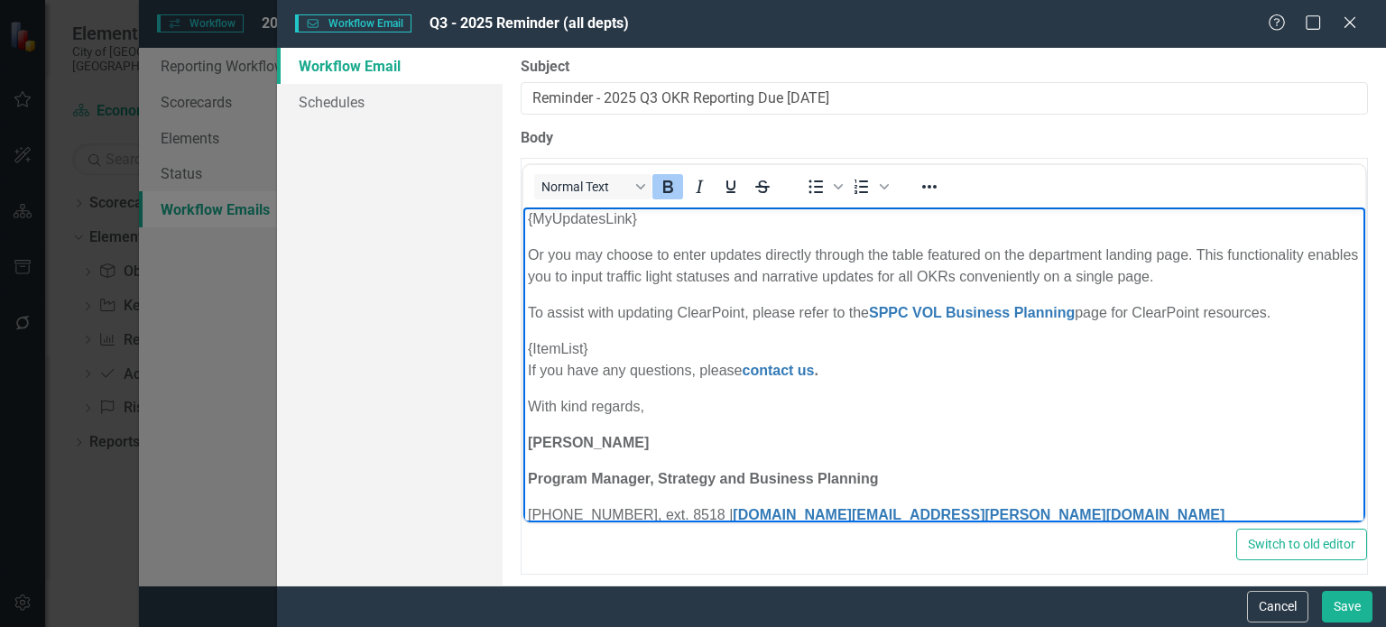
scroll to position [171, 0]
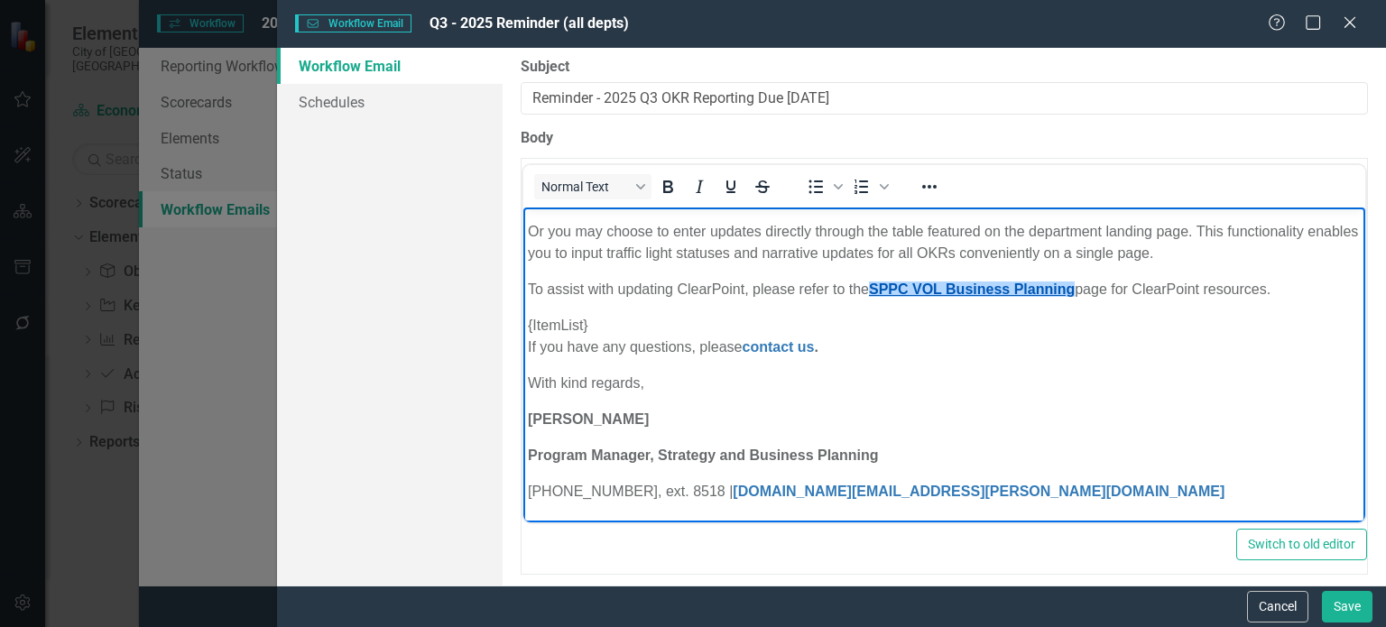
click at [1027, 296] on link "SPPC VOL Business Planning" at bounding box center [972, 288] width 206 height 15
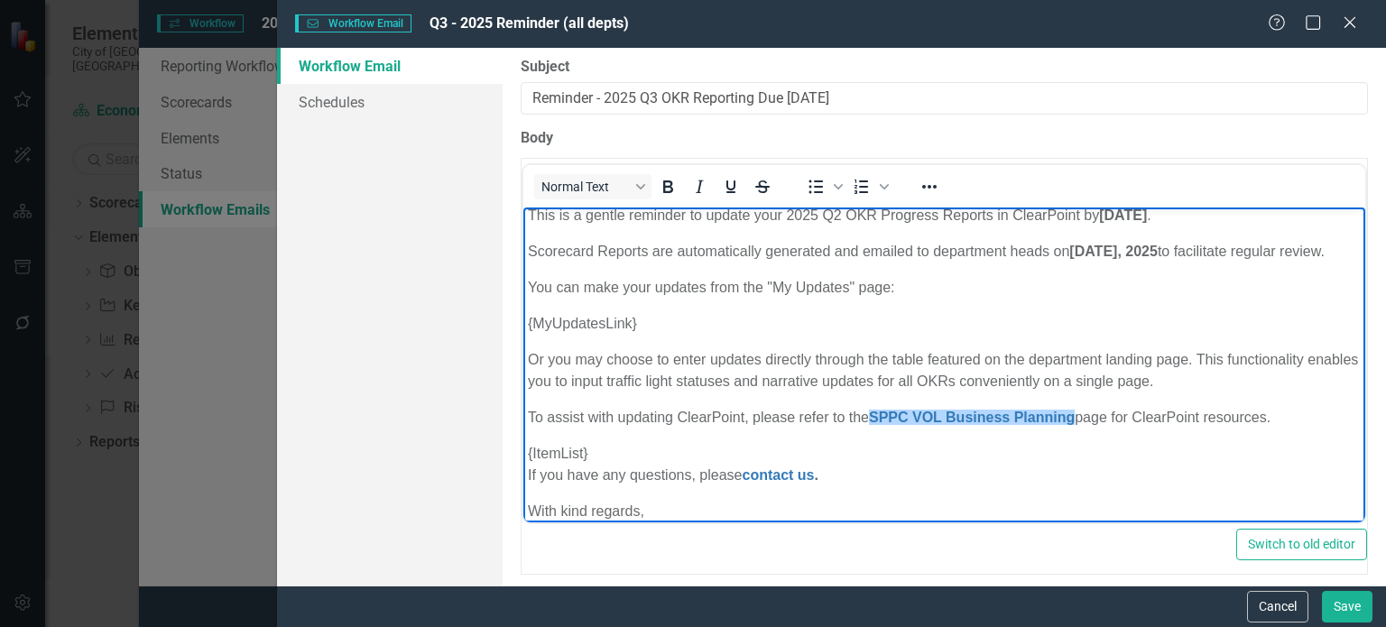
scroll to position [0, 0]
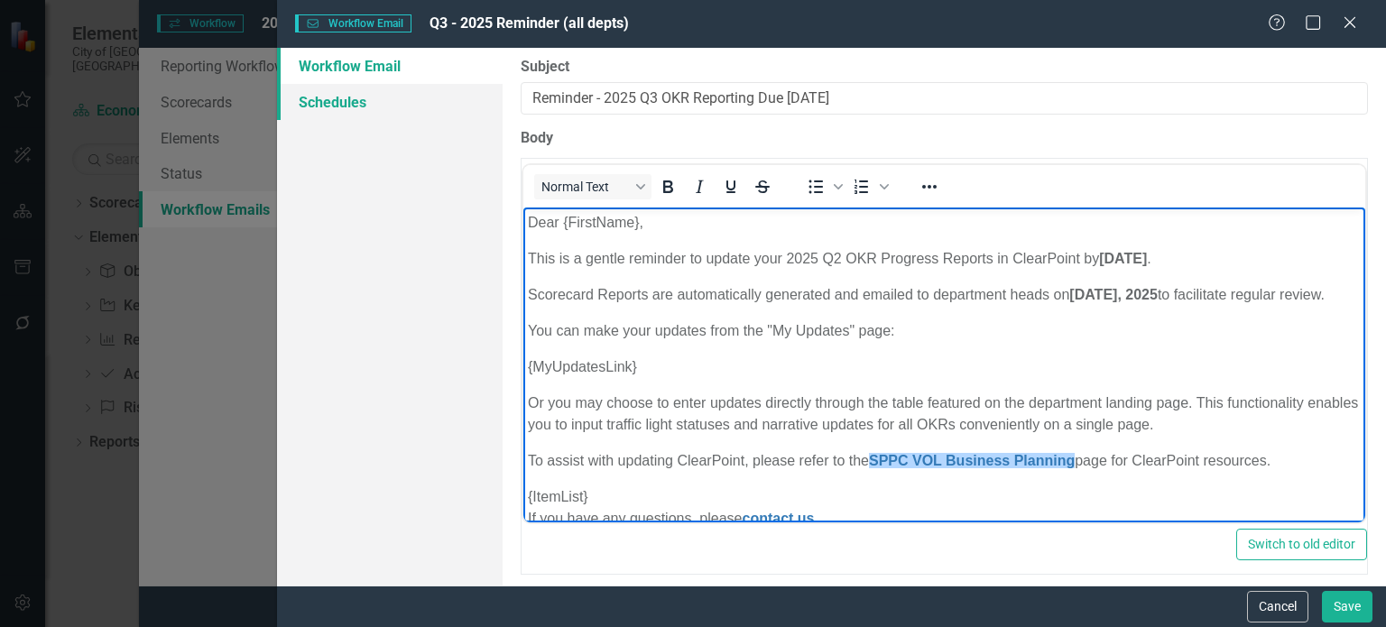
click at [377, 93] on link "Schedules" at bounding box center [390, 102] width 226 height 36
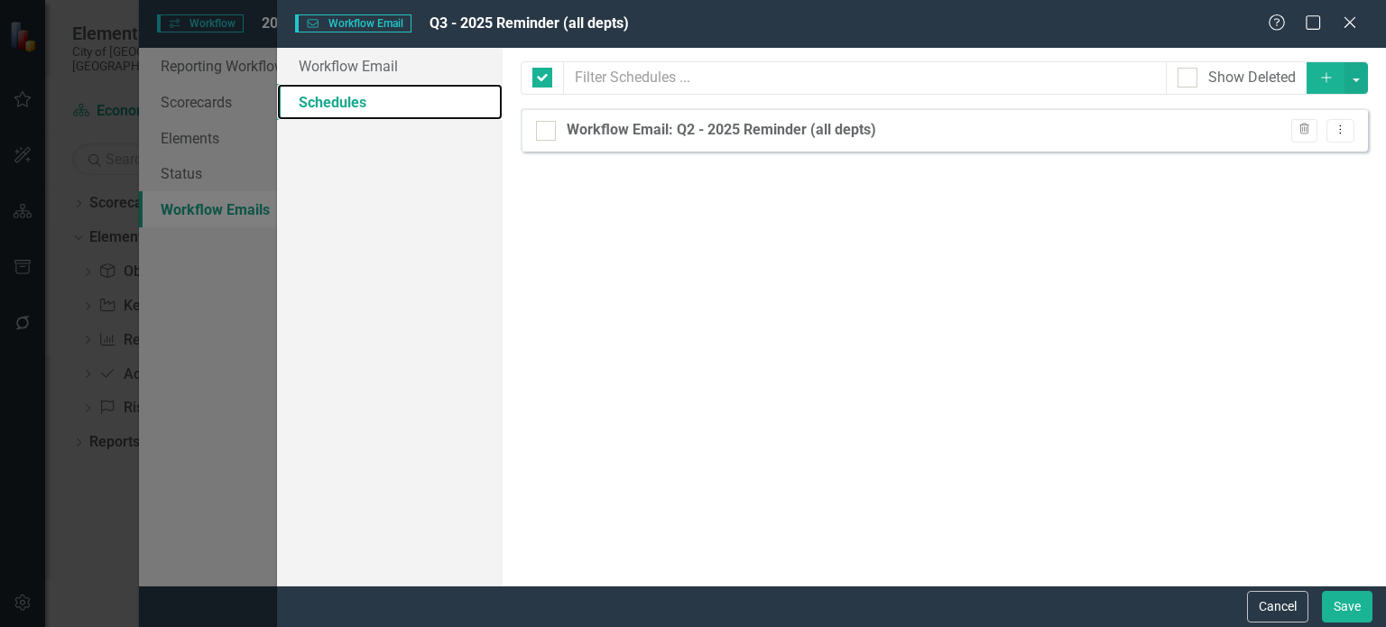
checkbox input "false"
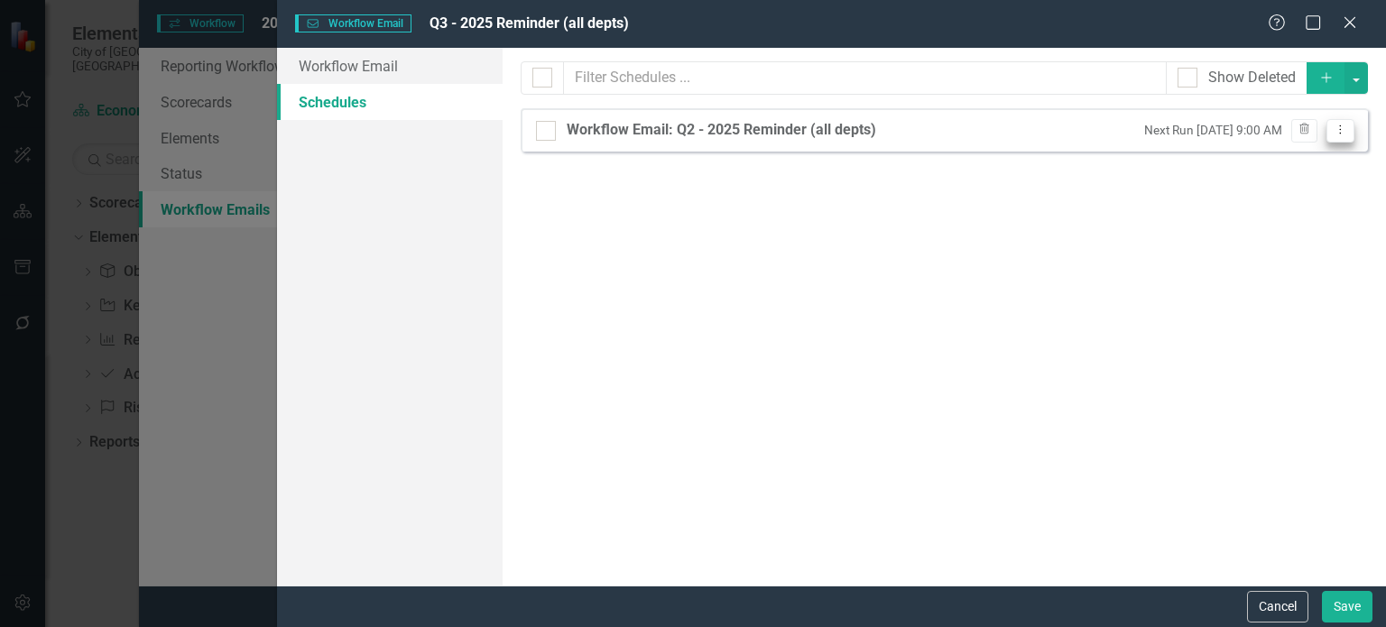
click at [1344, 129] on icon "Dropdown Menu" at bounding box center [1339, 130] width 15 height 12
click at [1263, 604] on button "Cancel" at bounding box center [1277, 607] width 61 height 32
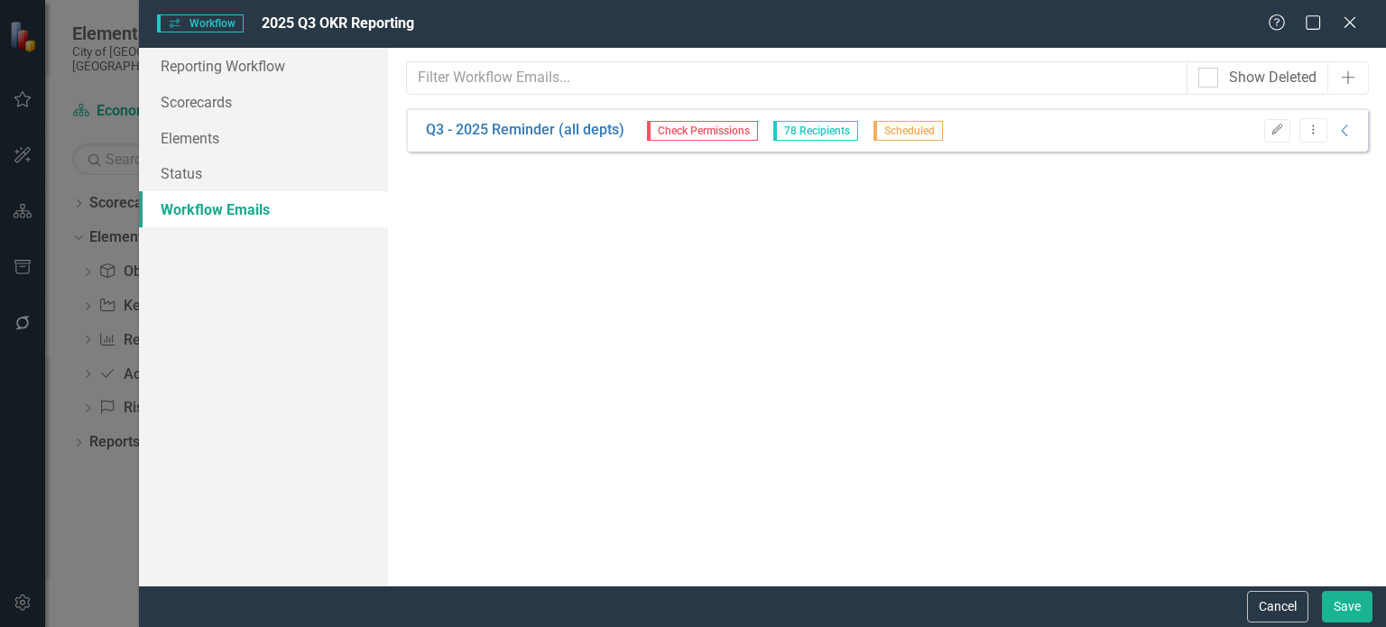
click at [709, 190] on div "From this page, you can set up emails to be sent to remind users of updates. Th…" at bounding box center [887, 317] width 998 height 538
click at [1276, 135] on button "Edit" at bounding box center [1277, 130] width 26 height 23
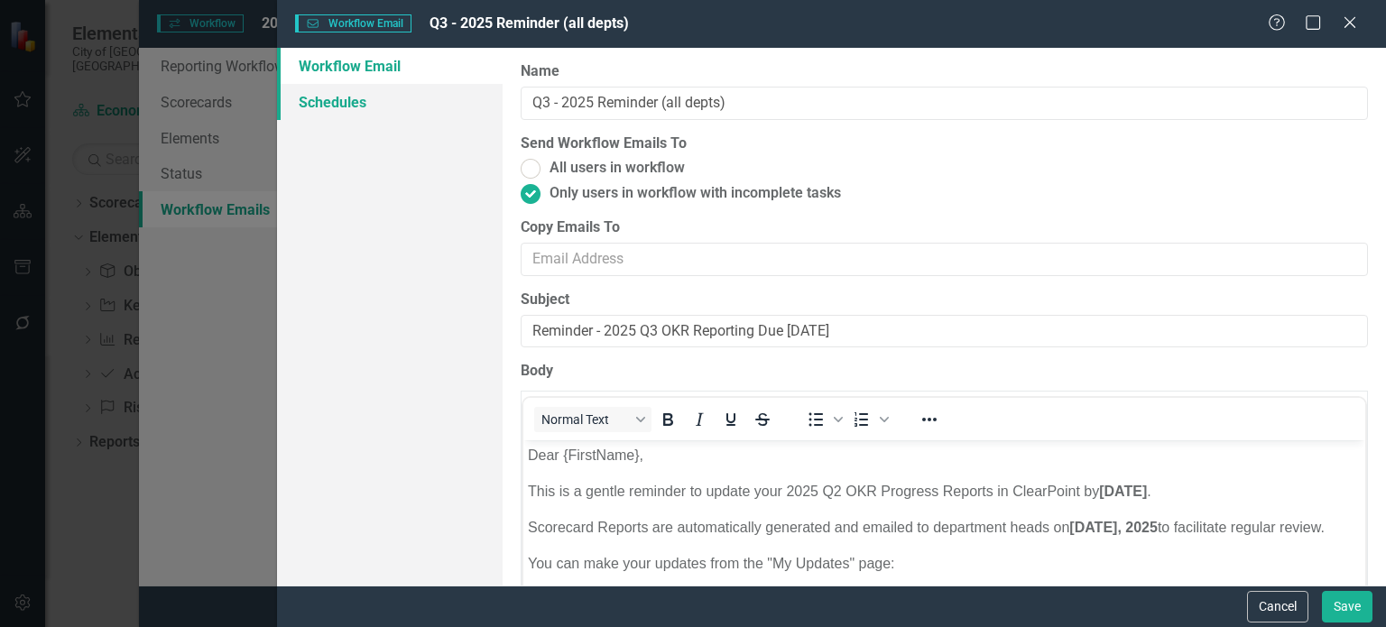
click at [364, 108] on link "Schedules" at bounding box center [390, 102] width 226 height 36
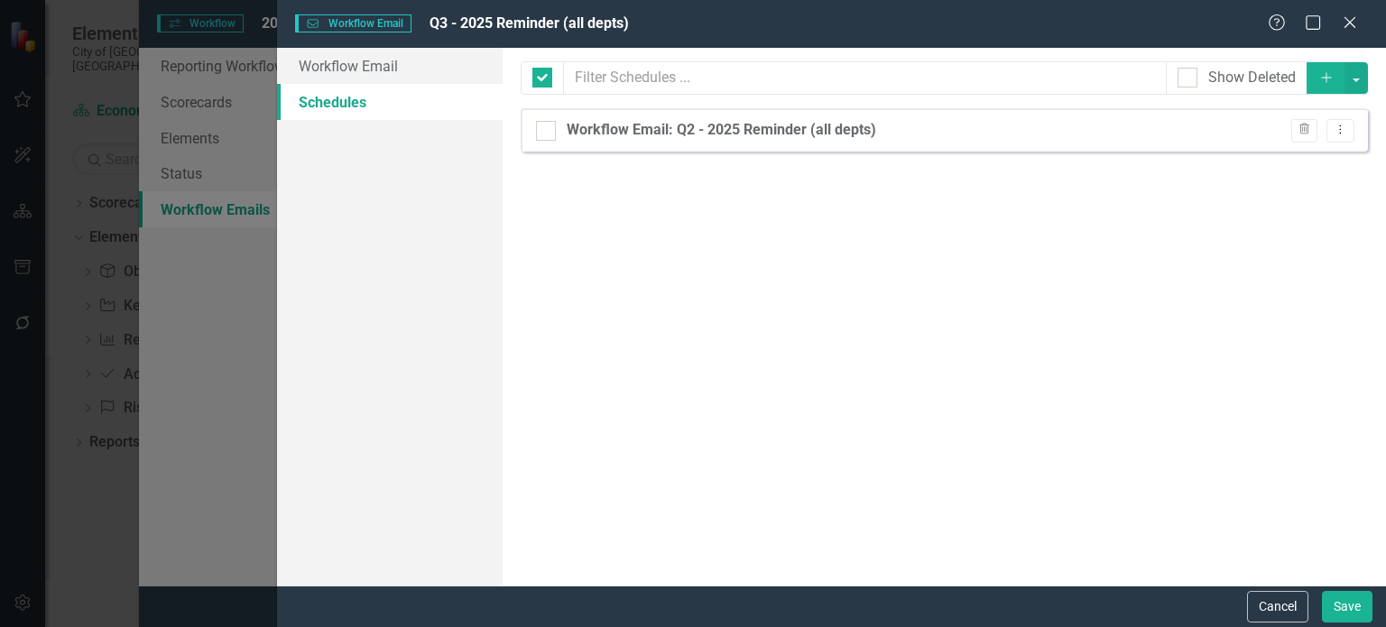
checkbox input "false"
click at [1347, 134] on icon "Dropdown Menu" at bounding box center [1339, 130] width 15 height 12
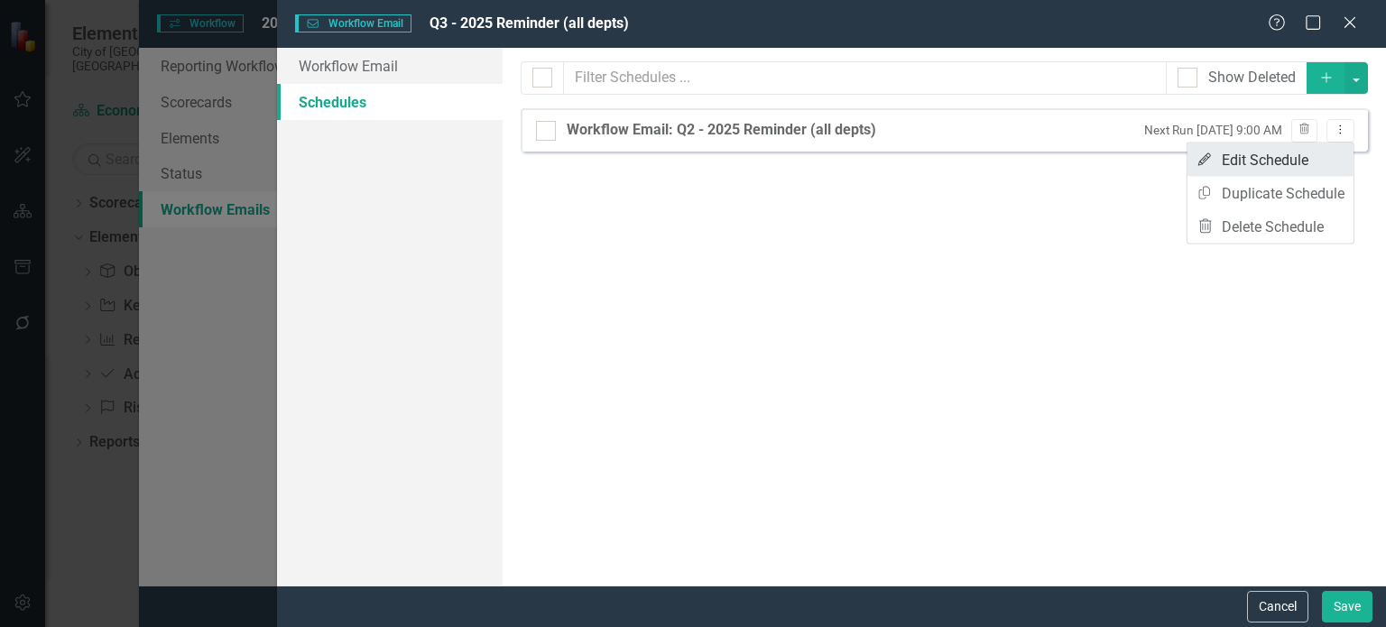
click at [1284, 166] on link "Edit Edit Schedule" at bounding box center [1270, 159] width 166 height 33
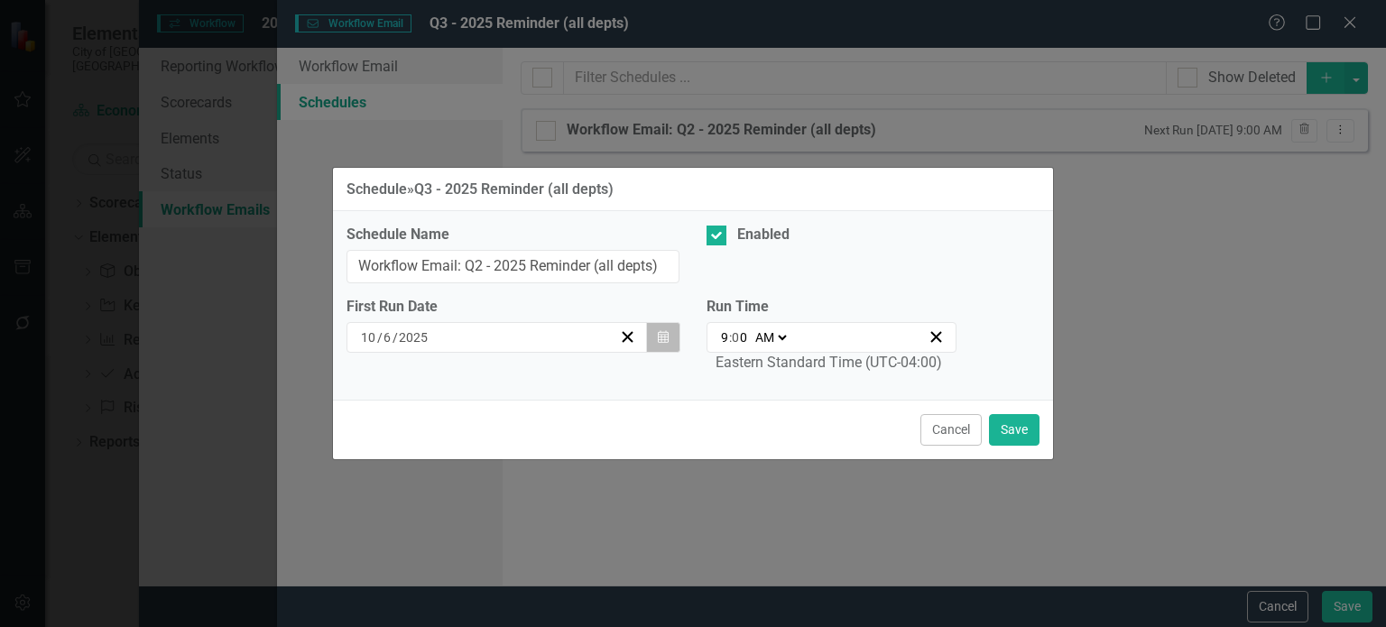
click at [650, 331] on button "Calendar" at bounding box center [663, 337] width 34 height 31
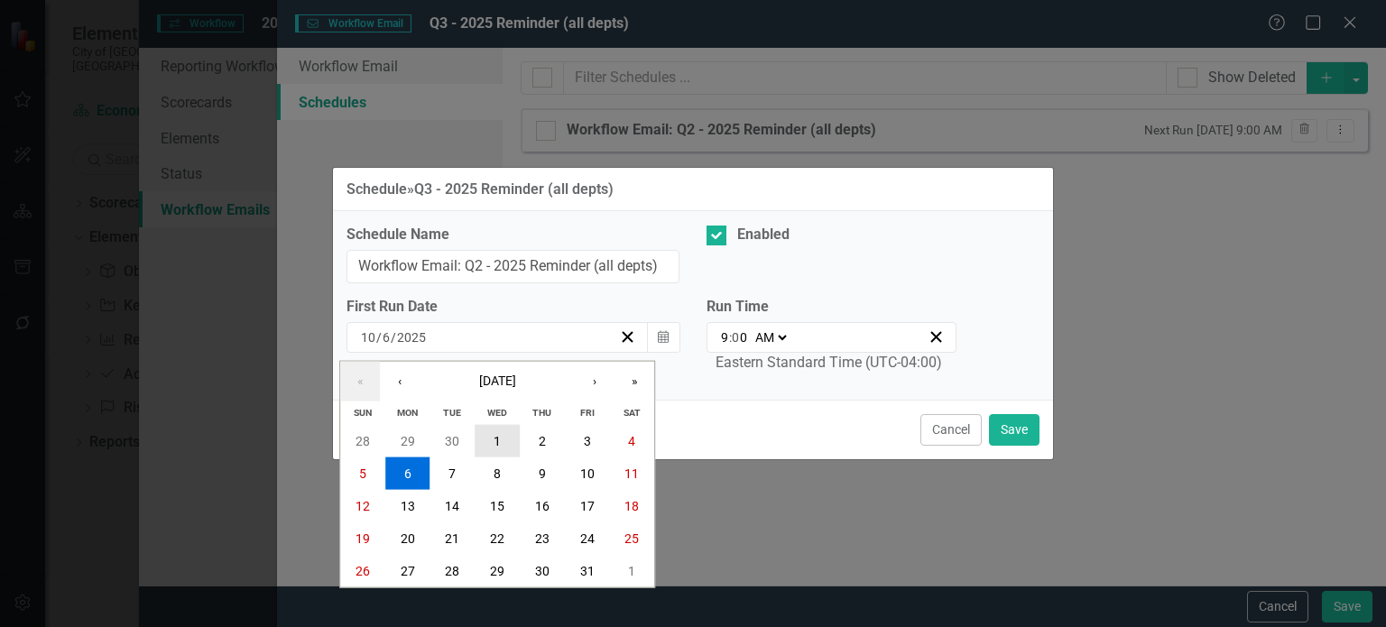
click at [481, 439] on button "1" at bounding box center [497, 440] width 45 height 32
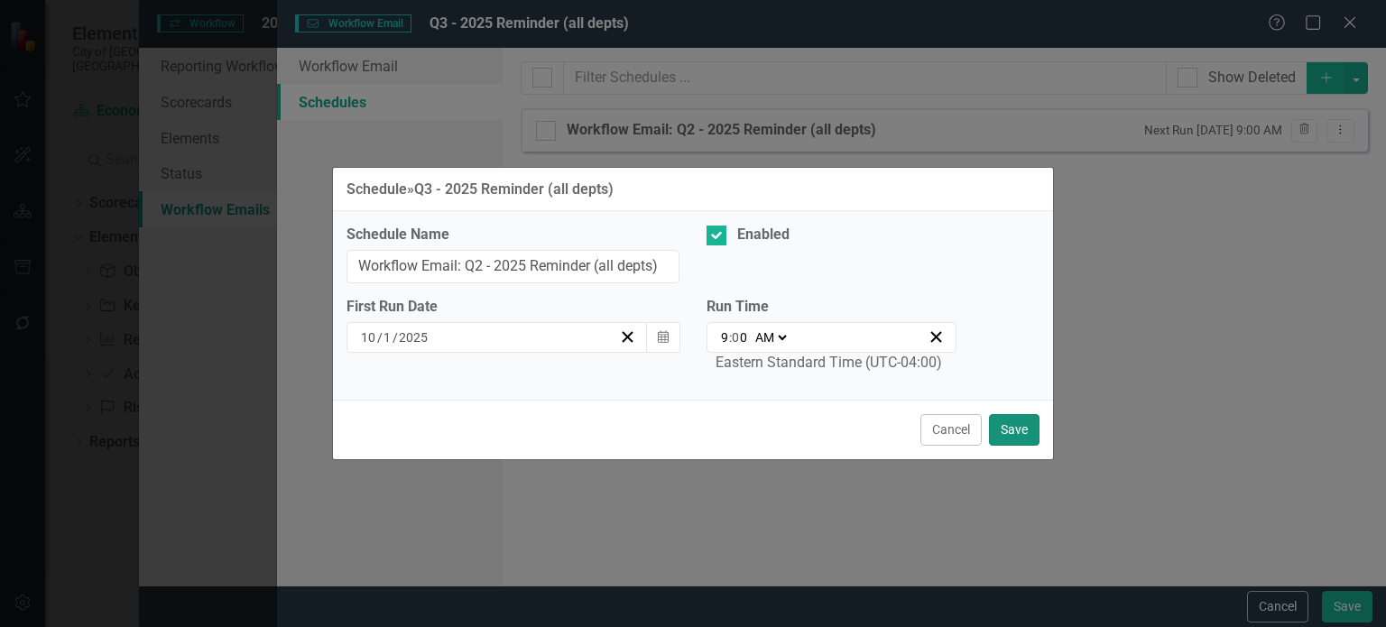
click at [1020, 418] on button "Save" at bounding box center [1014, 430] width 51 height 32
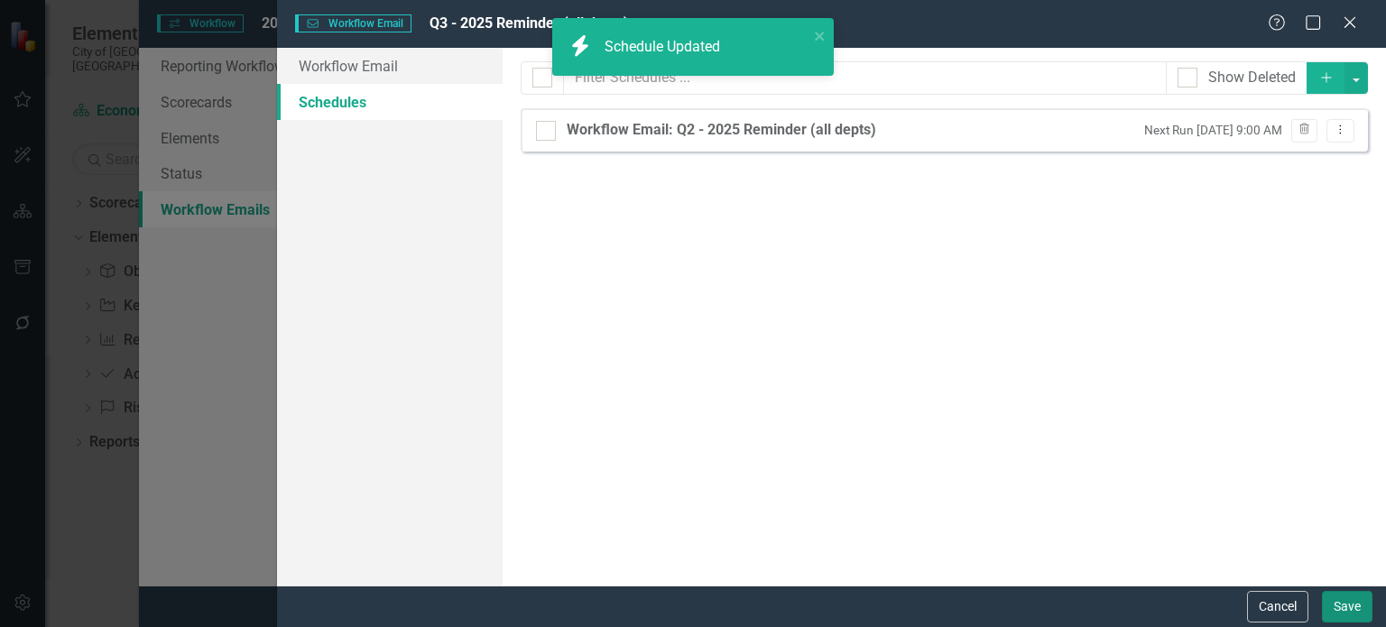
click at [1347, 603] on button "Save" at bounding box center [1347, 607] width 51 height 32
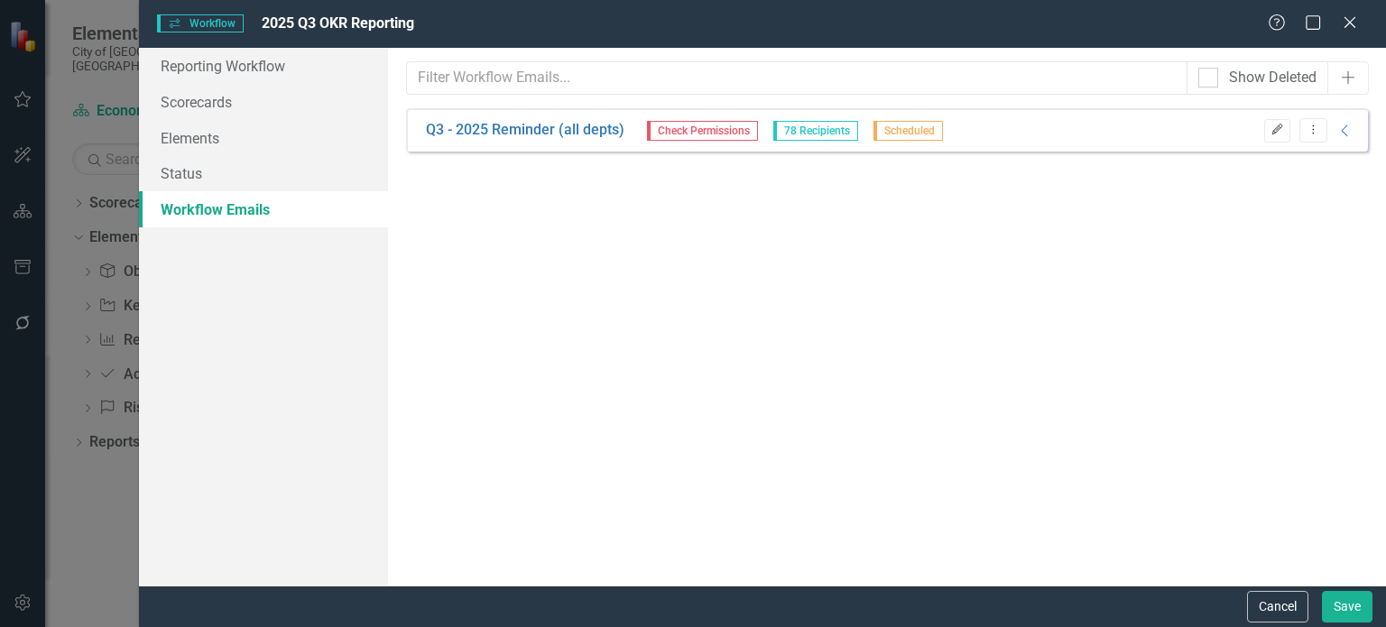
click at [1273, 133] on icon "Edit" at bounding box center [1277, 129] width 14 height 11
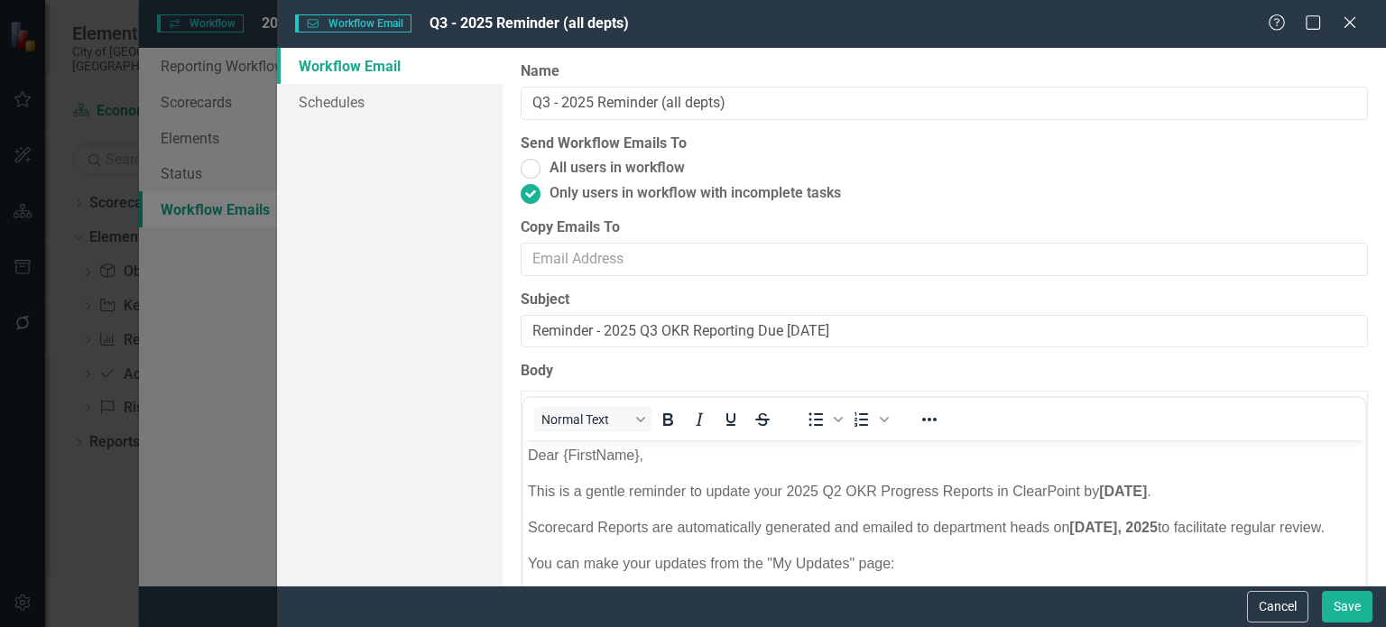
scroll to position [233, 0]
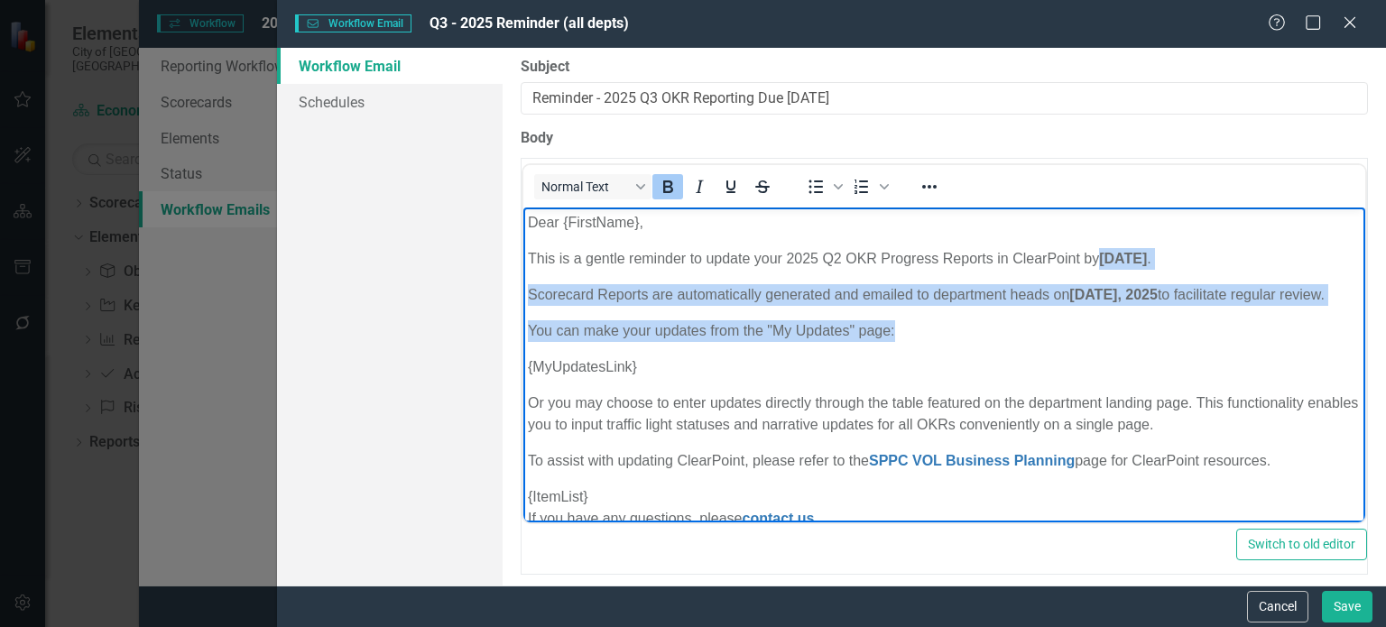
drag, startPoint x: 1106, startPoint y: 255, endPoint x: 1105, endPoint y: 325, distance: 69.5
click at [1105, 325] on body "Dear {FirstName}, This is a gentle reminder to update your 2025 Q2 OKR Progress…" at bounding box center [944, 540] width 842 height 666
click at [1105, 325] on p "You can make your updates from the "My Updates" page:" at bounding box center [944, 331] width 833 height 22
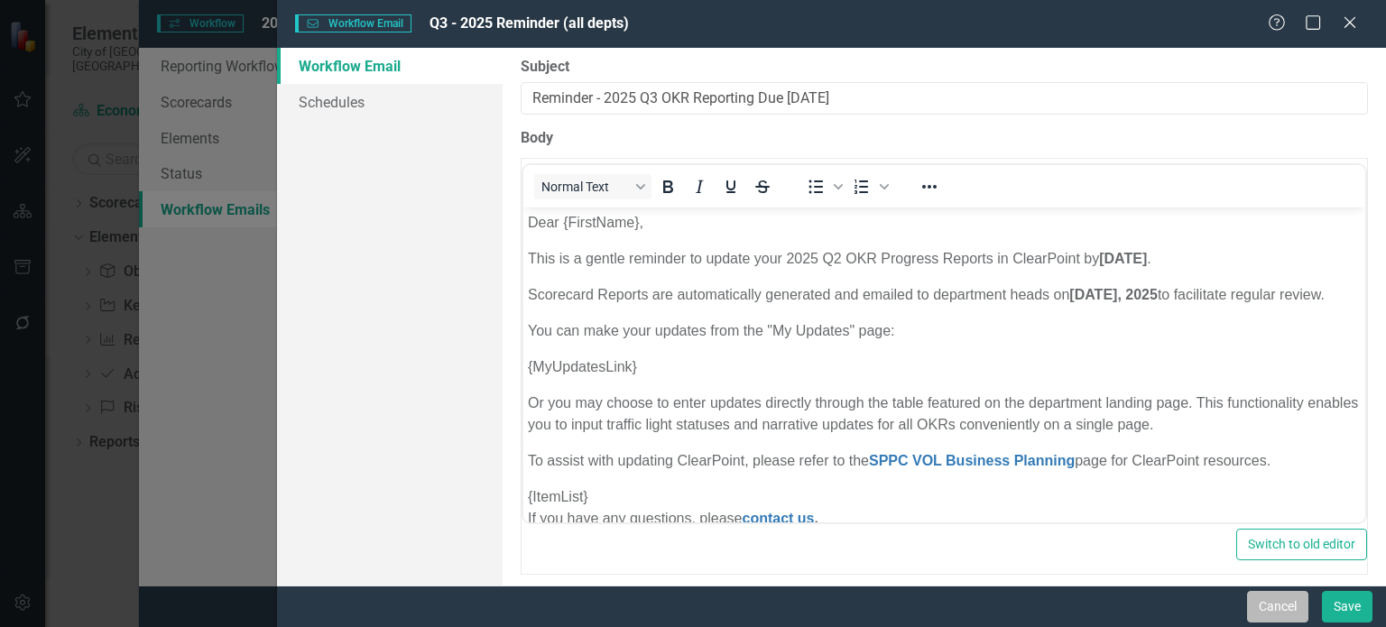
click at [1260, 602] on button "Cancel" at bounding box center [1277, 607] width 61 height 32
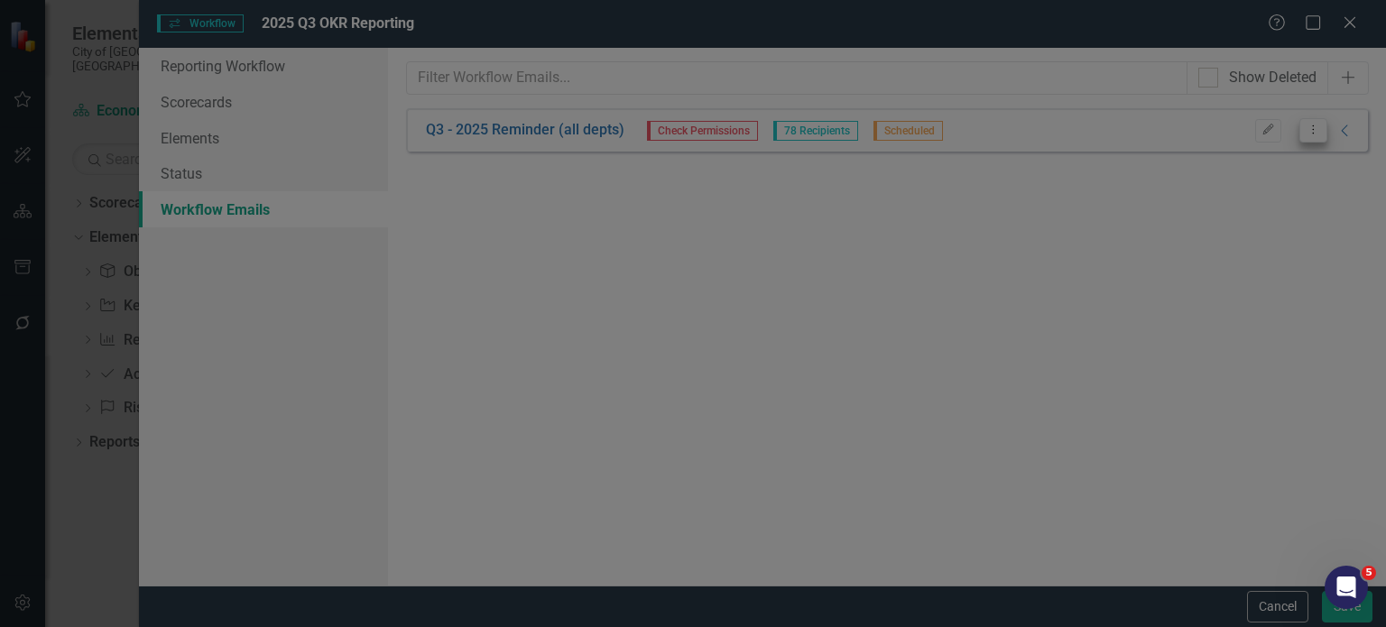
click at [1312, 134] on icon "Dropdown Menu" at bounding box center [1312, 130] width 15 height 12
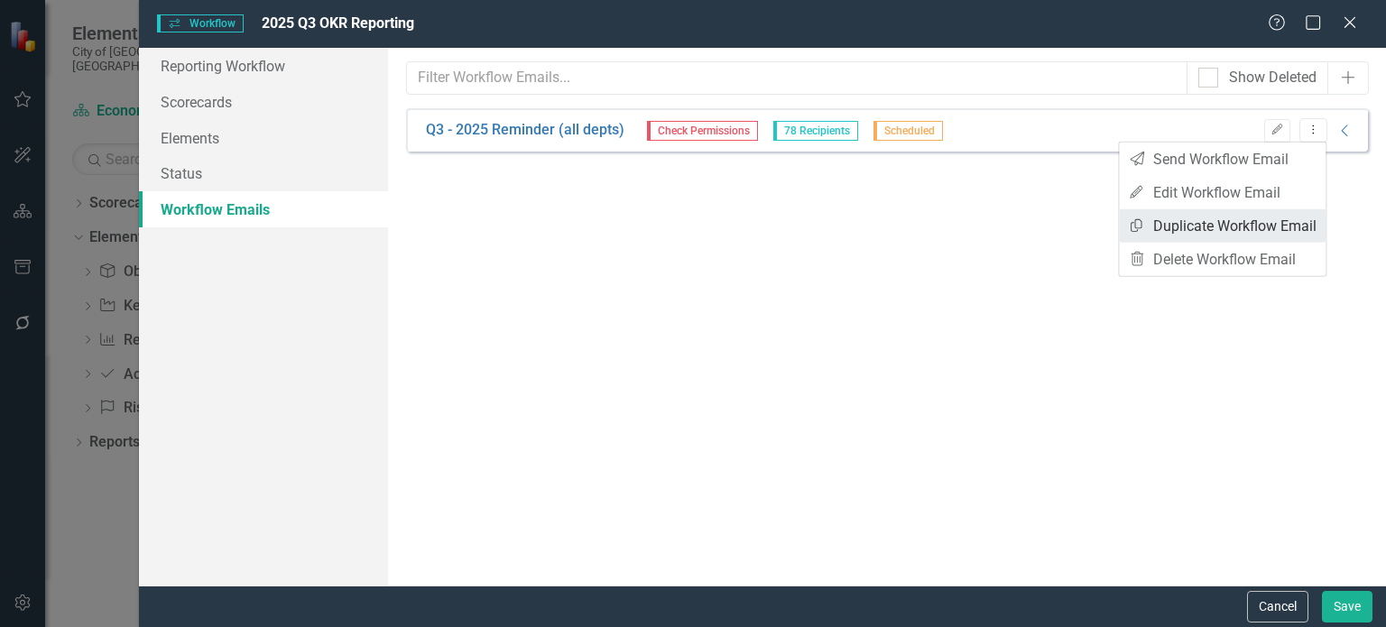
click at [1209, 231] on link "Copy Duplicate Workflow Email" at bounding box center [1222, 225] width 207 height 33
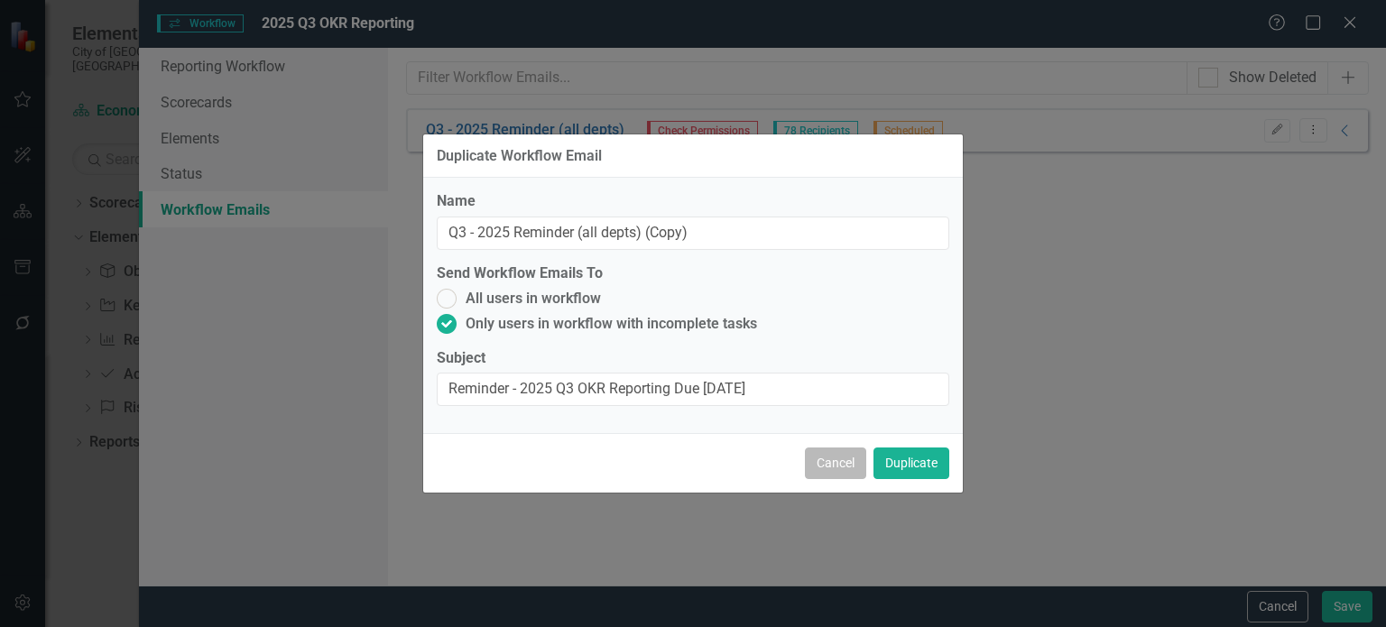
click at [835, 465] on button "Cancel" at bounding box center [835, 463] width 61 height 32
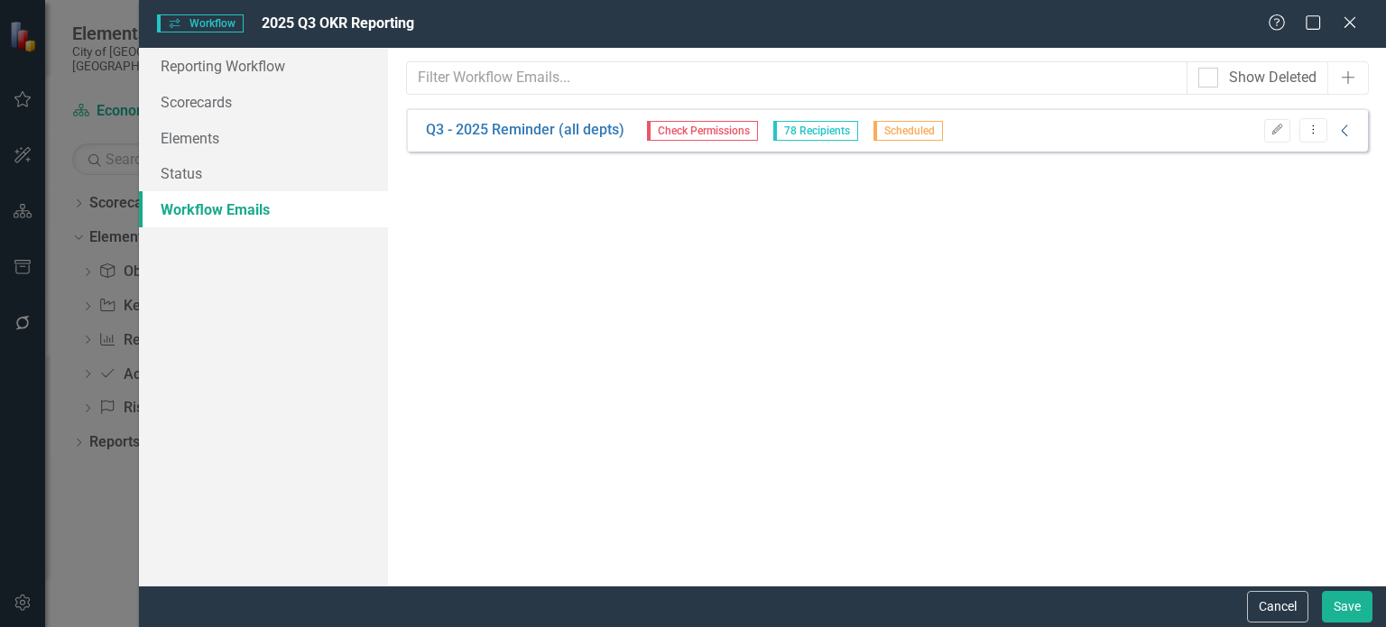
click at [1339, 131] on icon "Collapse" at bounding box center [1345, 131] width 18 height 14
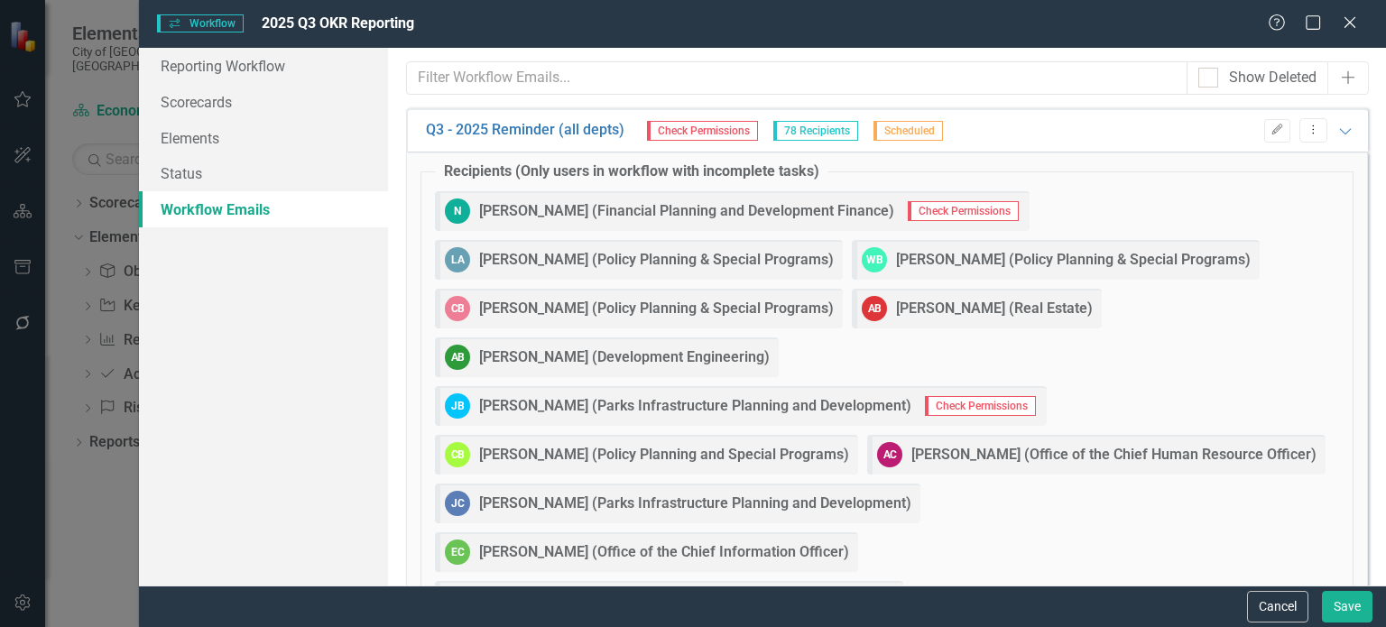
drag, startPoint x: 653, startPoint y: 127, endPoint x: 743, endPoint y: 132, distance: 90.3
click at [744, 132] on span "Check Permissions" at bounding box center [702, 131] width 111 height 20
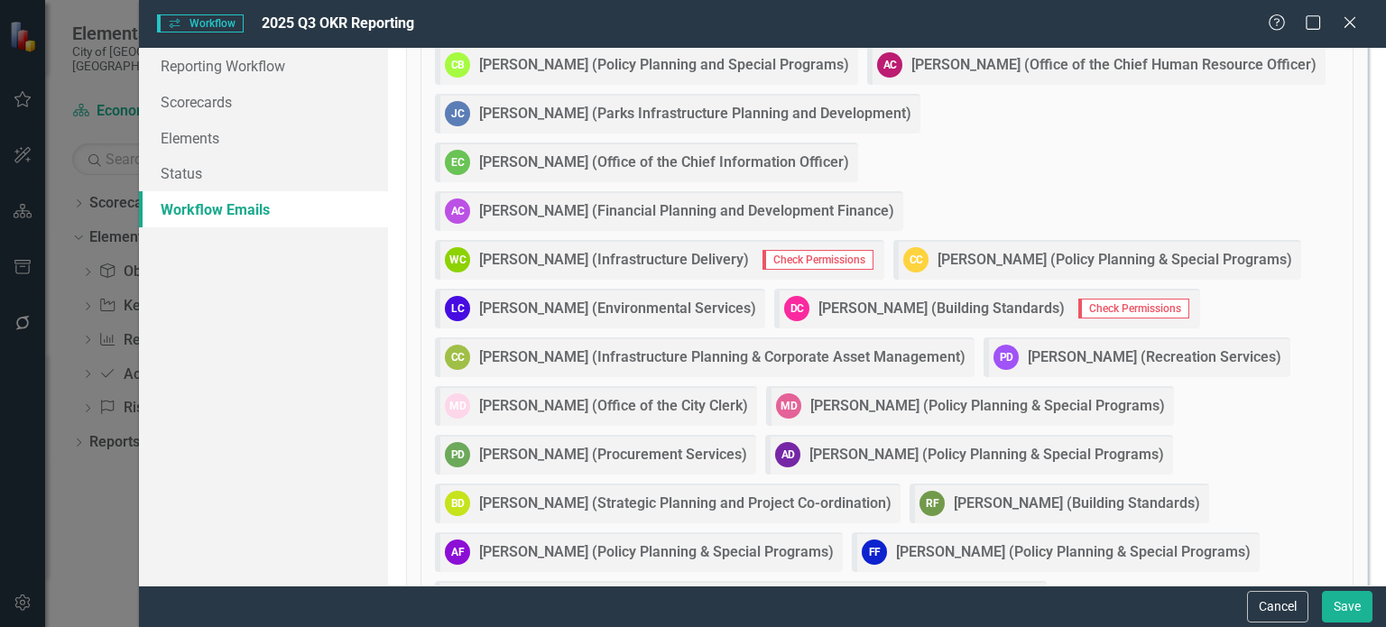
scroll to position [390, 0]
click at [1342, 606] on button "Save" at bounding box center [1347, 607] width 51 height 32
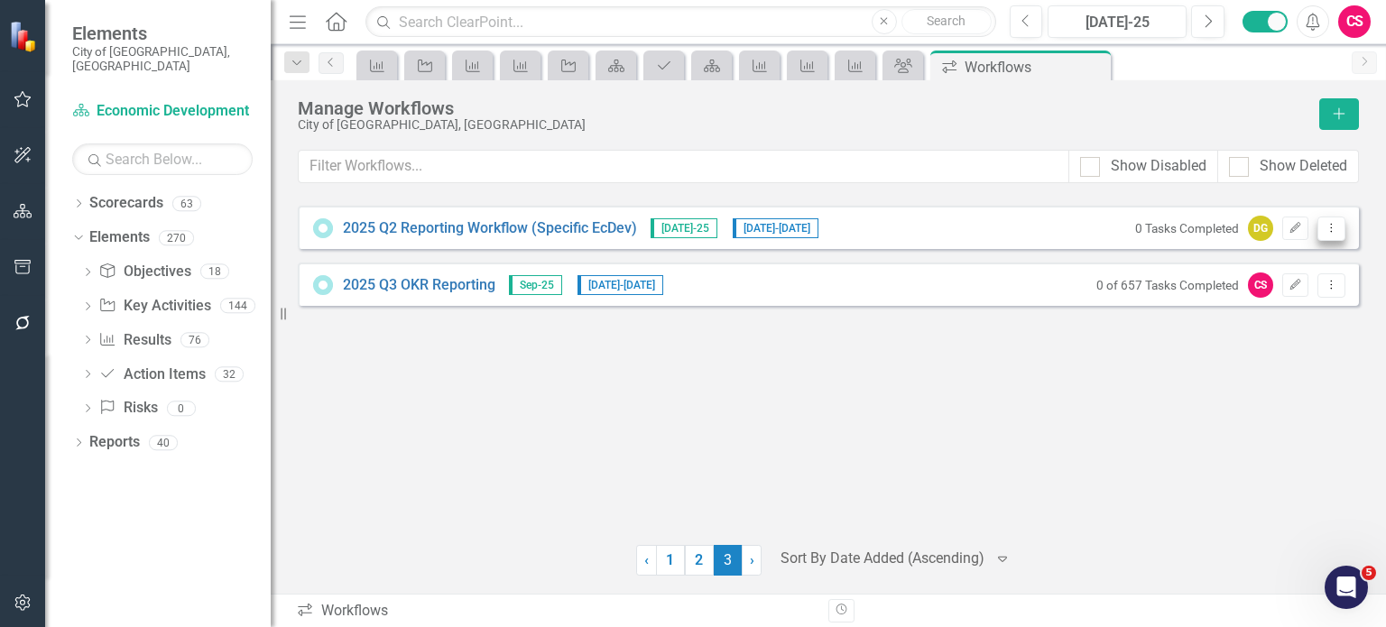
click at [1339, 230] on button "Dropdown Menu" at bounding box center [1331, 229] width 28 height 24
click at [1236, 324] on link "Copy Duplicate Workflow" at bounding box center [1260, 324] width 167 height 33
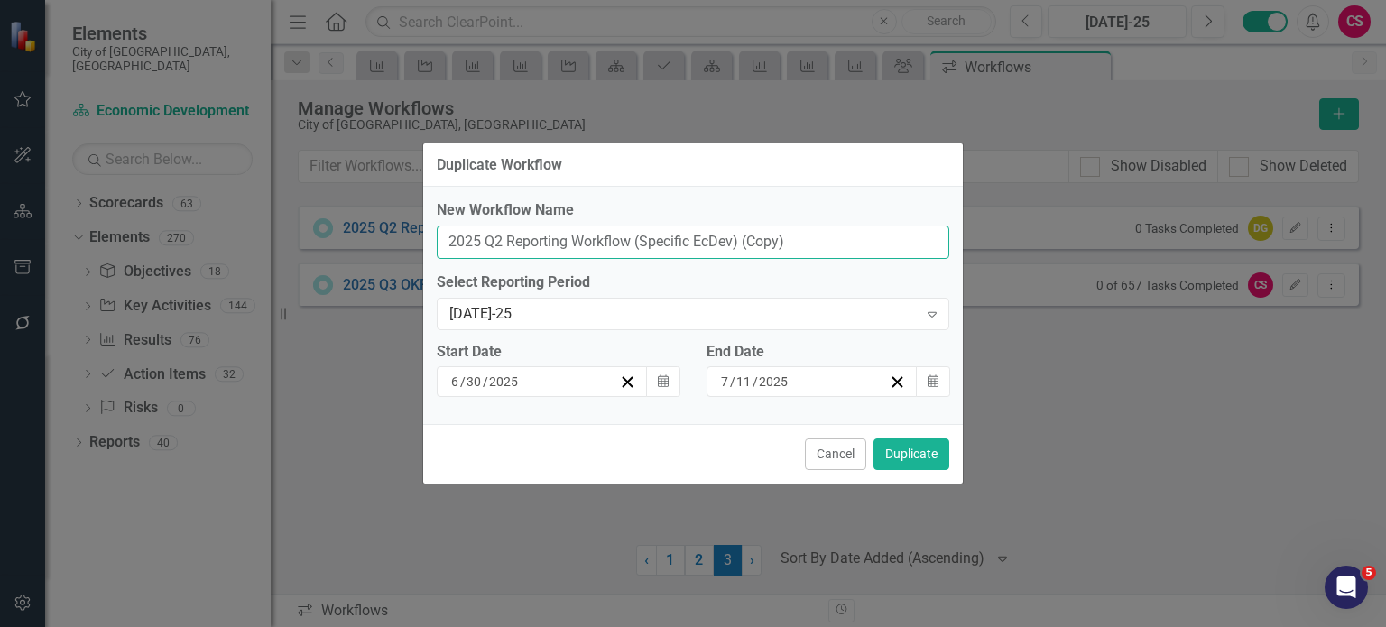
click at [495, 241] on input "2025 Q2 Reporting Workflow (Specific EcDev) (Copy)" at bounding box center [693, 242] width 512 height 33
drag, startPoint x: 736, startPoint y: 248, endPoint x: 855, endPoint y: 273, distance: 121.7
click at [855, 273] on div "New Workflow Name 2025 Q3 Reporting Workflow (Specific EcDev) (Copy) Select Rep…" at bounding box center [692, 305] width 539 height 237
type input "2025 Q3 Reporting Workflow (Specific EcDev)"
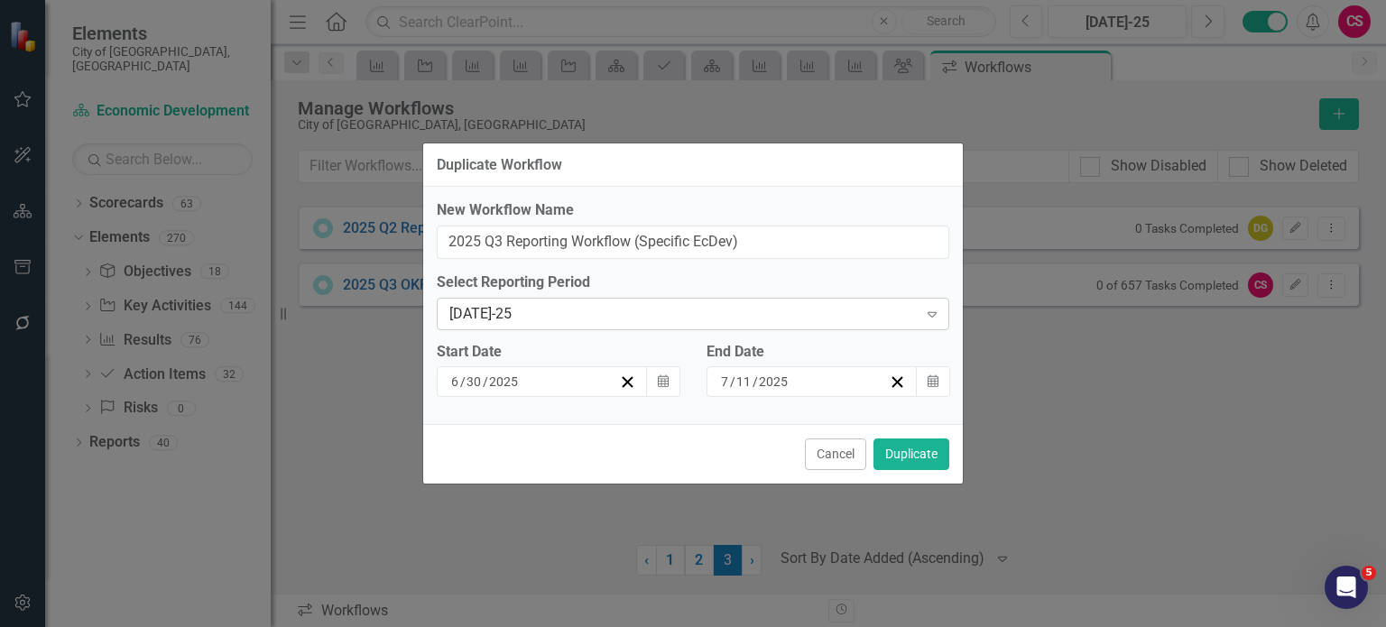
click at [793, 305] on div "[DATE]-25" at bounding box center [683, 313] width 468 height 21
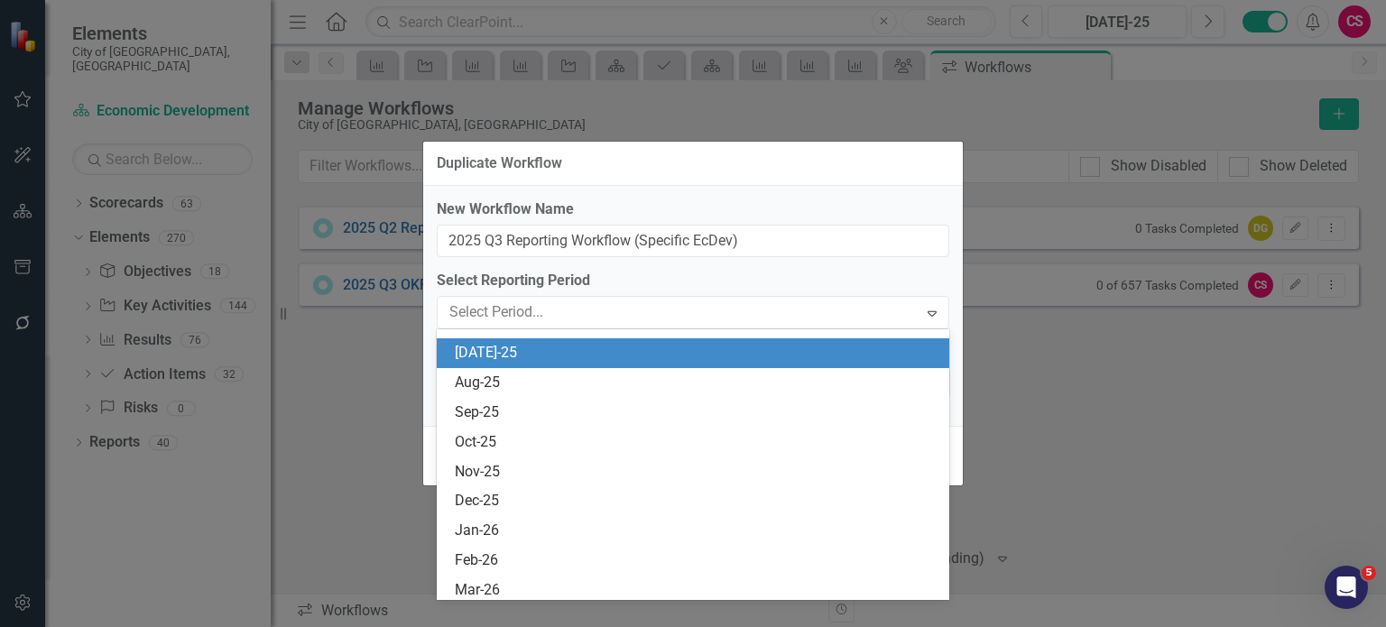
scroll to position [1333, 0]
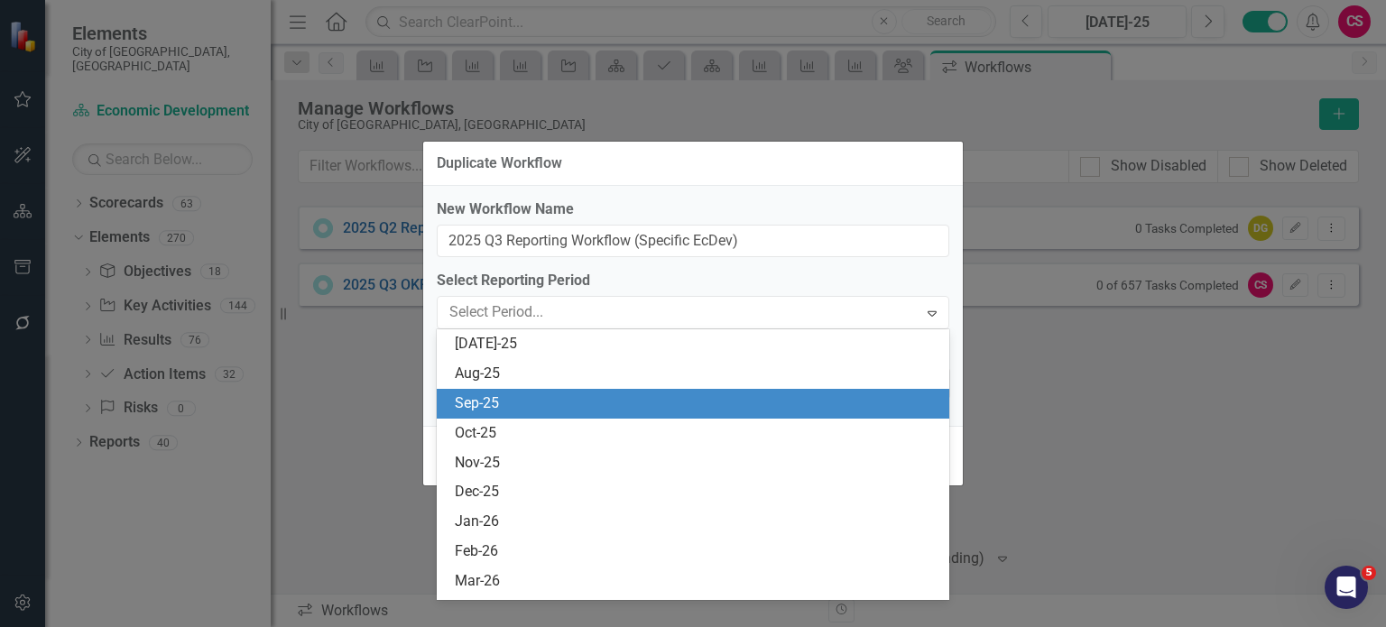
click at [695, 406] on div "Sep-25" at bounding box center [697, 403] width 484 height 21
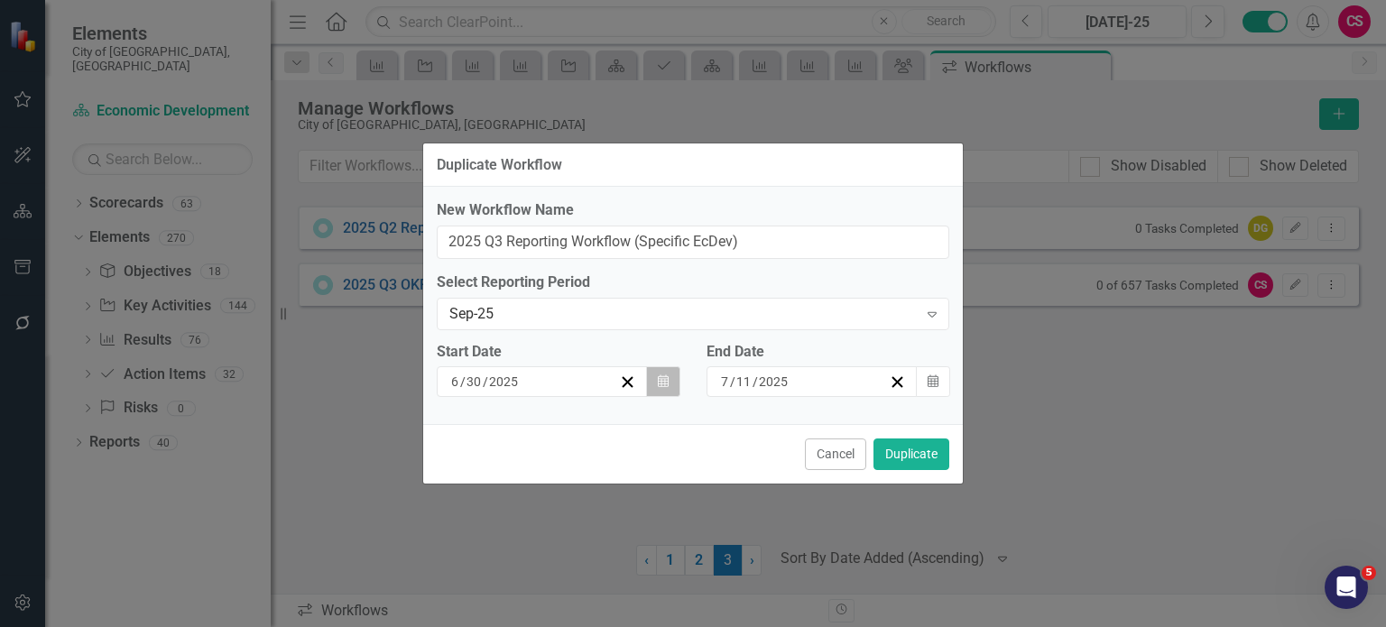
click at [668, 382] on button "Calendar" at bounding box center [663, 381] width 34 height 31
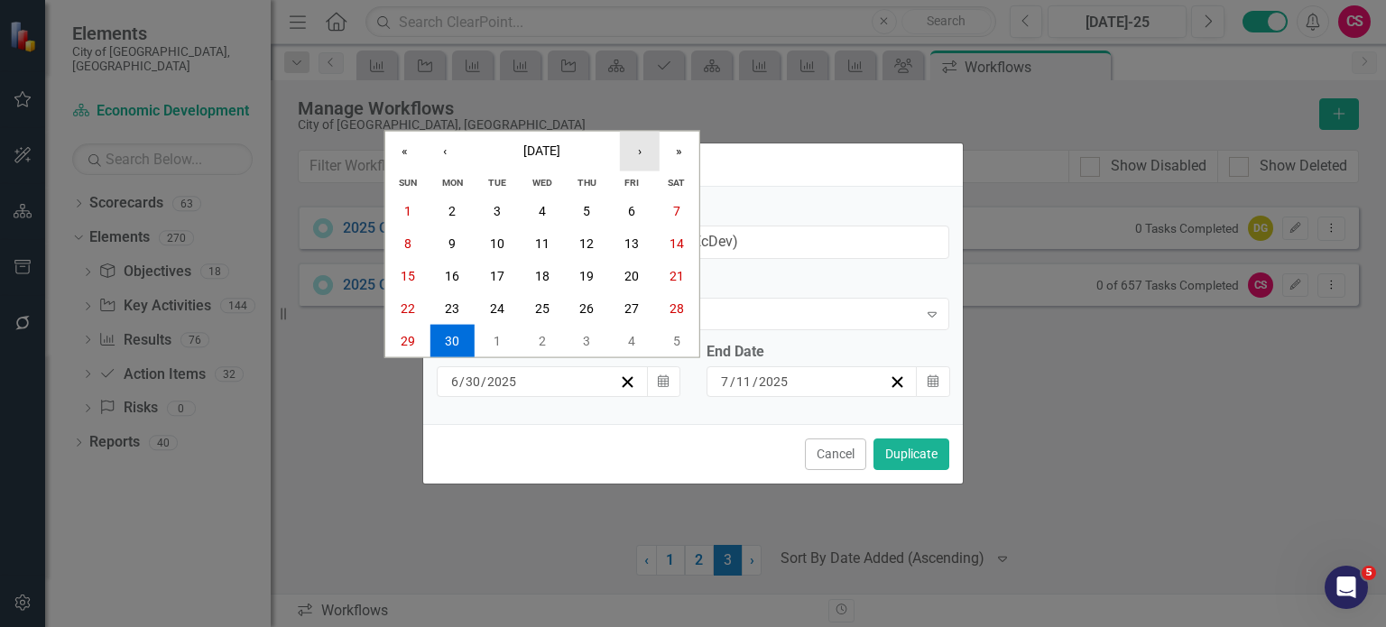
click at [641, 134] on button "›" at bounding box center [640, 151] width 40 height 40
click at [641, 136] on button "›" at bounding box center [640, 151] width 40 height 40
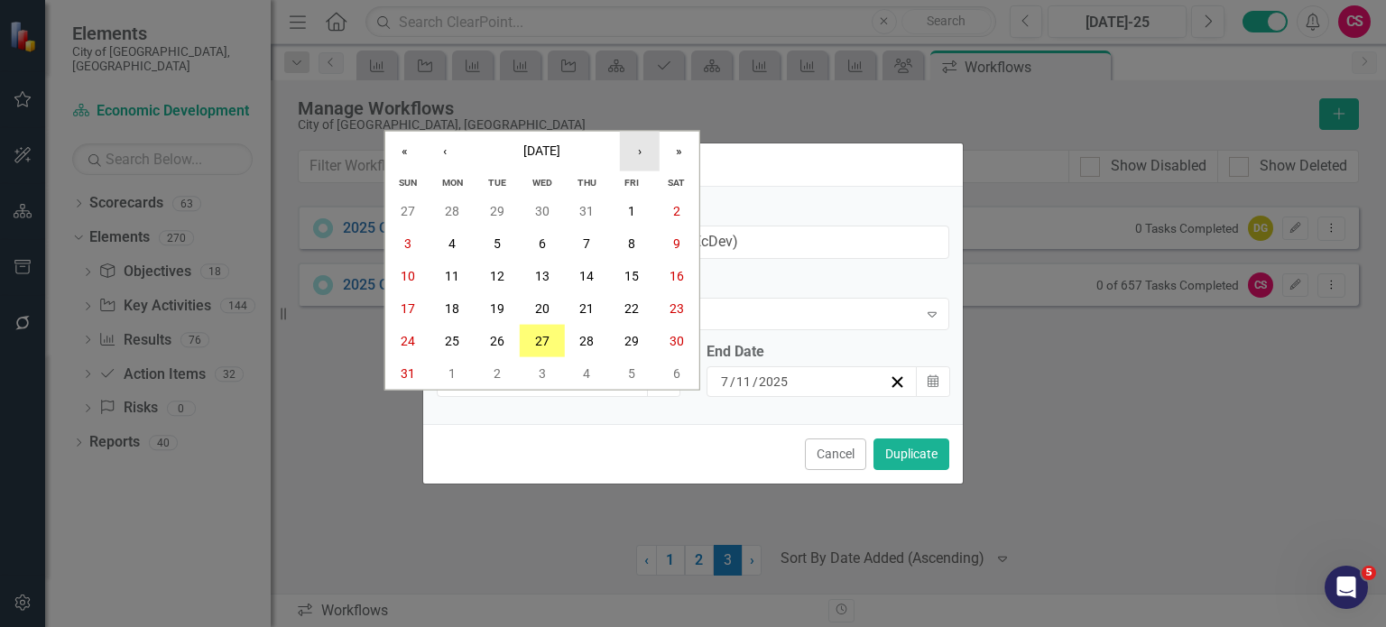
click at [633, 140] on button "›" at bounding box center [640, 151] width 40 height 40
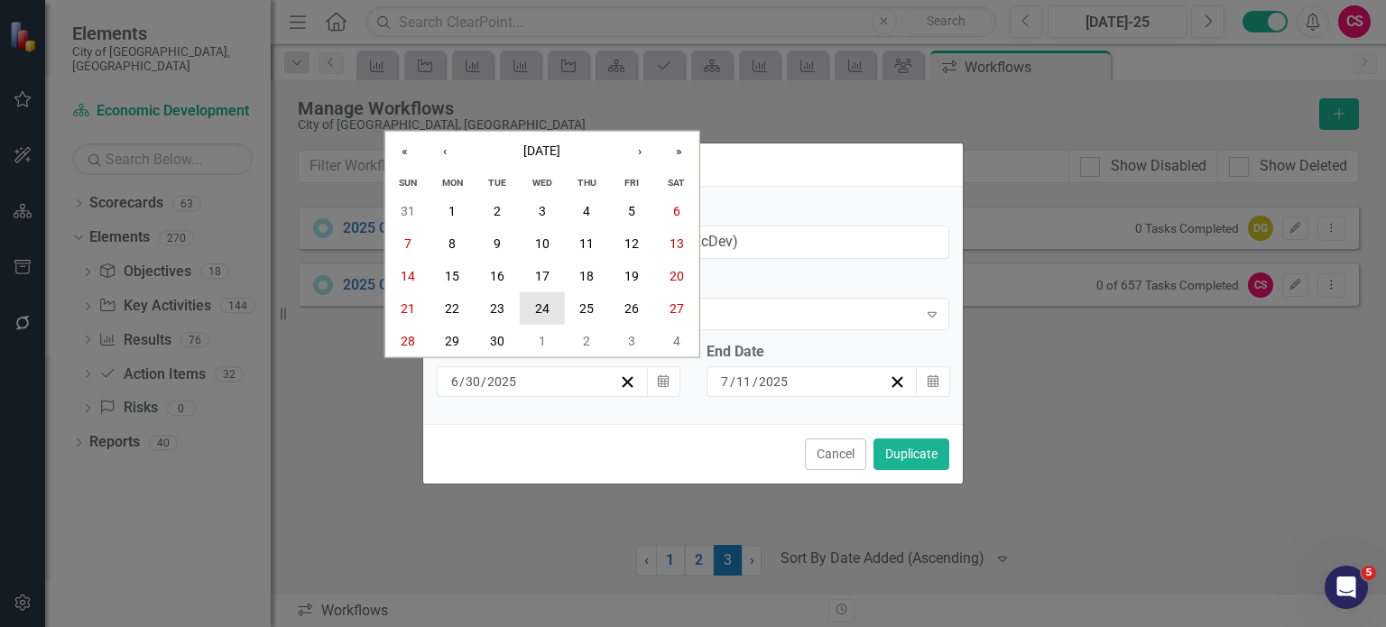
click at [537, 306] on abbr "24" at bounding box center [542, 307] width 14 height 14
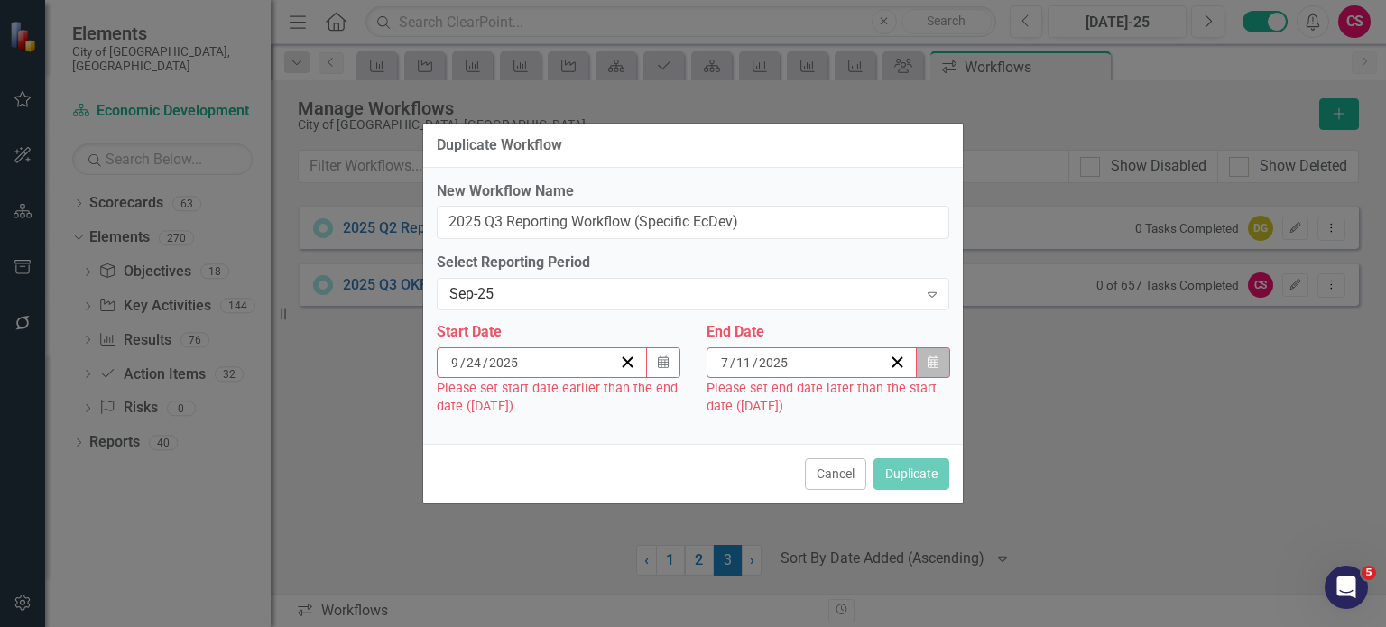
click at [937, 364] on icon "Calendar" at bounding box center [932, 362] width 11 height 13
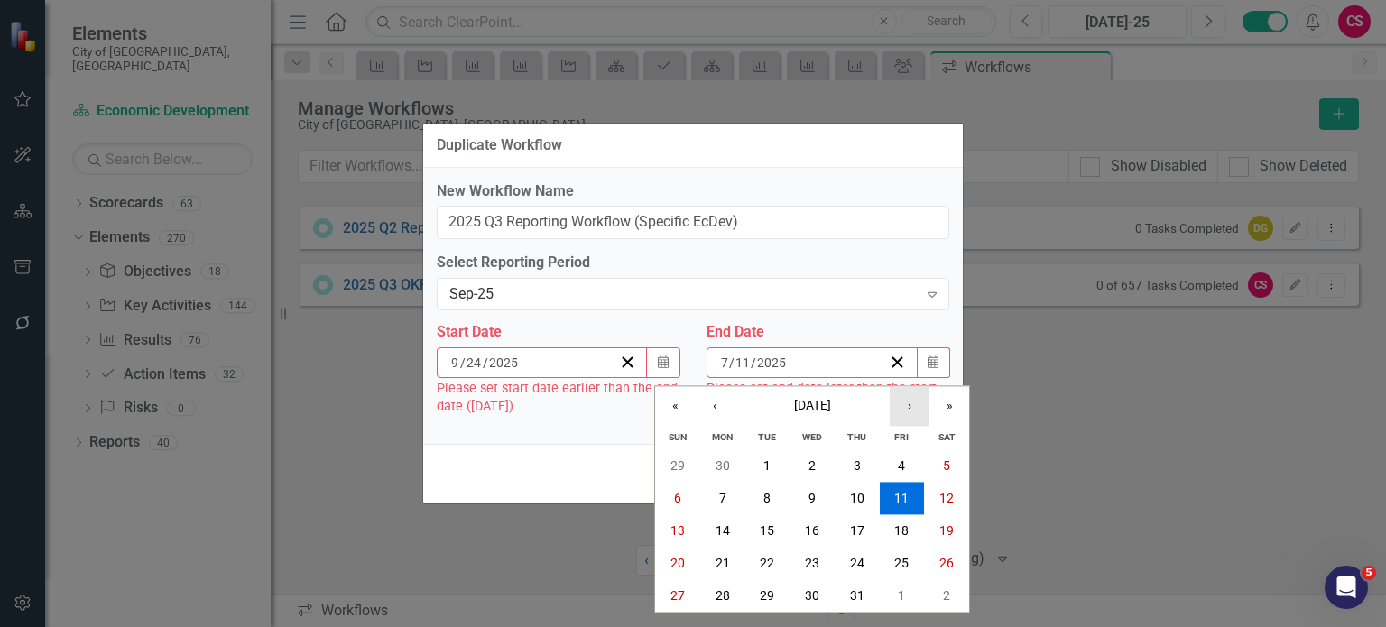
click at [911, 401] on button "›" at bounding box center [909, 406] width 40 height 40
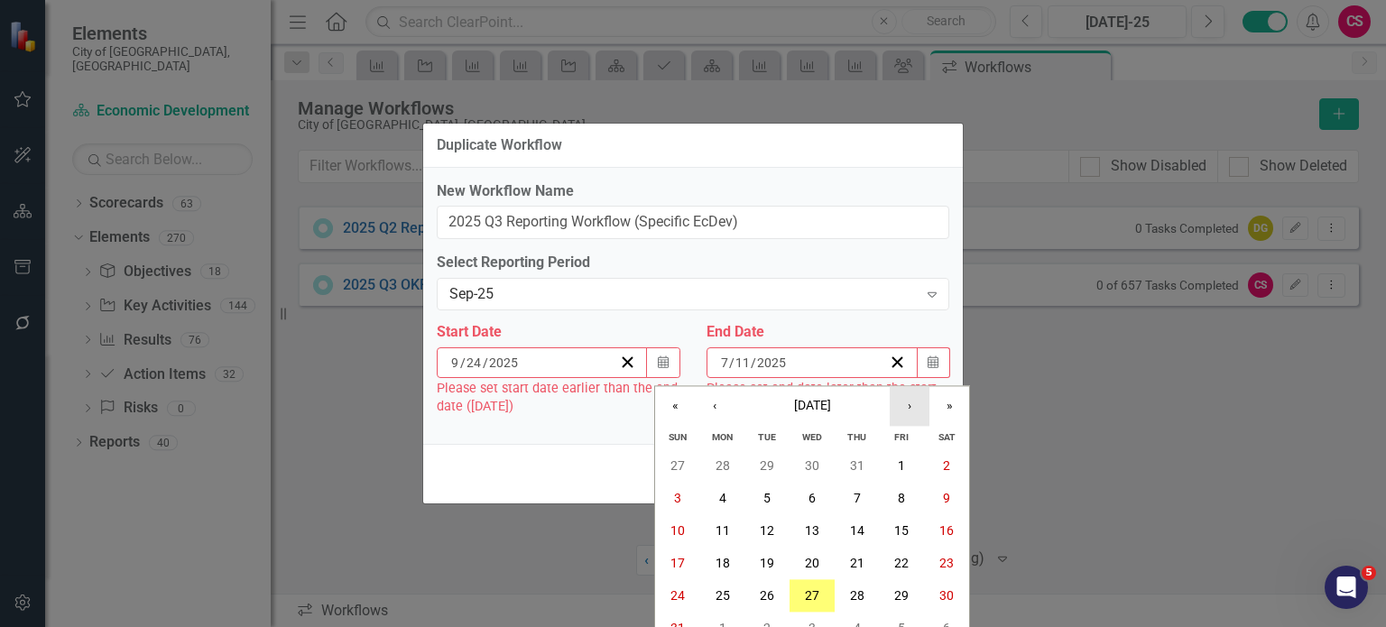
click at [911, 403] on button "›" at bounding box center [909, 406] width 40 height 40
click at [906, 406] on button "›" at bounding box center [909, 406] width 40 height 40
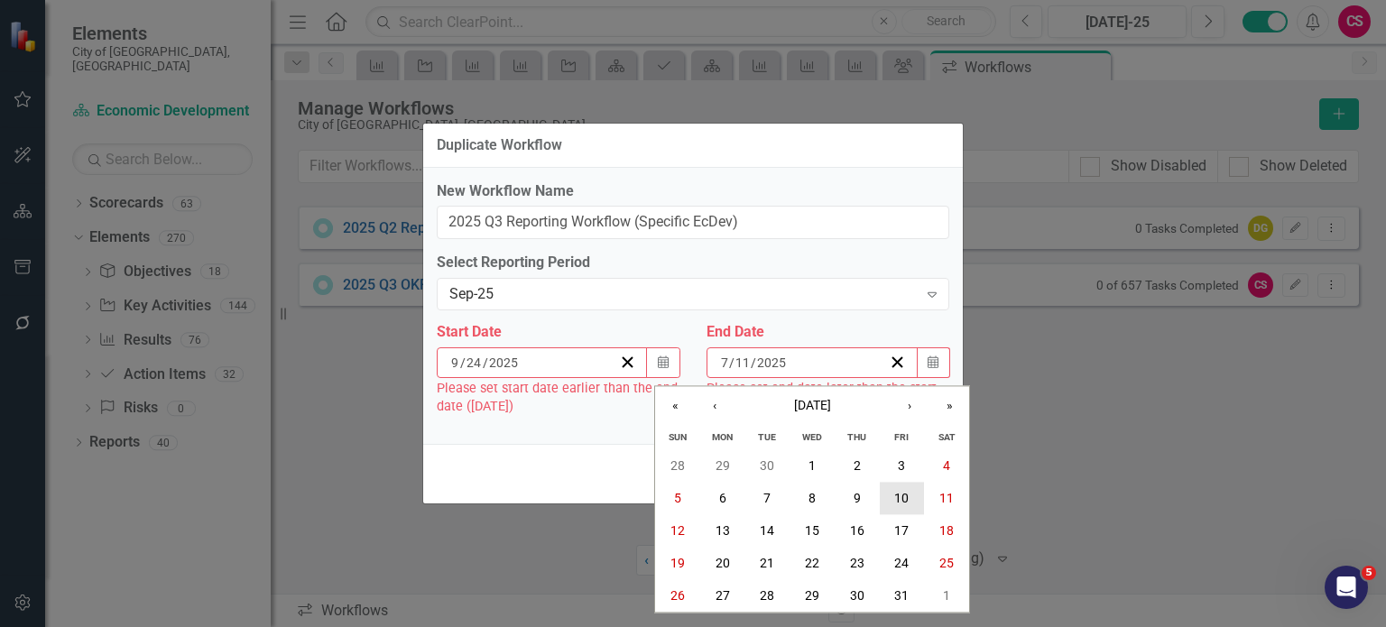
click at [888, 505] on button "10" at bounding box center [902, 499] width 45 height 32
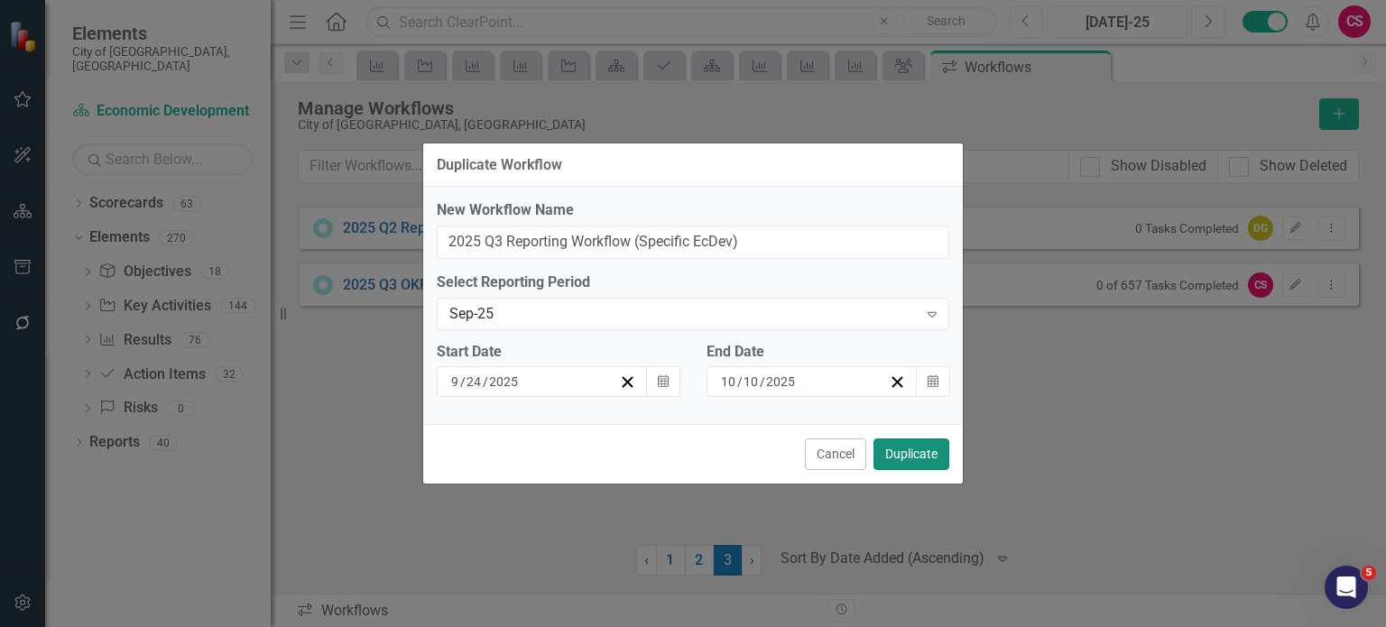
click at [917, 453] on button "Duplicate" at bounding box center [911, 454] width 76 height 32
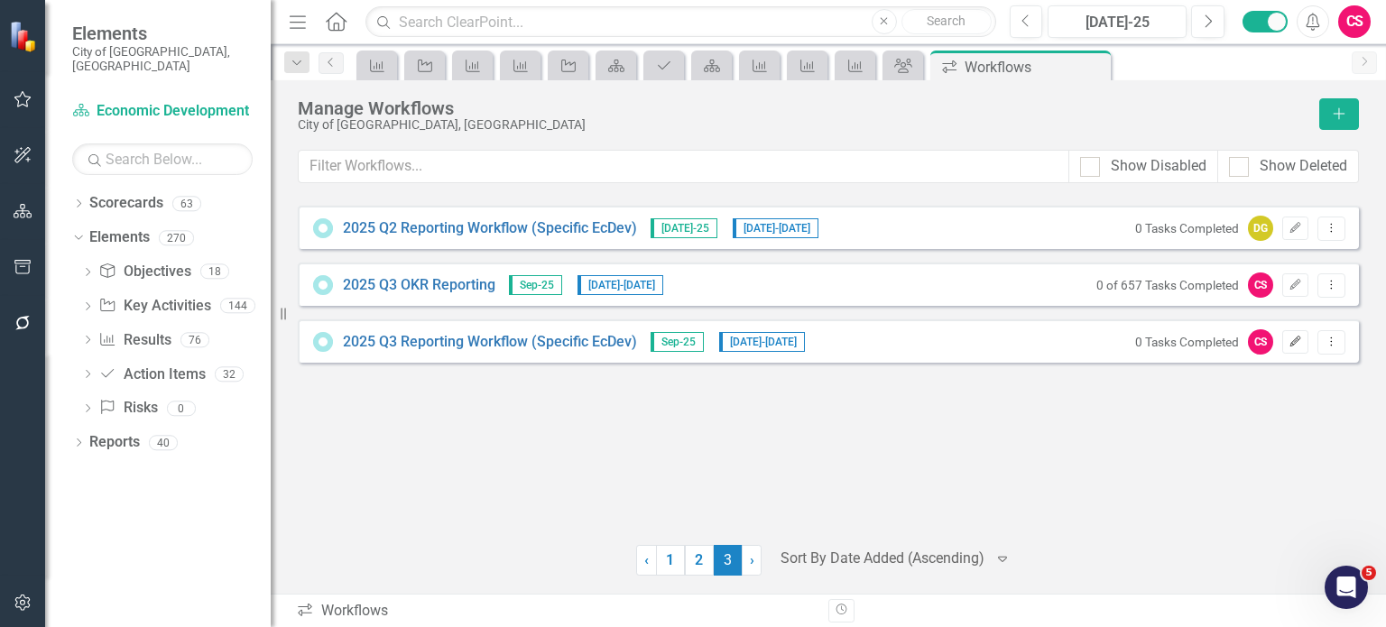
click at [1299, 346] on icon "Edit" at bounding box center [1295, 341] width 14 height 11
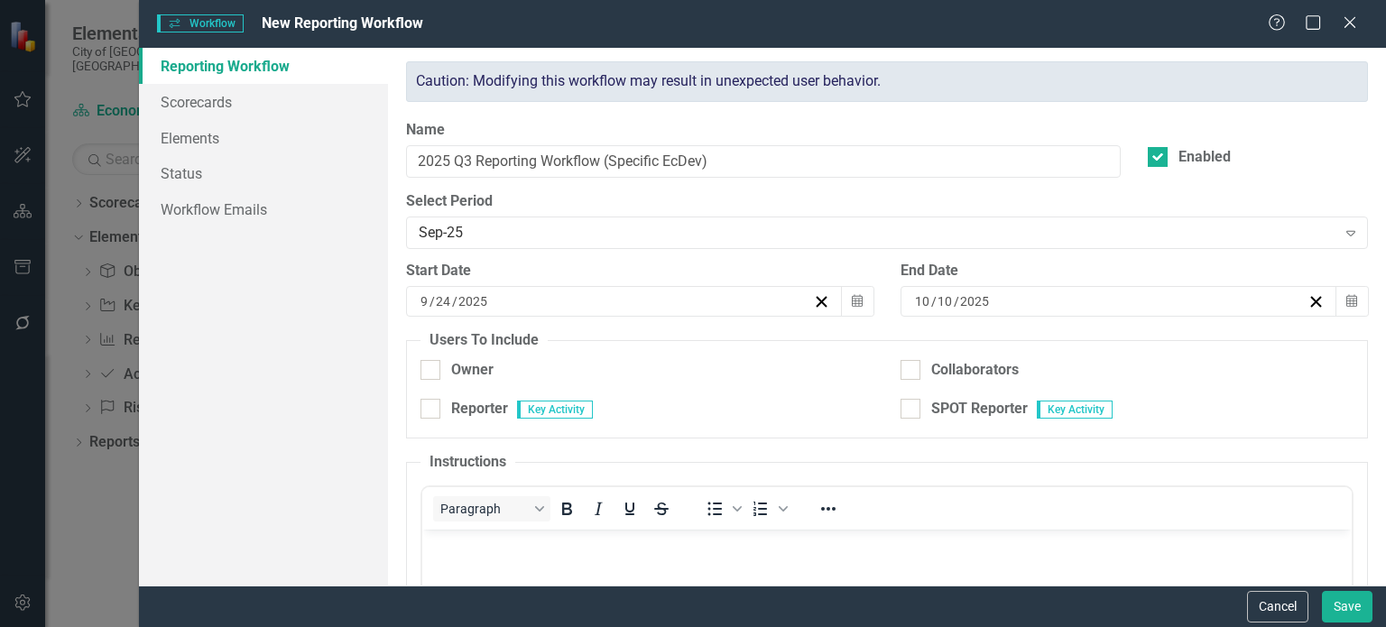
scroll to position [97, 0]
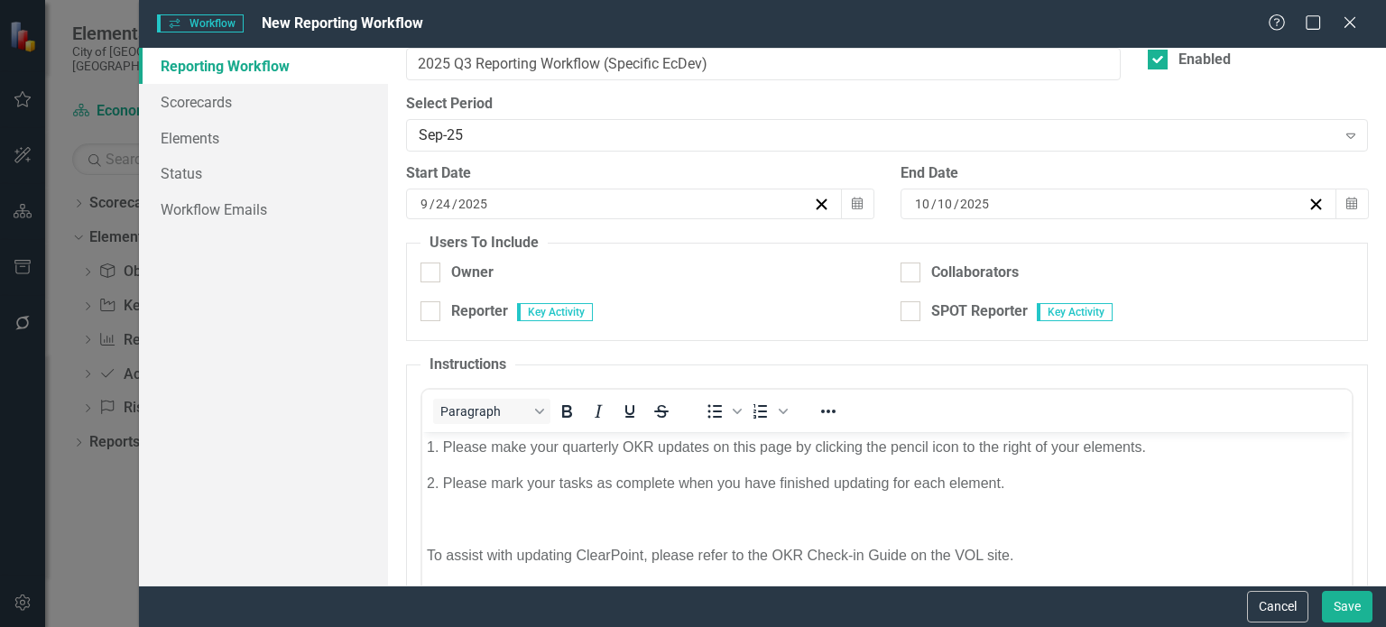
checkbox input "true"
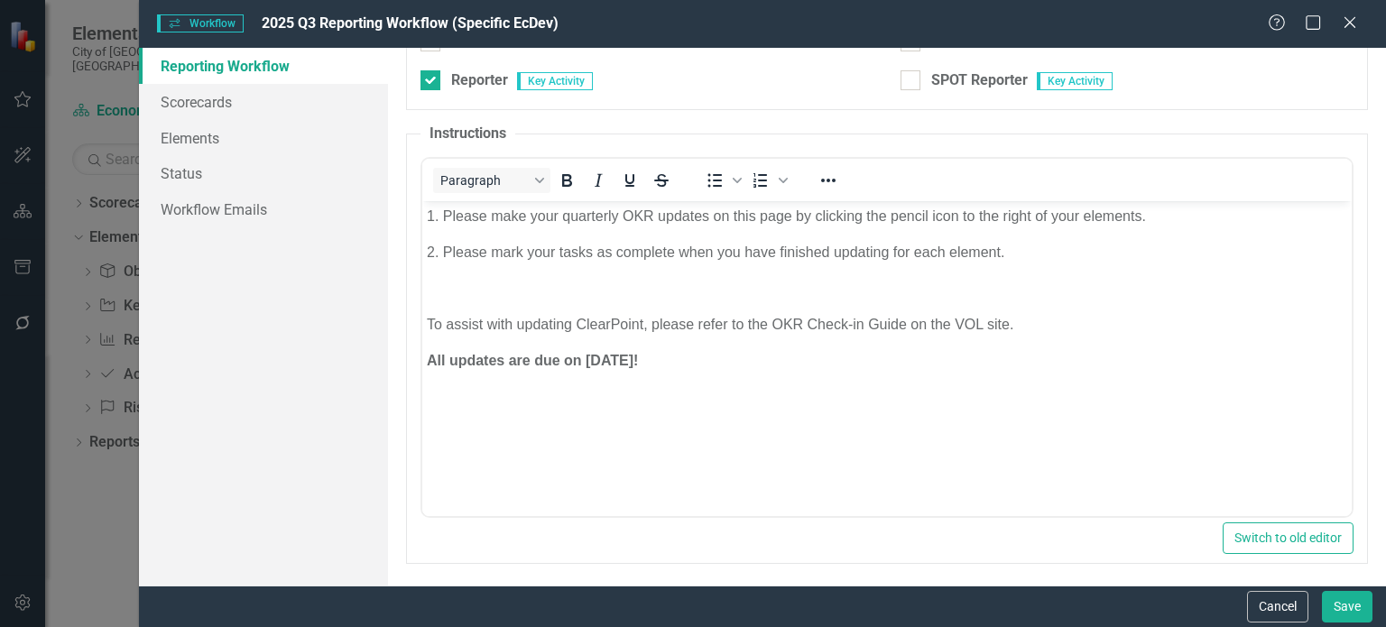
scroll to position [331, 0]
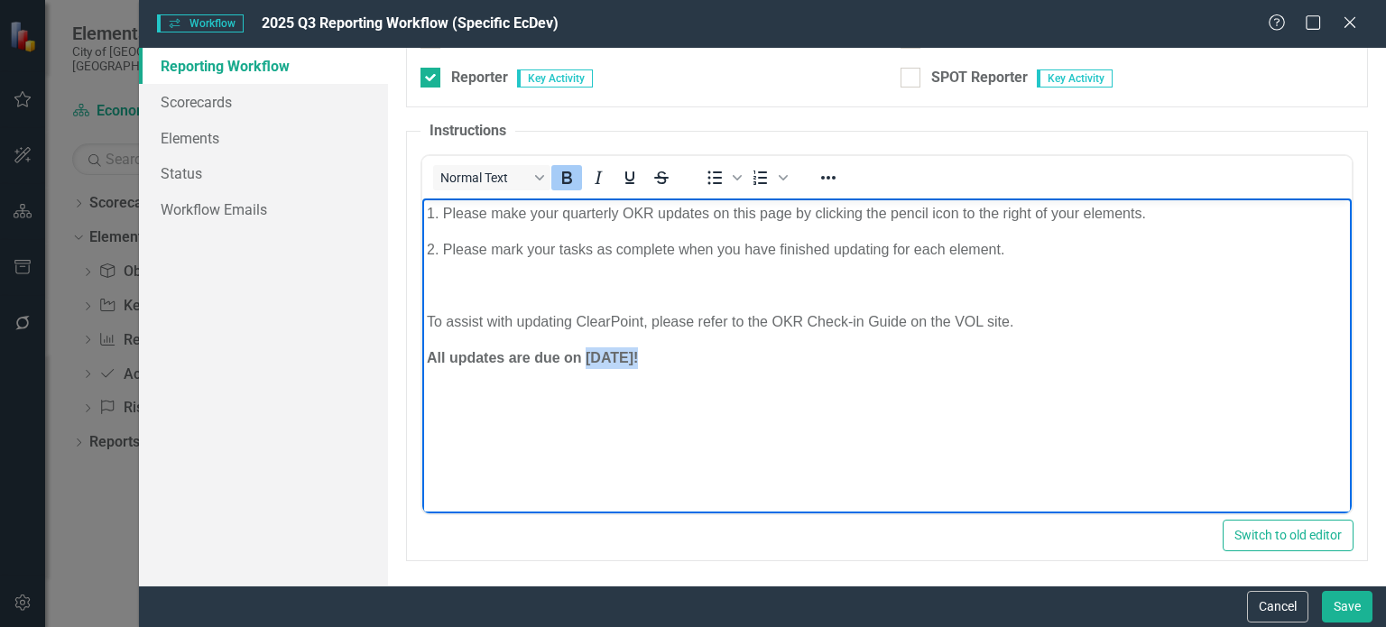
drag, startPoint x: 630, startPoint y: 357, endPoint x: 586, endPoint y: 358, distance: 43.3
click at [586, 358] on strong "All updates are due on [DATE]!" at bounding box center [532, 357] width 211 height 15
click at [217, 100] on link "Scorecards" at bounding box center [263, 102] width 249 height 36
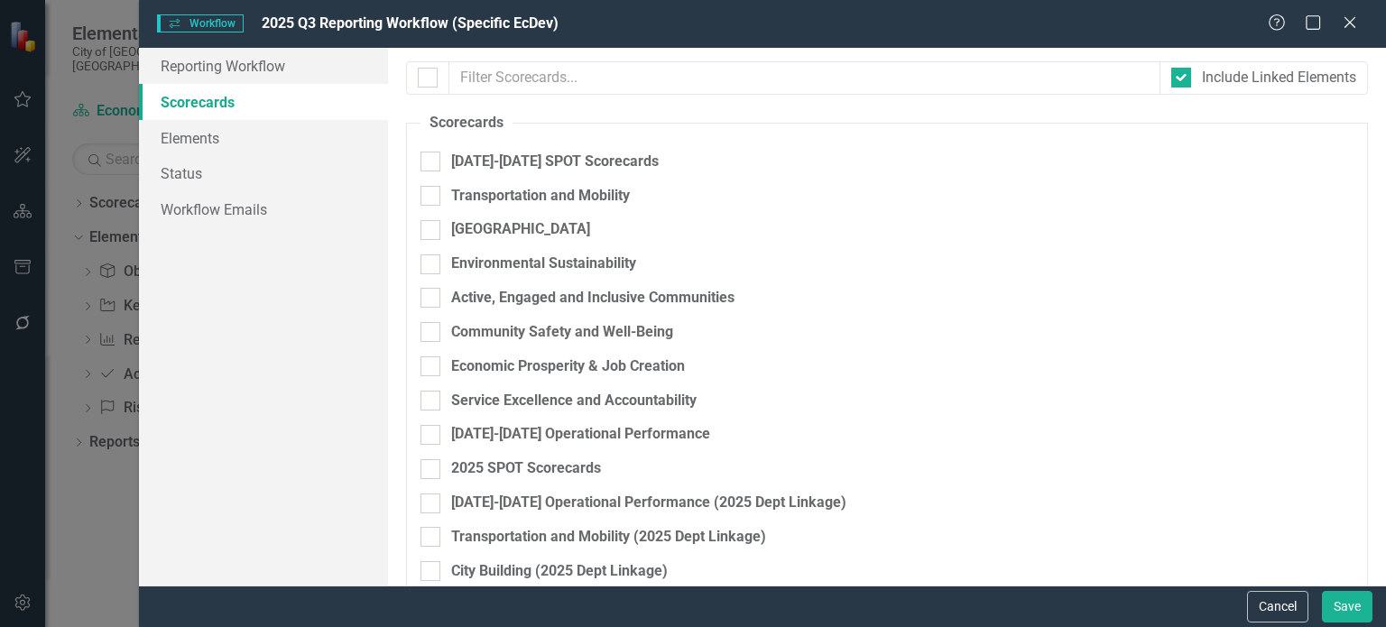
checkbox input "true"
checkbox input "false"
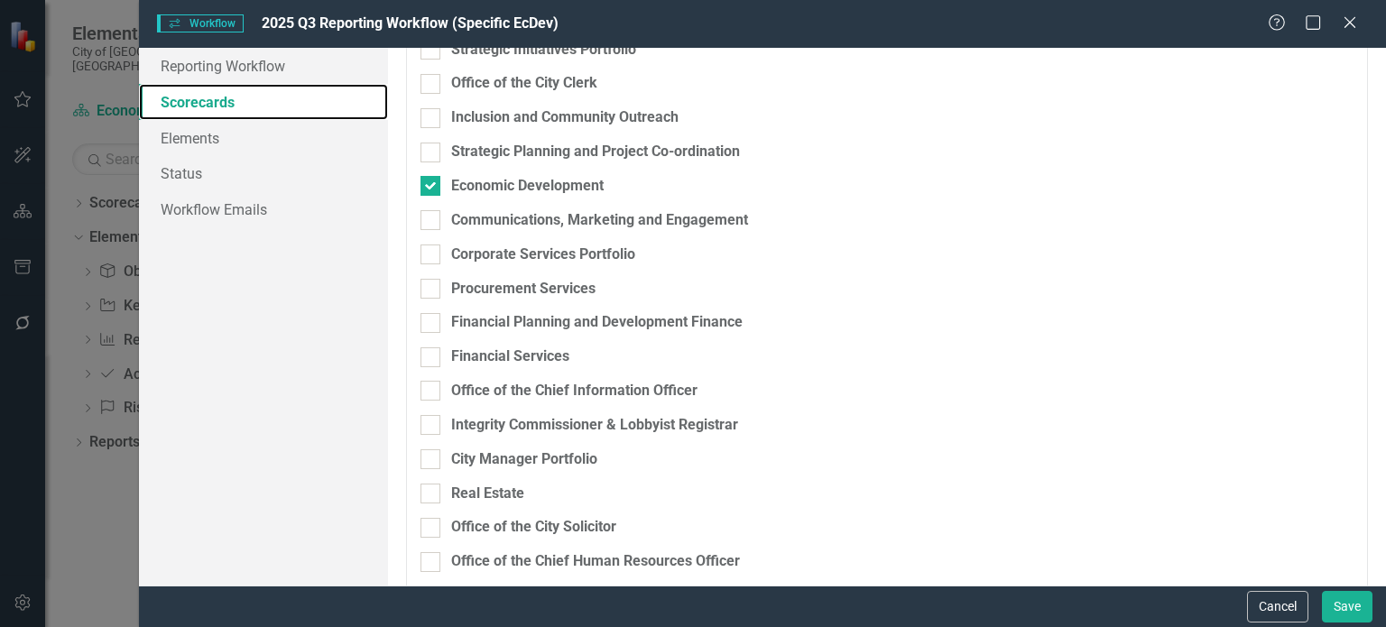
scroll to position [1382, 0]
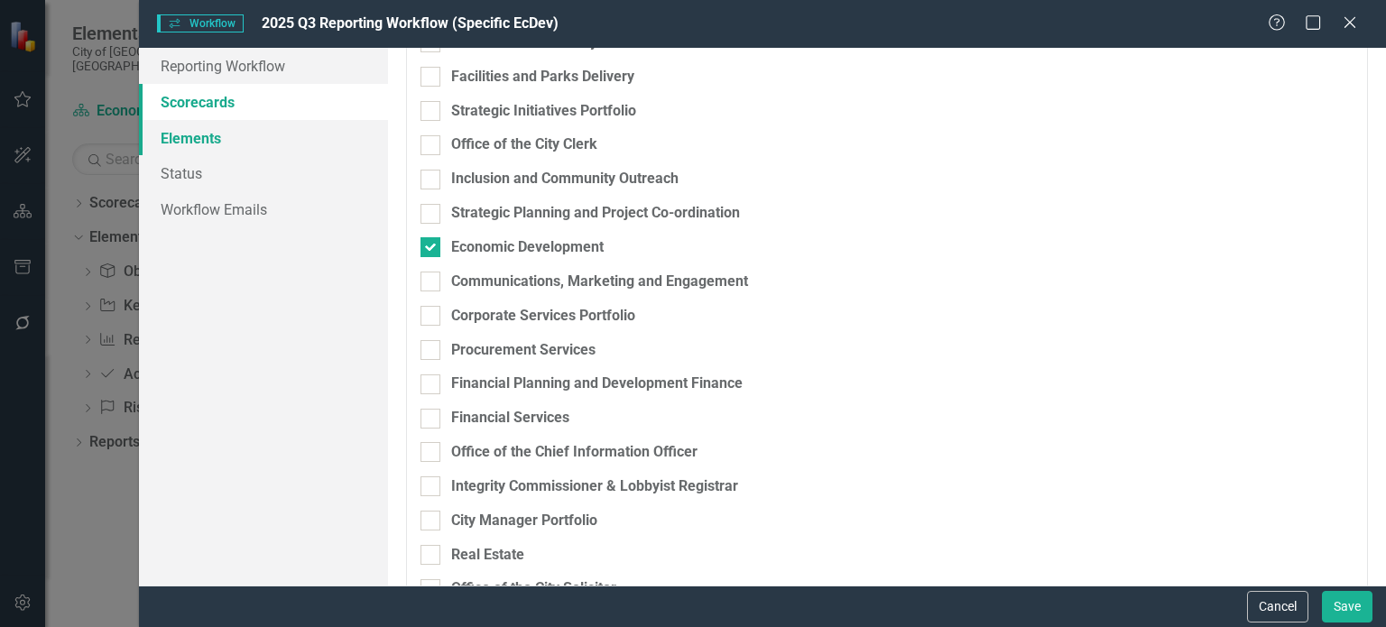
click at [242, 147] on link "Elements" at bounding box center [263, 138] width 249 height 36
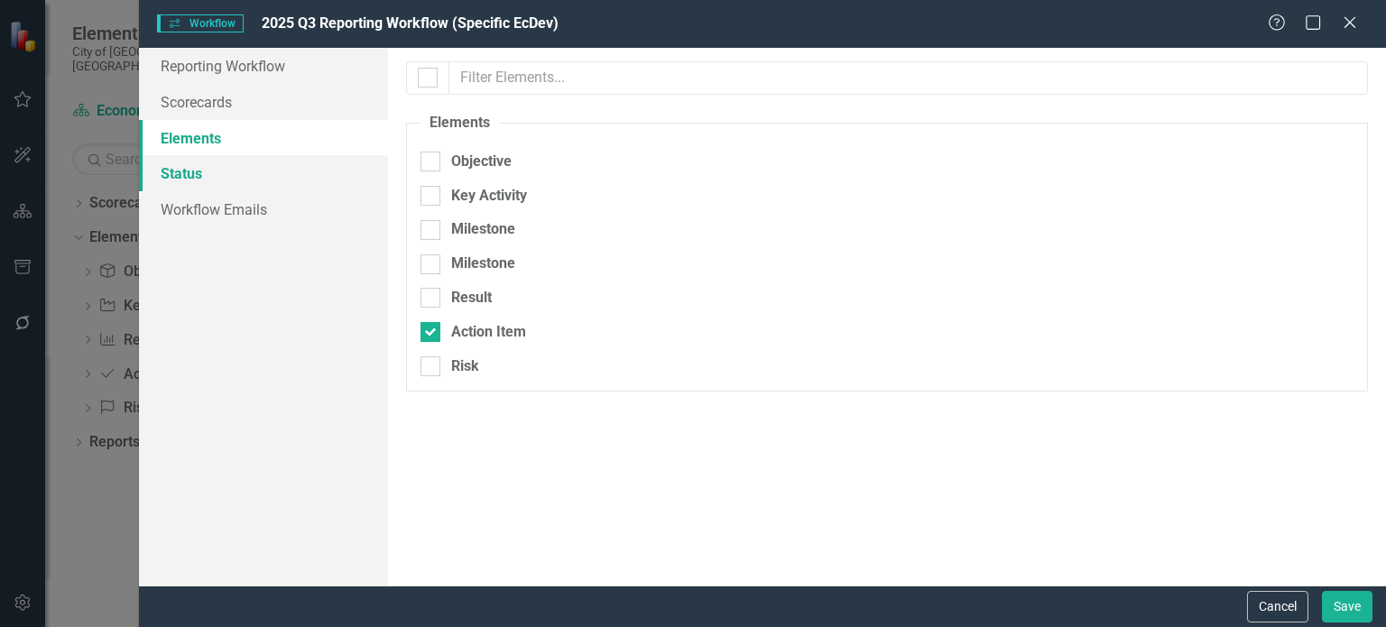
click at [261, 156] on link "Status" at bounding box center [263, 173] width 249 height 36
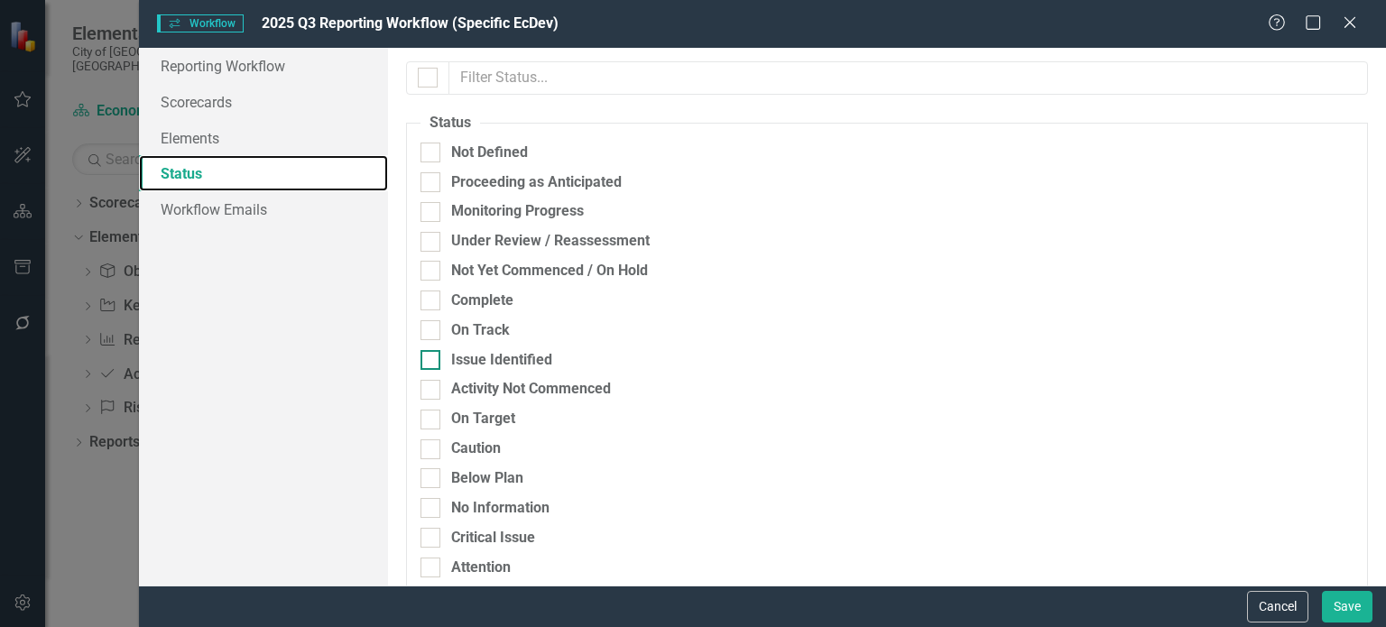
scroll to position [134, 0]
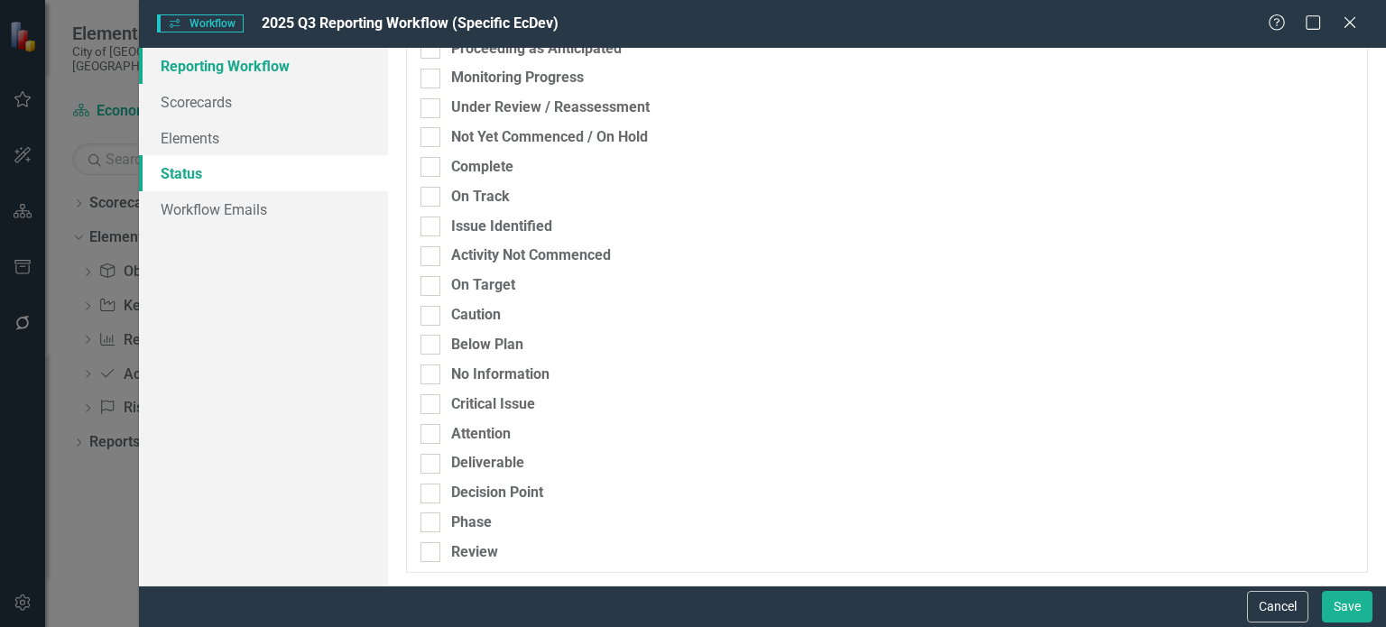
click at [249, 69] on link "Reporting Workflow" at bounding box center [263, 66] width 249 height 36
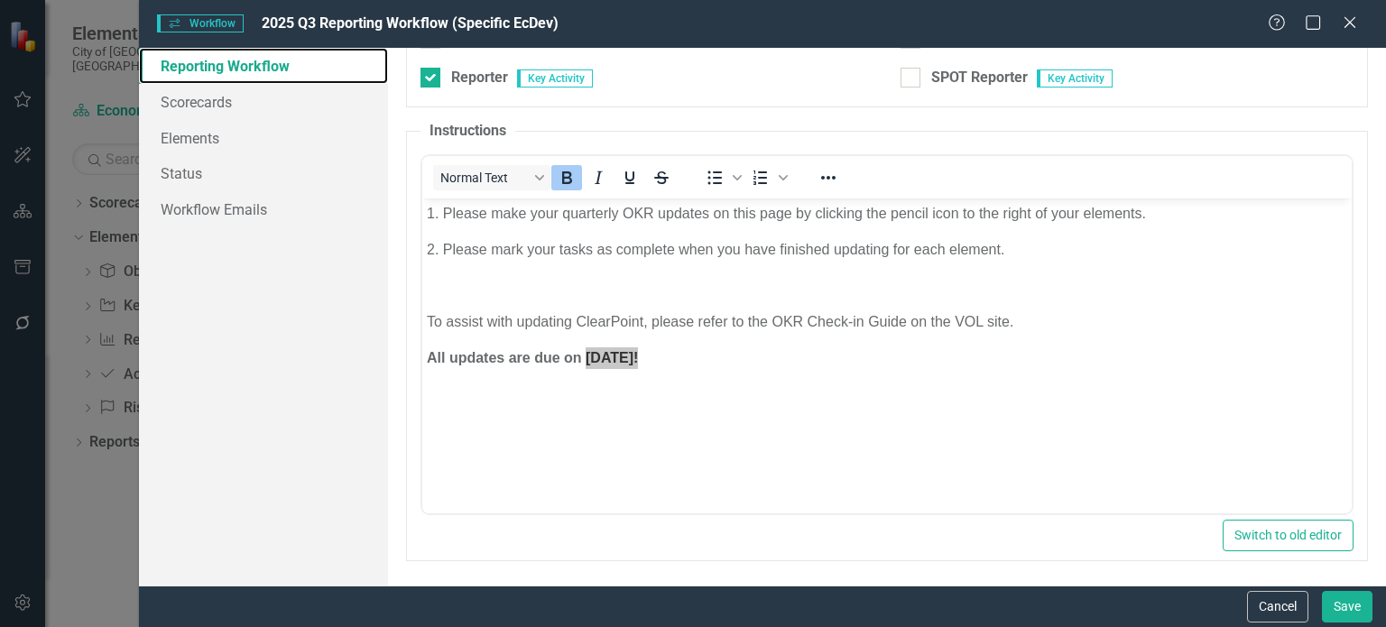
scroll to position [0, 0]
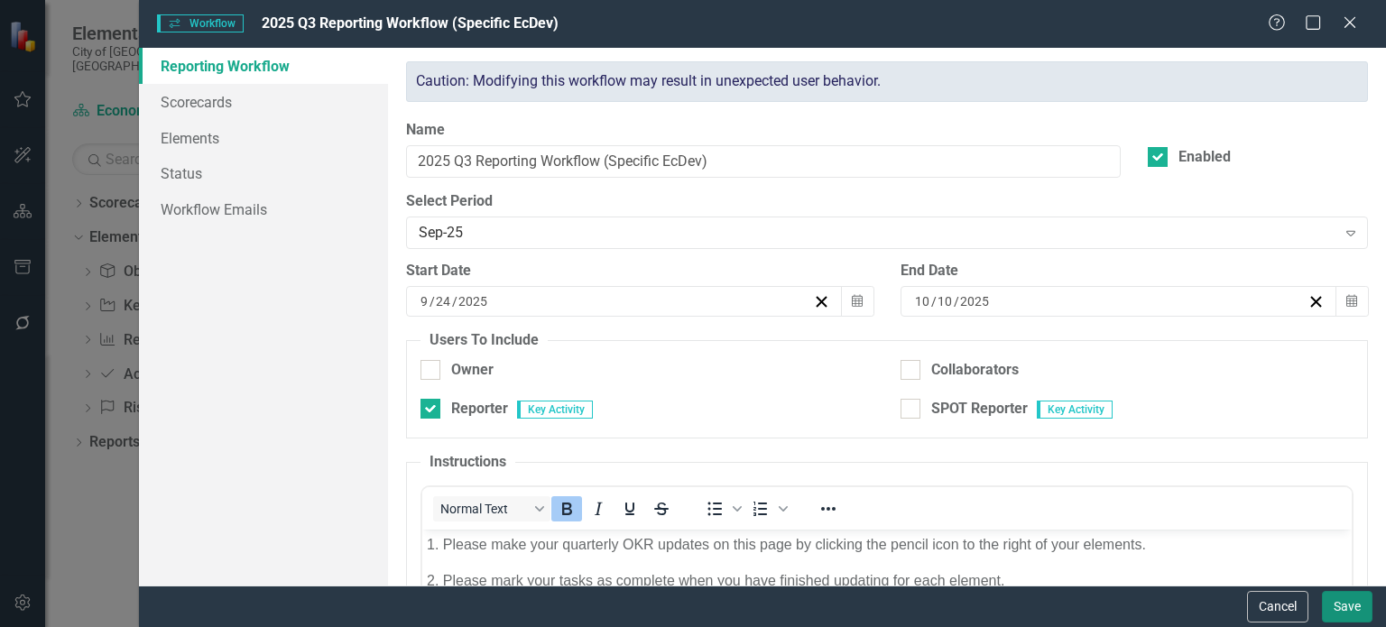
click at [1346, 613] on button "Save" at bounding box center [1347, 607] width 51 height 32
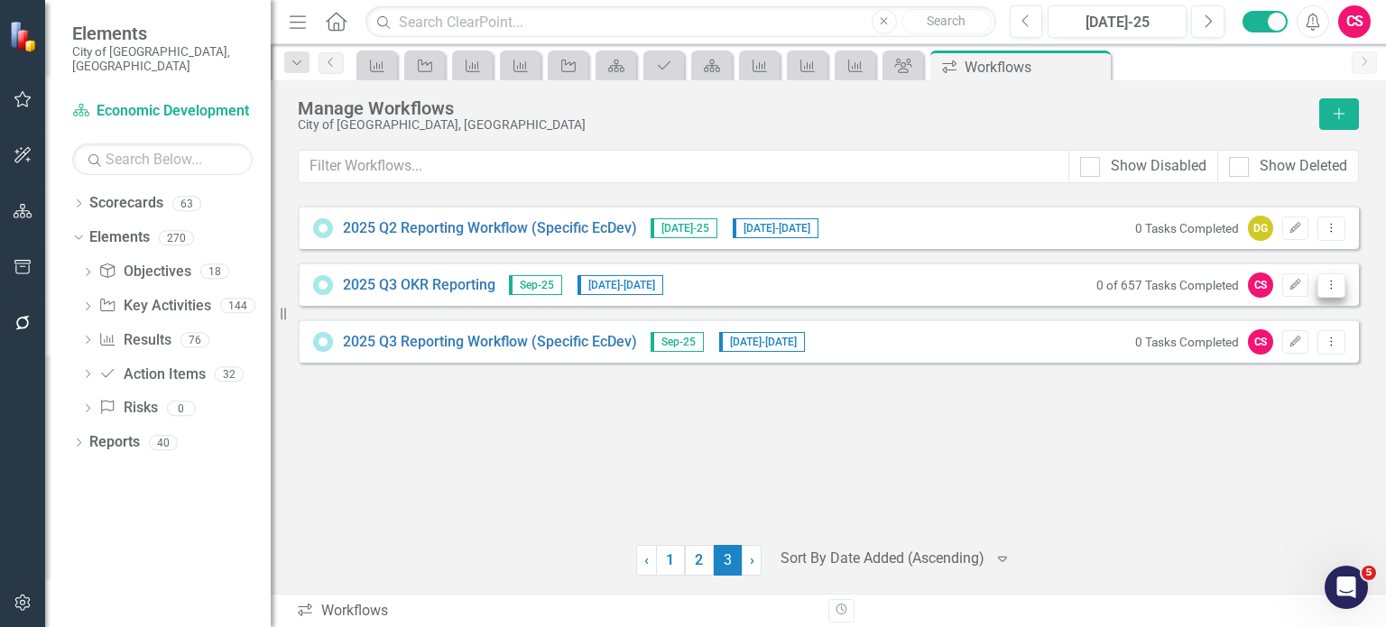
click at [1333, 284] on icon "Dropdown Menu" at bounding box center [1330, 285] width 15 height 12
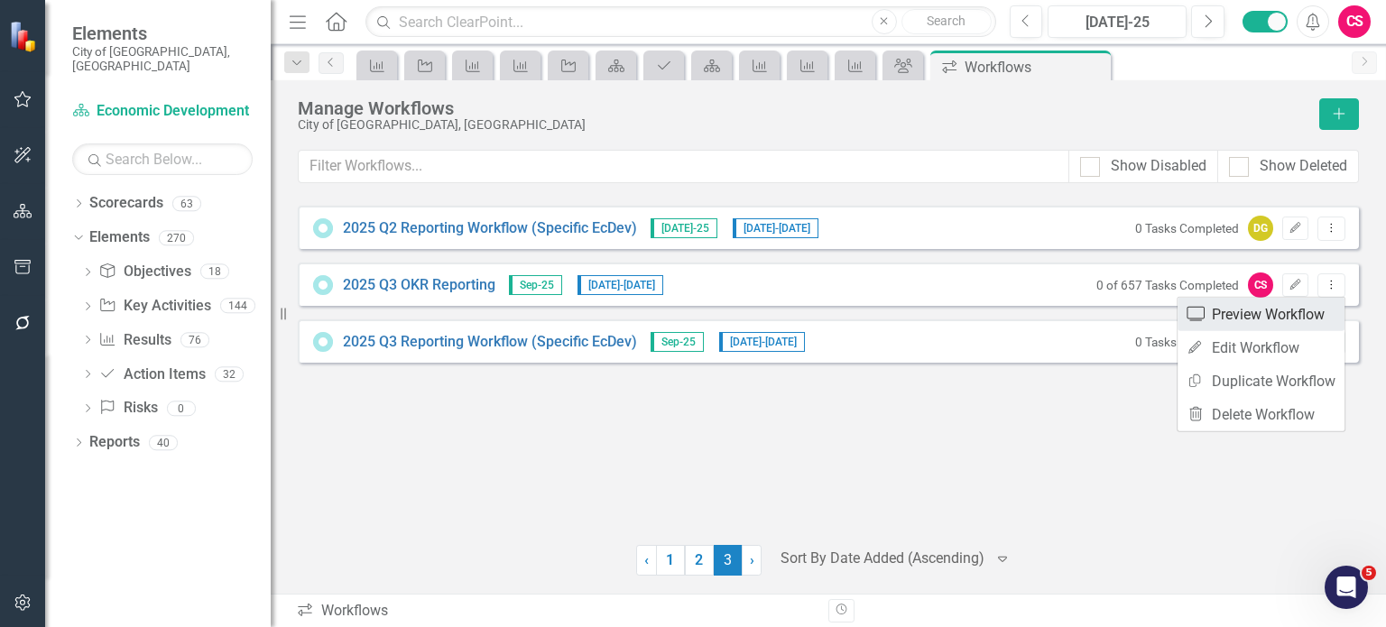
click at [1299, 316] on link "Preview Preview Workflow" at bounding box center [1260, 314] width 167 height 33
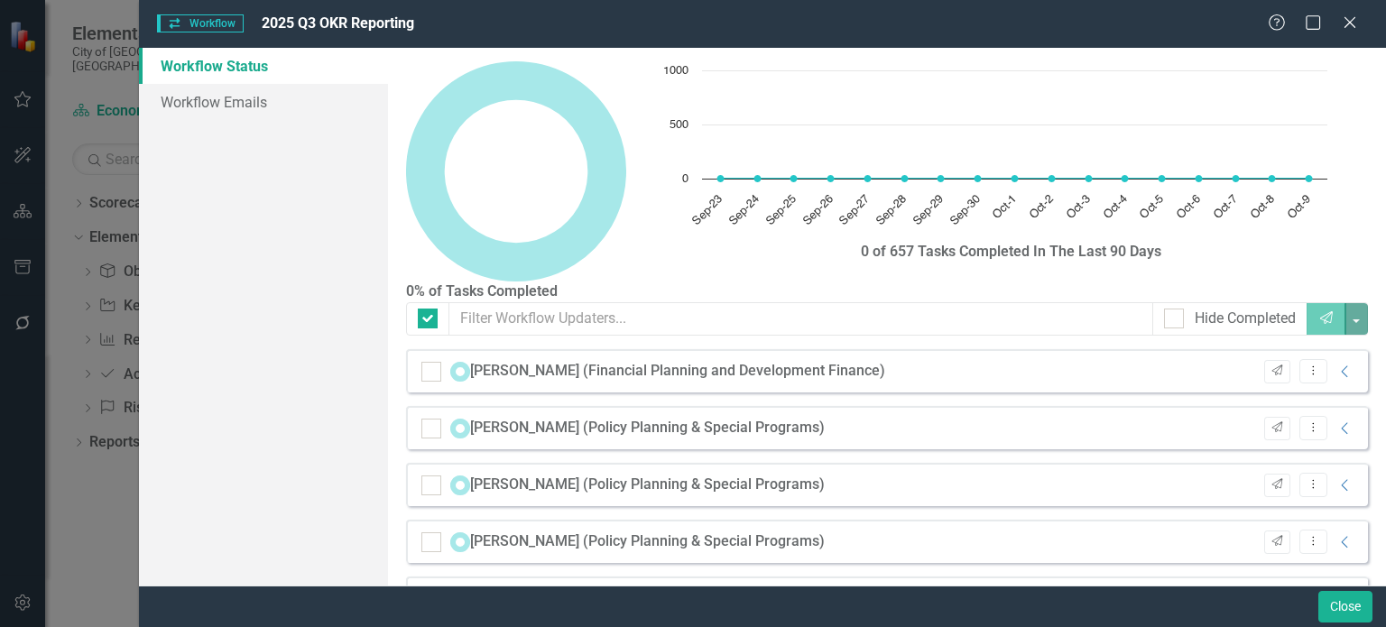
checkbox input "false"
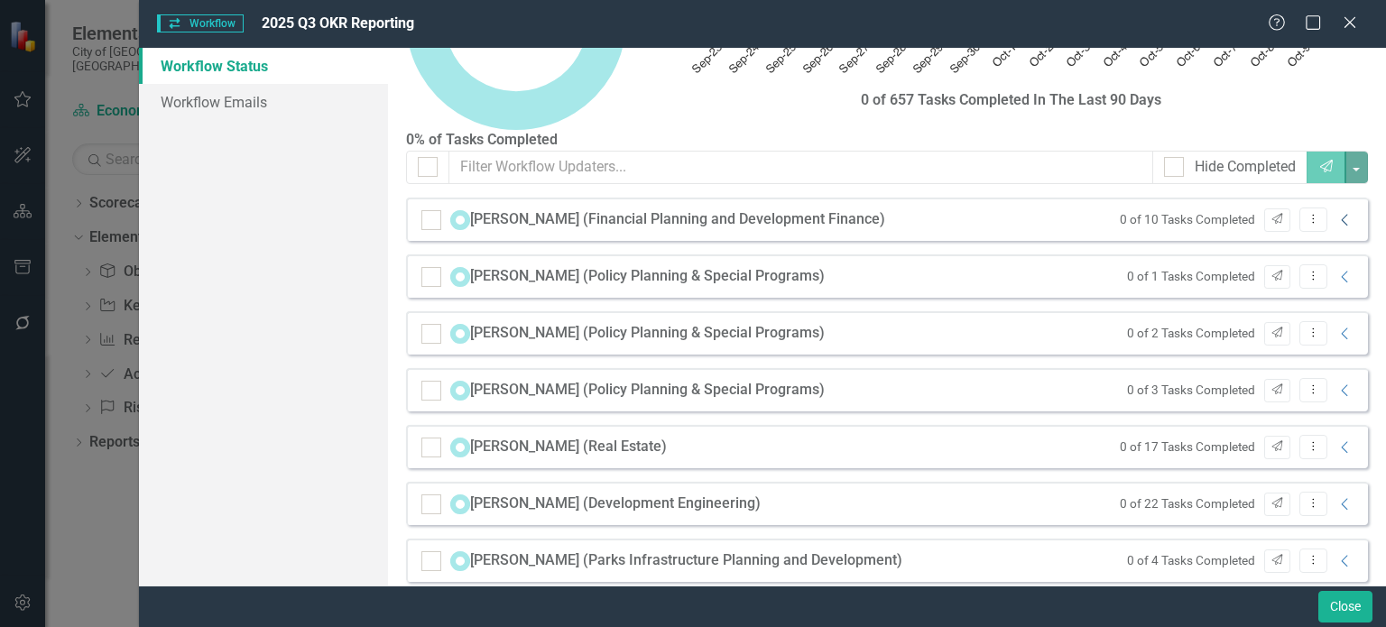
click at [1336, 227] on icon "Collapse" at bounding box center [1345, 220] width 18 height 14
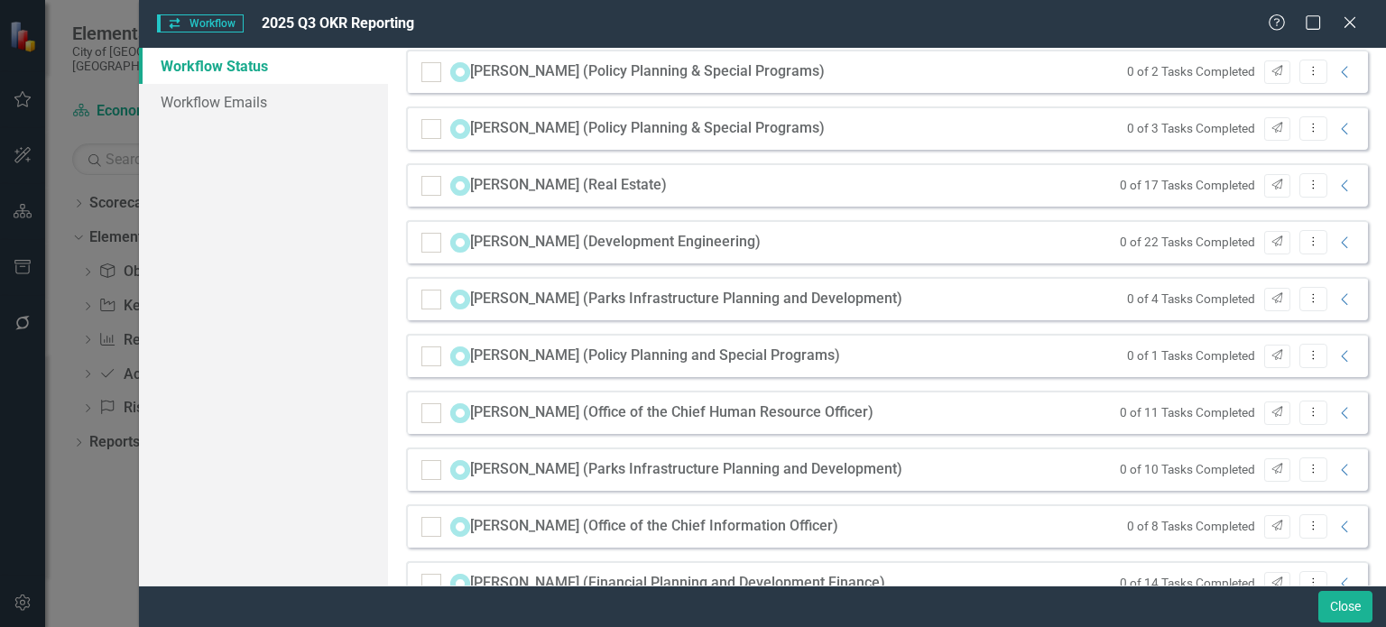
scroll to position [475, 0]
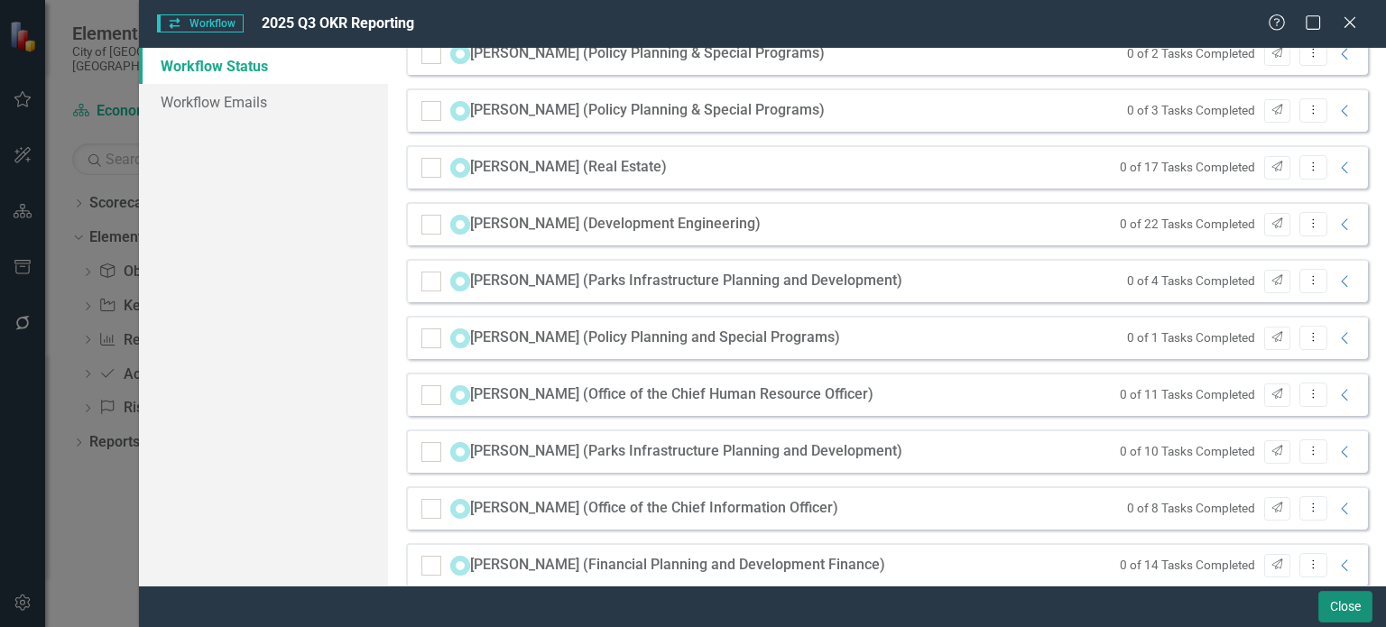
click at [1335, 606] on button "Close" at bounding box center [1345, 607] width 54 height 32
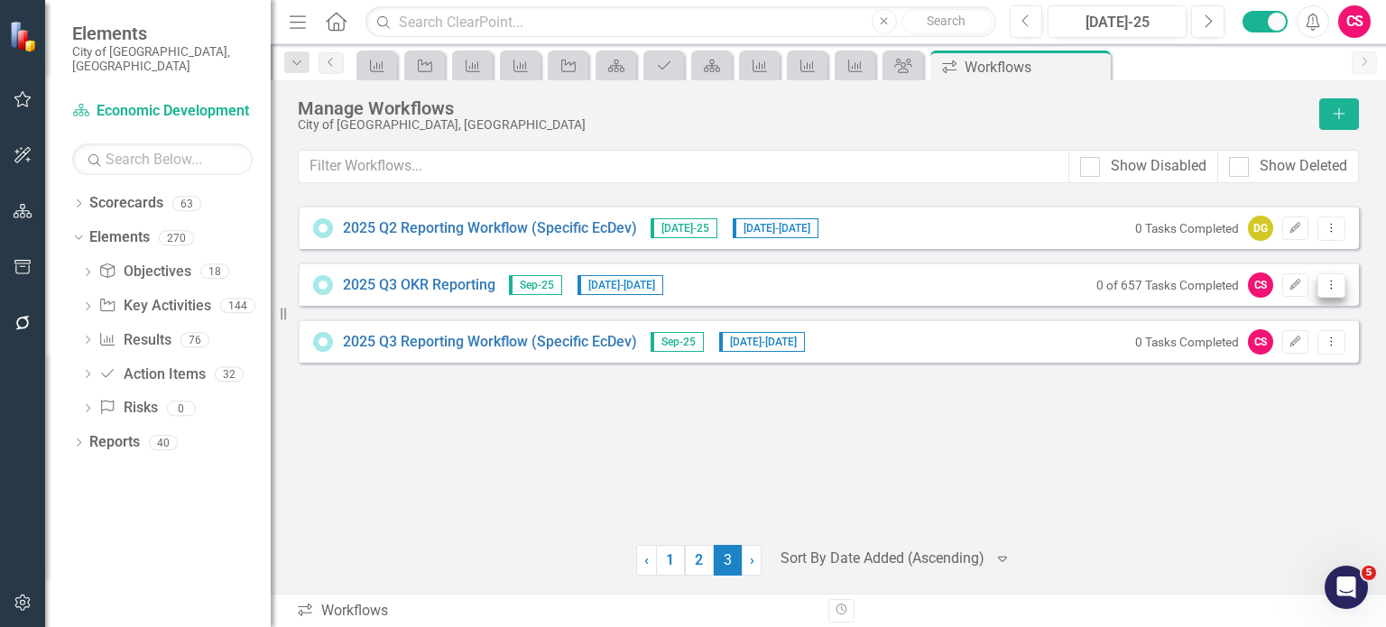
click at [1332, 283] on icon "Dropdown Menu" at bounding box center [1330, 285] width 15 height 12
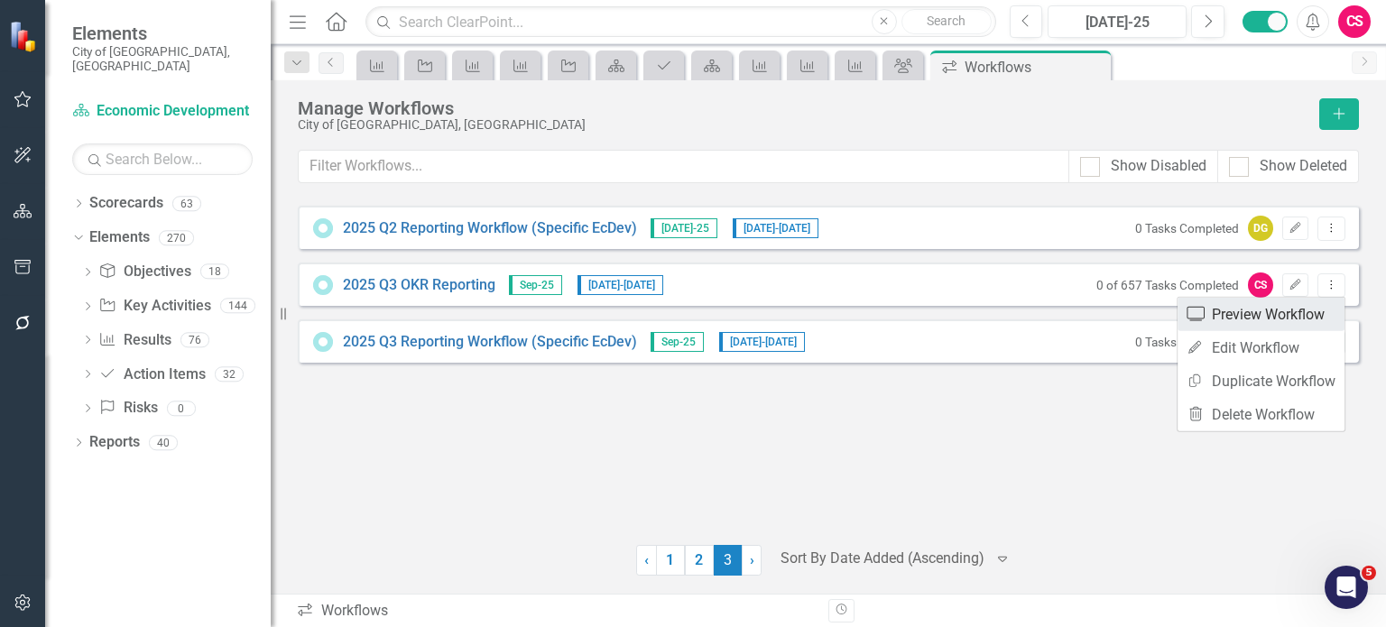
click at [1267, 314] on link "Preview Preview Workflow" at bounding box center [1260, 314] width 167 height 33
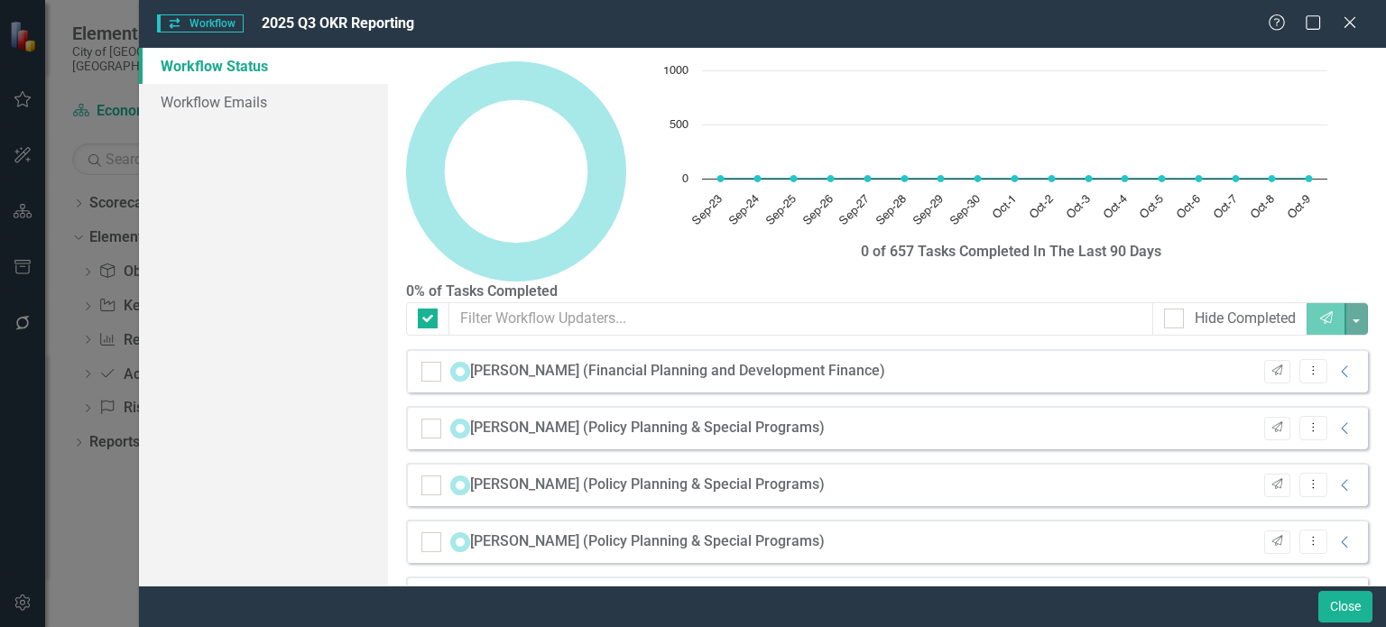
checkbox input "false"
click at [1336, 379] on icon "Collapse" at bounding box center [1345, 371] width 18 height 14
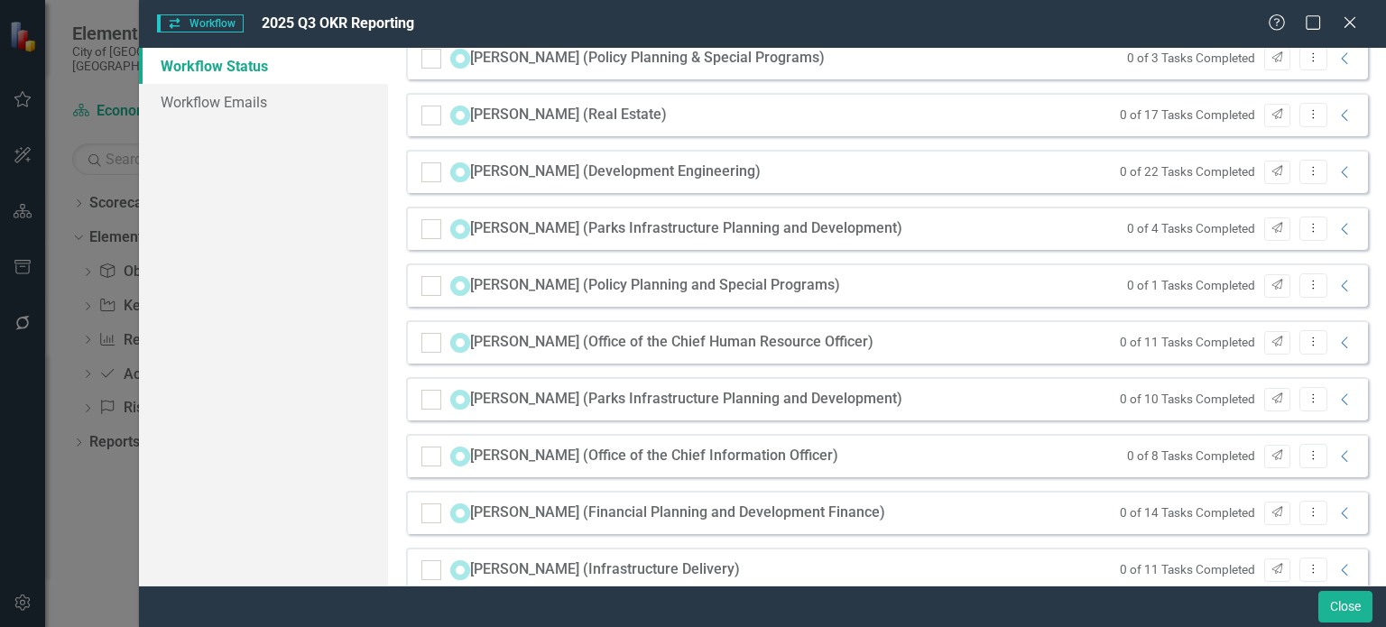
scroll to position [758, 0]
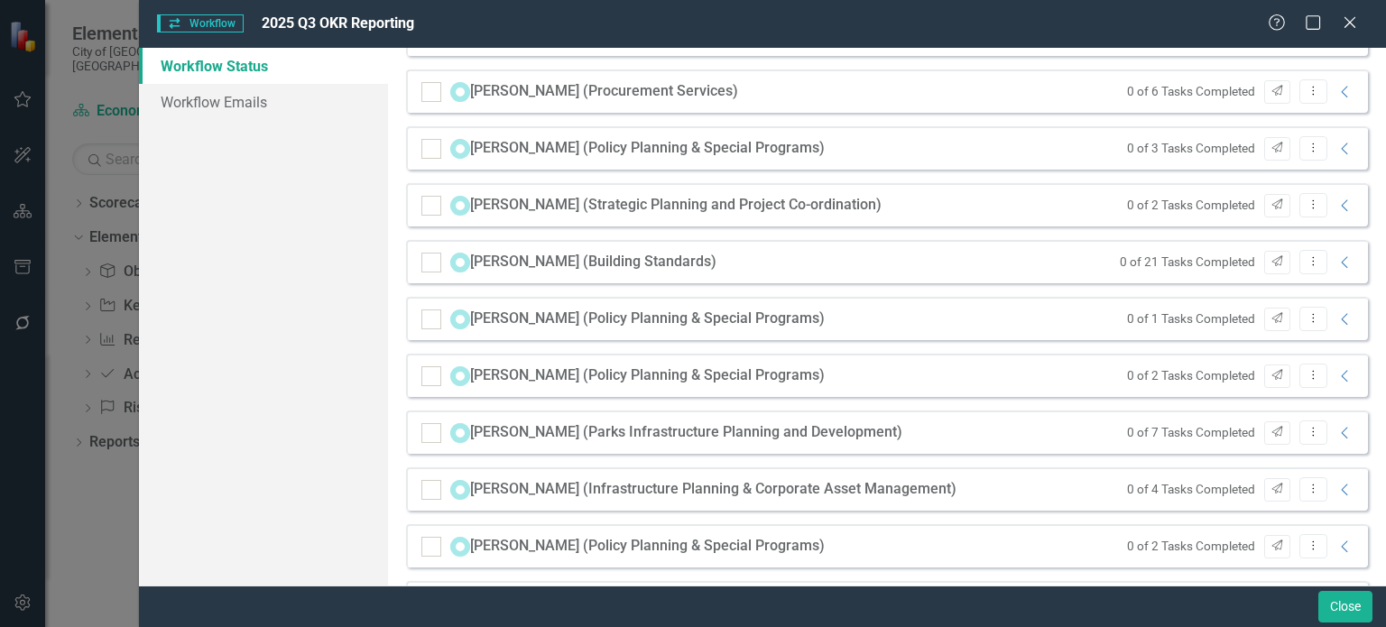
scroll to position [1501, 0]
click at [1336, 598] on button "Close" at bounding box center [1345, 607] width 54 height 32
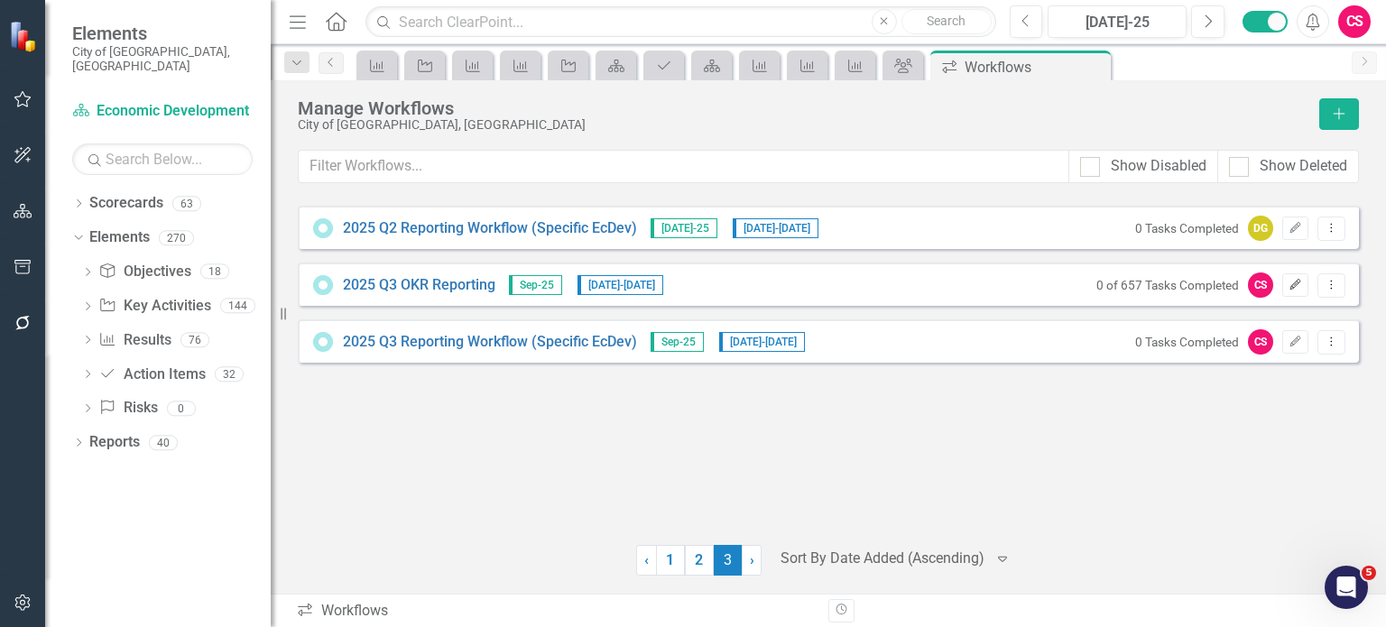
click at [1302, 284] on icon "Edit" at bounding box center [1295, 285] width 14 height 11
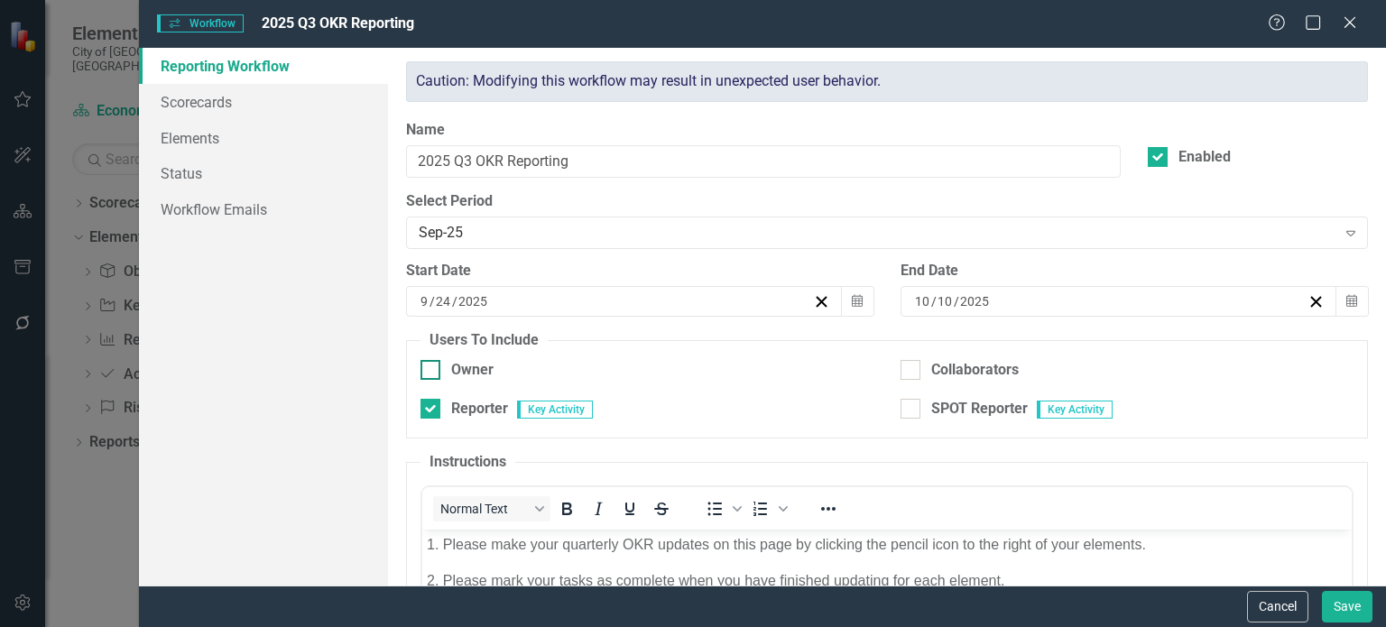
scroll to position [0, 0]
click at [1284, 605] on button "Cancel" at bounding box center [1277, 607] width 61 height 32
click at [1332, 296] on div "0 of 657 Tasks Completed CS Edit Dropdown Menu" at bounding box center [1211, 284] width 267 height 25
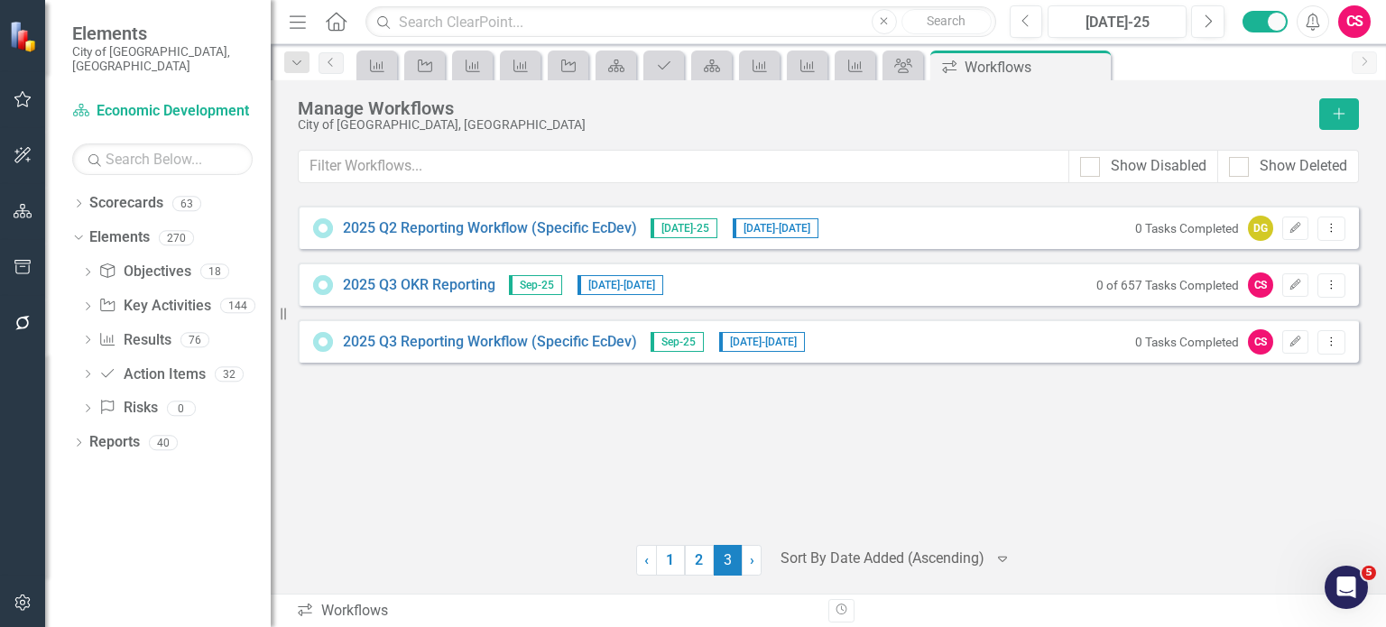
click at [1331, 282] on icon "Dropdown Menu" at bounding box center [1330, 285] width 15 height 12
click at [1266, 381] on link "Copy Duplicate Workflow" at bounding box center [1260, 380] width 167 height 33
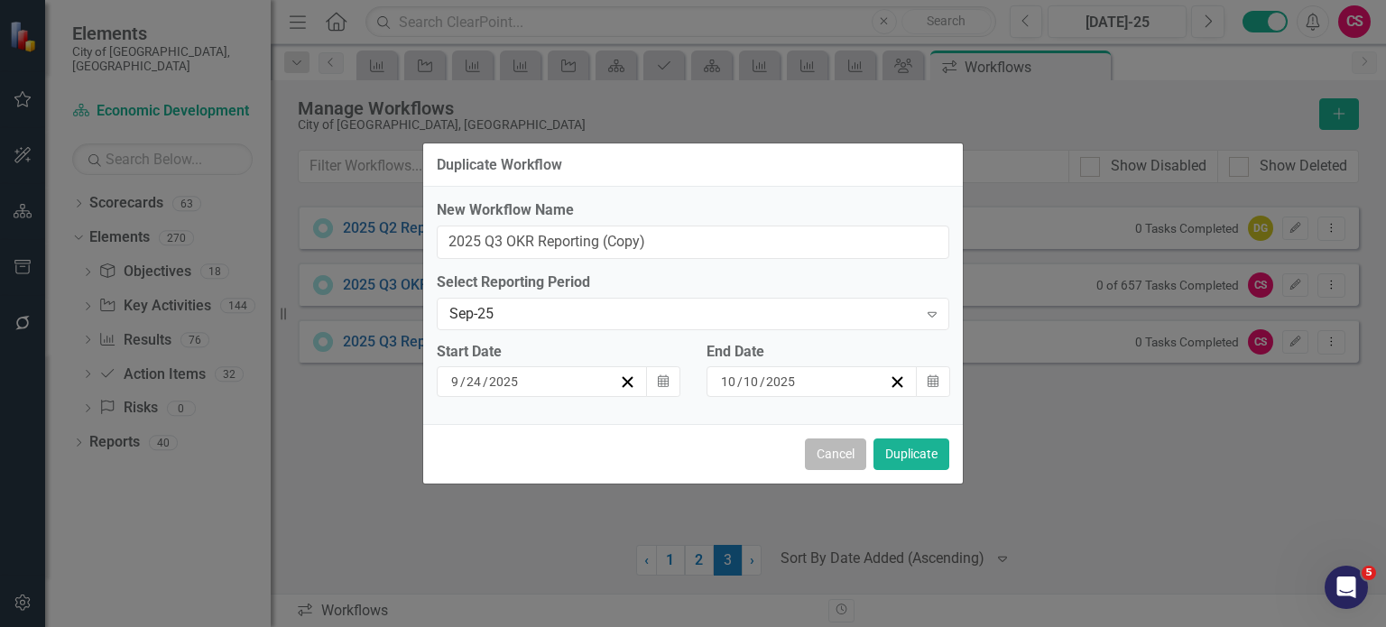
click at [818, 450] on button "Cancel" at bounding box center [835, 454] width 61 height 32
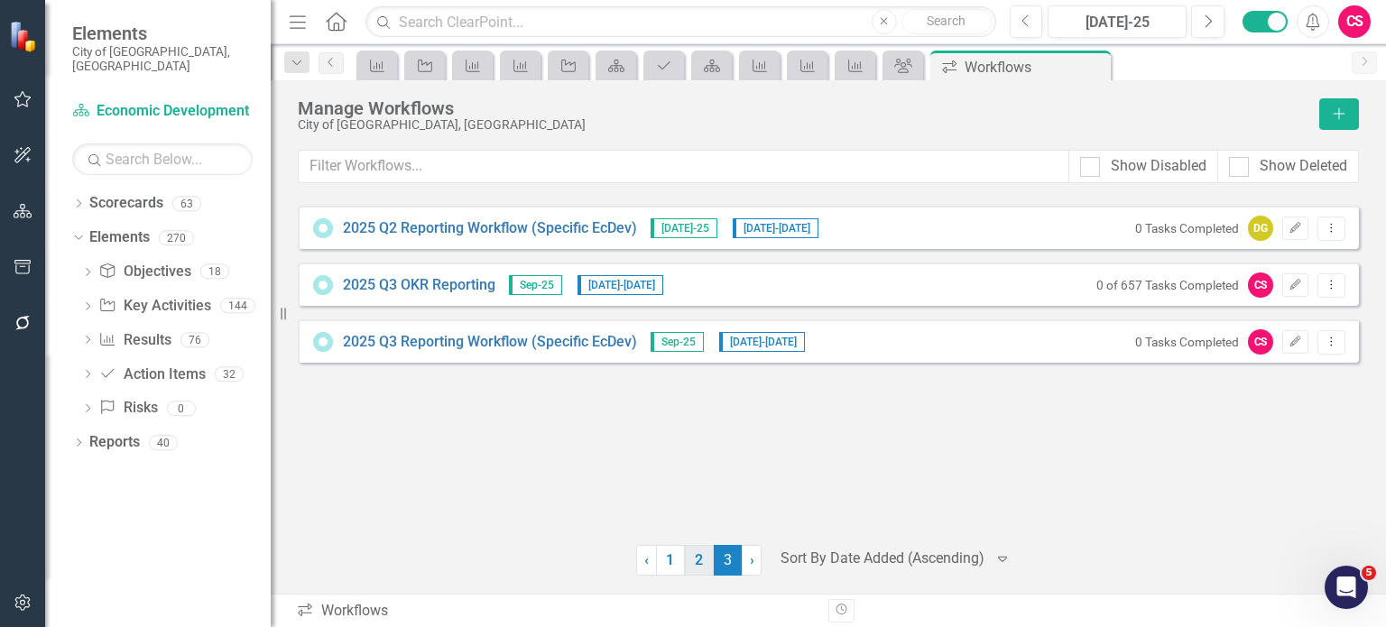
click at [693, 552] on link "2" at bounding box center [699, 560] width 29 height 31
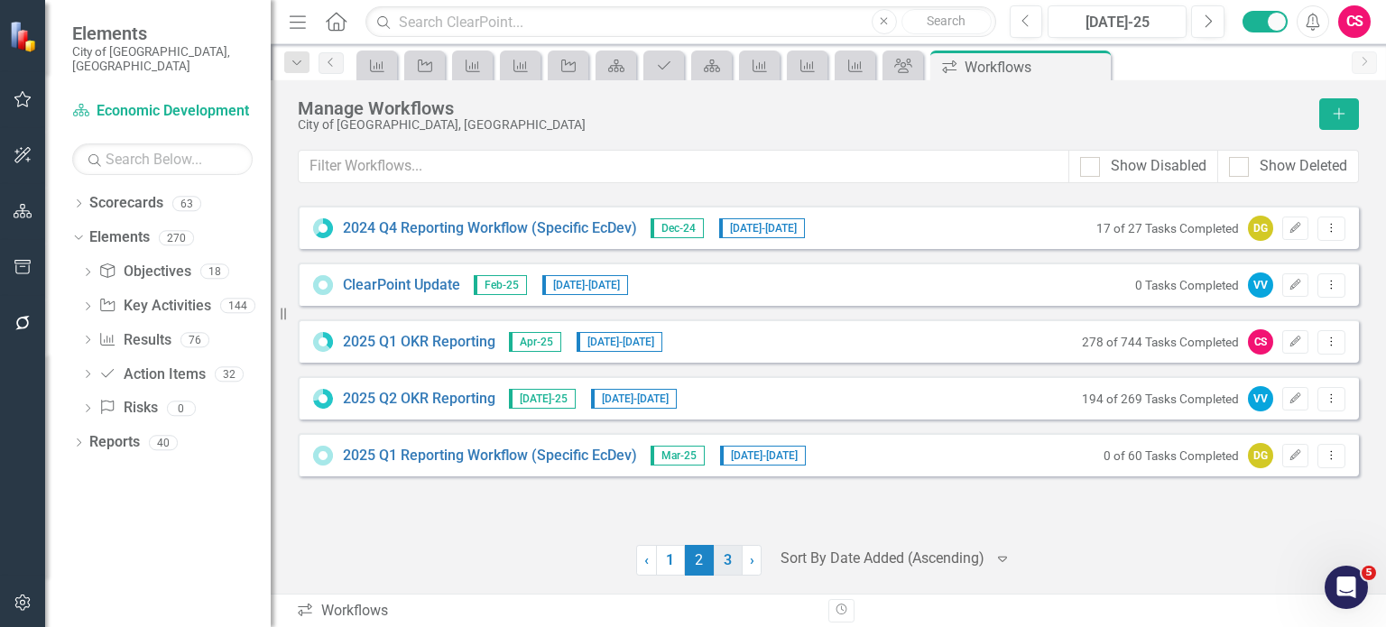
click at [730, 558] on link "3" at bounding box center [728, 560] width 29 height 31
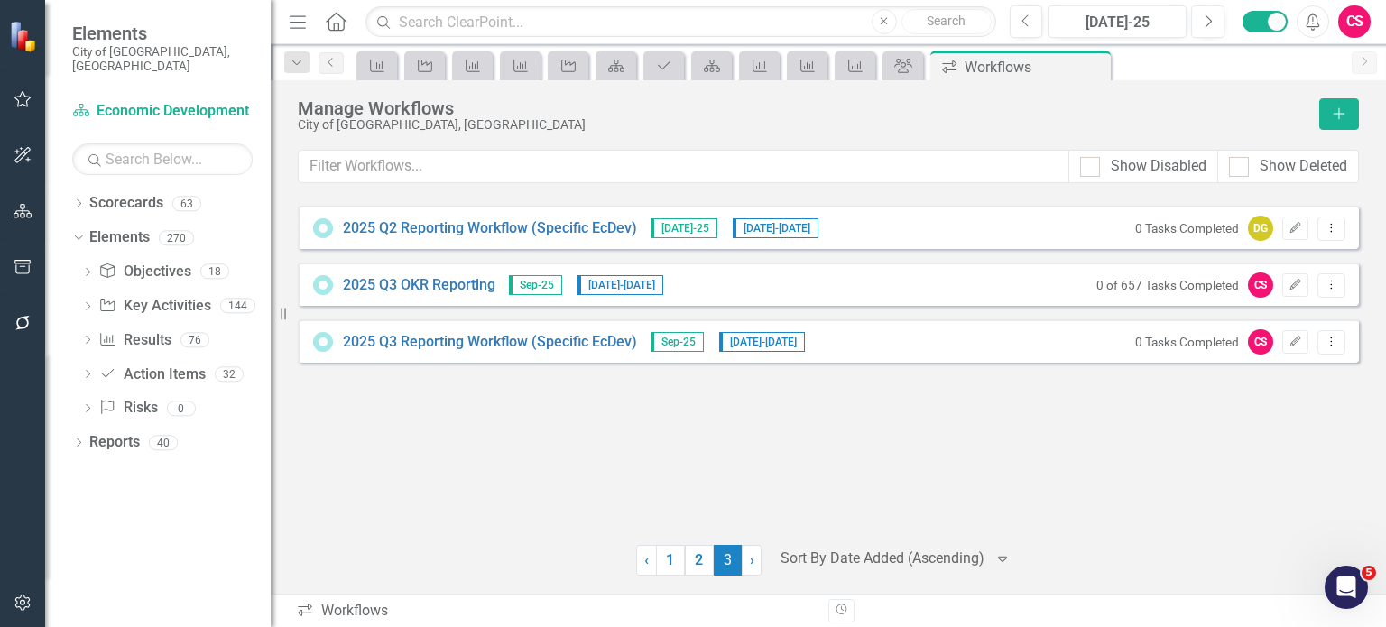
click at [420, 447] on div "2025 Q2 Reporting Workflow (Specific EcDev) [DATE]-25 [DATE] - [DATE] 0 Tasks C…" at bounding box center [828, 364] width 1061 height 317
click at [27, 597] on icon "button" at bounding box center [23, 602] width 19 height 14
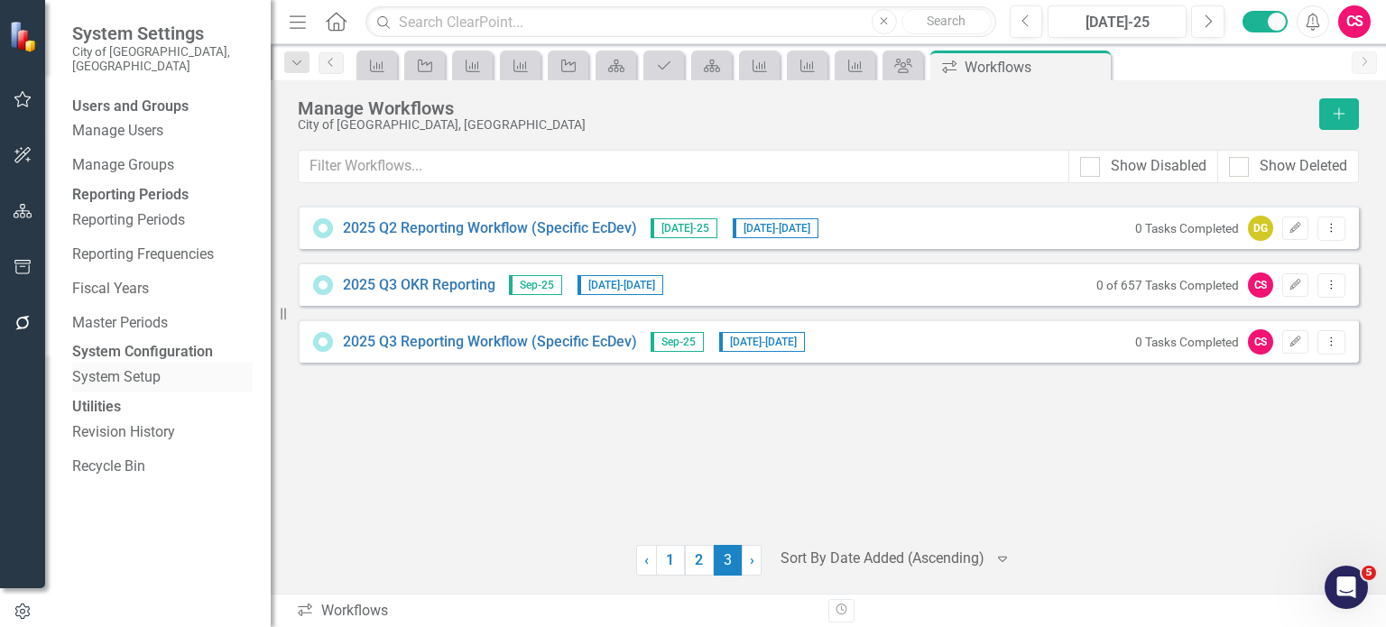
click at [130, 392] on div "System Setup" at bounding box center [162, 378] width 180 height 30
click at [134, 388] on link "System Setup" at bounding box center [162, 377] width 180 height 21
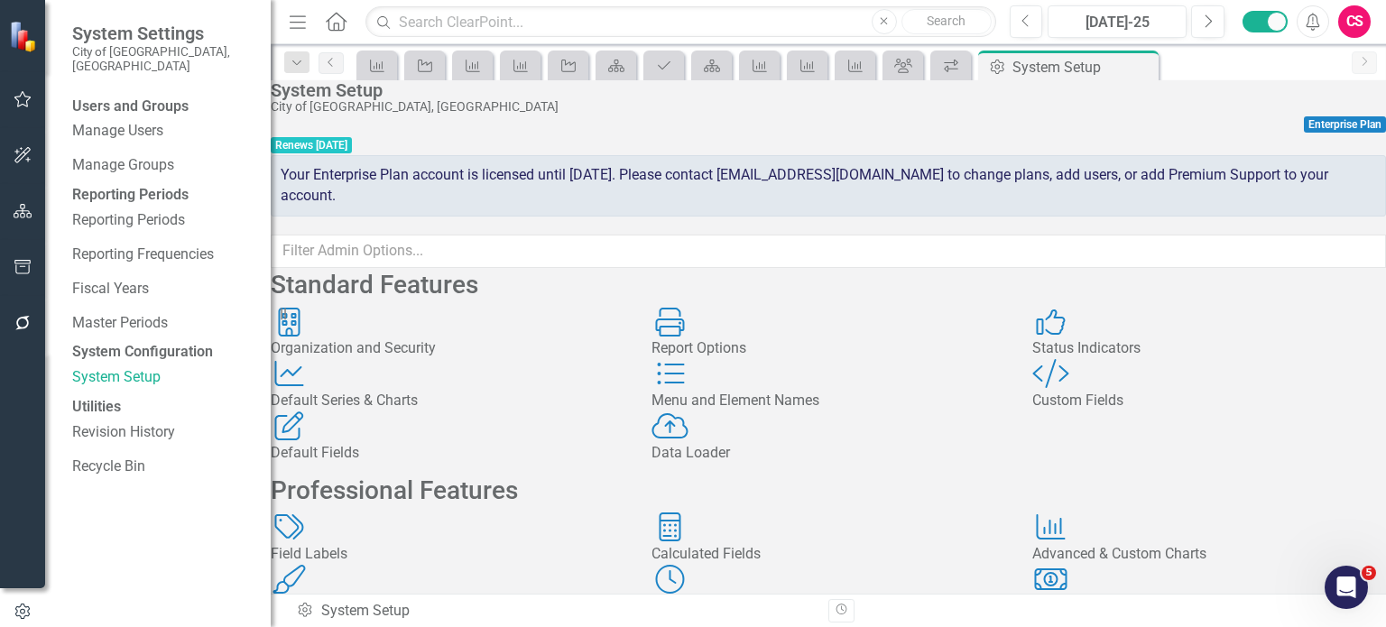
click at [782, 355] on div "Report Options Report Options" at bounding box center [828, 334] width 354 height 52
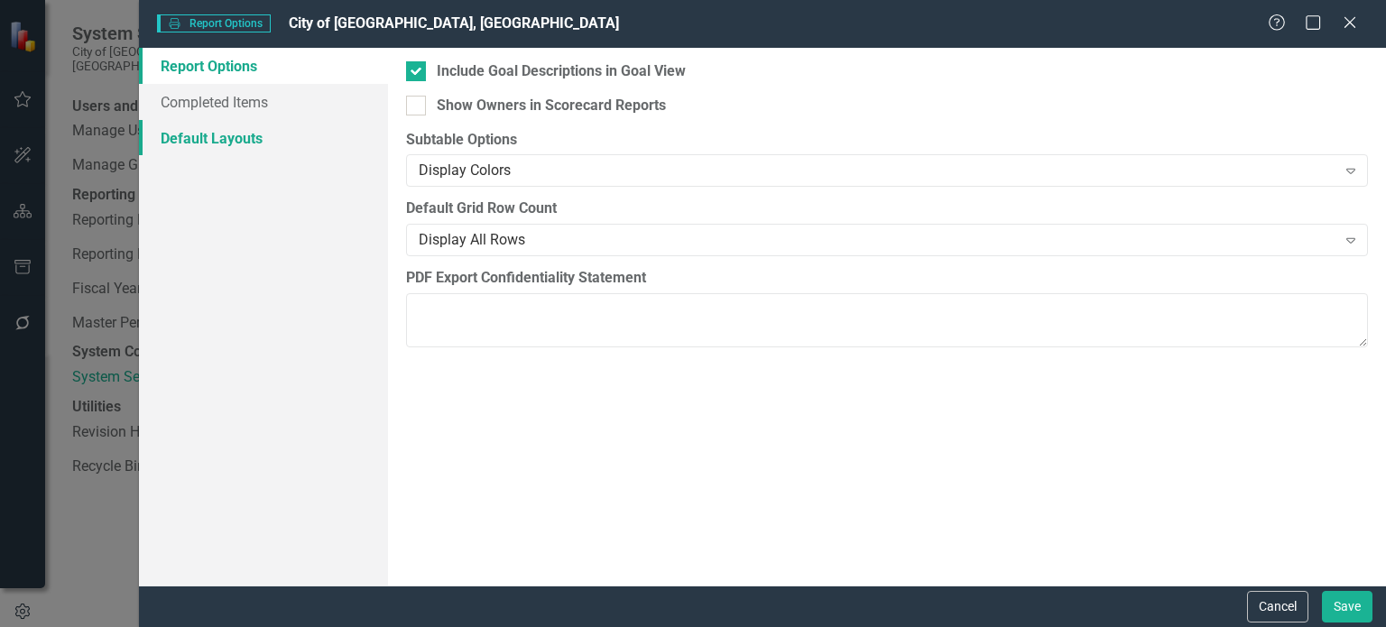
click at [263, 140] on link "Default Layouts" at bounding box center [263, 138] width 249 height 36
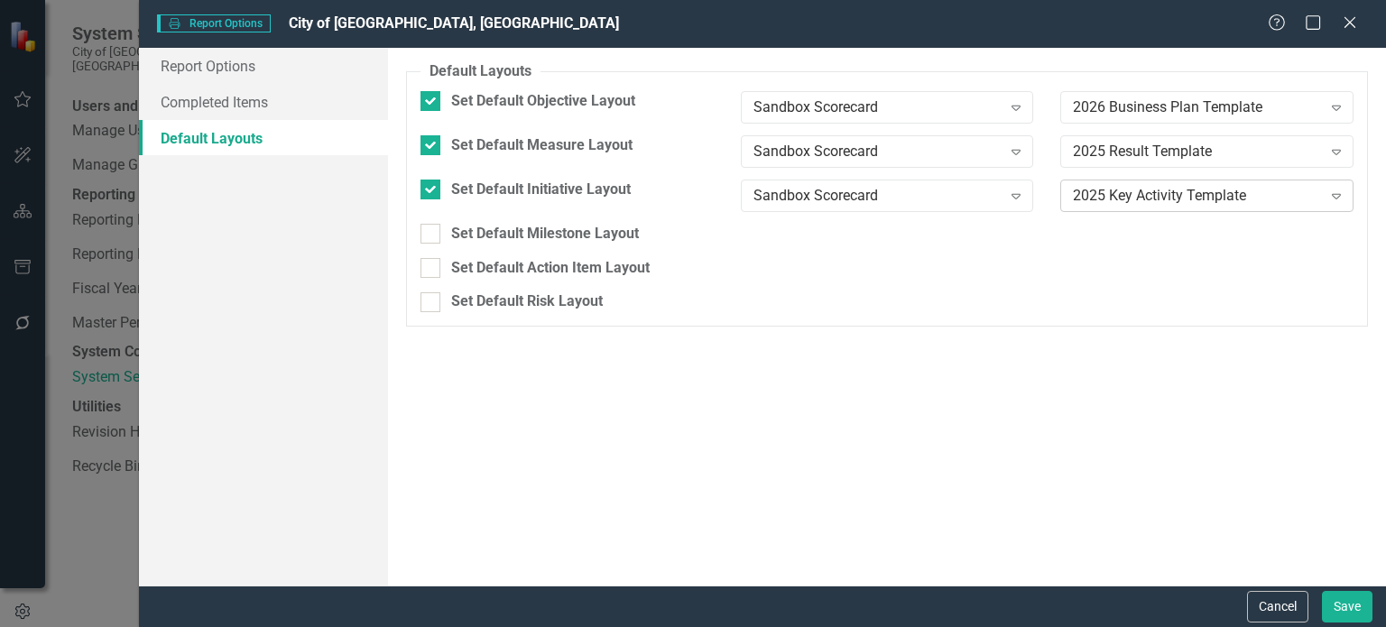
click at [1111, 204] on div "2025 Key Activity Template" at bounding box center [1197, 195] width 248 height 21
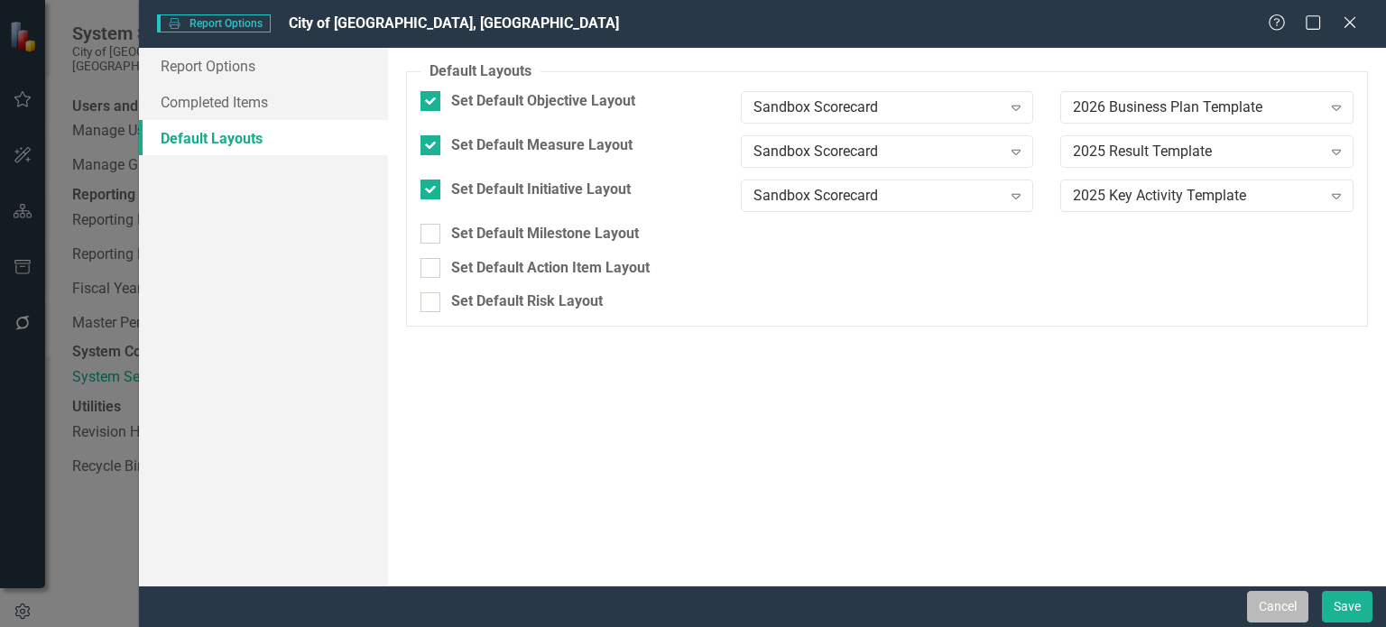
click at [1277, 602] on button "Cancel" at bounding box center [1277, 607] width 61 height 32
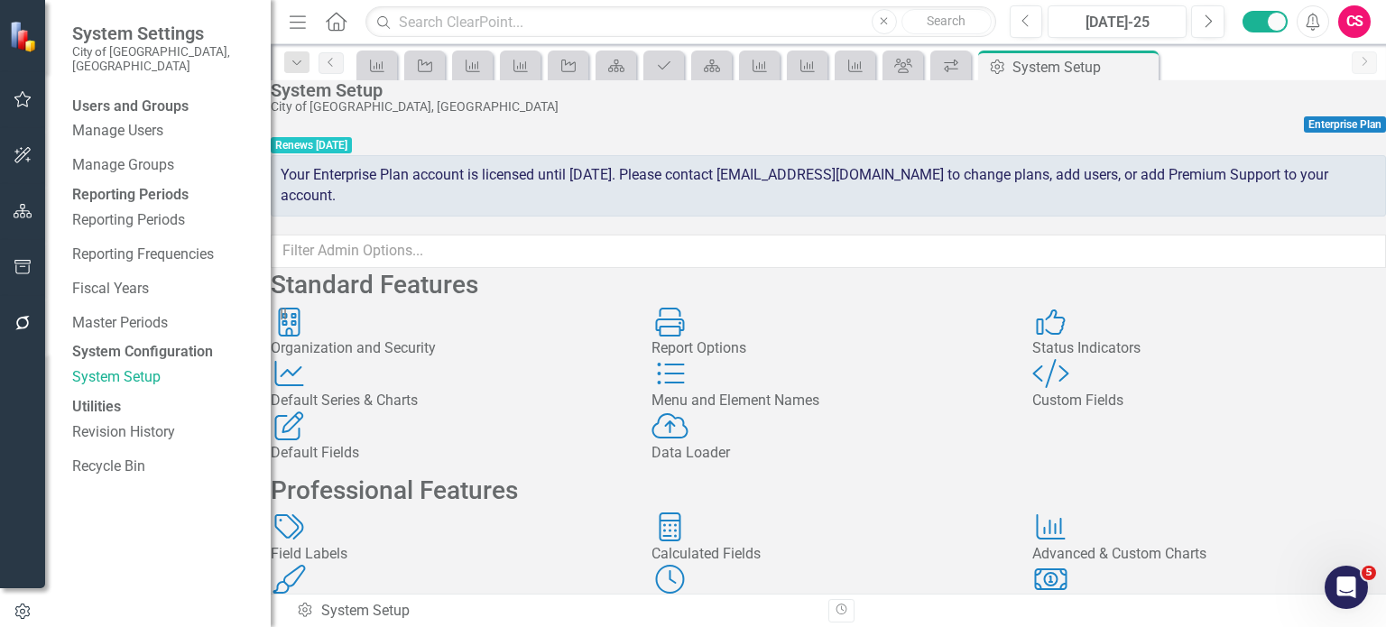
click at [22, 207] on icon "button" at bounding box center [23, 211] width 19 height 14
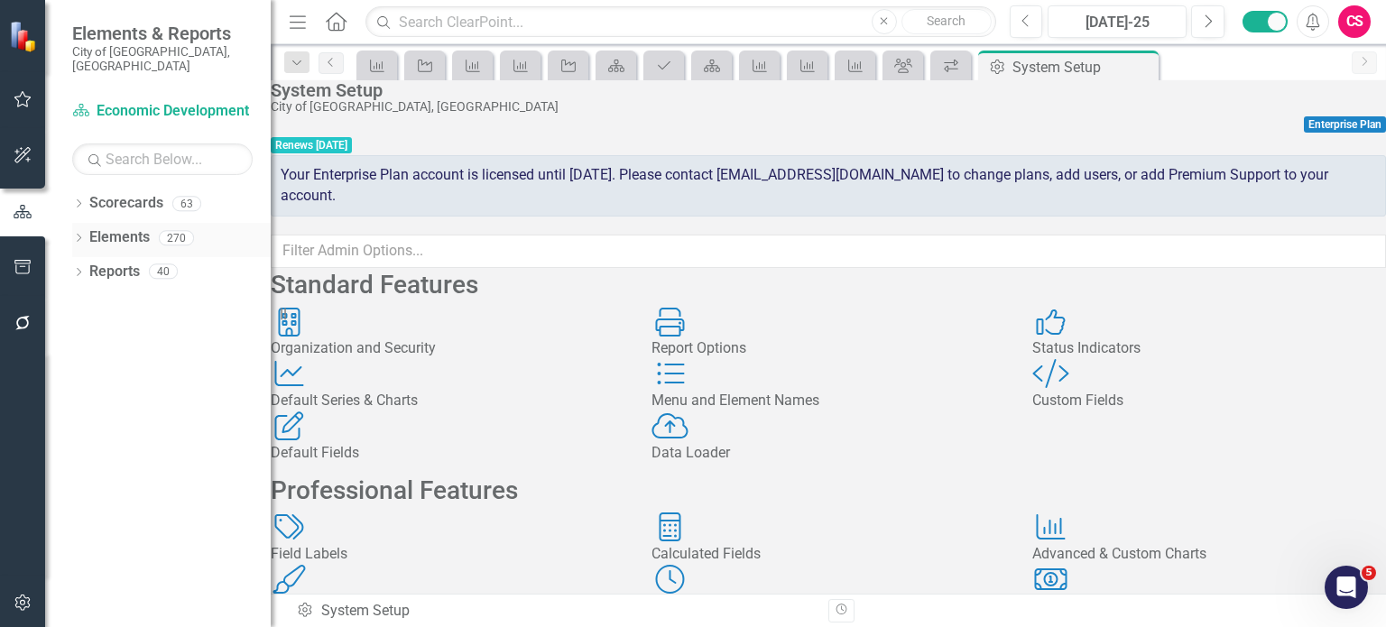
click at [77, 235] on icon "Dropdown" at bounding box center [78, 240] width 13 height 10
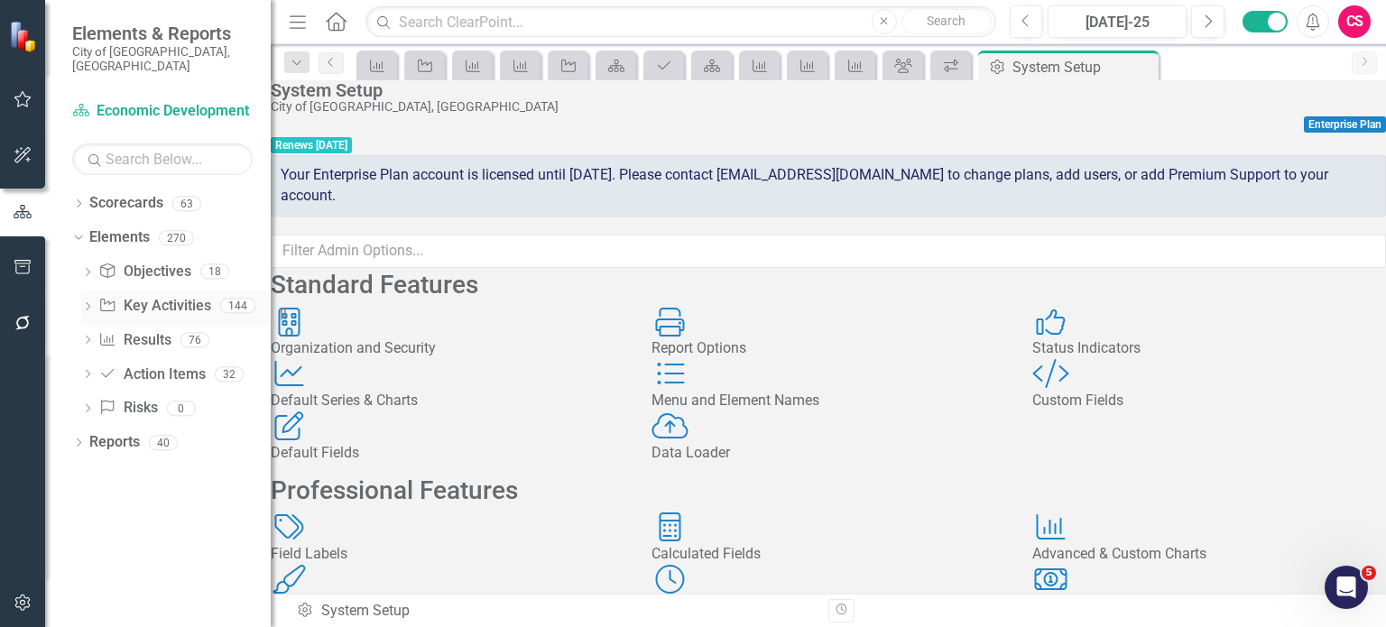
click at [155, 296] on link "Key Activity Key Activities" at bounding box center [154, 306] width 112 height 21
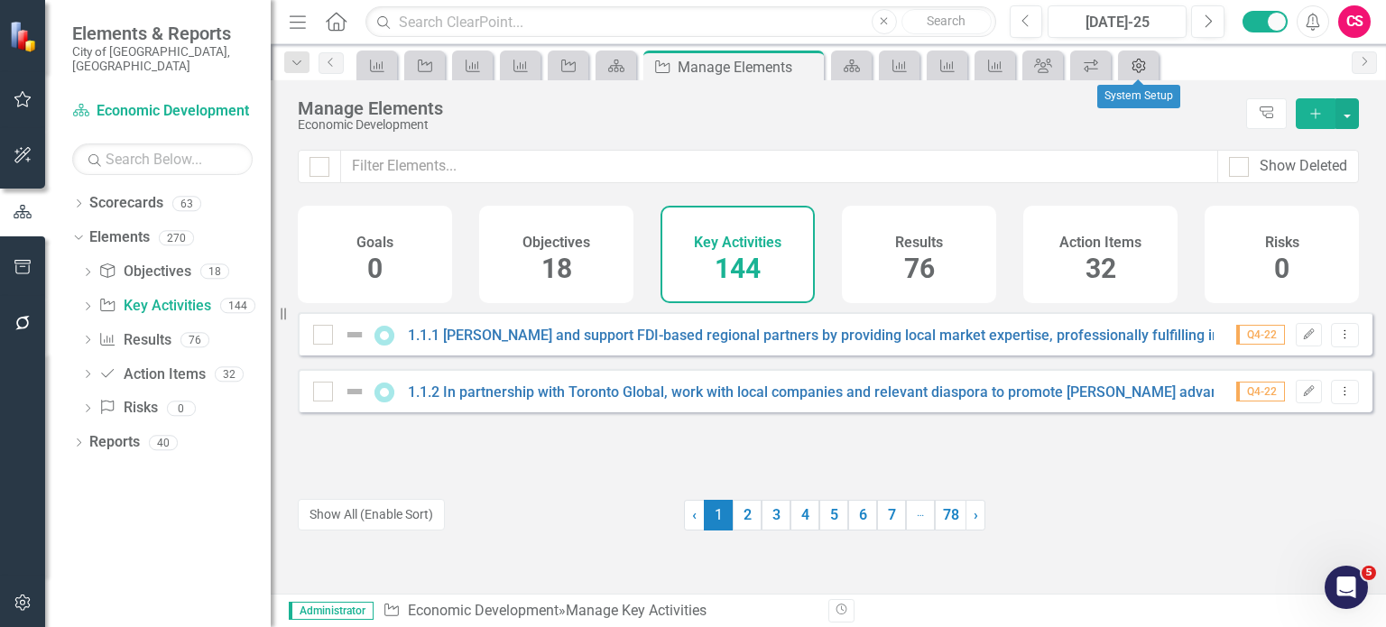
click at [1129, 68] on icon "Admin Options" at bounding box center [1138, 66] width 18 height 14
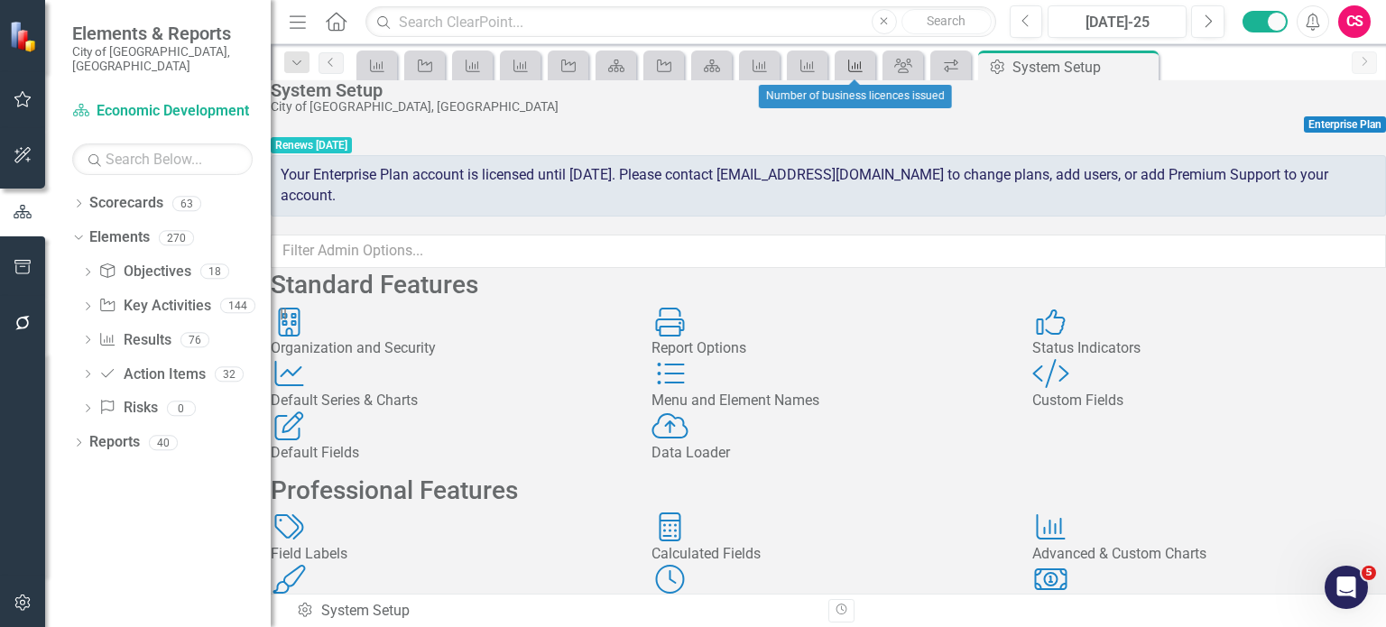
click at [867, 65] on link "Result" at bounding box center [855, 65] width 32 height 23
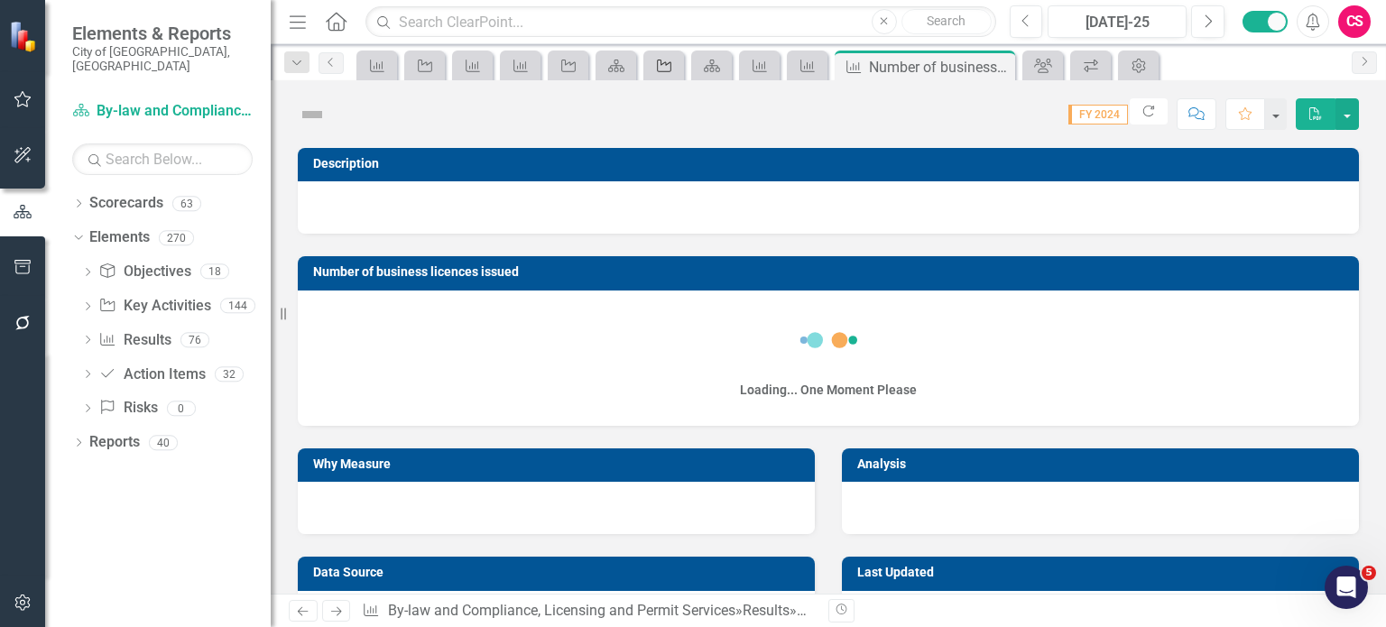
click at [672, 59] on icon "Key Activity" at bounding box center [664, 66] width 18 height 14
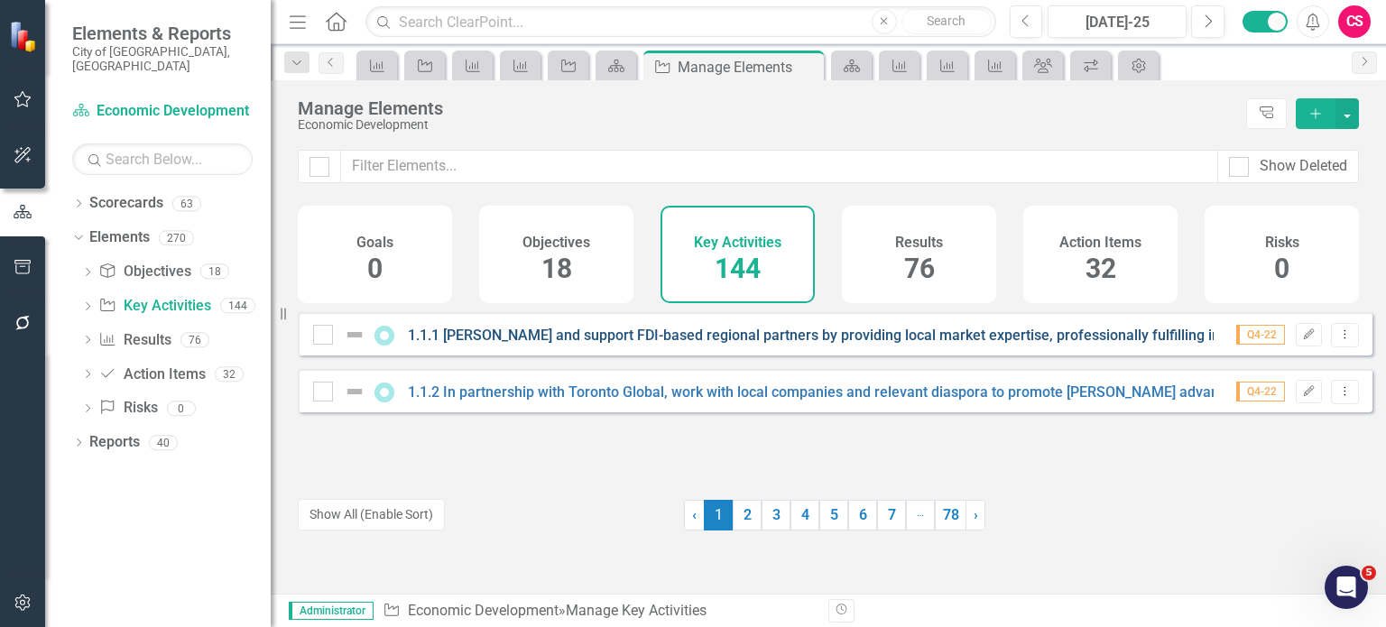
click at [541, 344] on link "1.1.1 [PERSON_NAME] and support FDI-based regional partners by providing local …" at bounding box center [1098, 335] width 1380 height 17
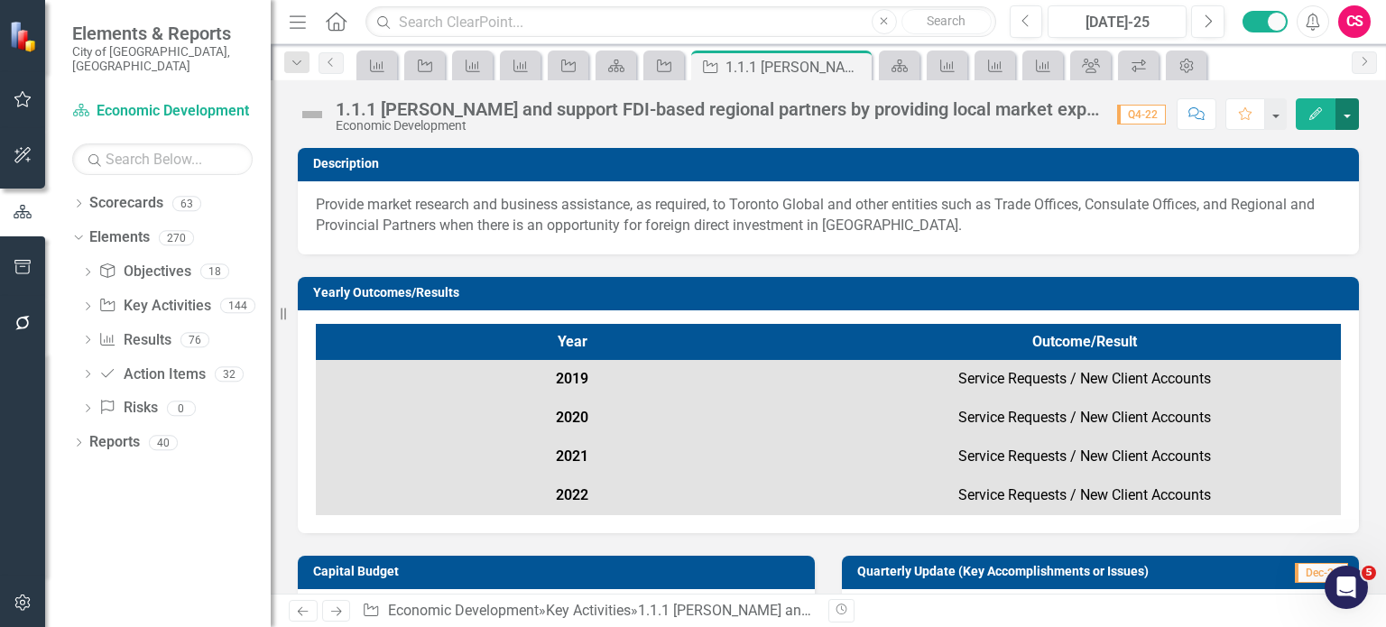
click at [1346, 115] on button "button" at bounding box center [1346, 114] width 23 height 32
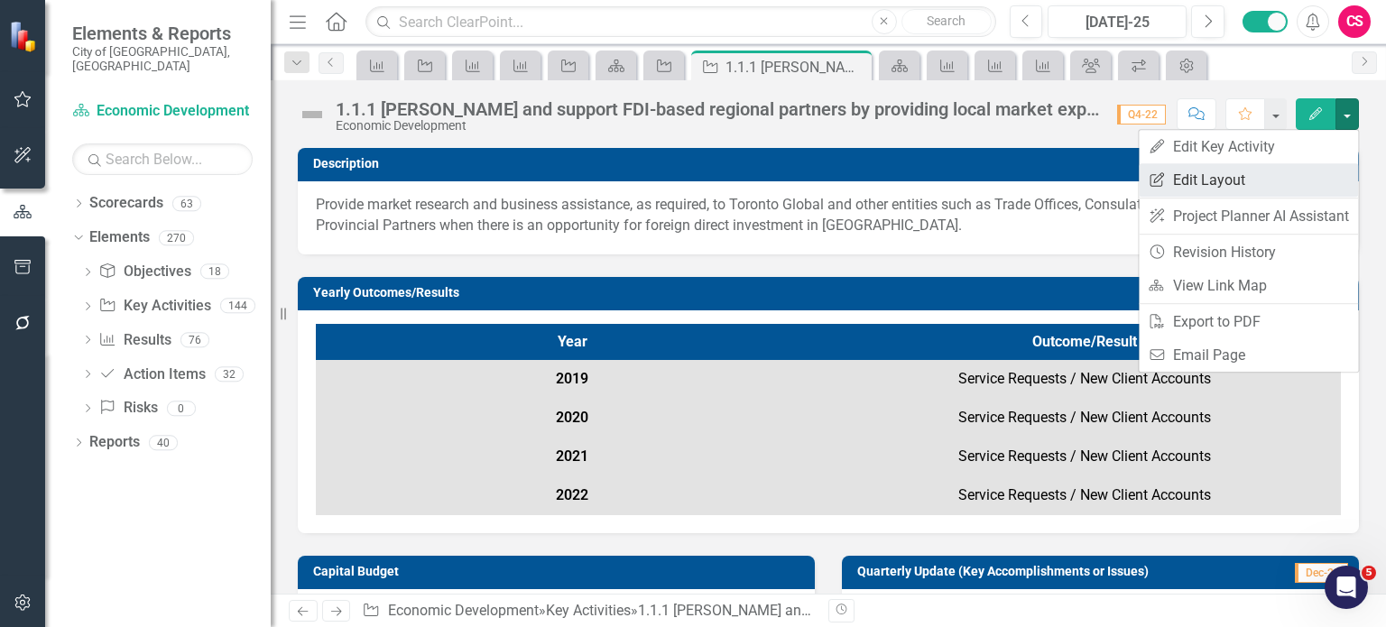
click at [1276, 180] on link "Edit Report Edit Layout" at bounding box center [1247, 179] width 219 height 33
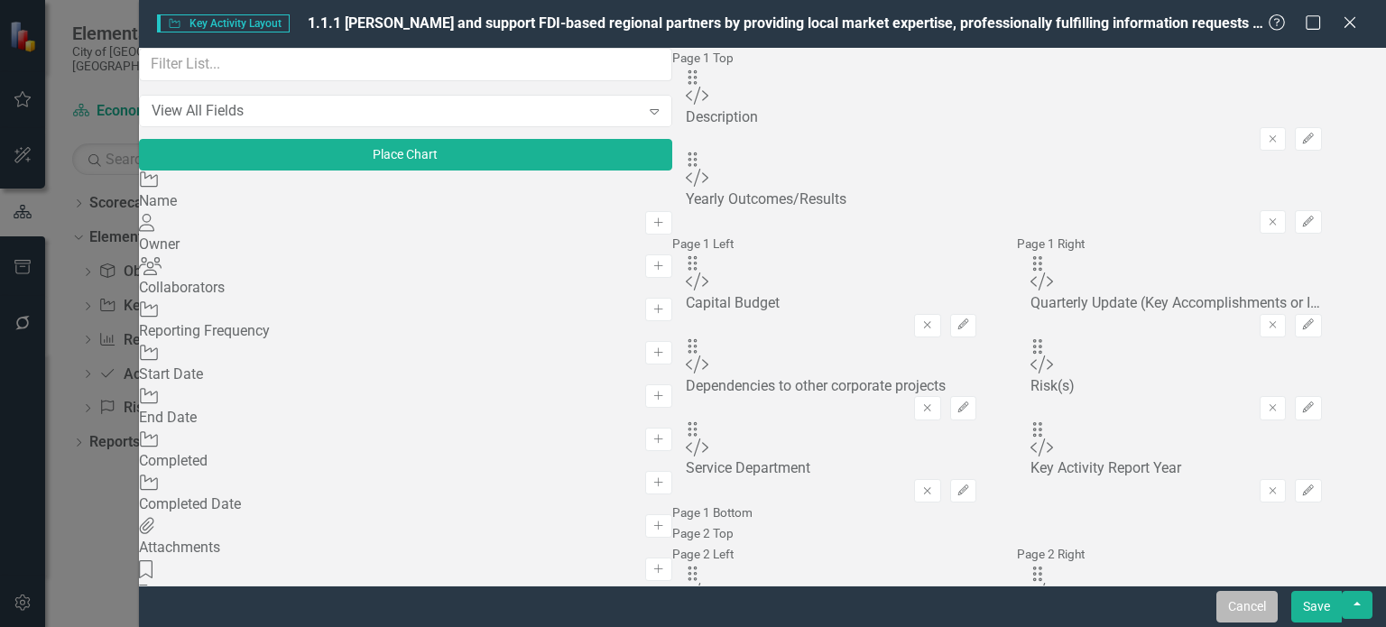
click at [1252, 602] on button "Cancel" at bounding box center [1246, 607] width 61 height 32
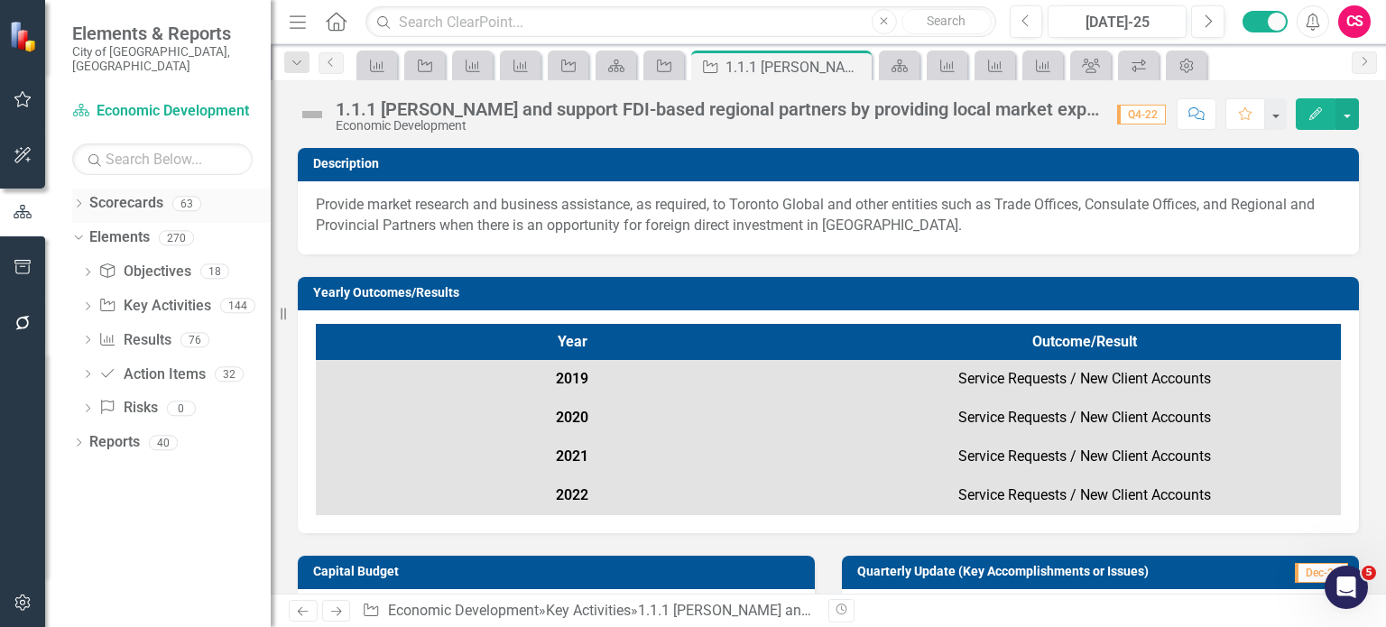
click at [72, 200] on icon "Dropdown" at bounding box center [78, 205] width 13 height 10
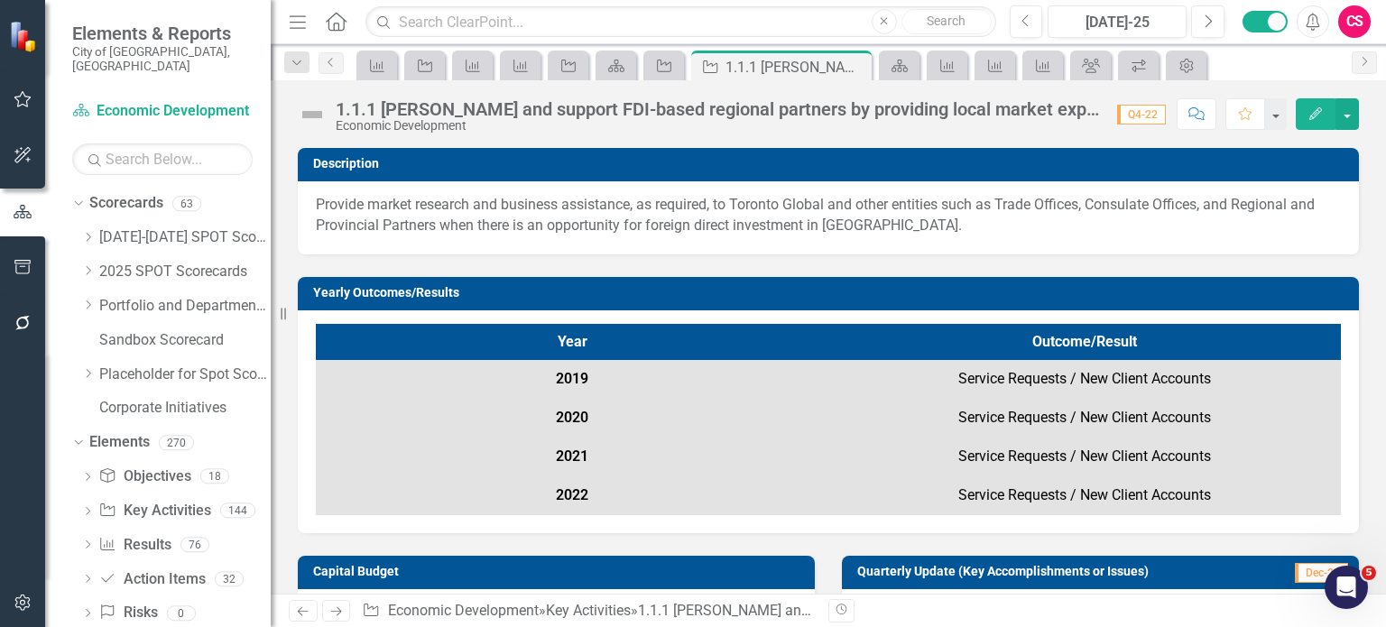
click at [1310, 115] on icon "Edit" at bounding box center [1315, 113] width 16 height 13
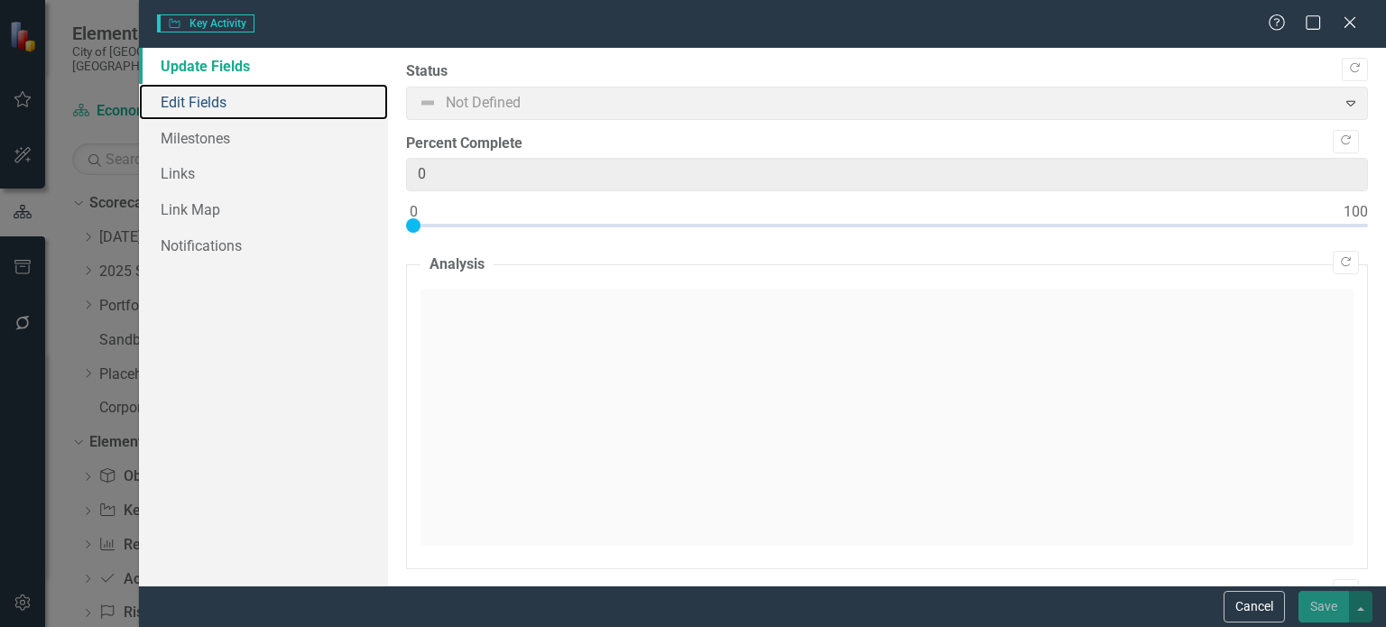
click at [282, 97] on link "Edit Fields" at bounding box center [263, 102] width 249 height 36
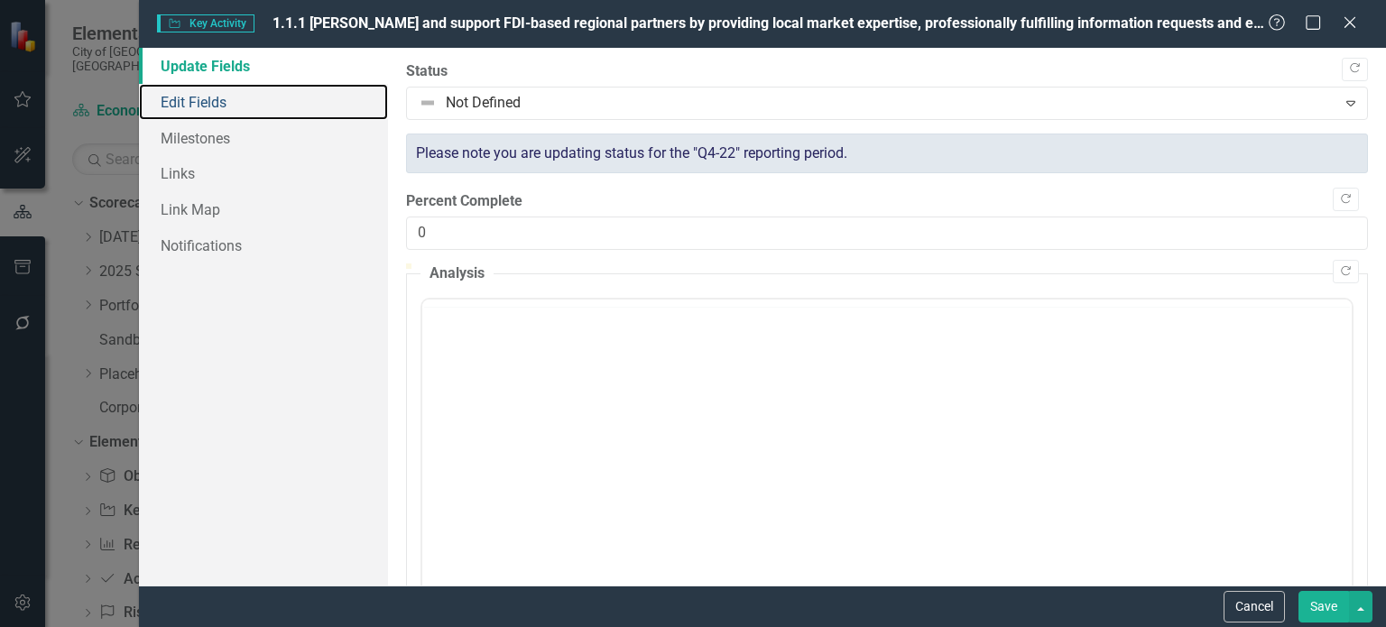
click at [282, 97] on link "Edit Fields" at bounding box center [263, 102] width 249 height 36
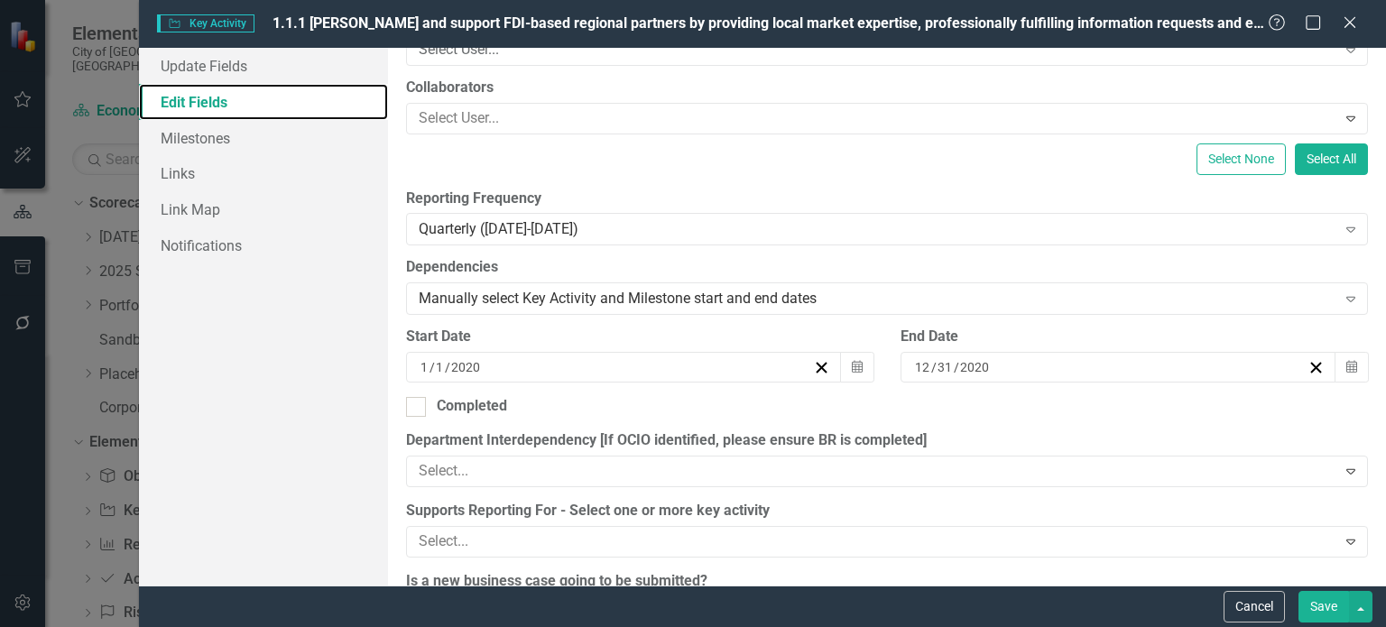
scroll to position [301, 0]
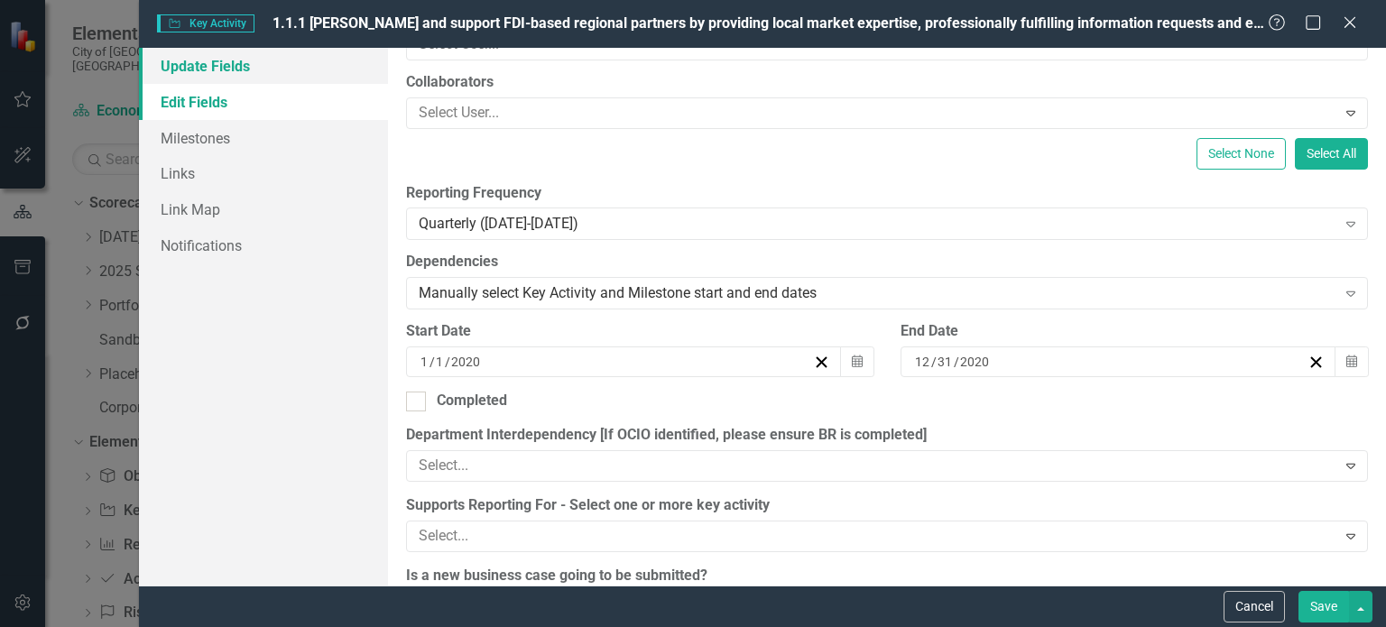
click at [296, 67] on link "Update Fields" at bounding box center [263, 66] width 249 height 36
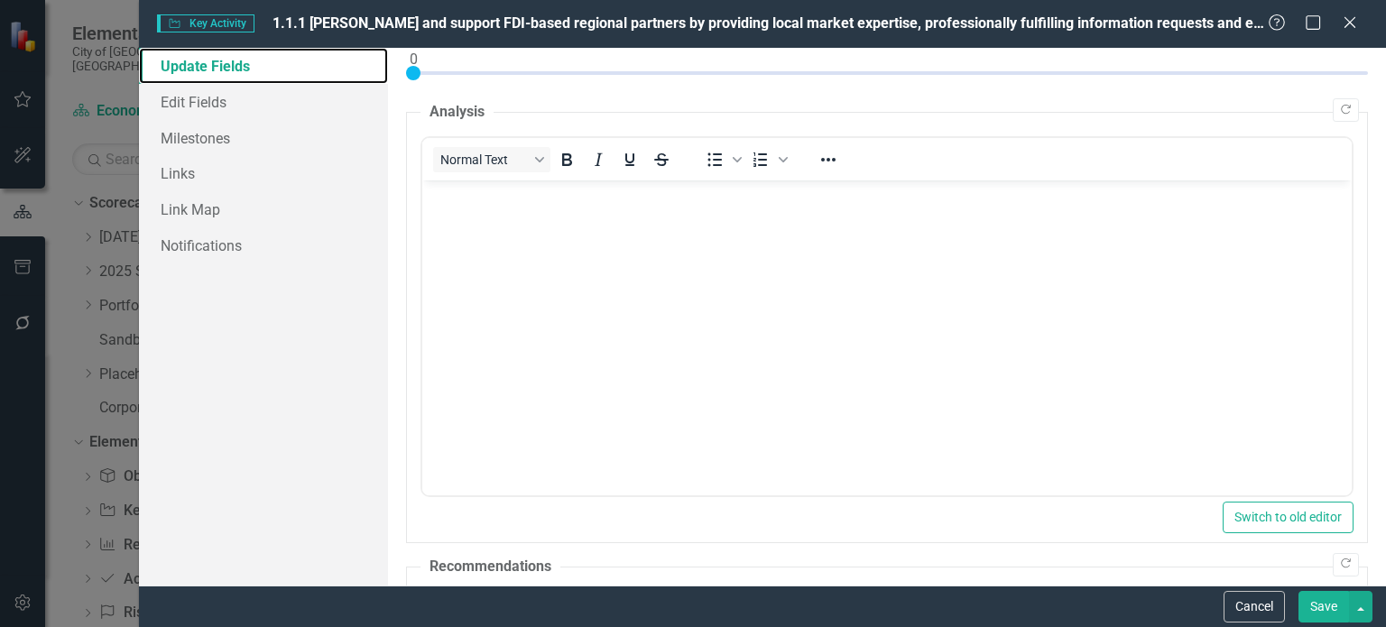
scroll to position [0, 0]
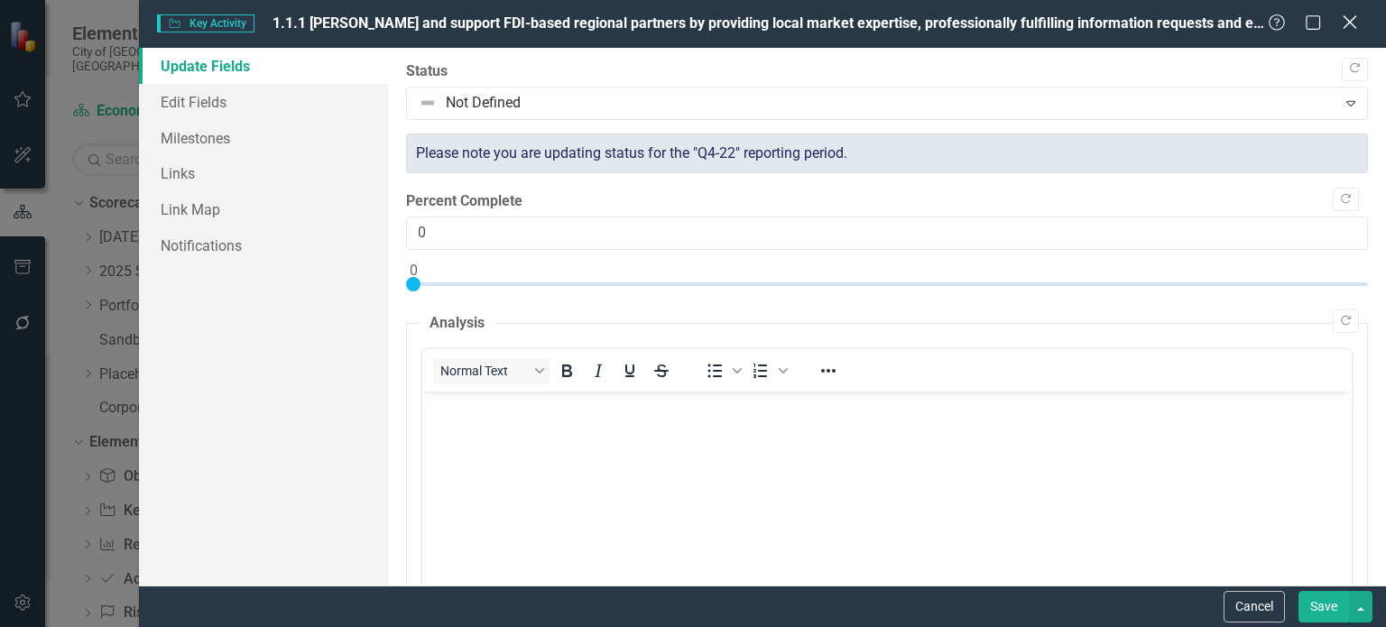
click at [1351, 24] on icon "Close" at bounding box center [1349, 22] width 23 height 17
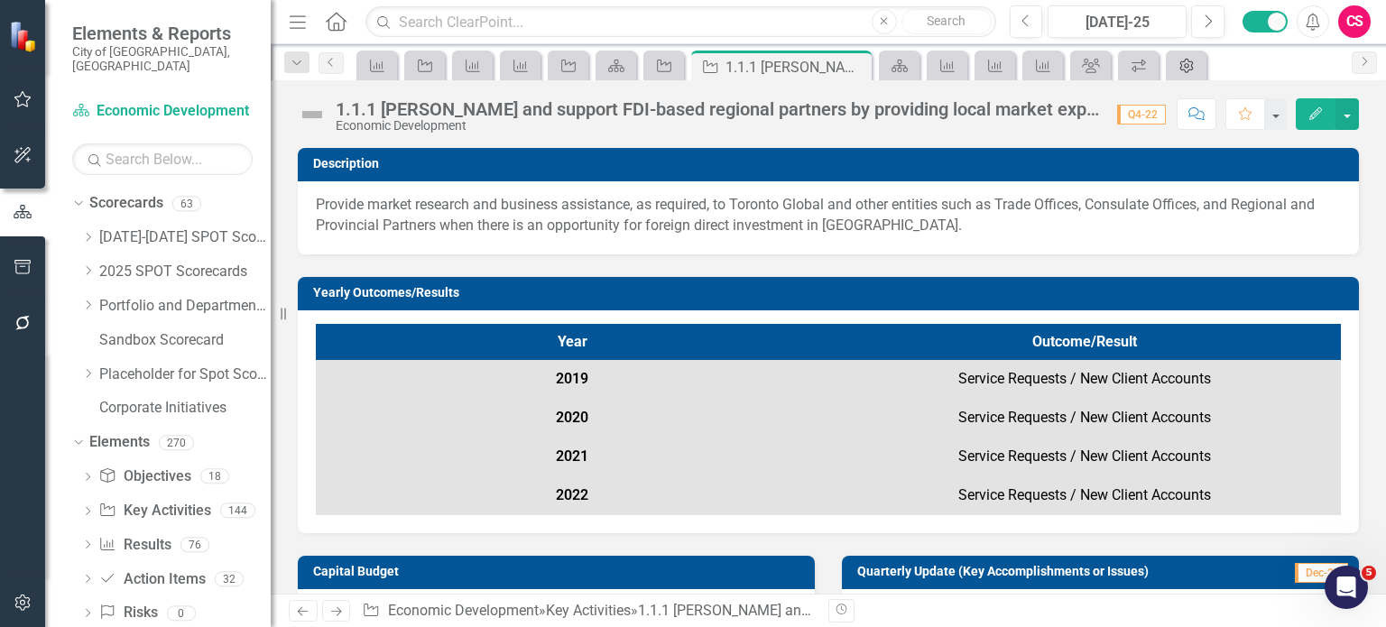
click at [1186, 63] on icon at bounding box center [1187, 66] width 14 height 14
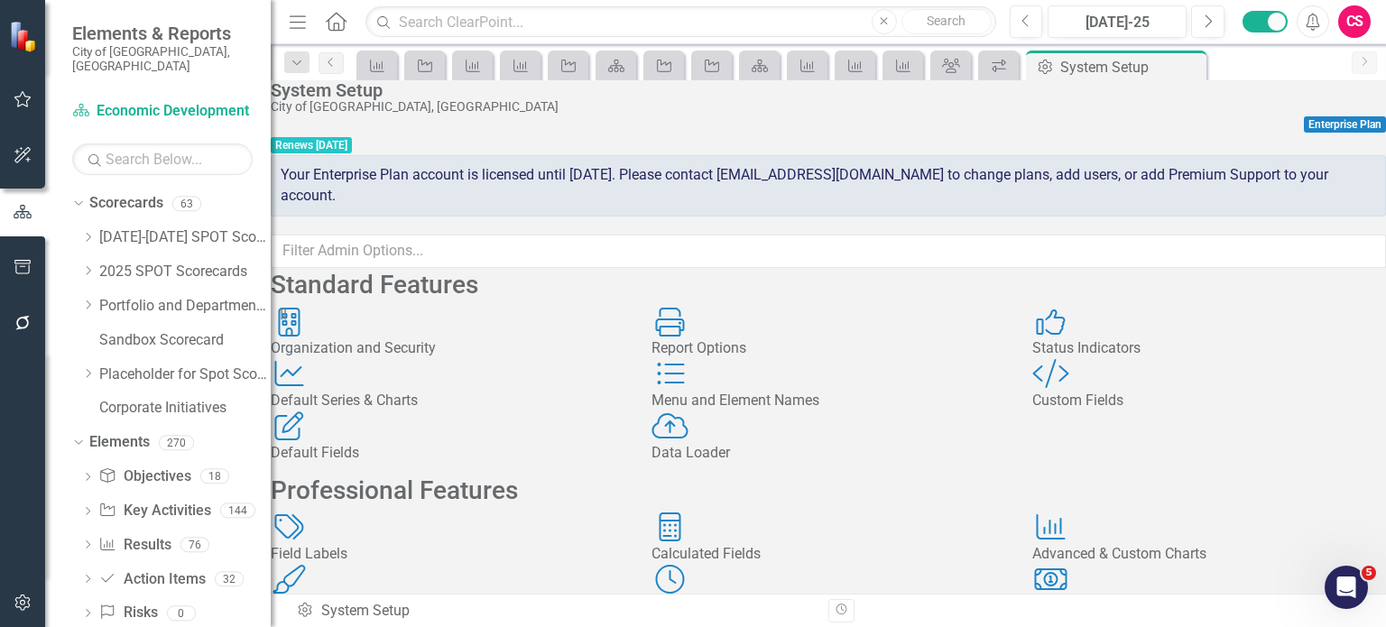
click at [1158, 411] on div "Custom Style Custom Fields" at bounding box center [1209, 385] width 354 height 52
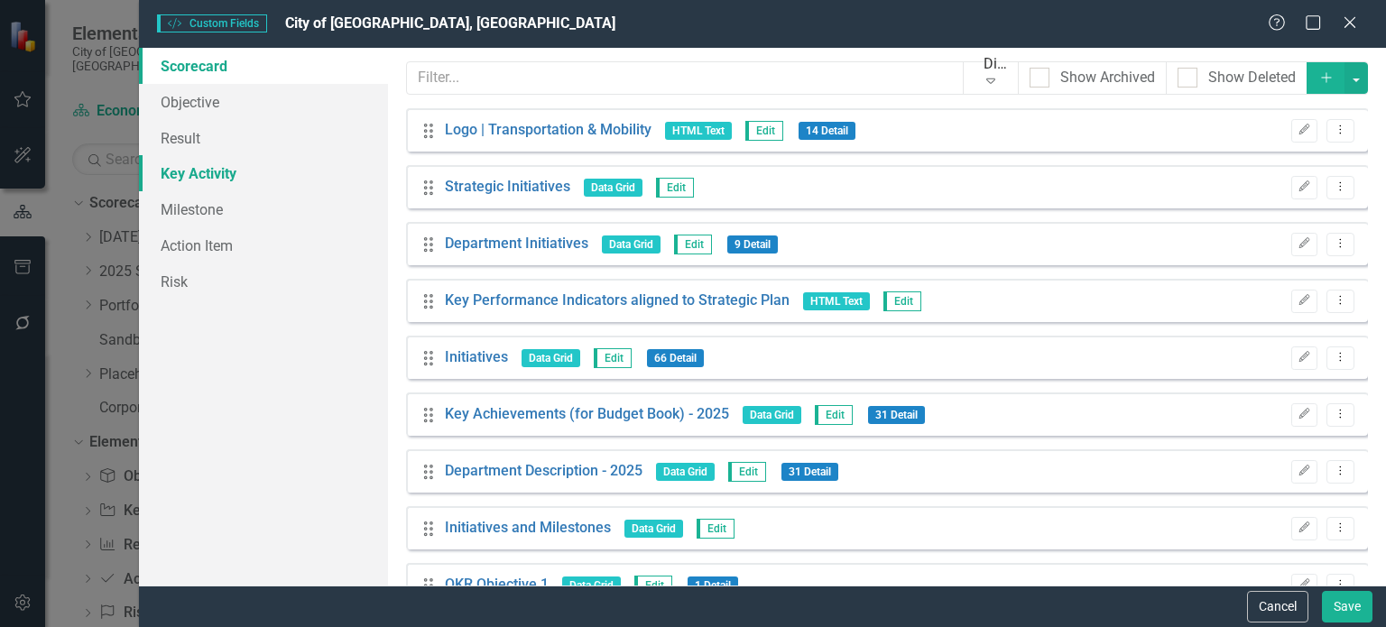
click at [236, 171] on link "Key Activity" at bounding box center [263, 173] width 249 height 36
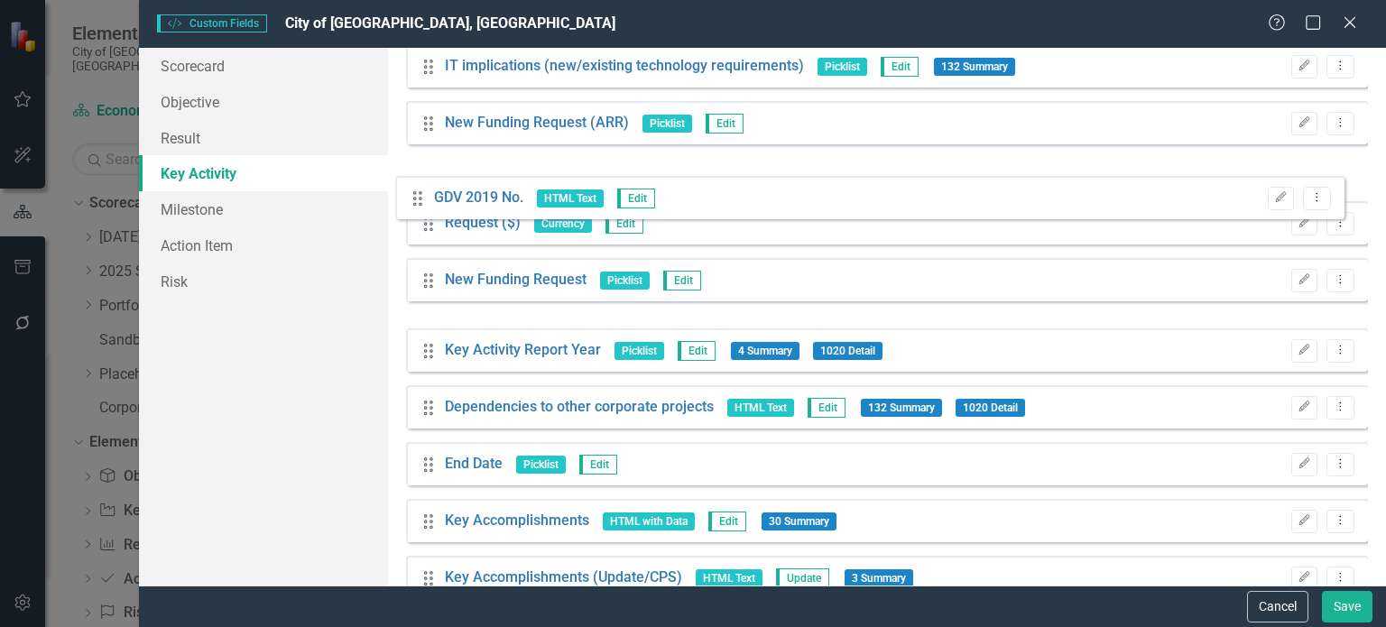
scroll to position [1496, 0]
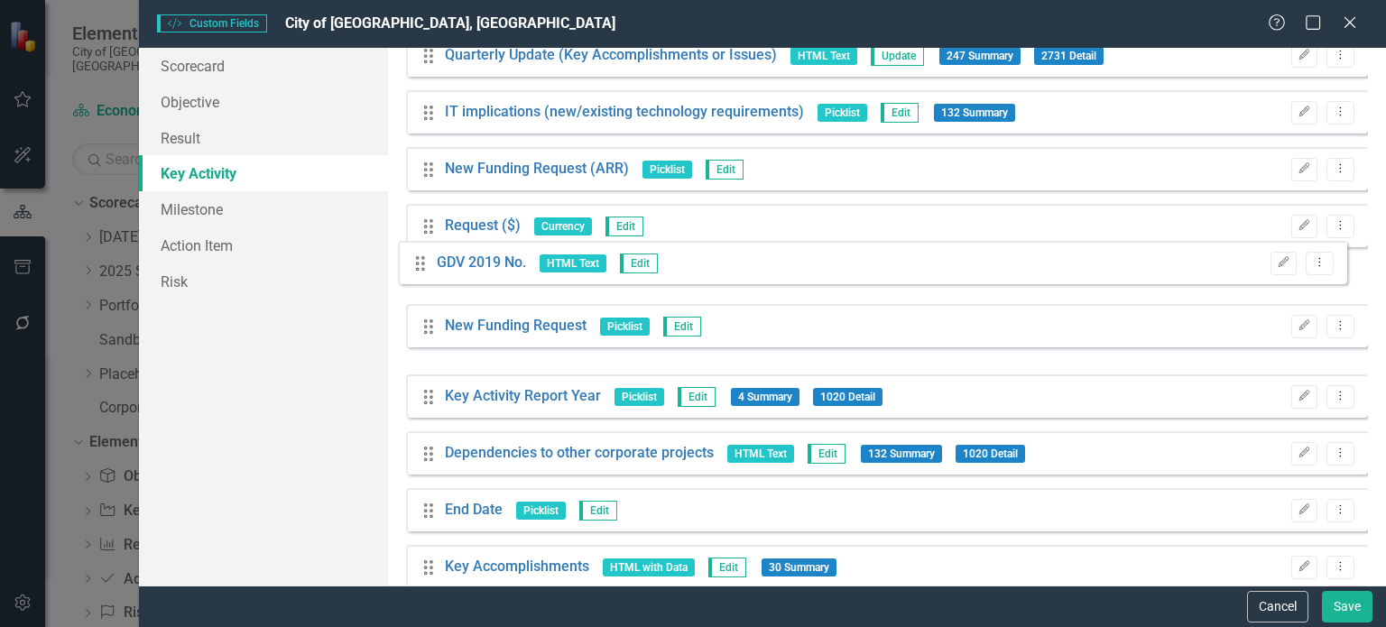
drag, startPoint x: 429, startPoint y: 307, endPoint x: 421, endPoint y: 263, distance: 44.1
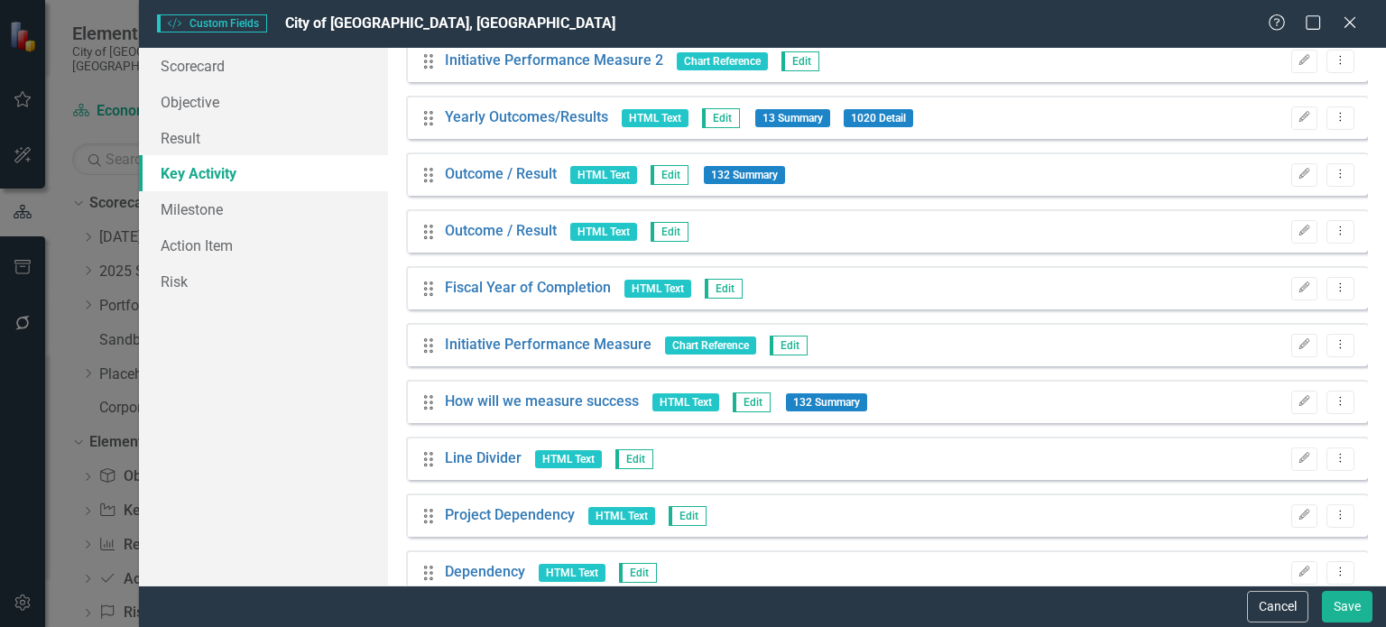
scroll to position [2800, 0]
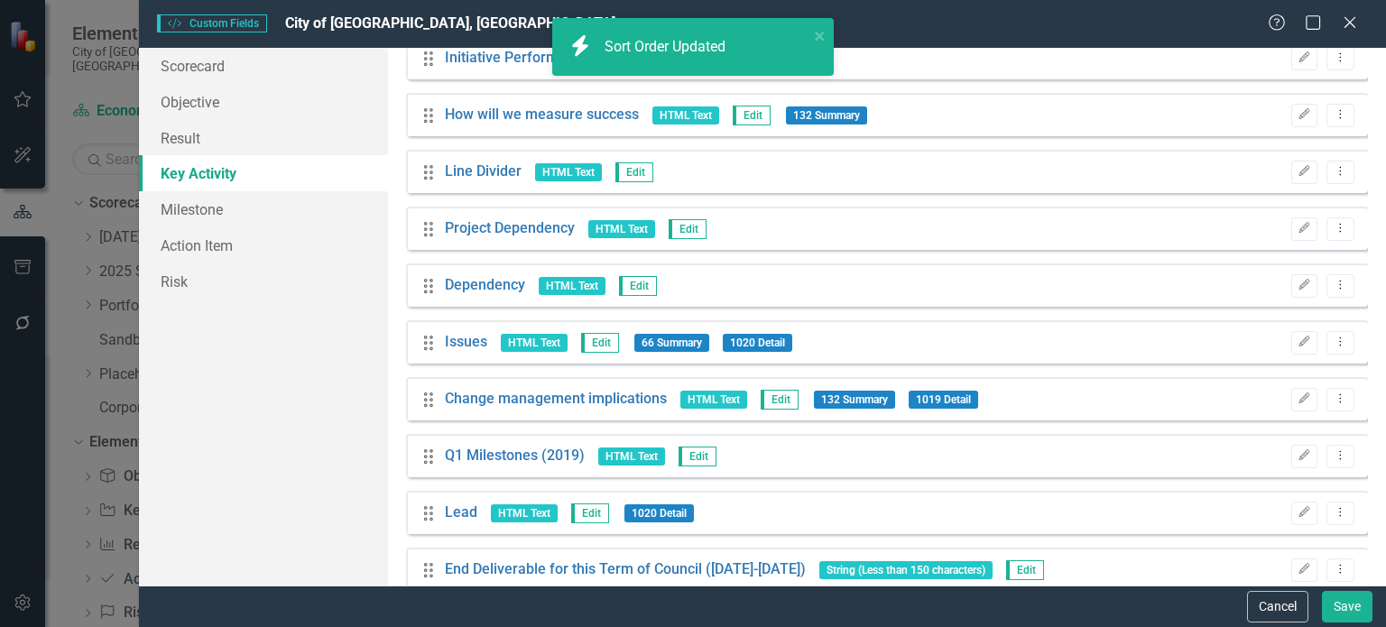
scroll to position [2045, 0]
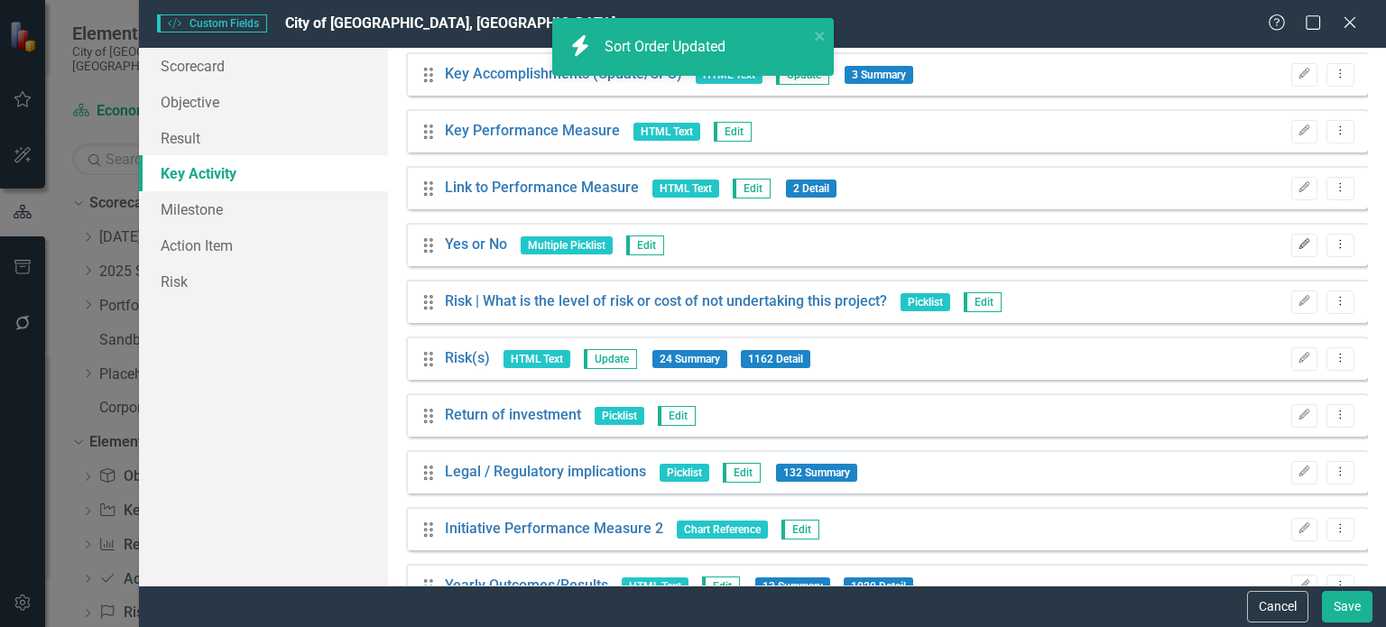
click at [1297, 248] on icon "Edit" at bounding box center [1304, 244] width 14 height 11
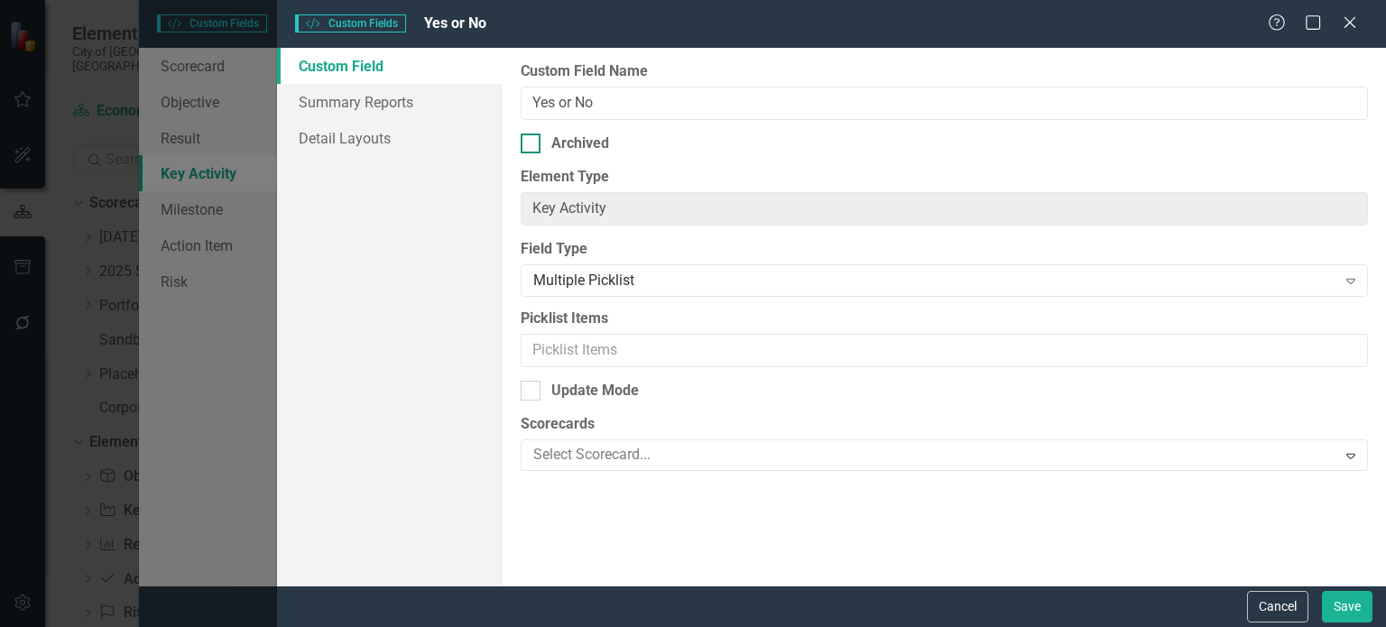
click at [530, 144] on div at bounding box center [531, 144] width 20 height 20
click at [530, 144] on input "Archived" at bounding box center [527, 140] width 12 height 12
checkbox input "true"
click at [1348, 32] on div "Close" at bounding box center [1349, 24] width 23 height 24
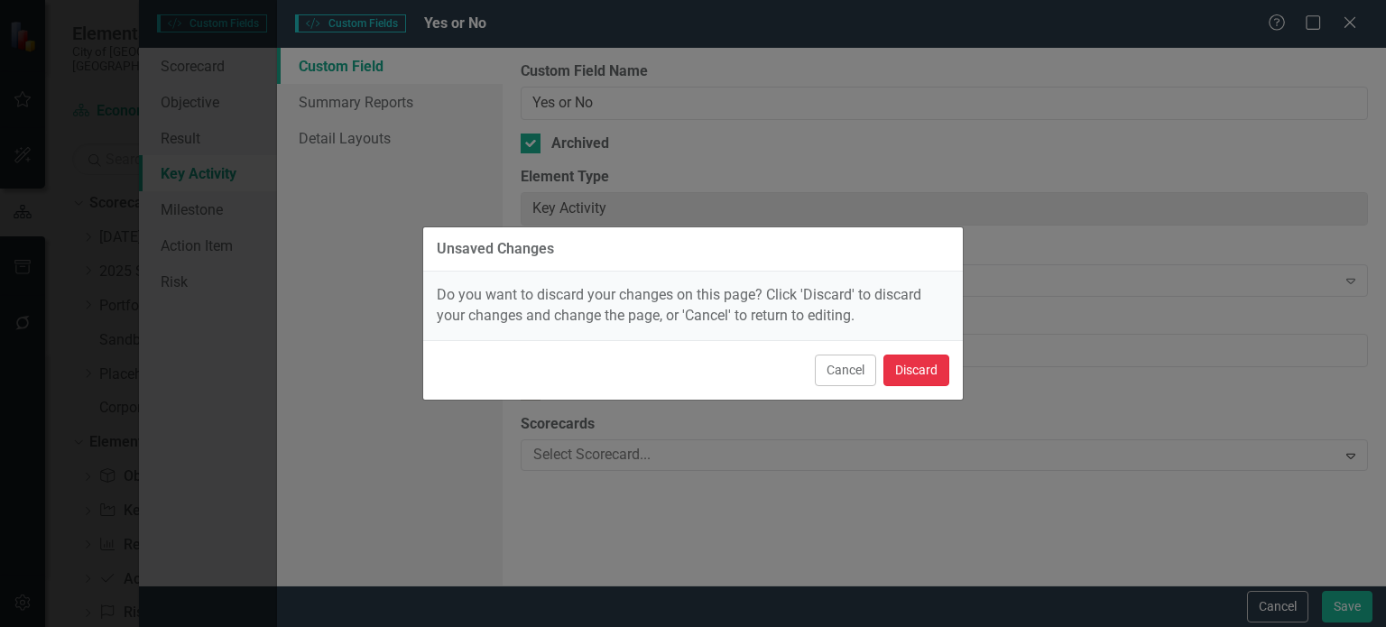
click at [924, 378] on button "Discard" at bounding box center [916, 371] width 66 height 32
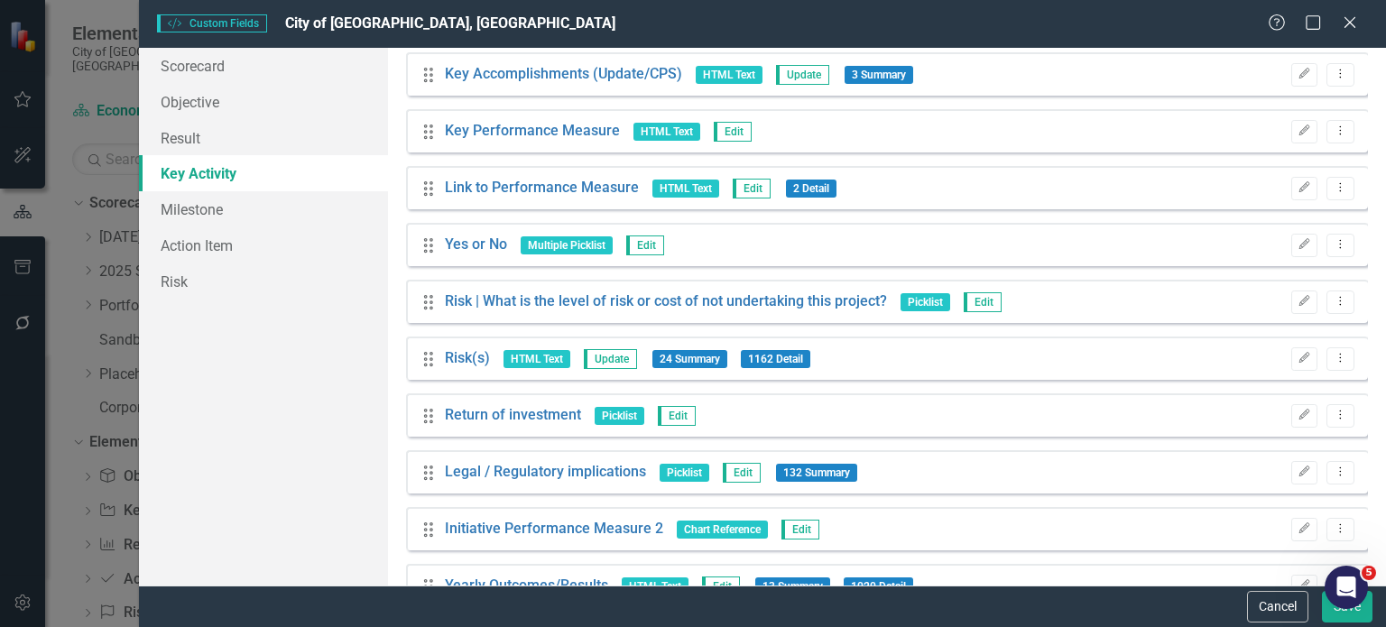
scroll to position [1341, 0]
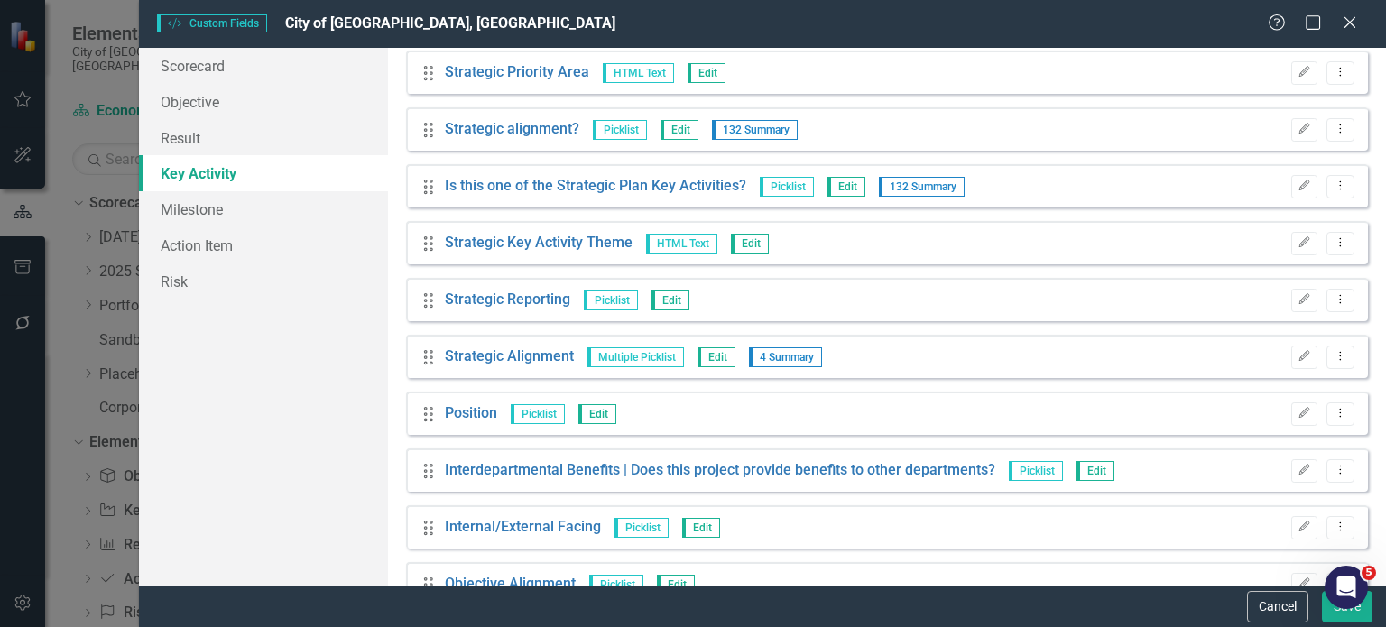
scroll to position [599, 0]
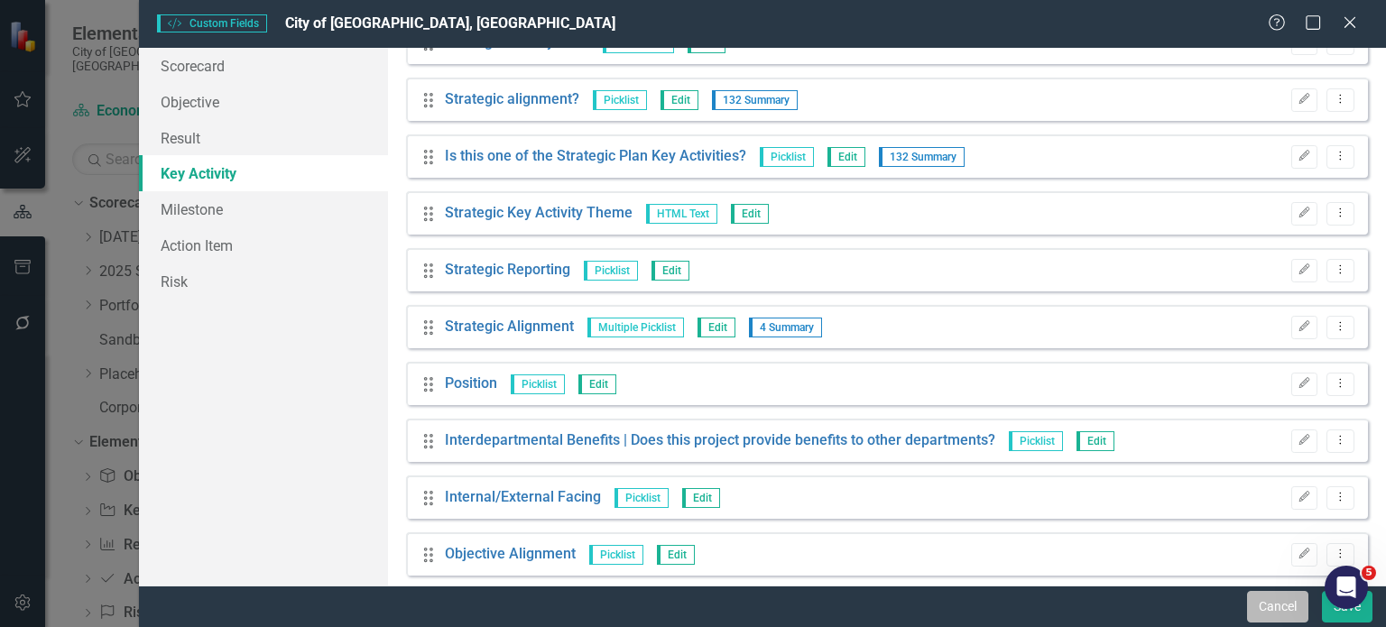
click at [1273, 613] on button "Cancel" at bounding box center [1277, 607] width 61 height 32
click at [1265, 613] on button "Cancel" at bounding box center [1277, 607] width 61 height 32
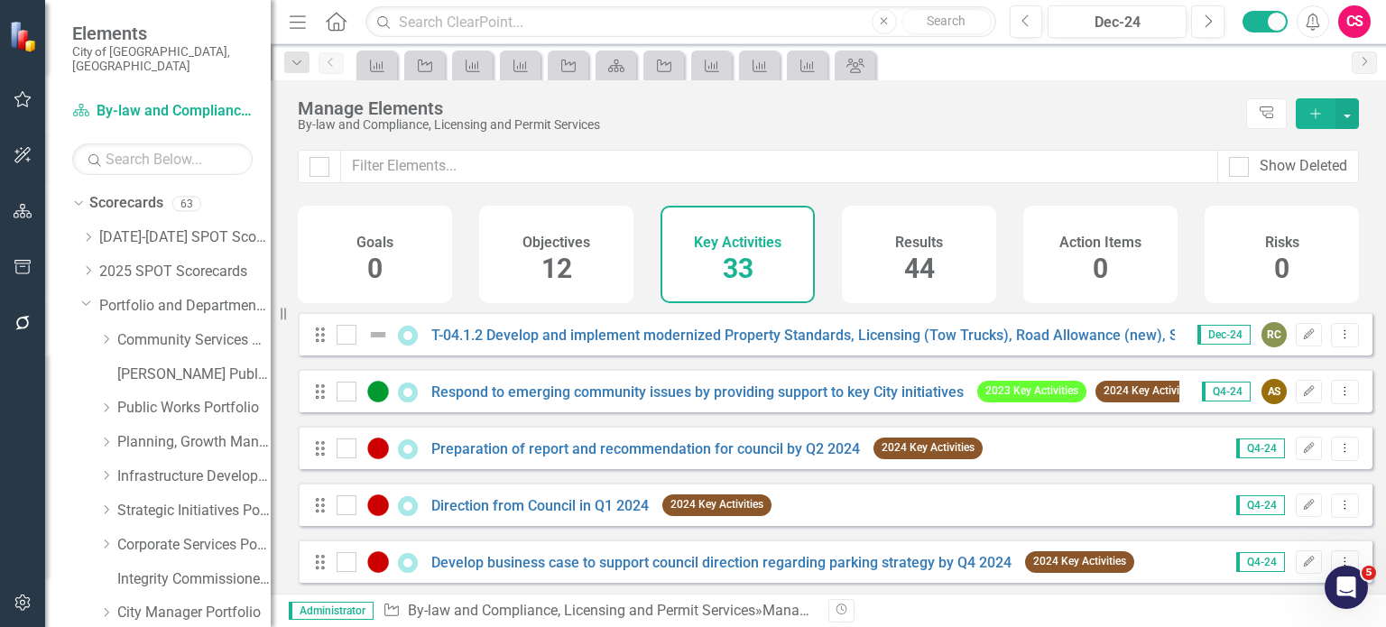
scroll to position [567, 0]
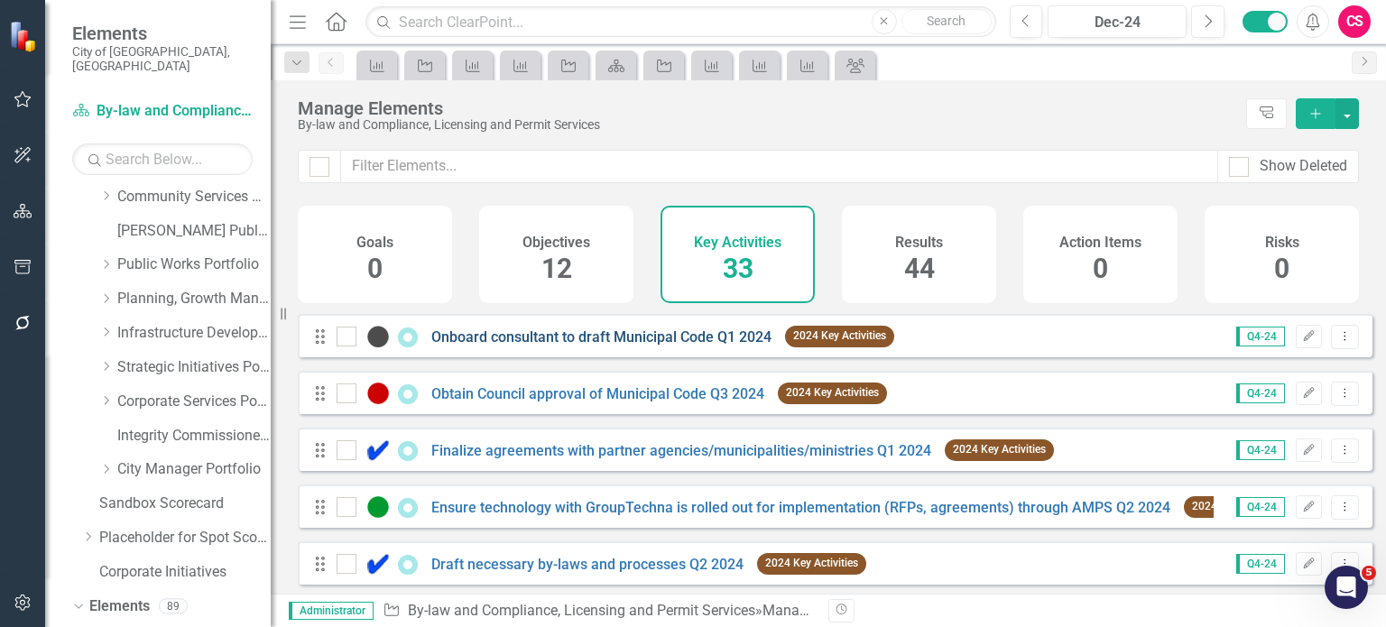
click at [571, 346] on link "Onboard consultant to draft Municipal Code Q1 2024" at bounding box center [601, 336] width 340 height 17
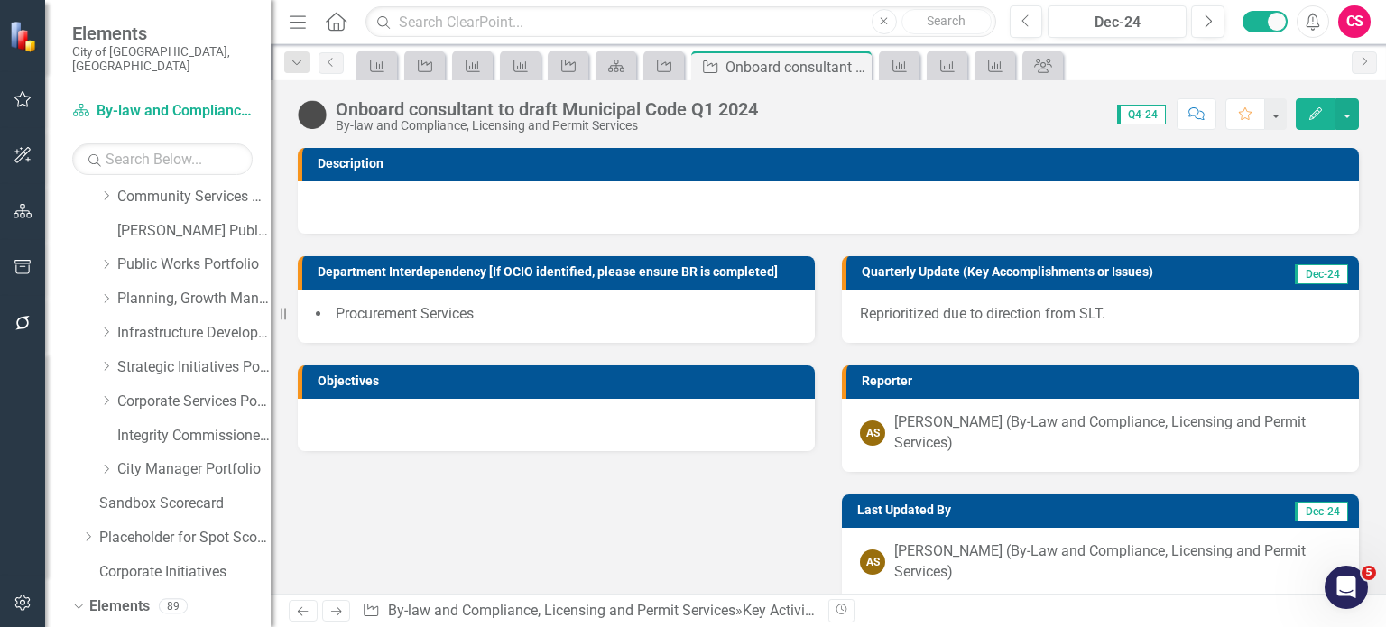
click at [1321, 111] on icon "button" at bounding box center [1315, 113] width 13 height 13
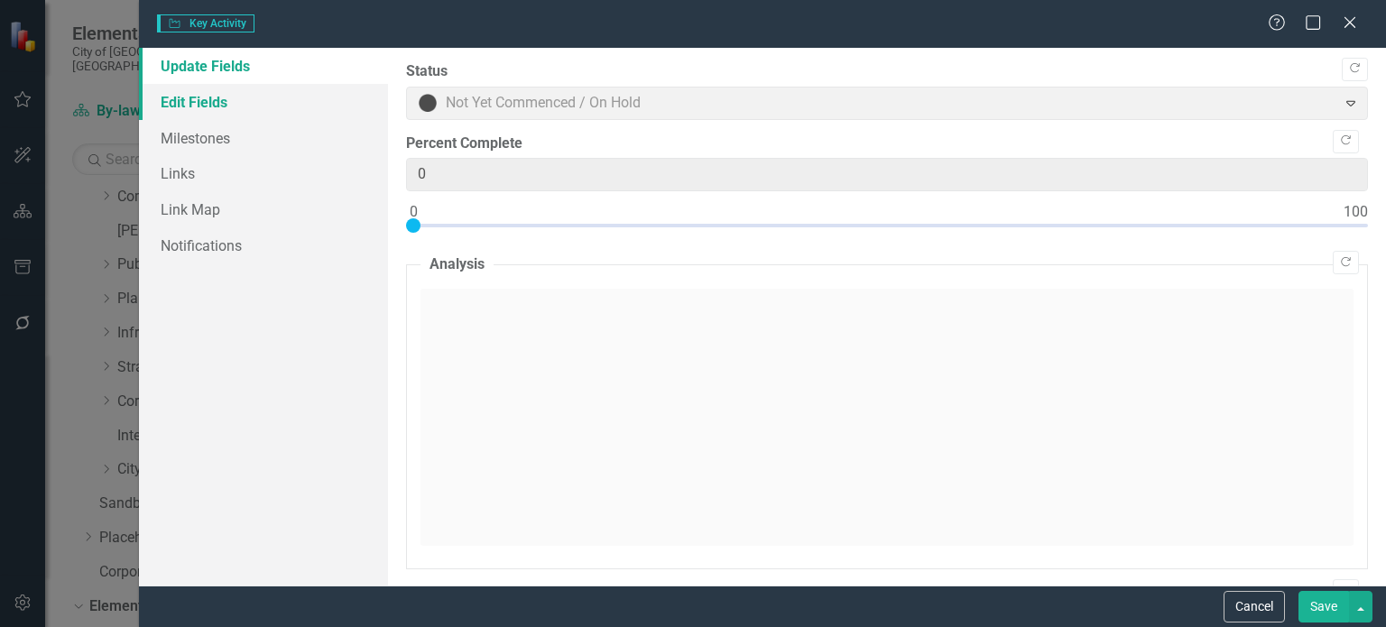
type input "0"
click at [238, 129] on link "Milestones" at bounding box center [263, 138] width 249 height 36
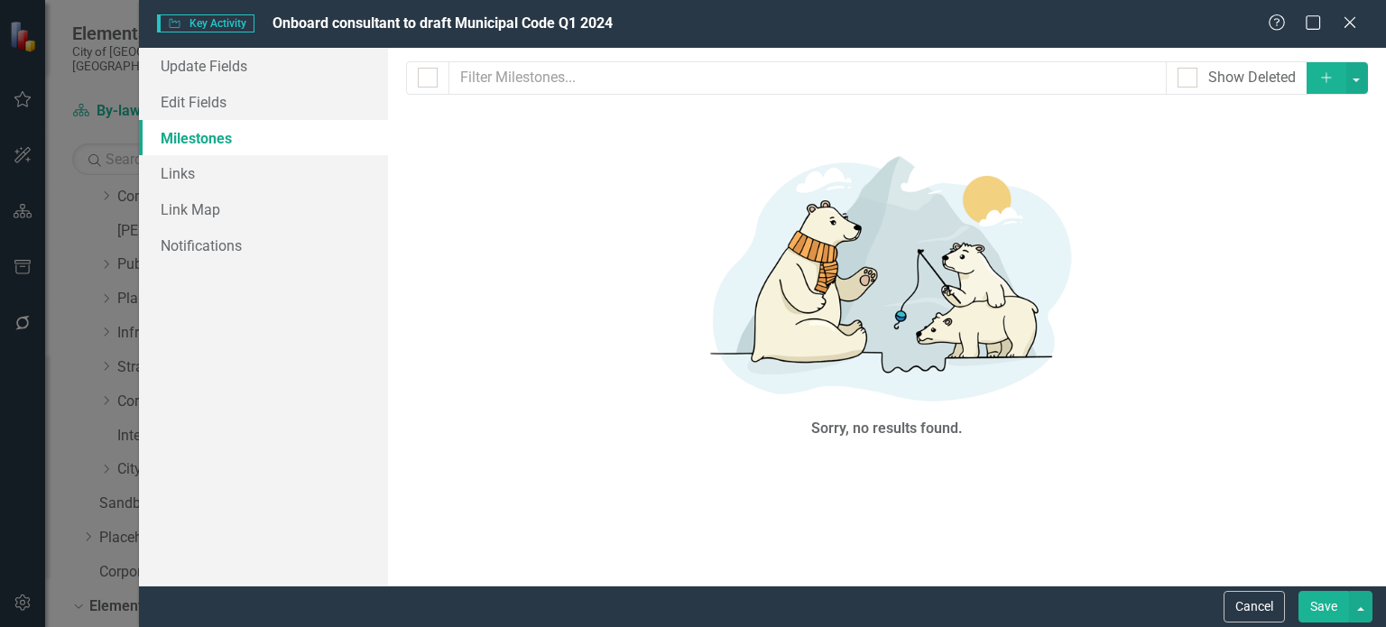
click at [1320, 86] on button "Add" at bounding box center [1326, 78] width 40 height 32
